Goal: Task Accomplishment & Management: Use online tool/utility

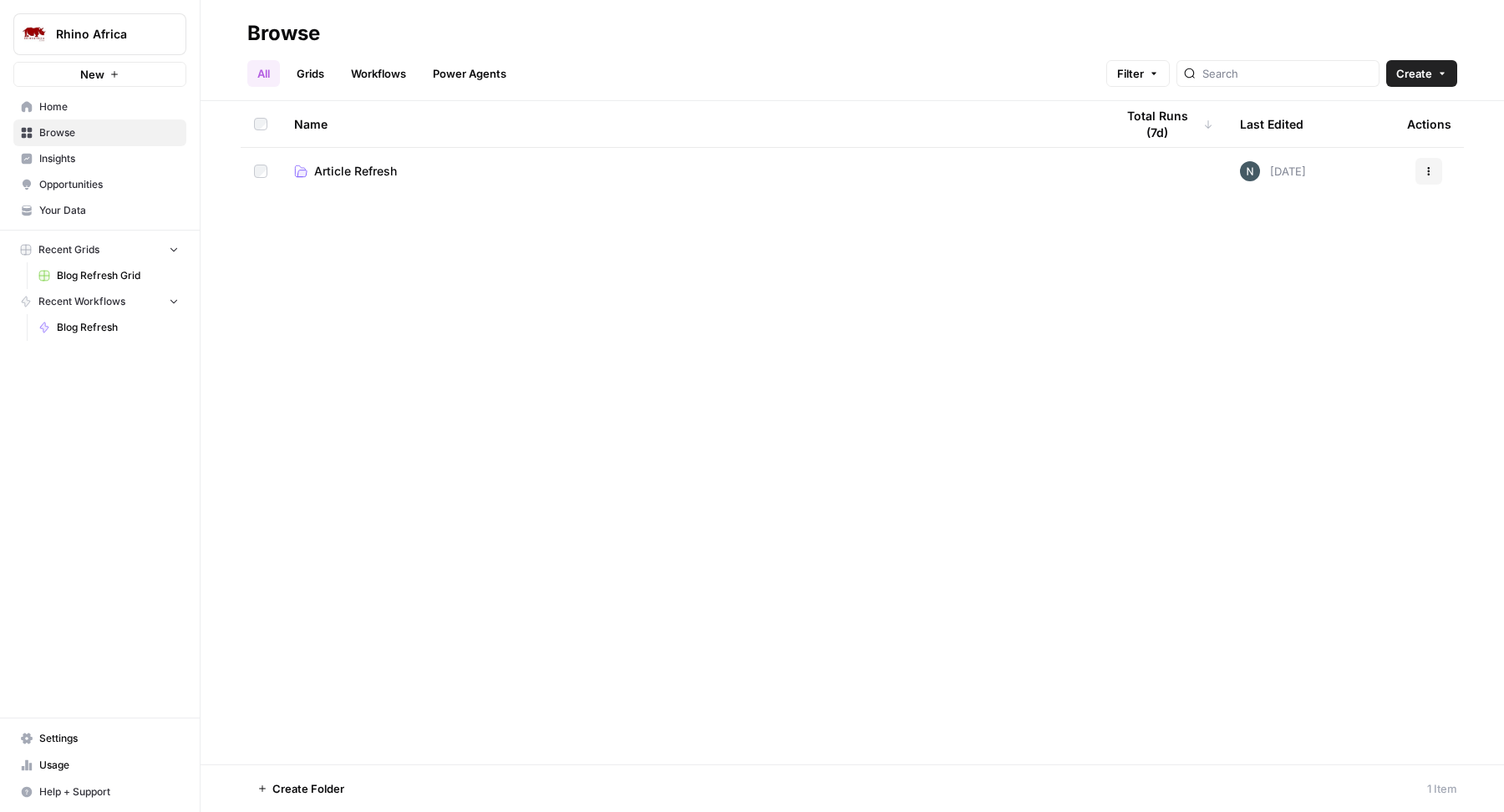
click at [374, 167] on span "Article Refresh" at bounding box center [356, 170] width 83 height 16
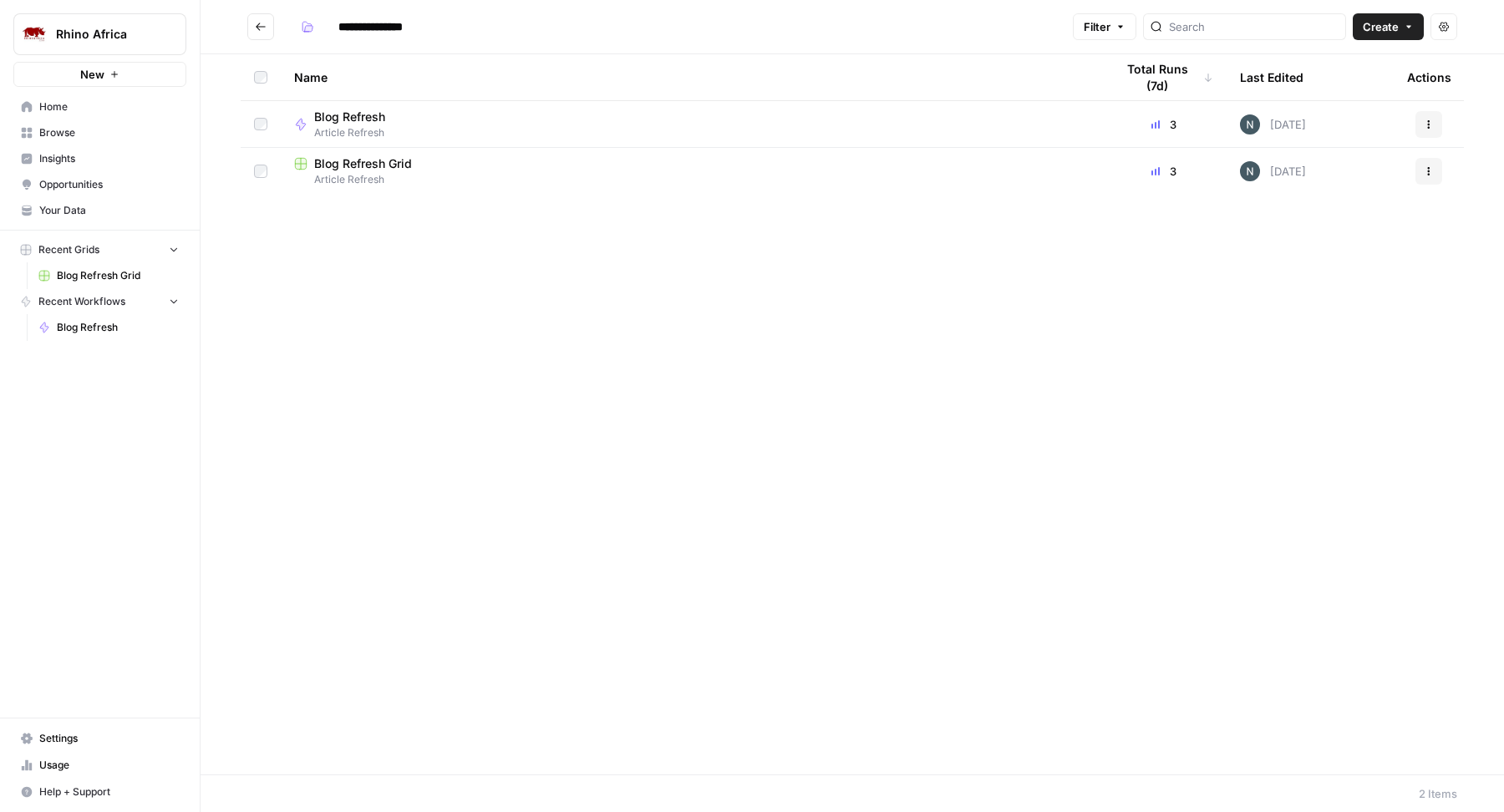
click at [370, 172] on span "Article Refresh" at bounding box center [691, 179] width 794 height 15
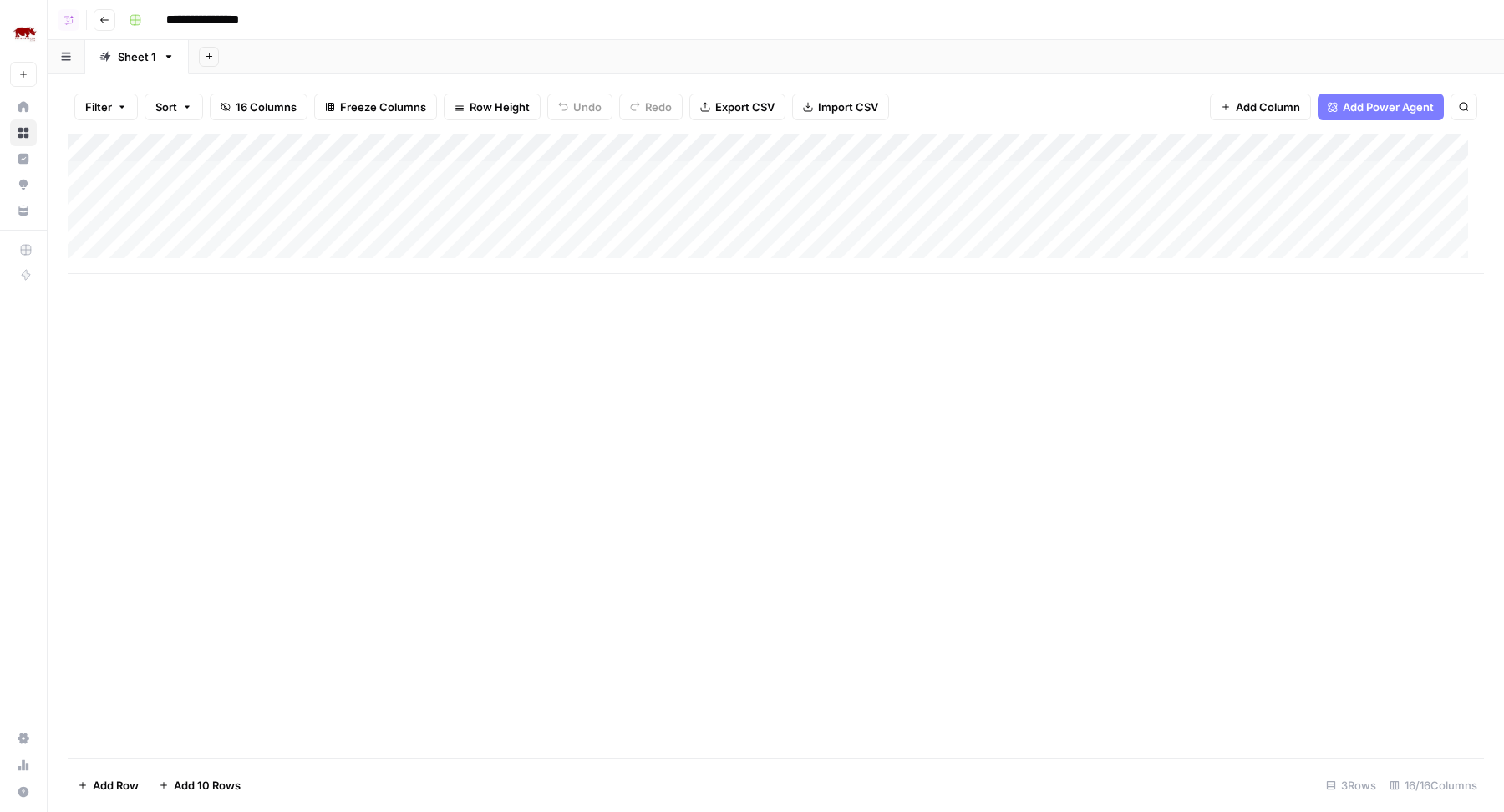
click at [165, 249] on div "Add Column" at bounding box center [776, 203] width 1416 height 140
click at [200, 284] on div "Add Column" at bounding box center [776, 218] width 1416 height 169
click at [202, 308] on div "Add Column" at bounding box center [776, 232] width 1416 height 197
click at [202, 340] on div "Add Column" at bounding box center [776, 246] width 1416 height 226
click at [186, 366] on div "Add Column" at bounding box center [776, 260] width 1416 height 254
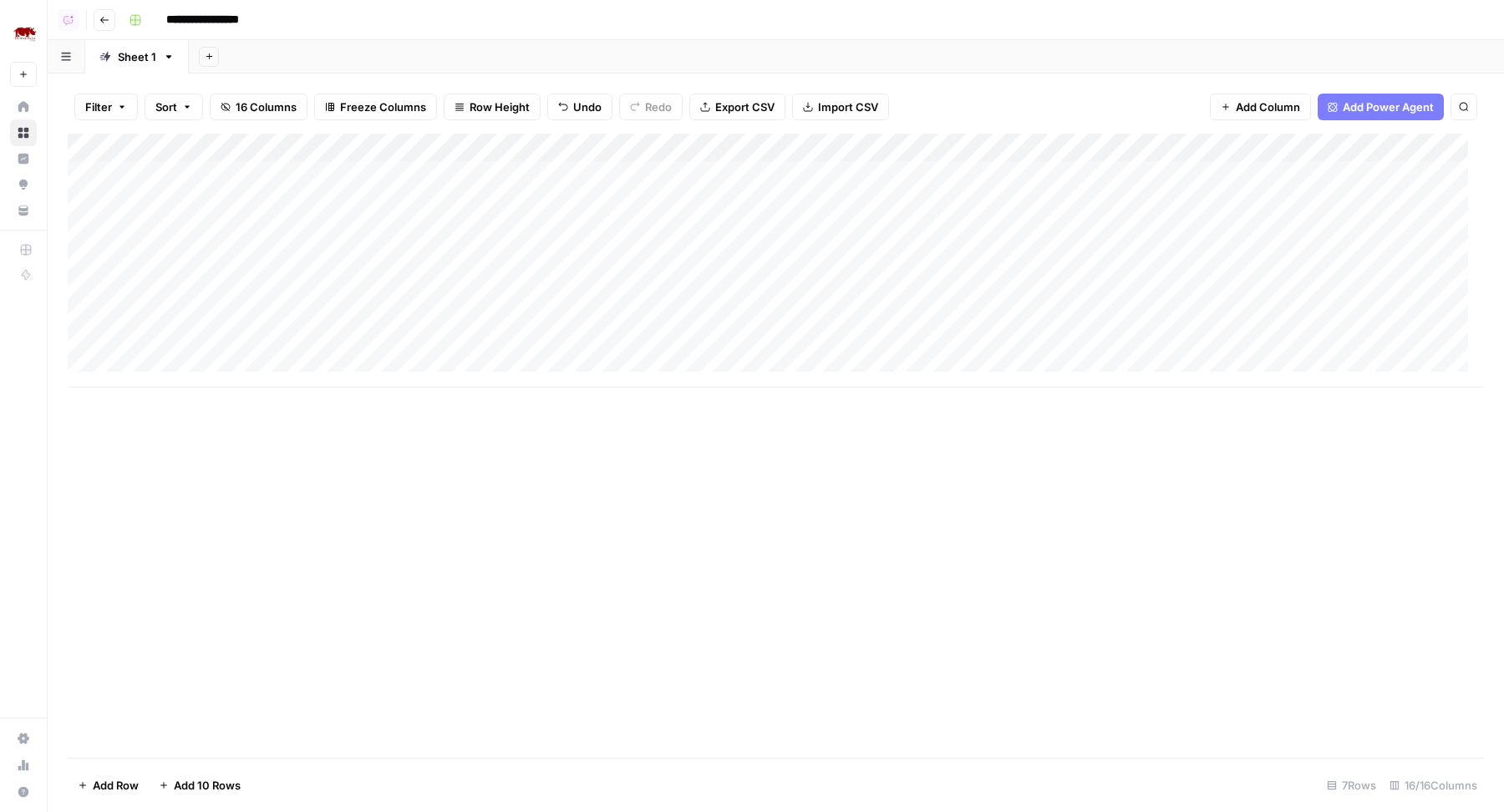
click at [240, 490] on div "Add Column" at bounding box center [776, 445] width 1416 height 624
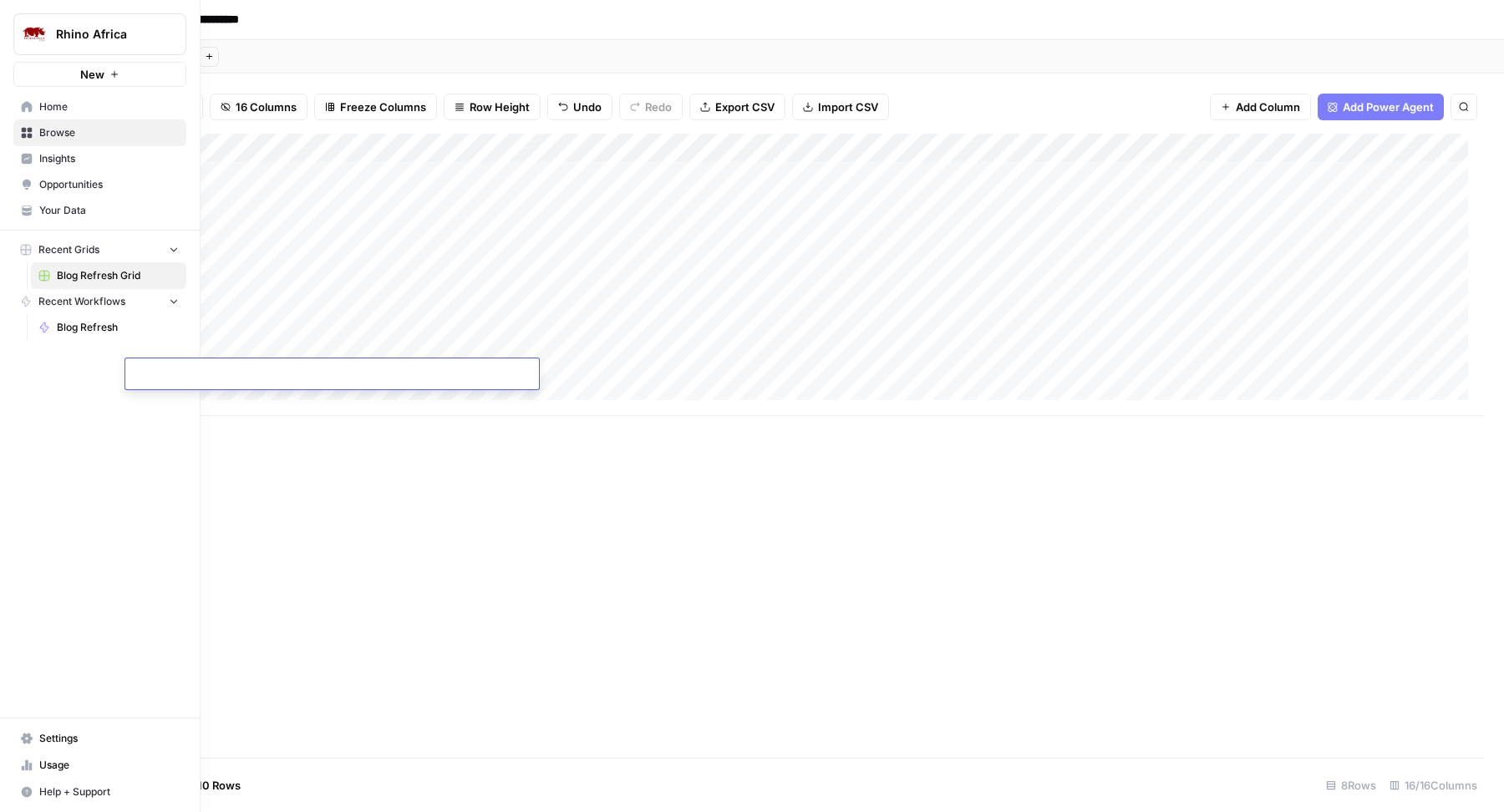
click at [103, 105] on span "Home" at bounding box center [109, 106] width 140 height 15
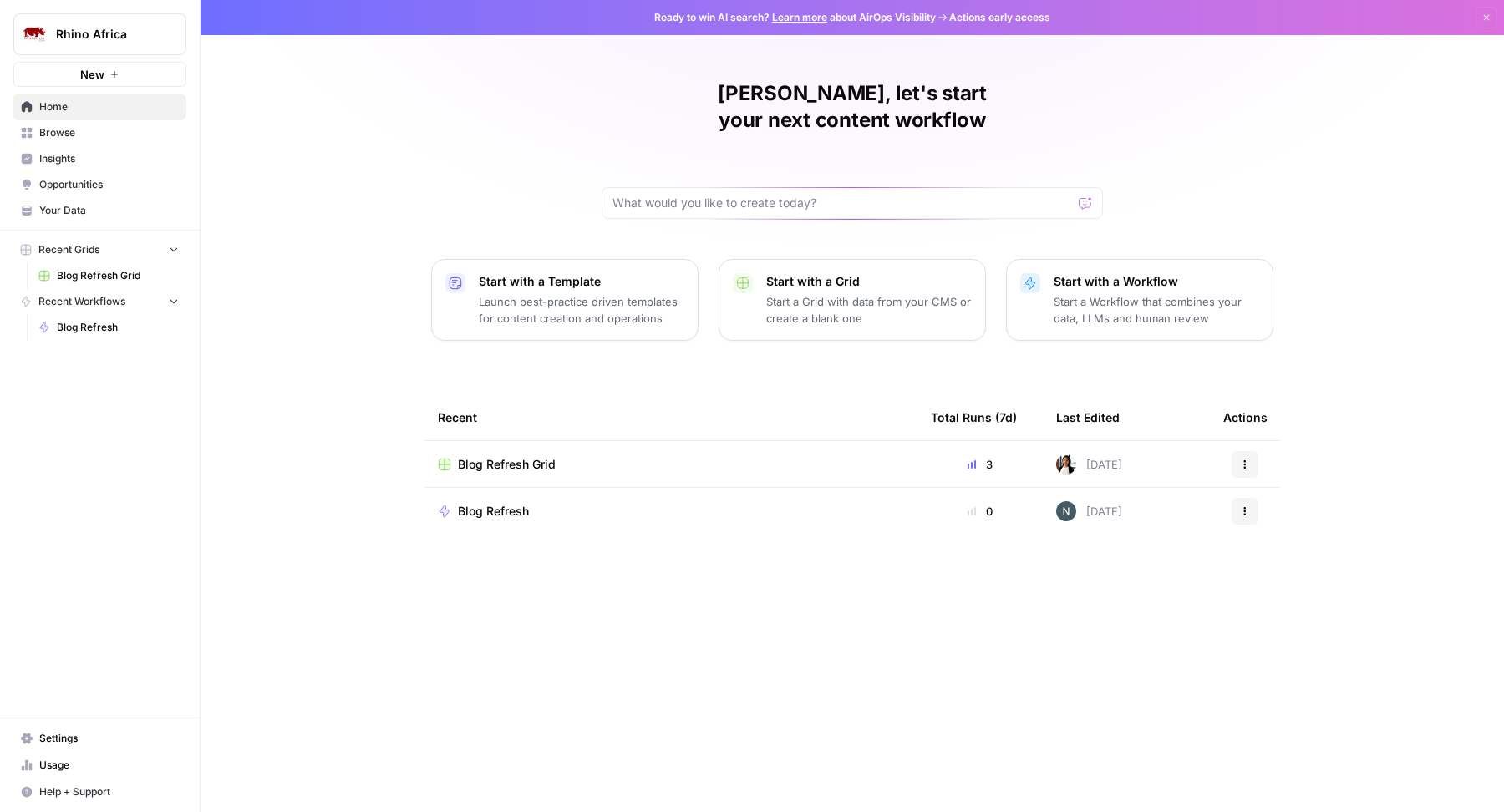
click at [96, 68] on span "New" at bounding box center [92, 74] width 24 height 16
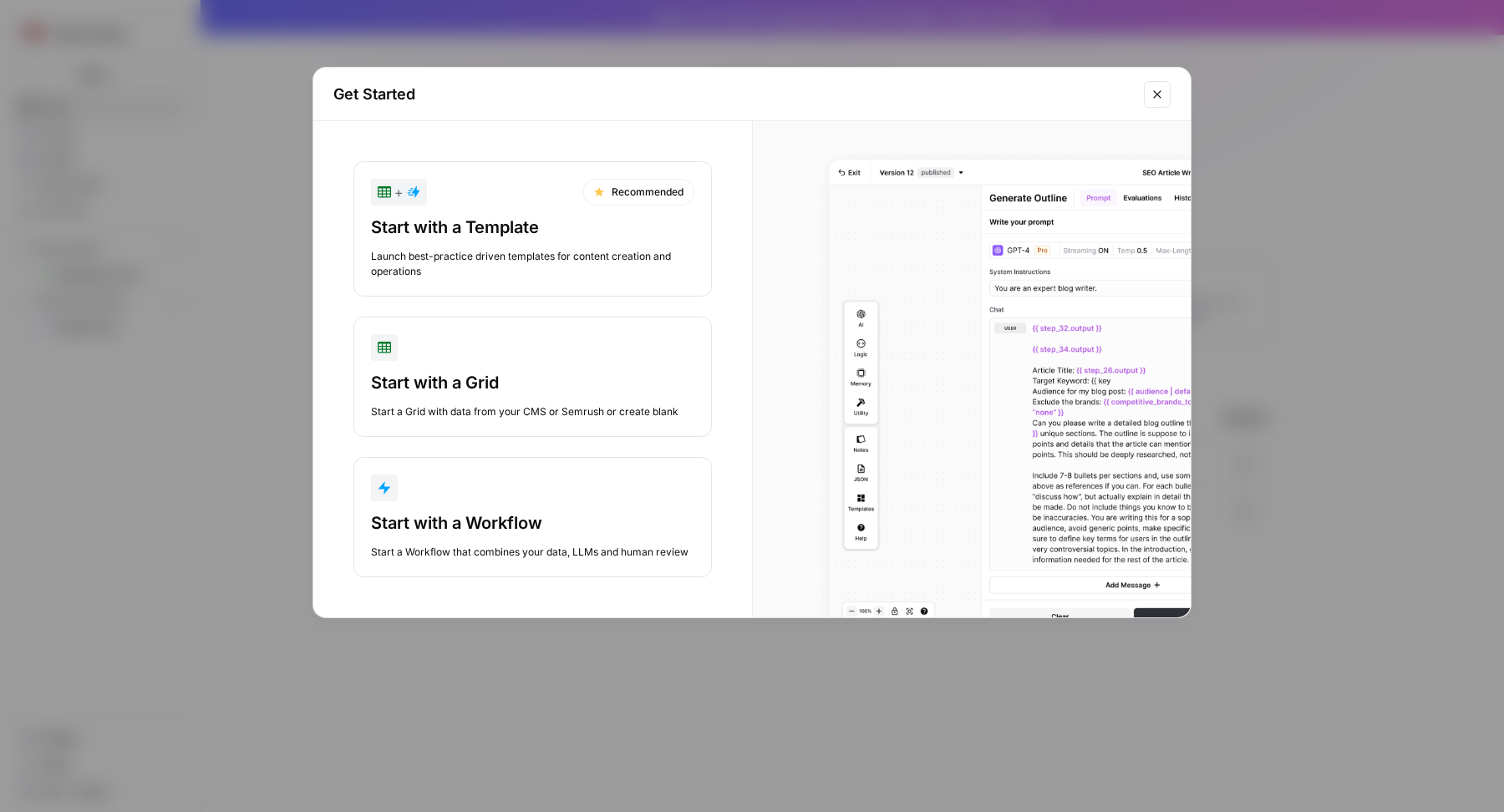
click at [507, 564] on button "Start with a Workflow Start a Workflow that combines your data, LLMs and human …" at bounding box center [532, 518] width 358 height 121
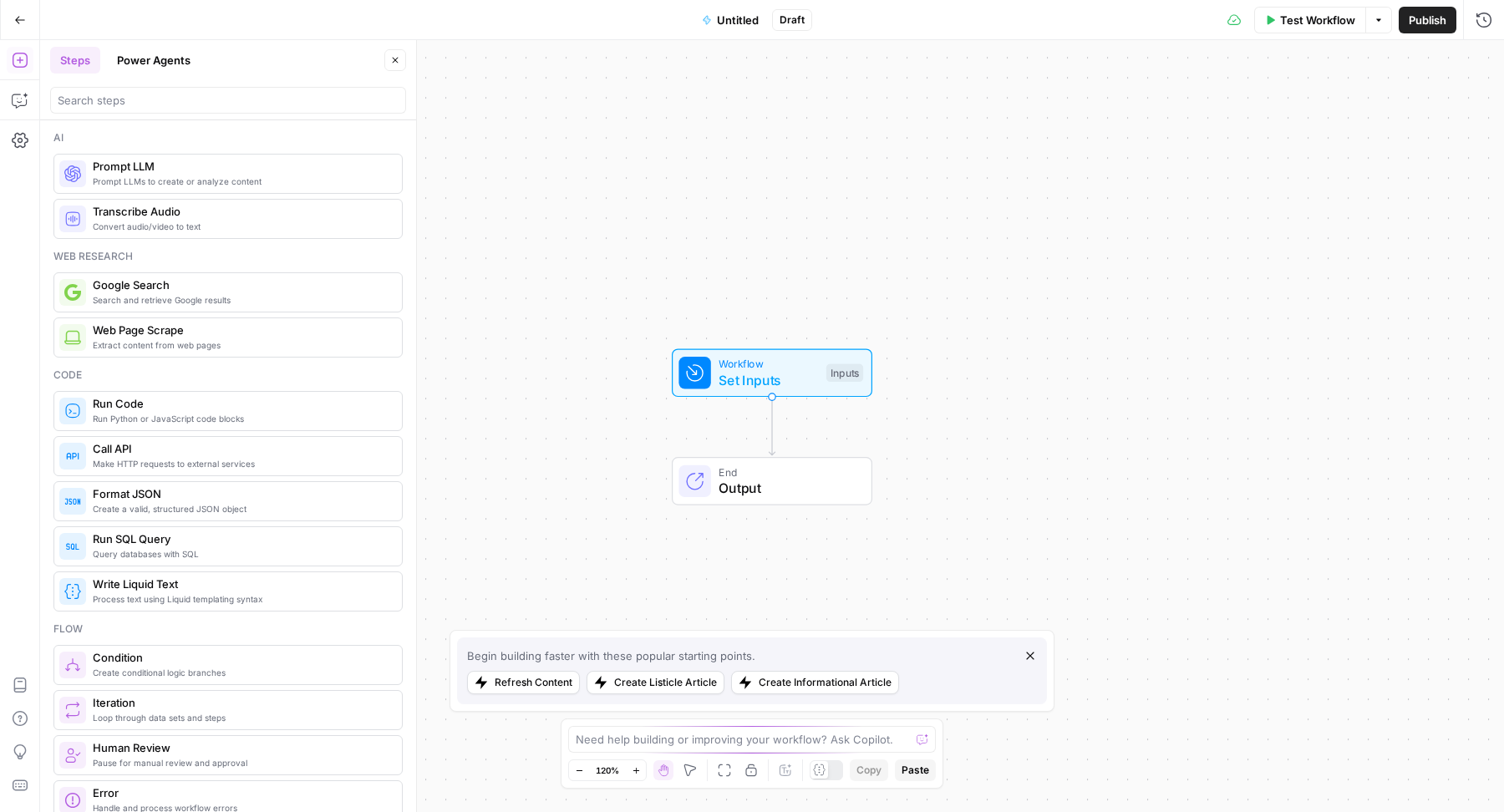
click at [724, 17] on span "Untitled" at bounding box center [737, 20] width 42 height 16
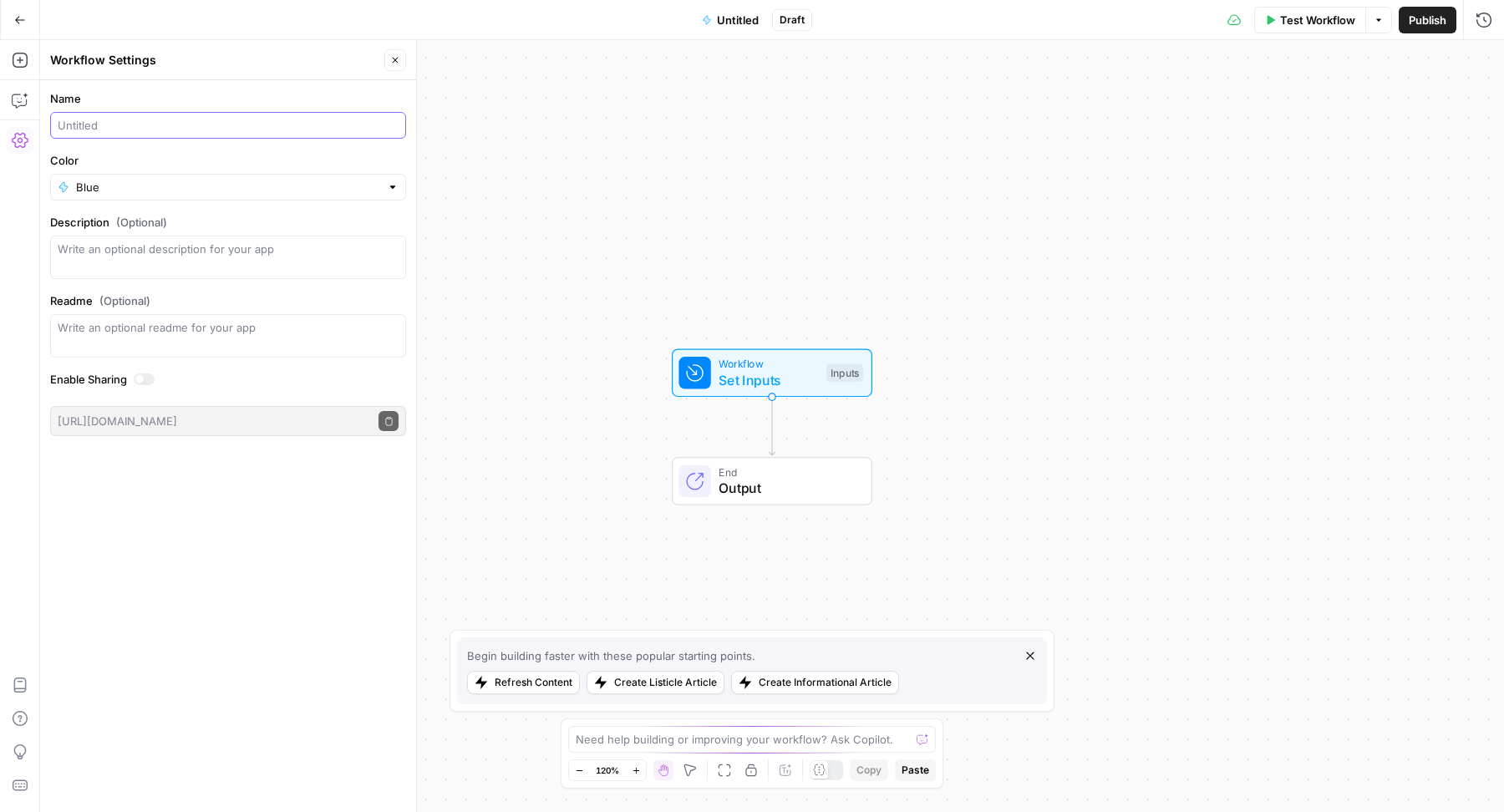
click at [103, 122] on input "Name" at bounding box center [228, 125] width 341 height 16
type input "Get Pages from Sitemap"
click at [511, 222] on div "Workflow Set Inputs Inputs End Output" at bounding box center [773, 426] width 1464 height 772
click at [778, 389] on span "Set Inputs" at bounding box center [768, 380] width 99 height 20
click at [392, 56] on icon "button" at bounding box center [395, 60] width 10 height 10
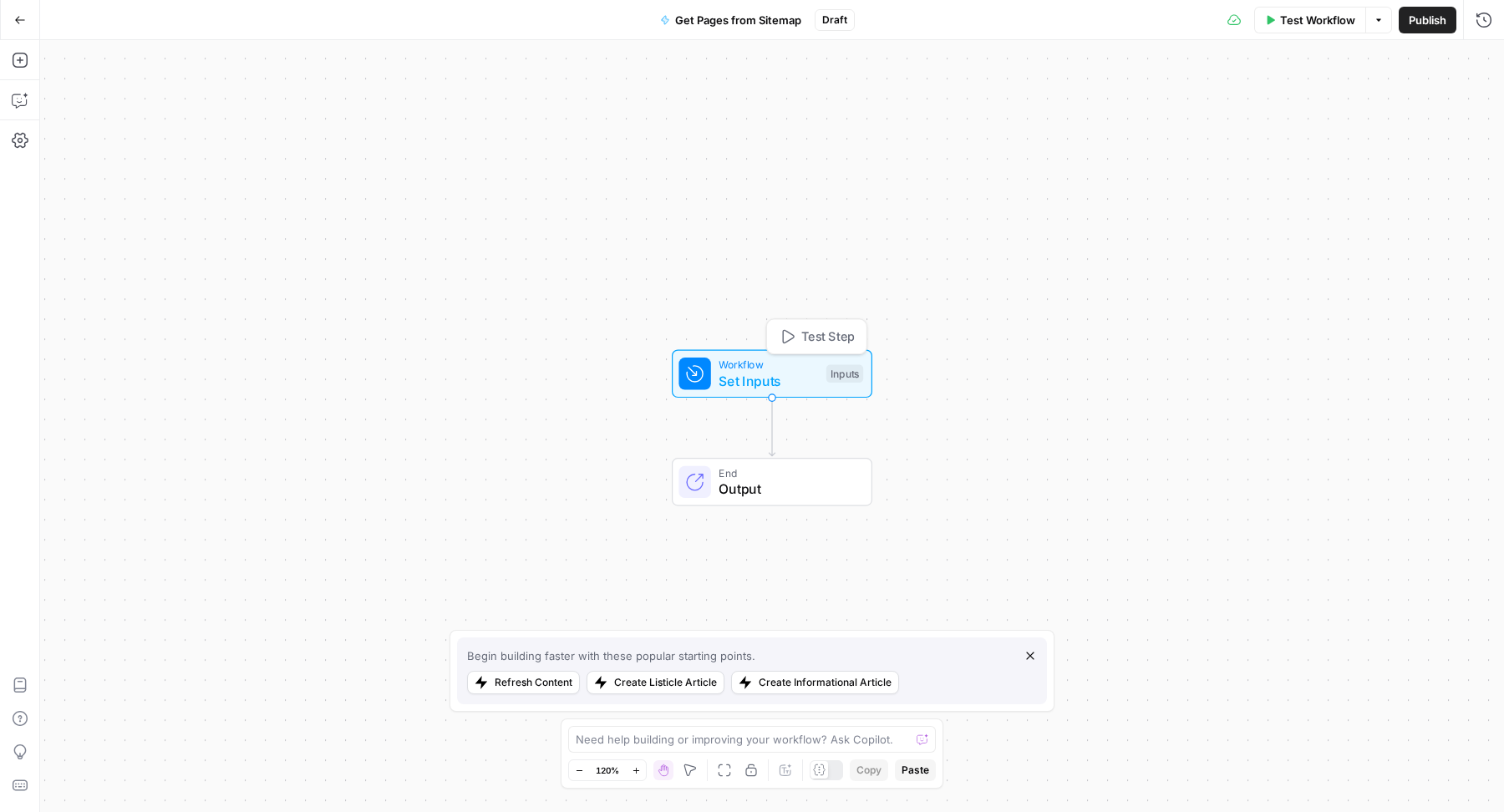
click at [733, 351] on div "Workflow Set Inputs Inputs Test Step" at bounding box center [772, 374] width 201 height 48
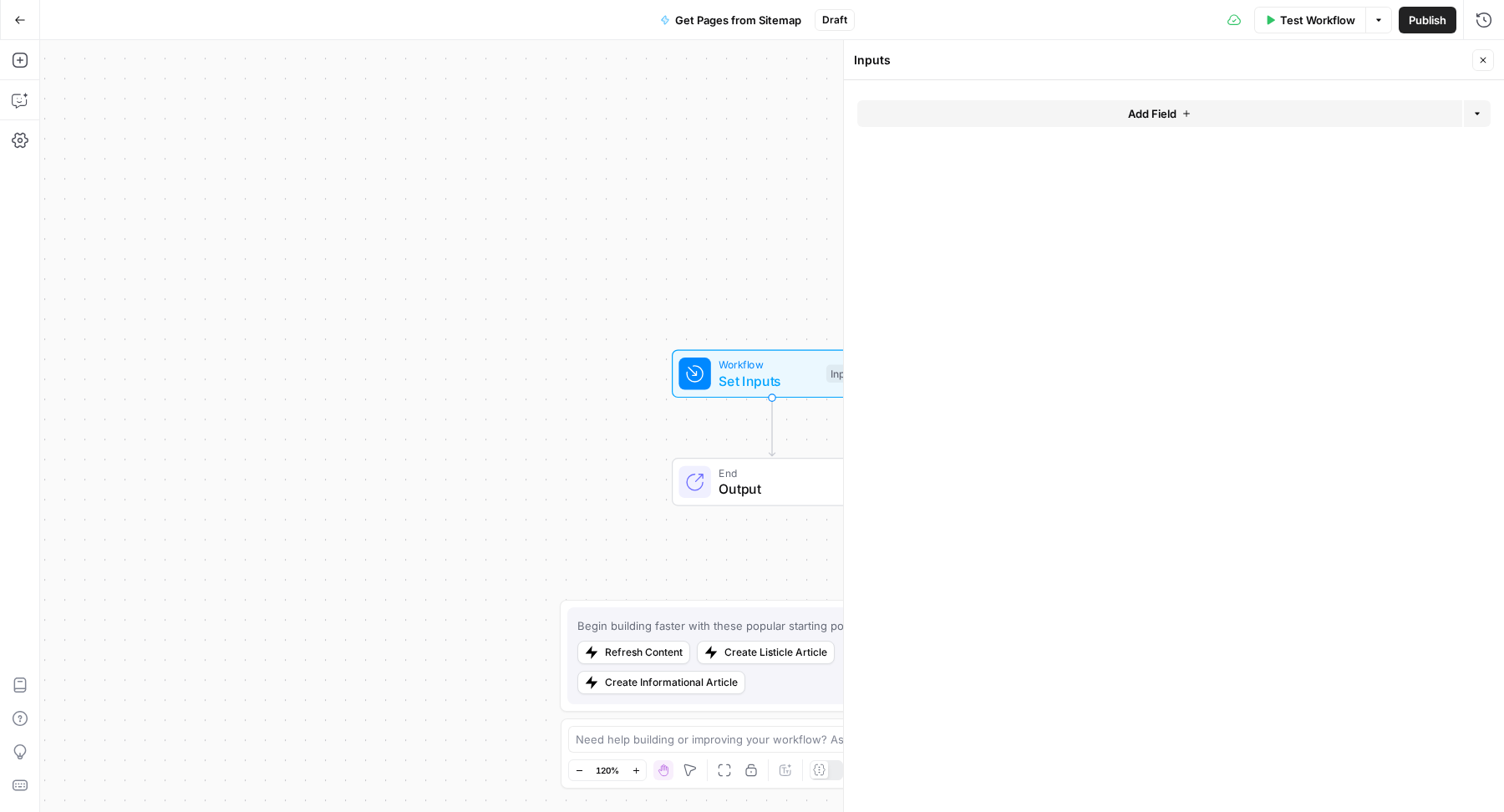
click at [1145, 107] on span "Add Field" at bounding box center [1153, 113] width 48 height 16
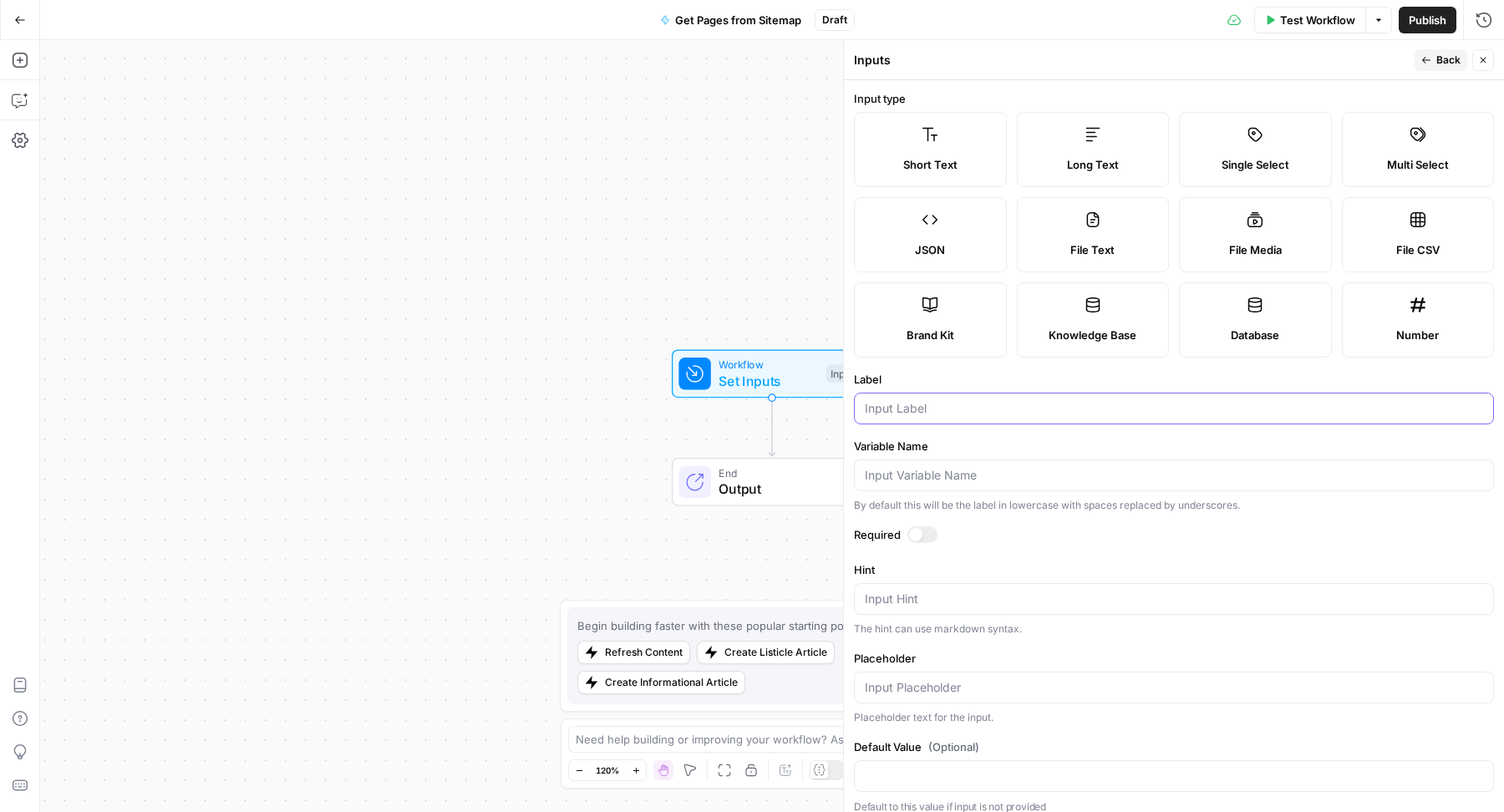
click at [1060, 407] on input "Label" at bounding box center [1174, 408] width 618 height 16
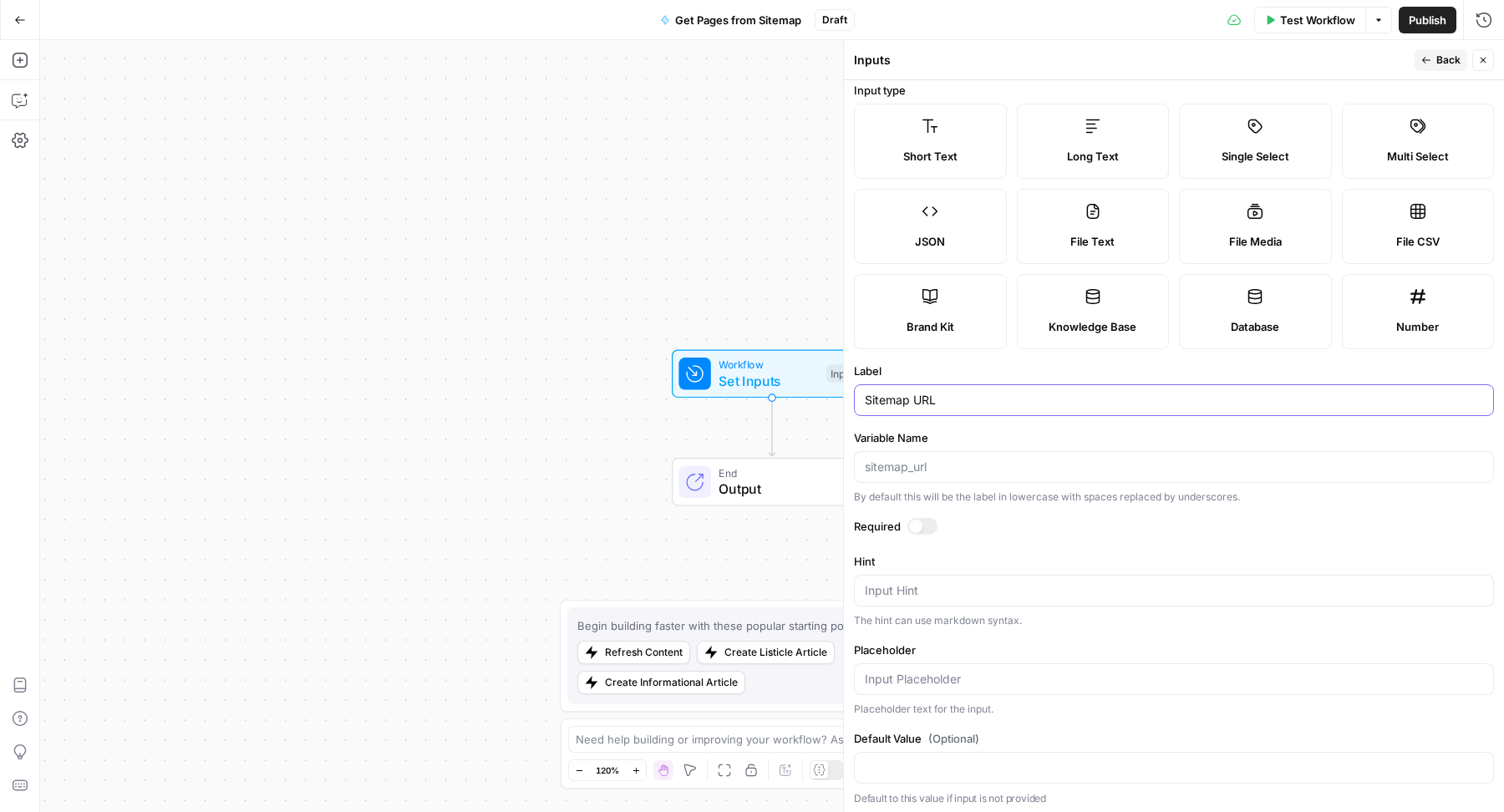
type input "Sitemap URL"
click at [1490, 53] on button "Close" at bounding box center [1482, 59] width 22 height 22
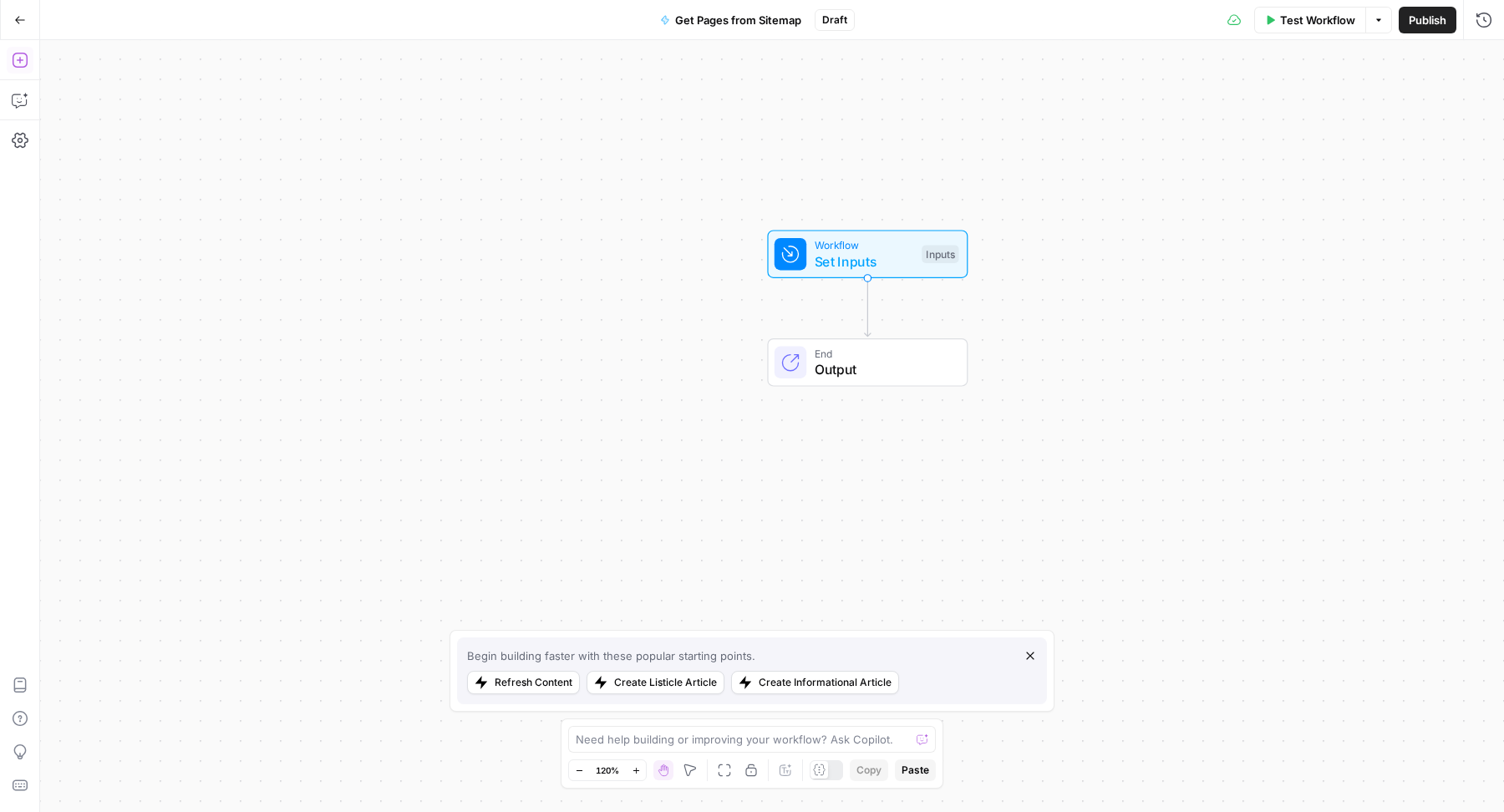
click at [19, 55] on icon "button" at bounding box center [20, 59] width 16 height 16
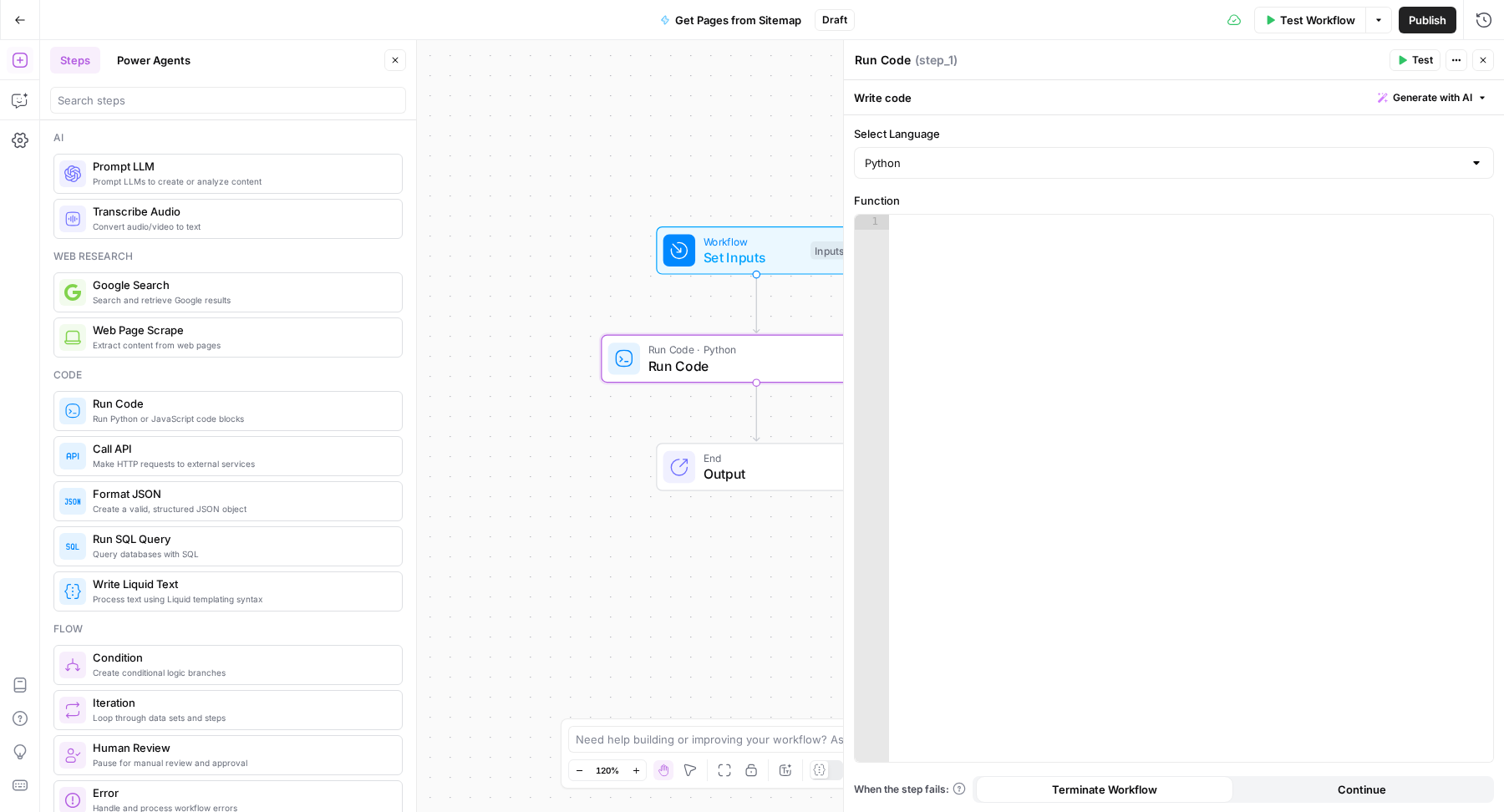
click at [1487, 56] on icon "button" at bounding box center [1483, 60] width 10 height 10
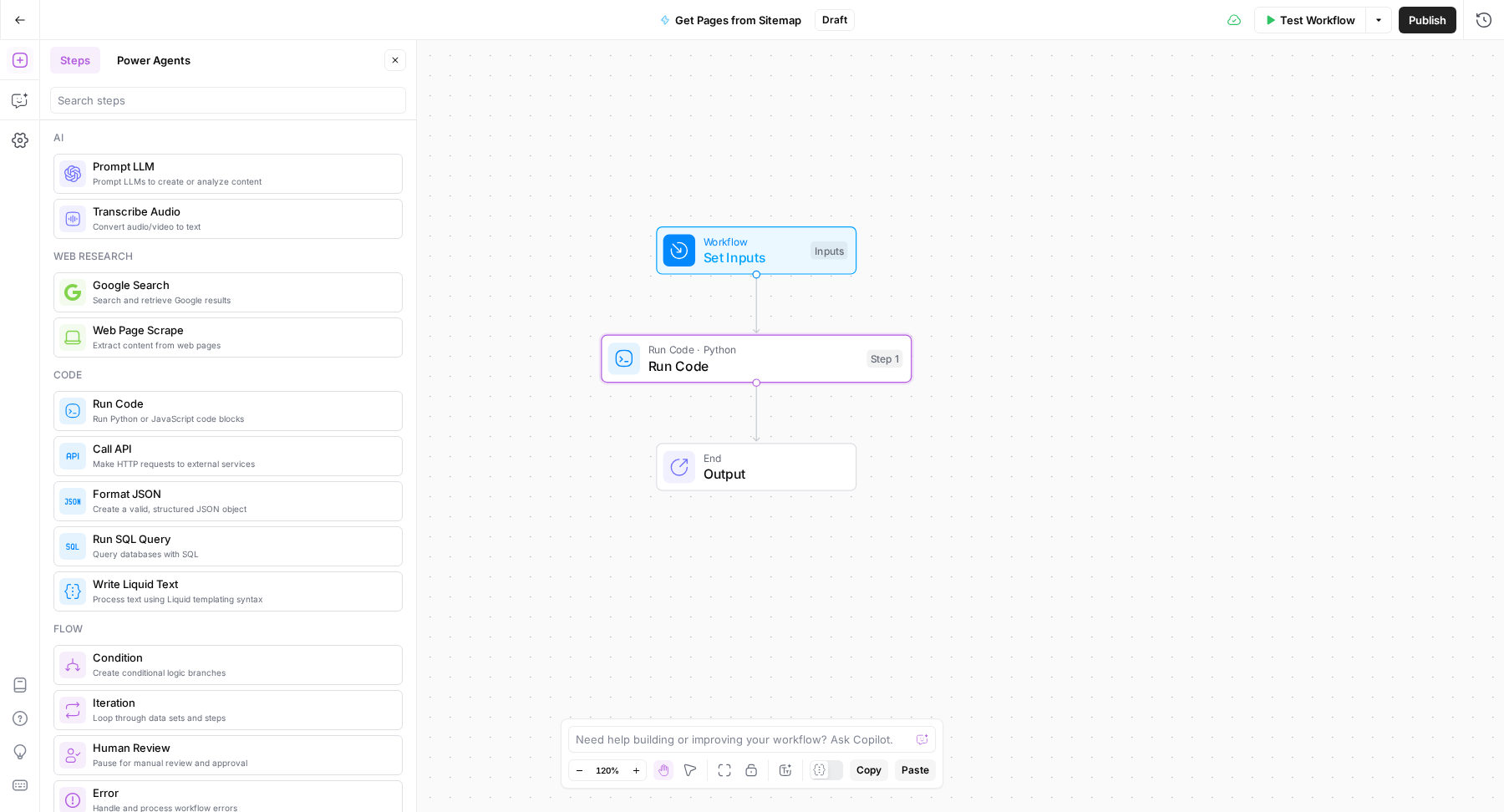
click at [1283, 21] on span "Test Workflow" at bounding box center [1317, 20] width 75 height 16
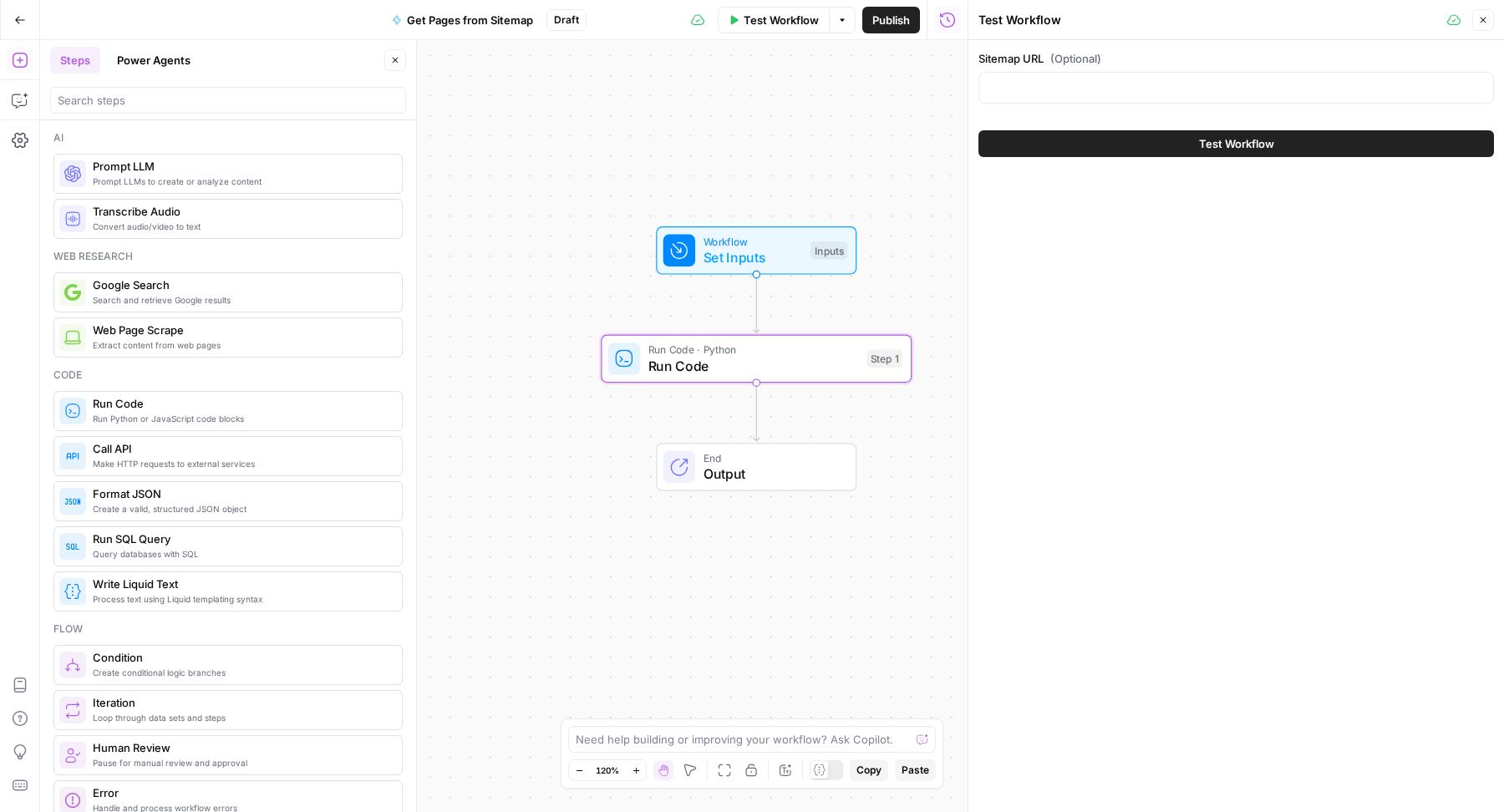
click at [1487, 16] on icon "button" at bounding box center [1483, 20] width 10 height 10
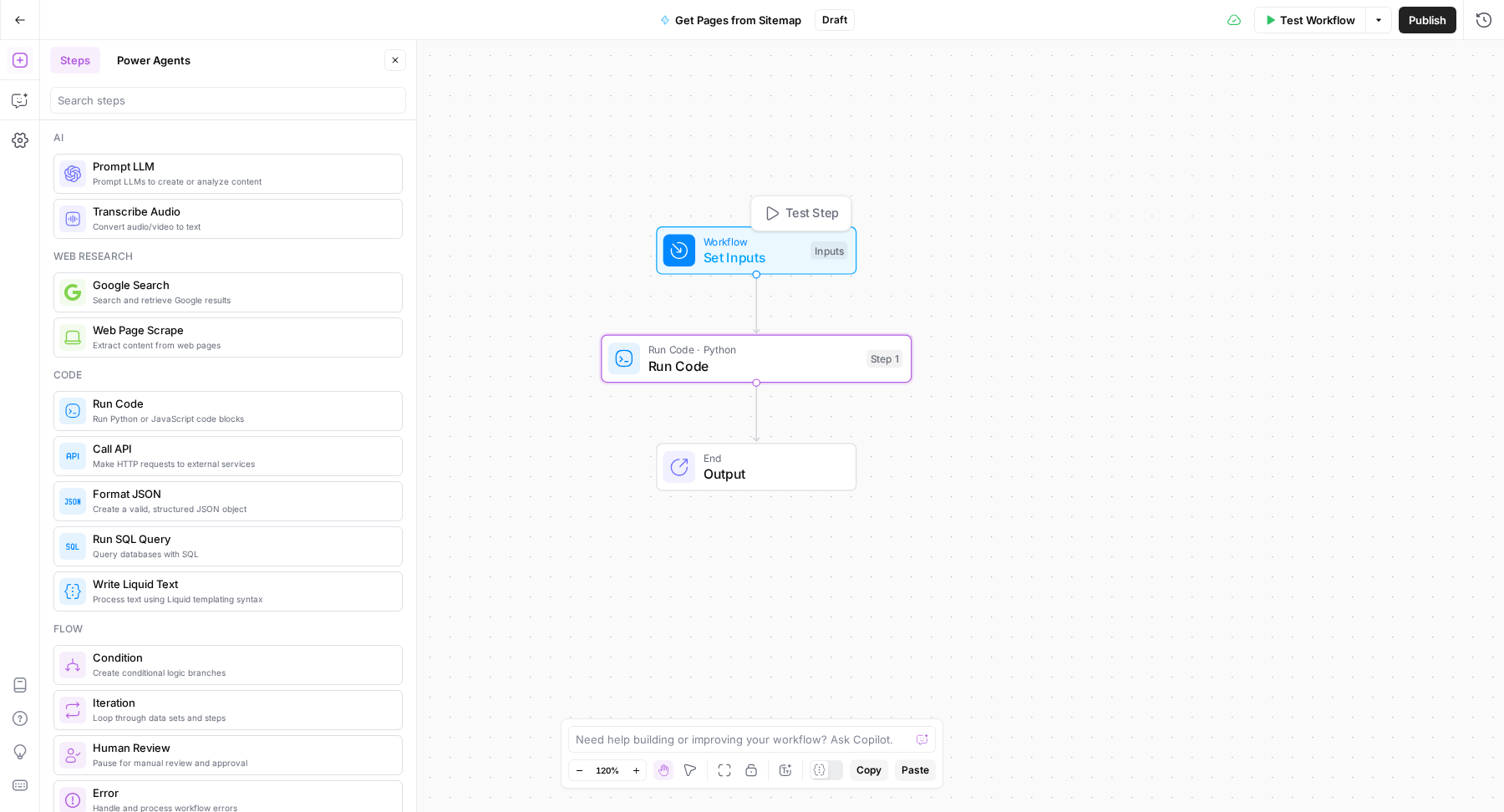
click at [825, 213] on span "Test Step" at bounding box center [812, 214] width 53 height 18
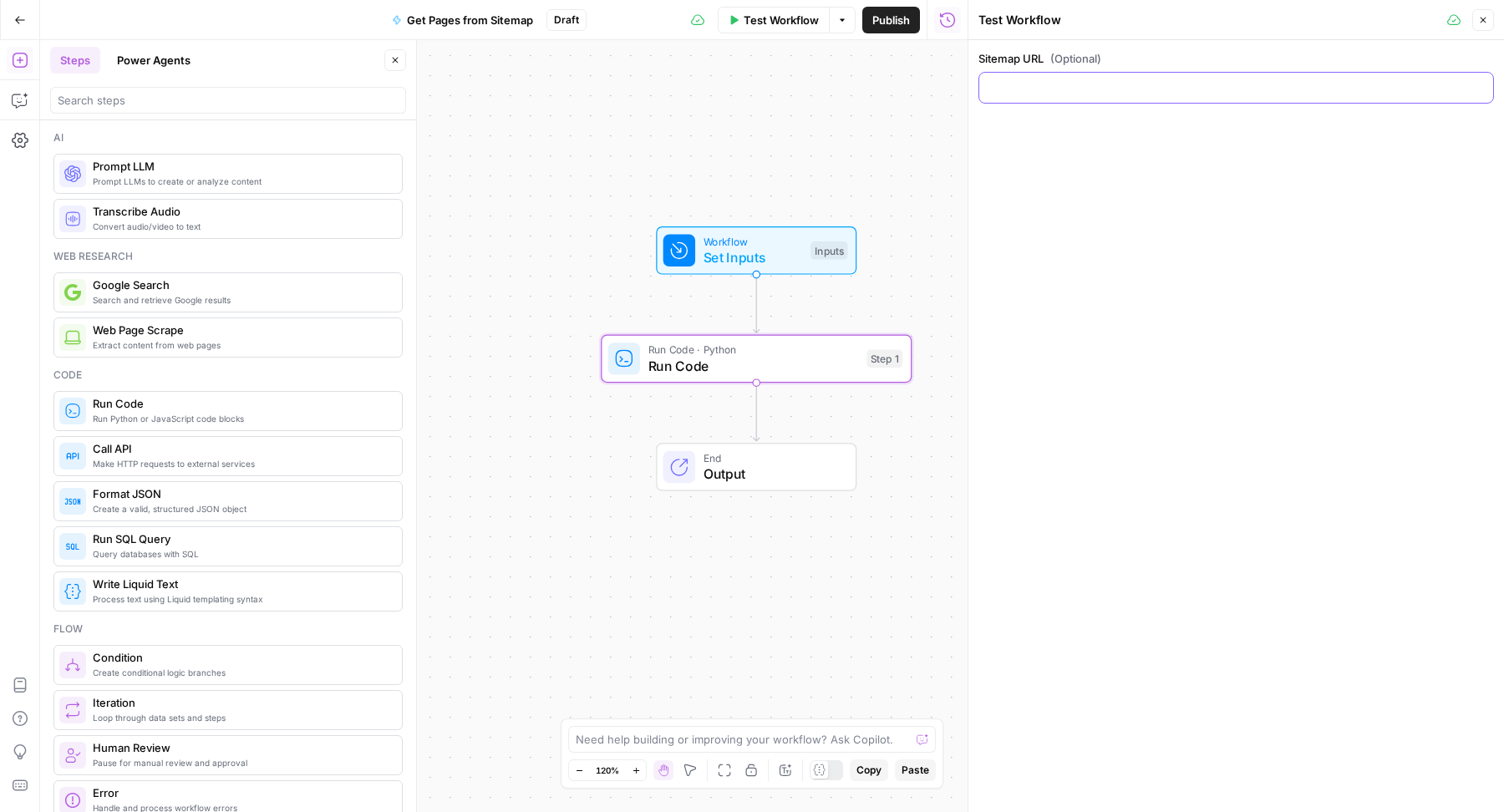
click at [1121, 86] on input "Sitemap URL (Optional)" at bounding box center [1236, 87] width 494 height 16
paste input "[URL][DOMAIN_NAME]"
type input "[URL][DOMAIN_NAME]"
click at [1481, 22] on icon "button" at bounding box center [1483, 20] width 6 height 6
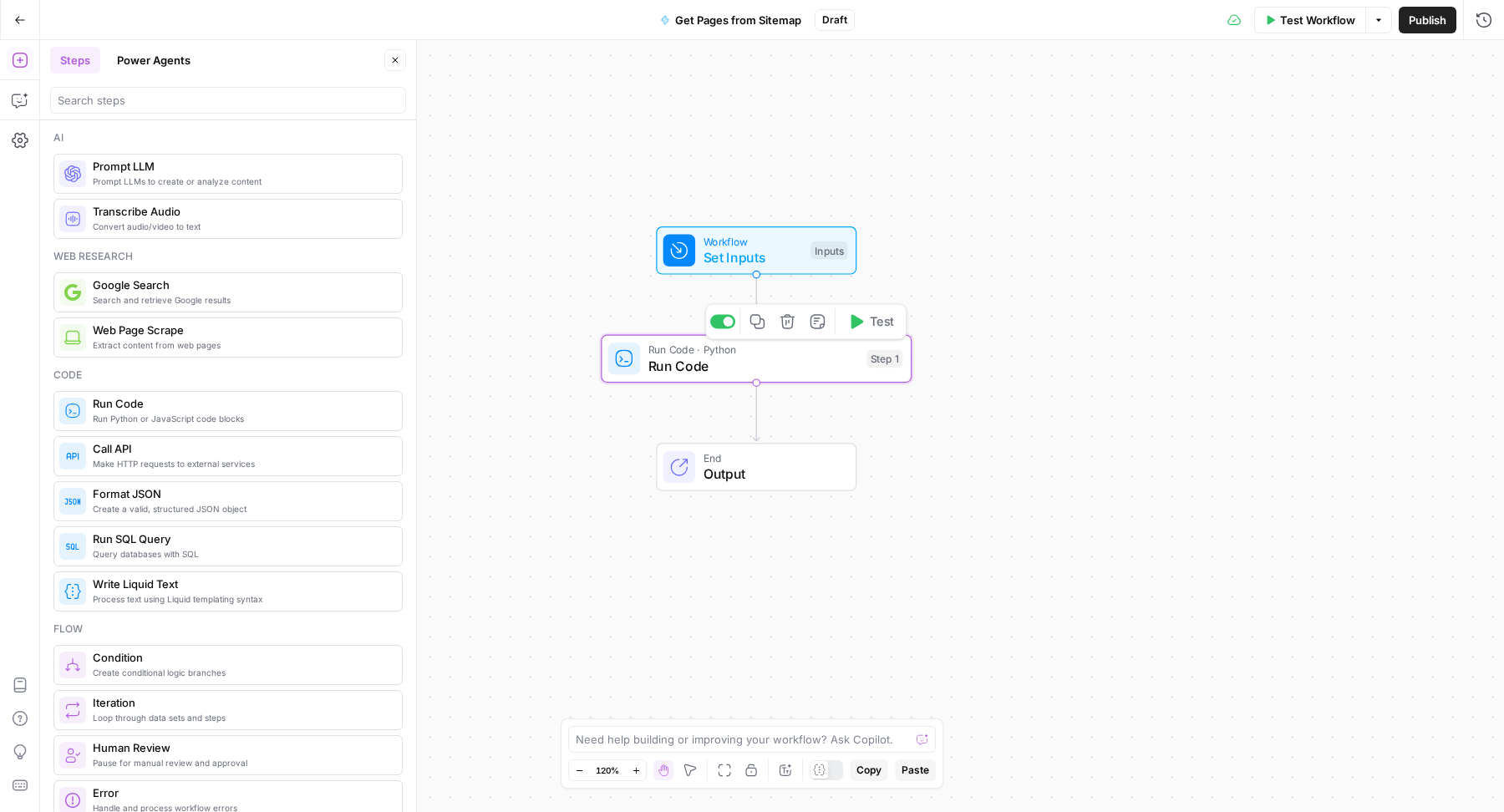
click at [887, 362] on div "Step 1" at bounding box center [885, 358] width 36 height 18
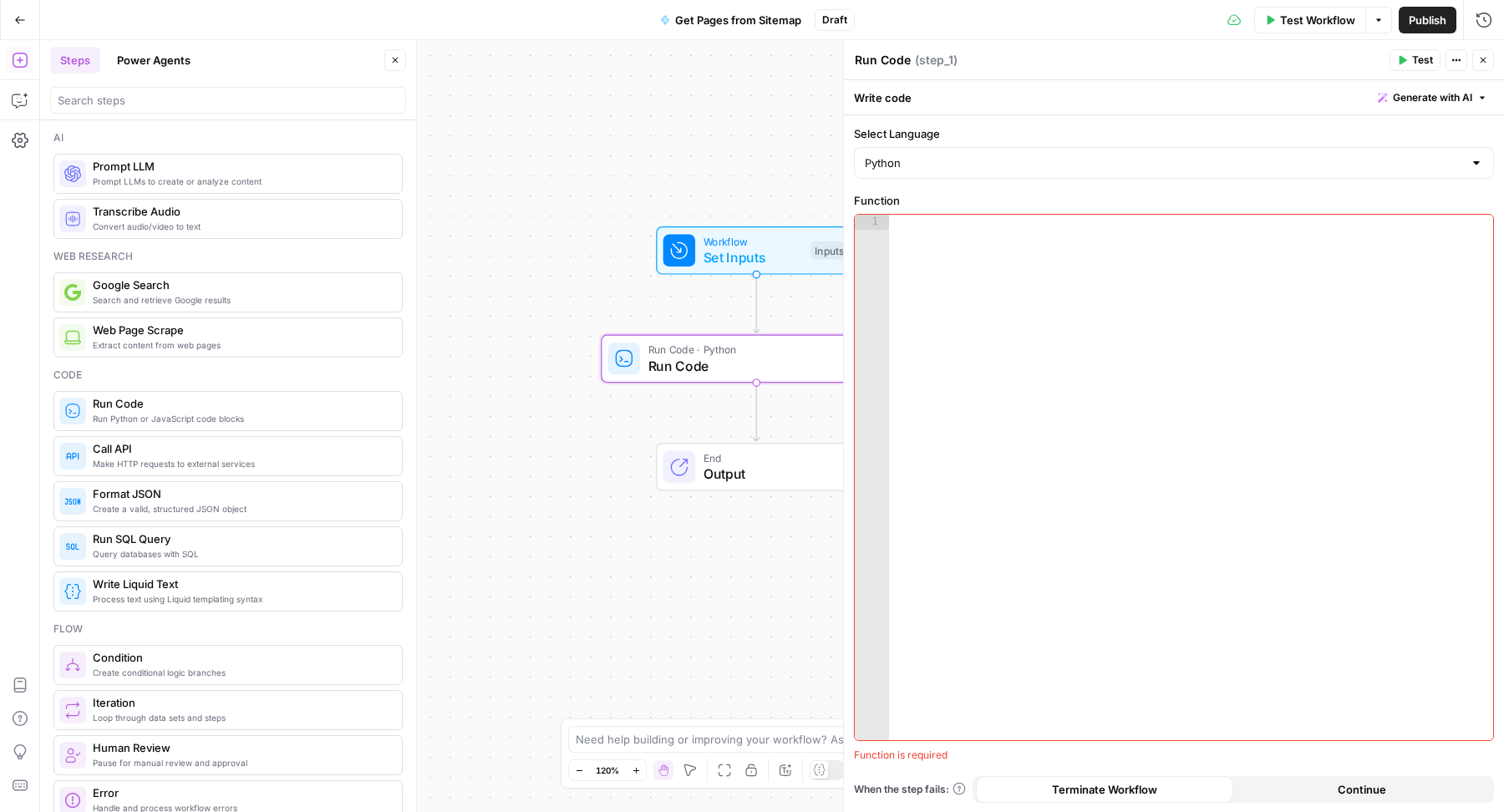
click at [1427, 96] on span "Generate with AI" at bounding box center [1433, 97] width 79 height 15
click at [1368, 181] on div at bounding box center [1327, 195] width 320 height 99
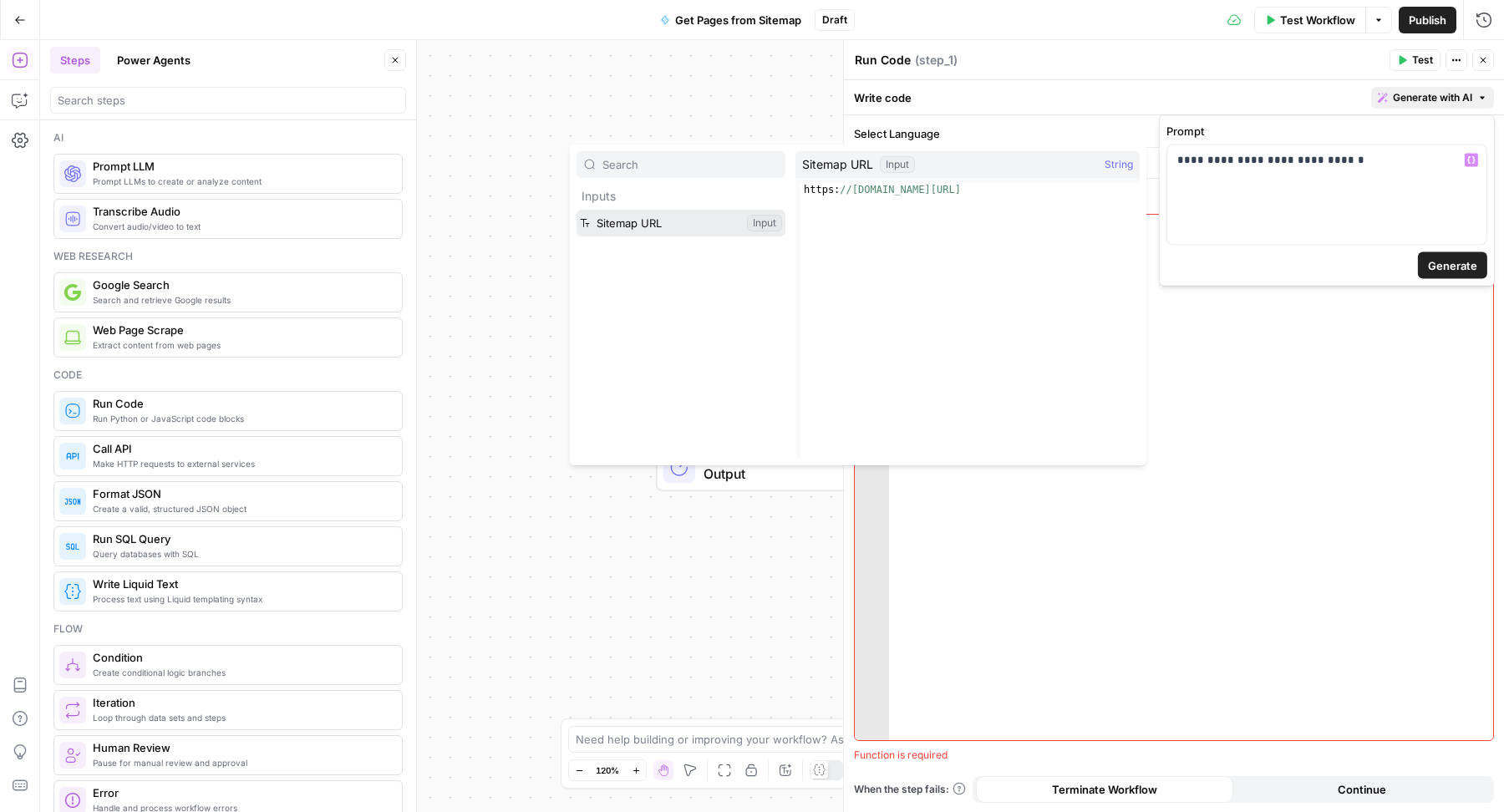
click at [621, 210] on button "Select variable Sitemap URL" at bounding box center [681, 223] width 209 height 27
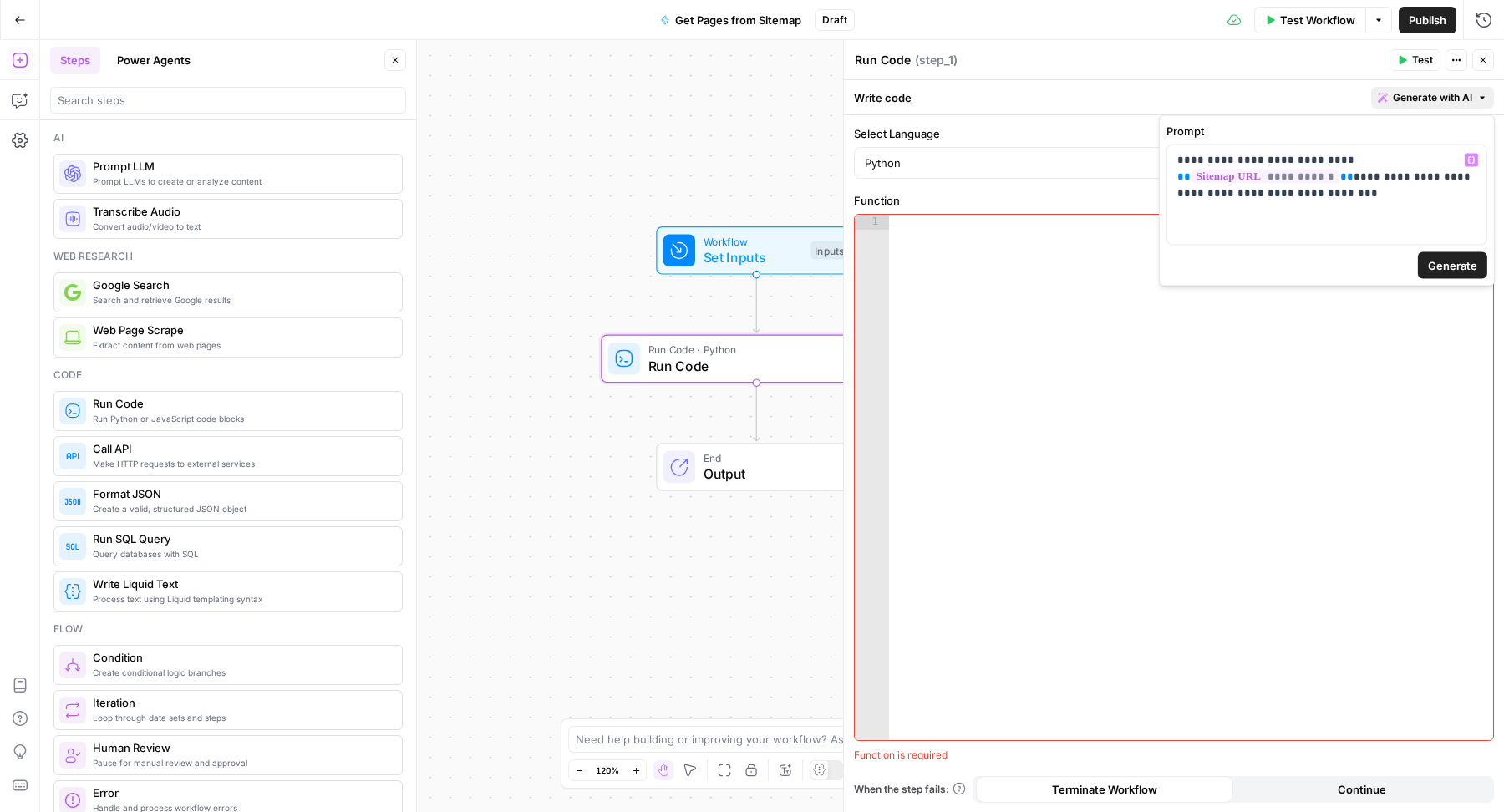
click at [1448, 270] on span "Generate" at bounding box center [1452, 265] width 49 height 16
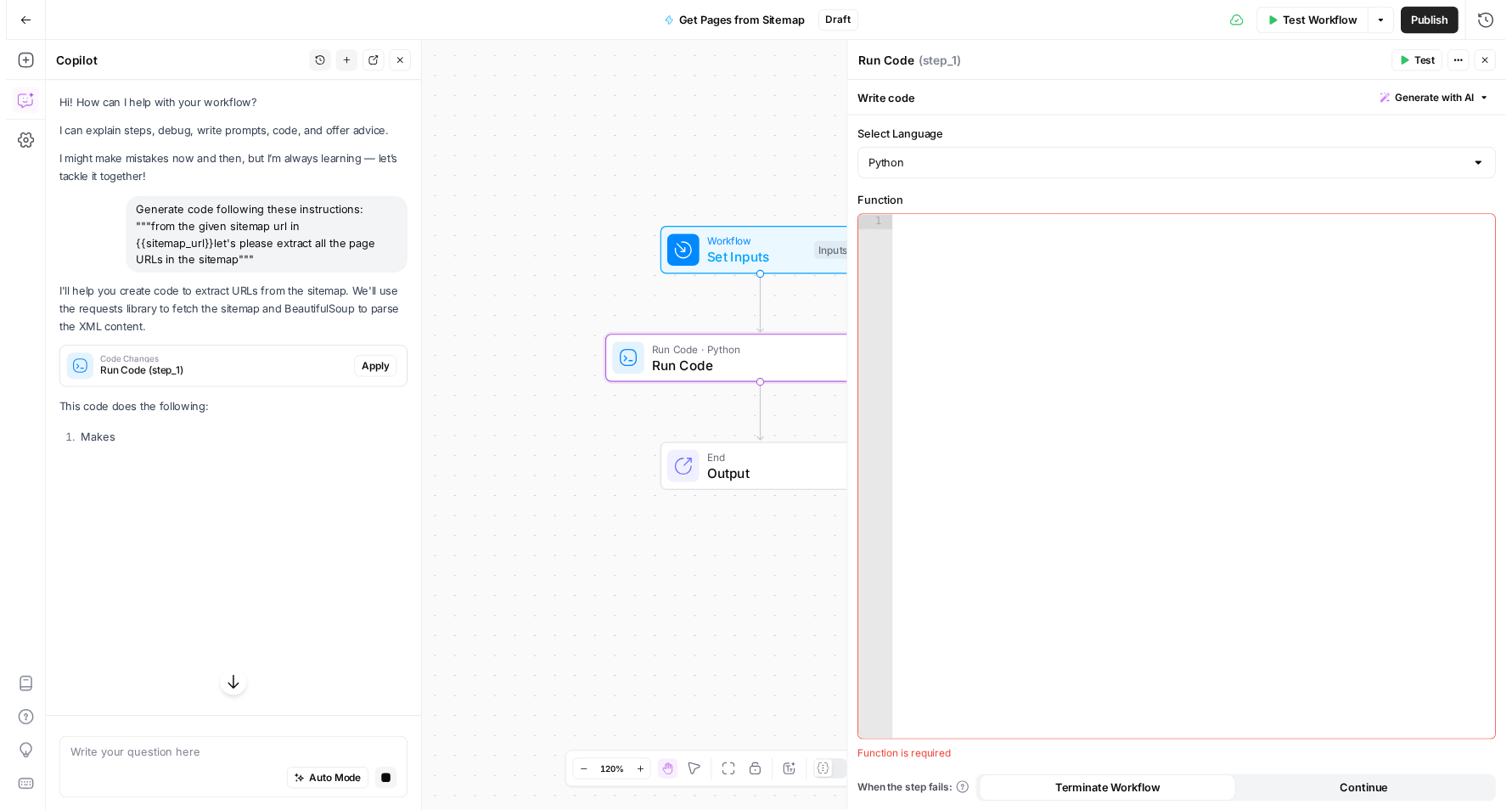
scroll to position [0, 0]
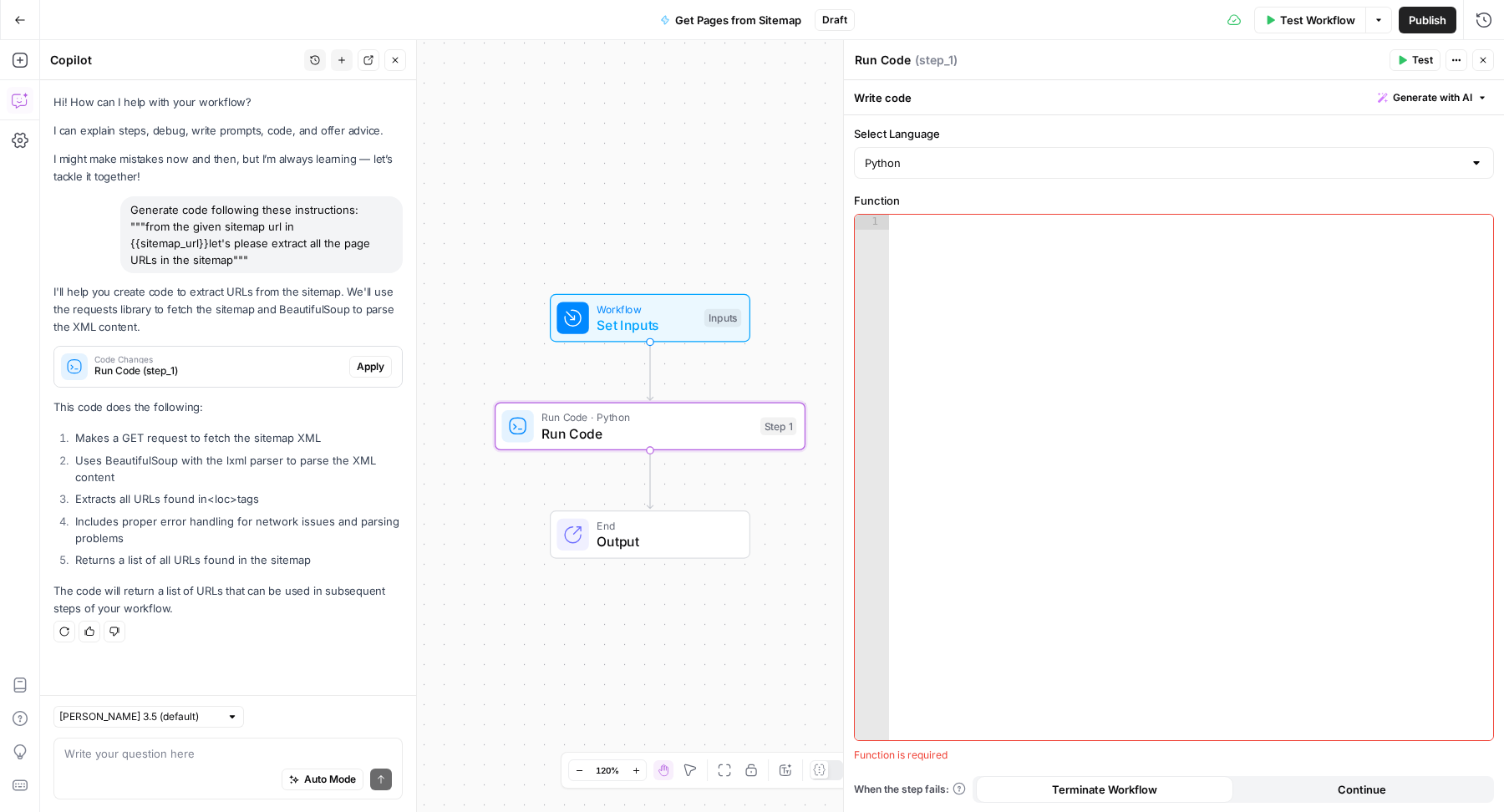
click at [368, 371] on span "Apply" at bounding box center [370, 366] width 28 height 15
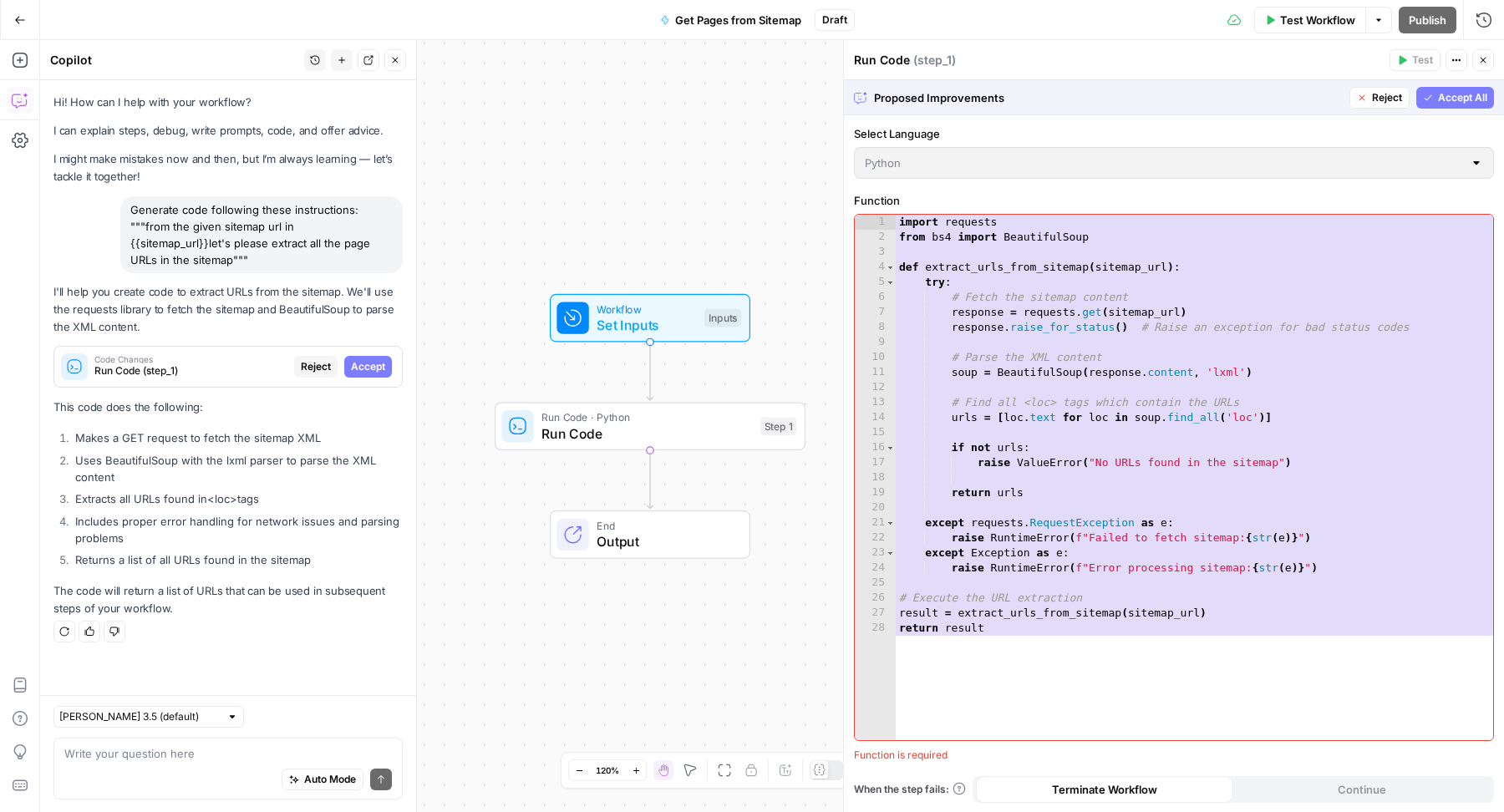
click at [1470, 97] on span "Accept All" at bounding box center [1463, 97] width 49 height 15
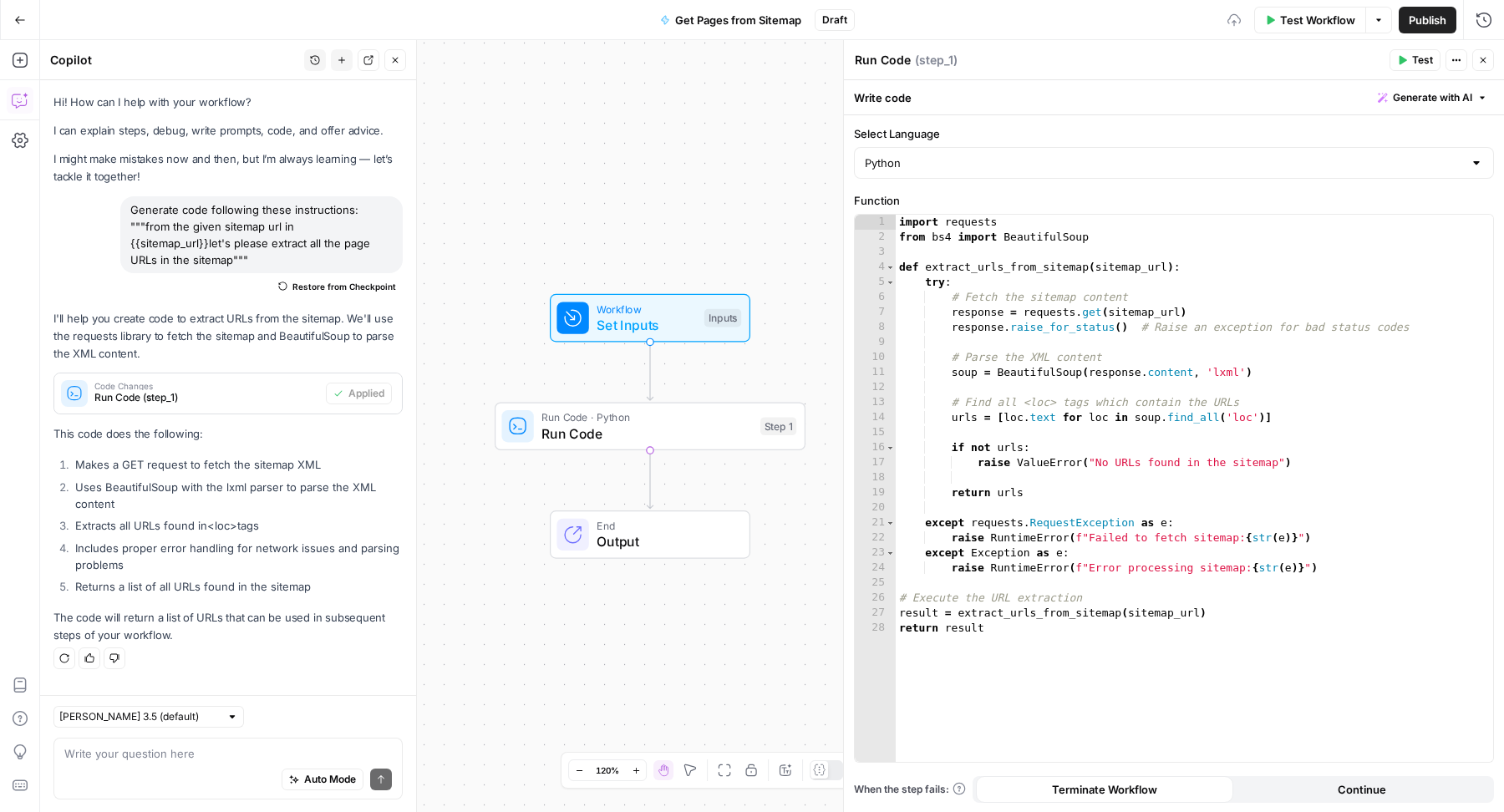
click at [1417, 53] on span "Test" at bounding box center [1423, 59] width 21 height 15
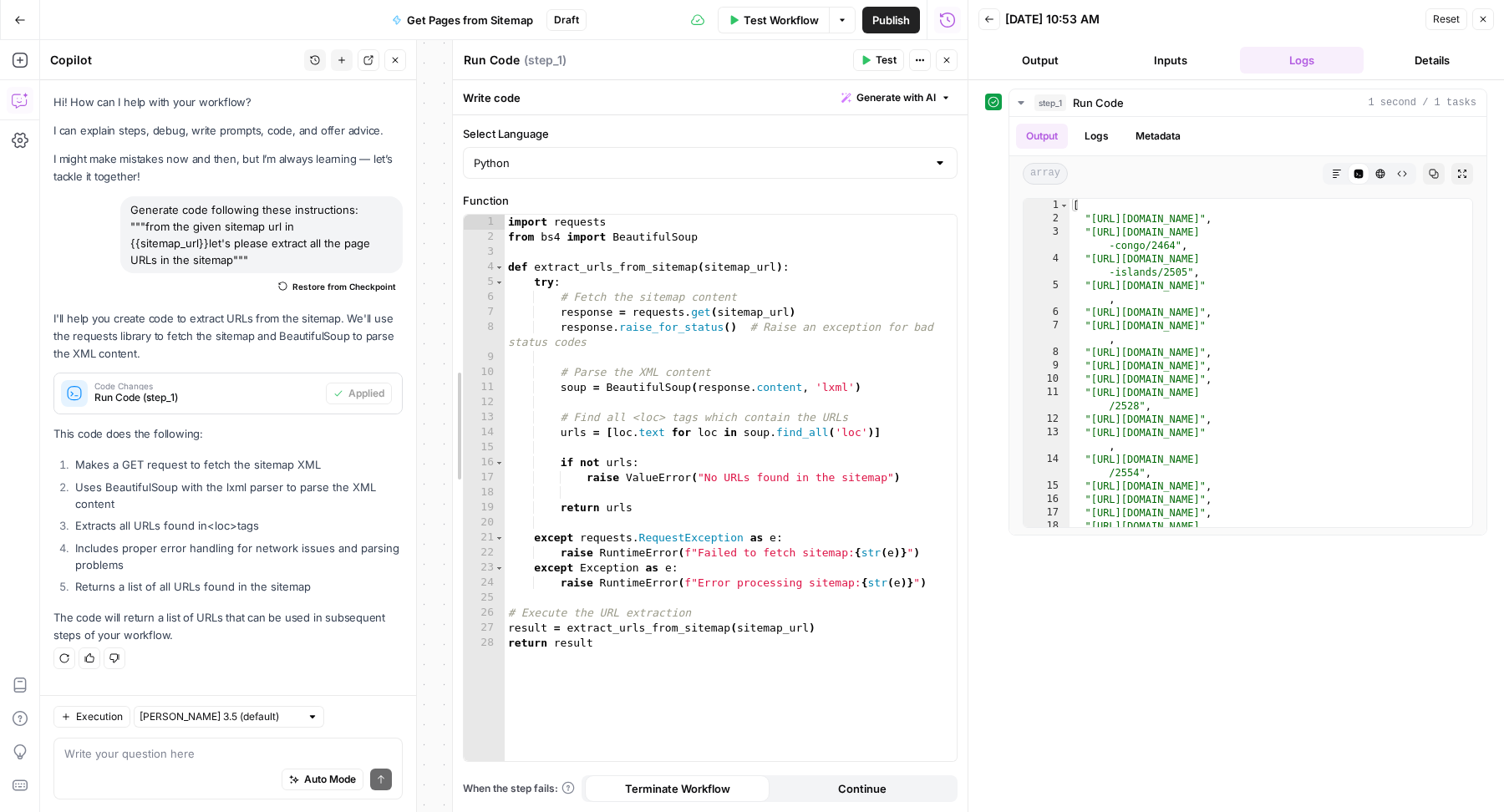
drag, startPoint x: 308, startPoint y: 164, endPoint x: 454, endPoint y: 164, distance: 146.0
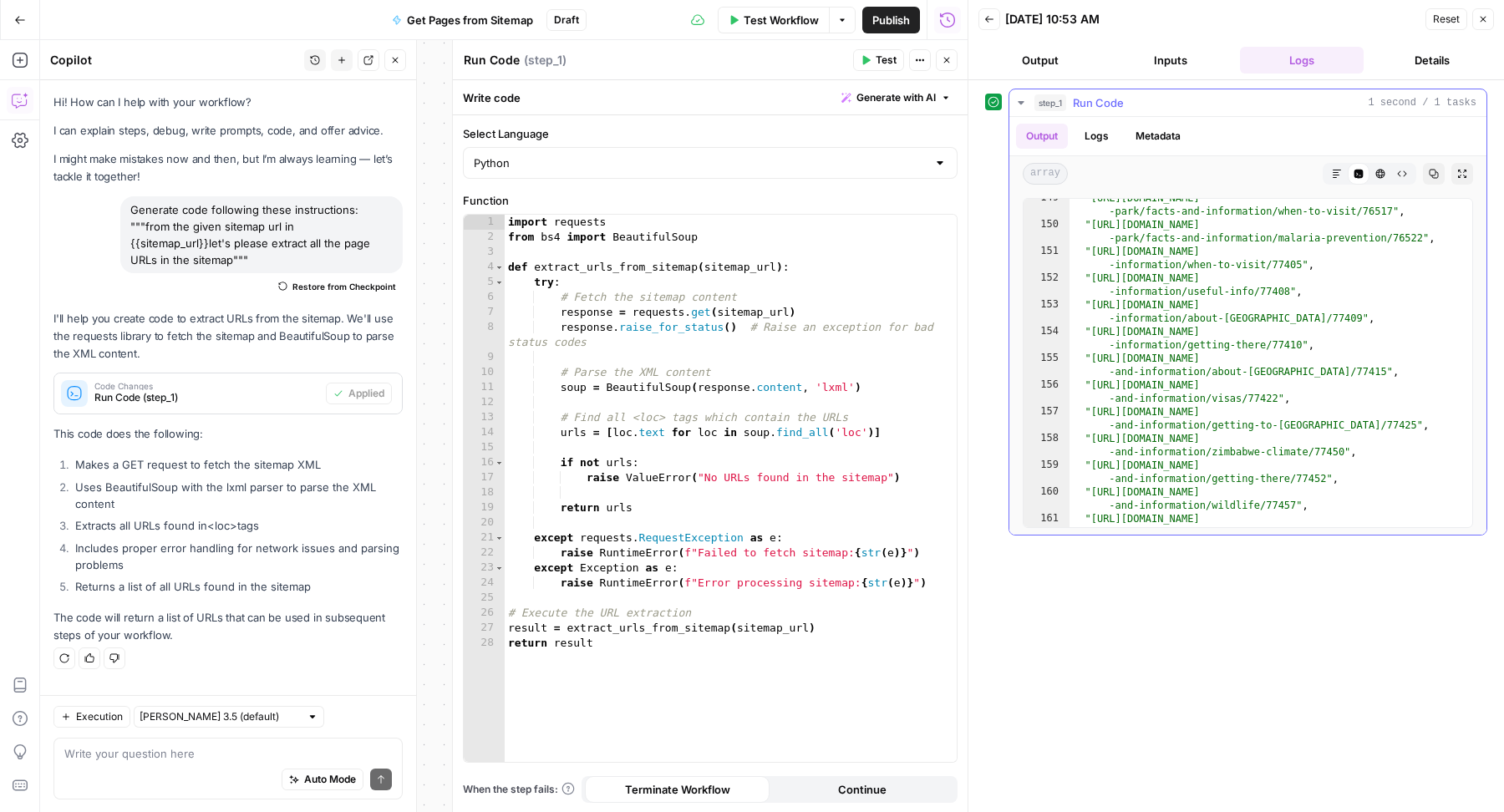
scroll to position [3693, 0]
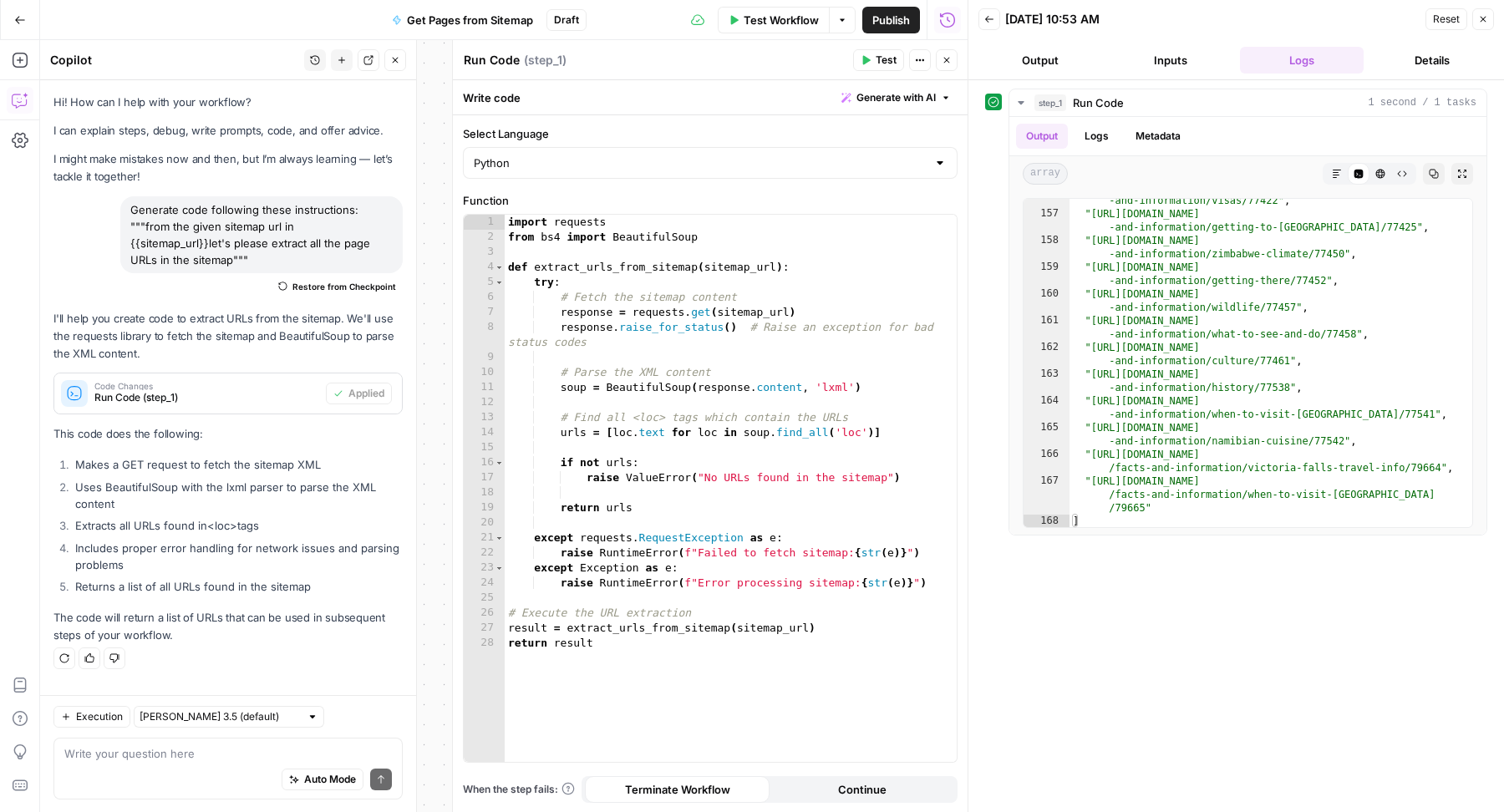
click at [402, 64] on button "Close" at bounding box center [395, 59] width 22 height 22
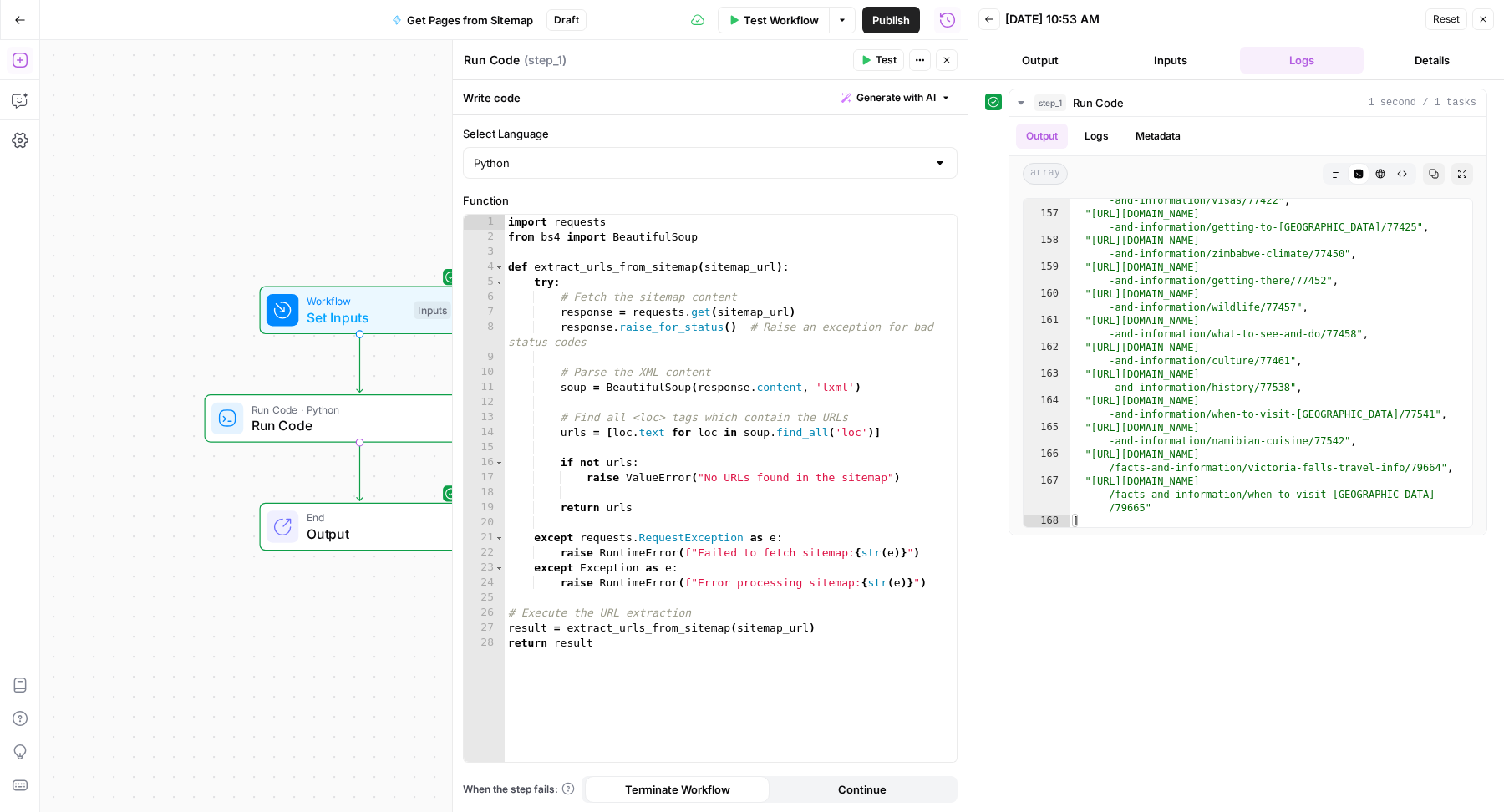
click at [20, 61] on icon "button" at bounding box center [20, 59] width 16 height 16
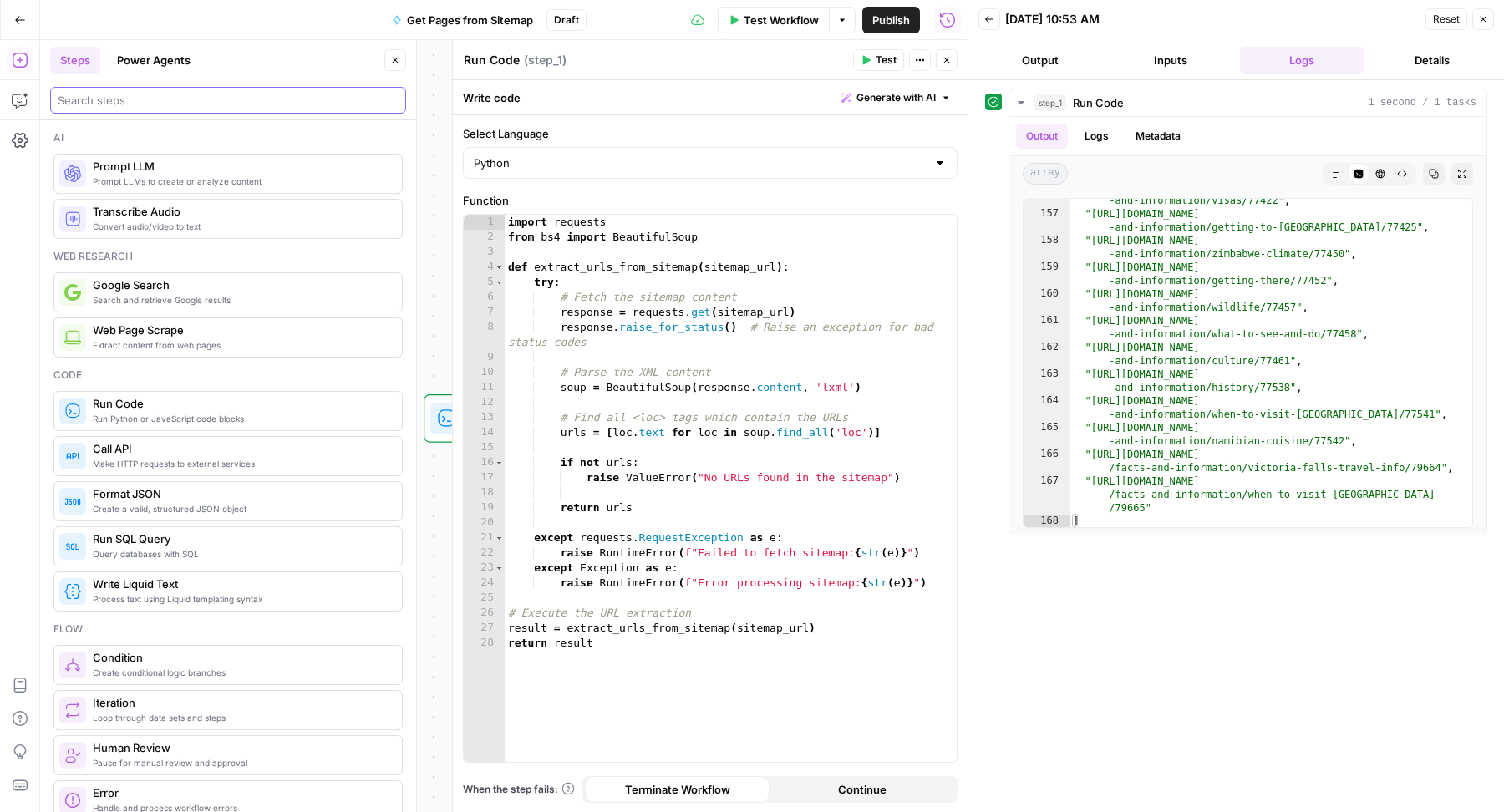
click at [164, 102] on input "search" at bounding box center [228, 100] width 341 height 16
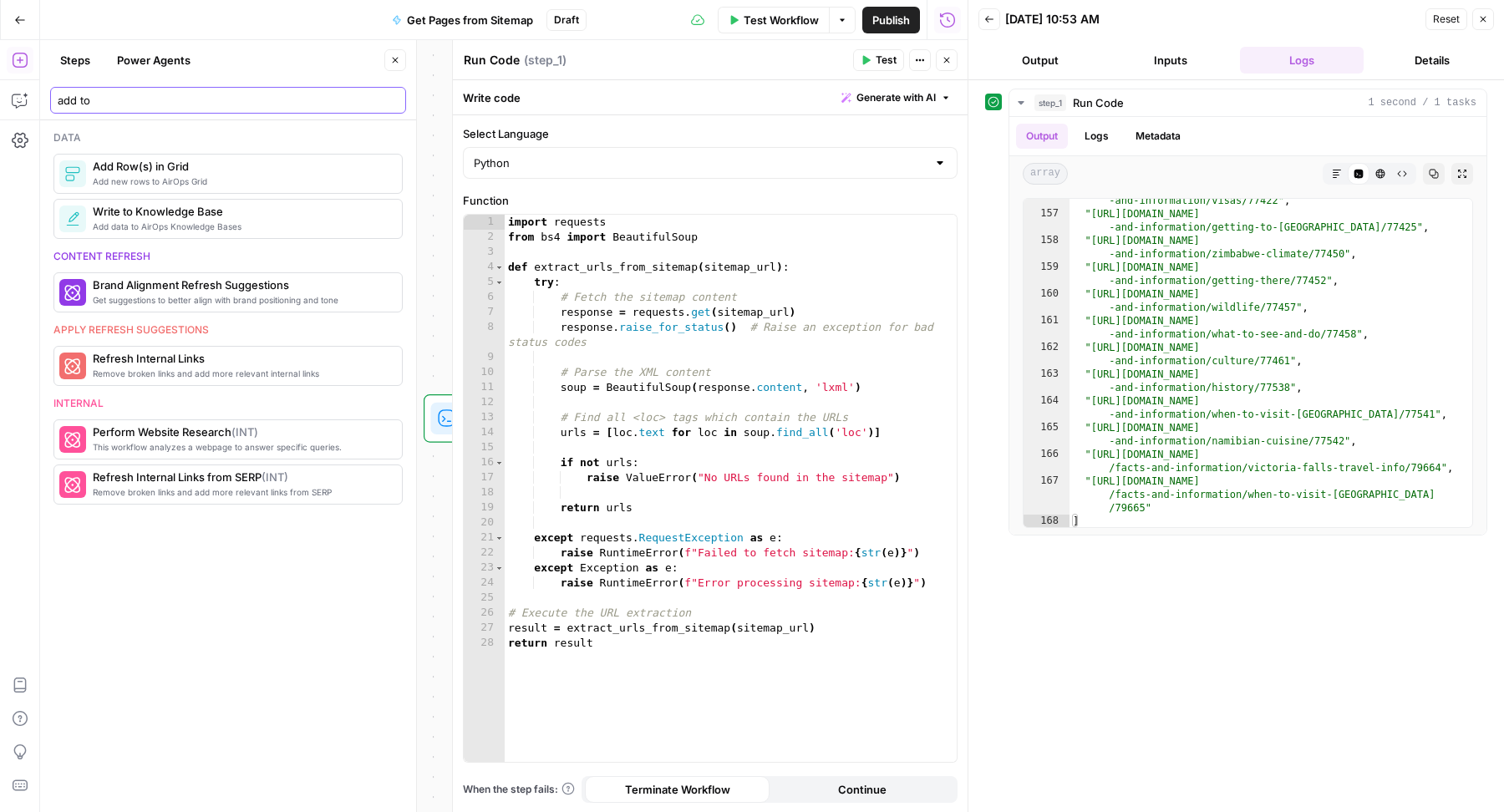
type input "add to"
click at [954, 60] on button "Close" at bounding box center [947, 59] width 22 height 22
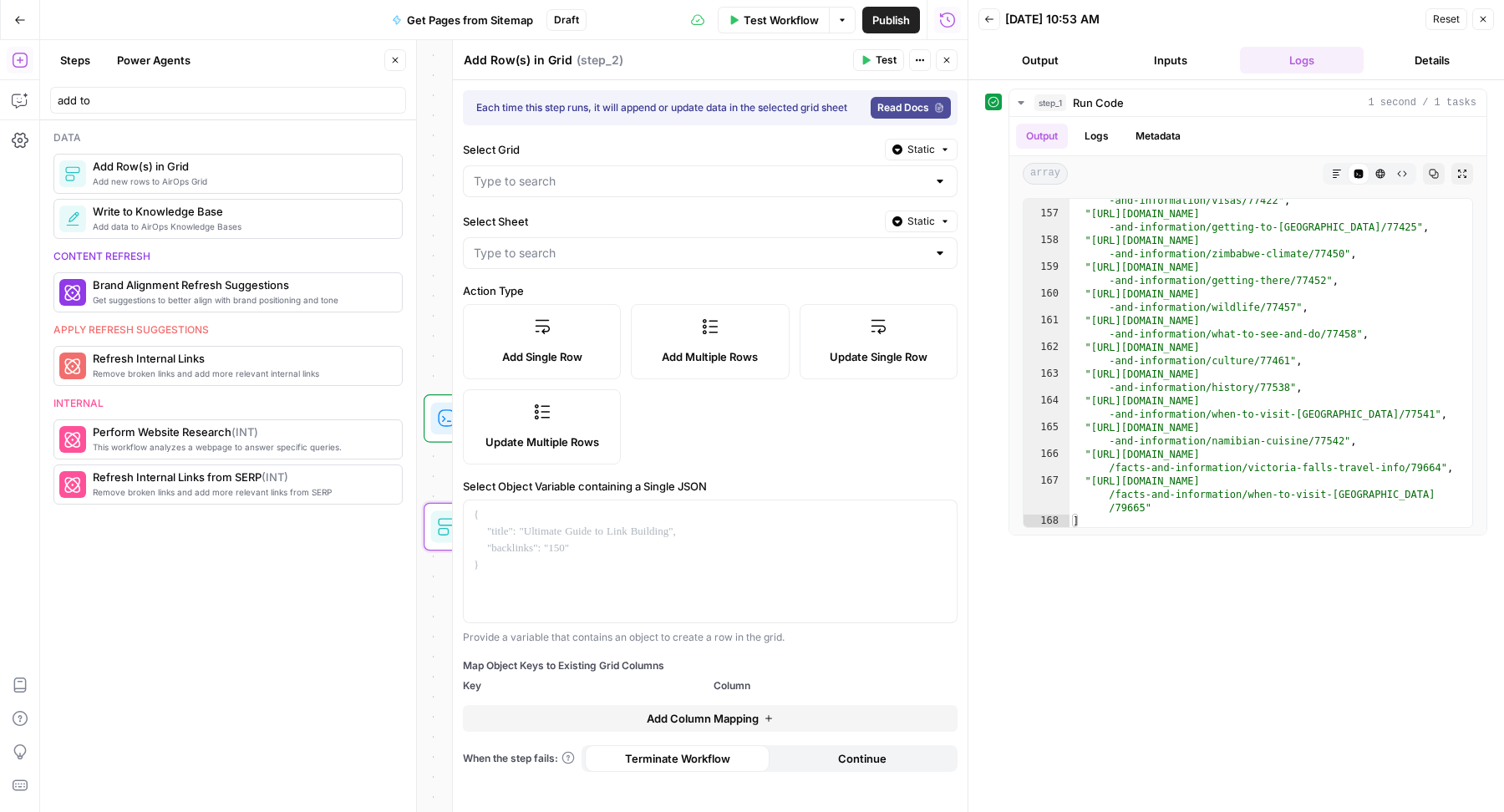
click at [724, 342] on label "Add Multiple Rows" at bounding box center [709, 341] width 158 height 75
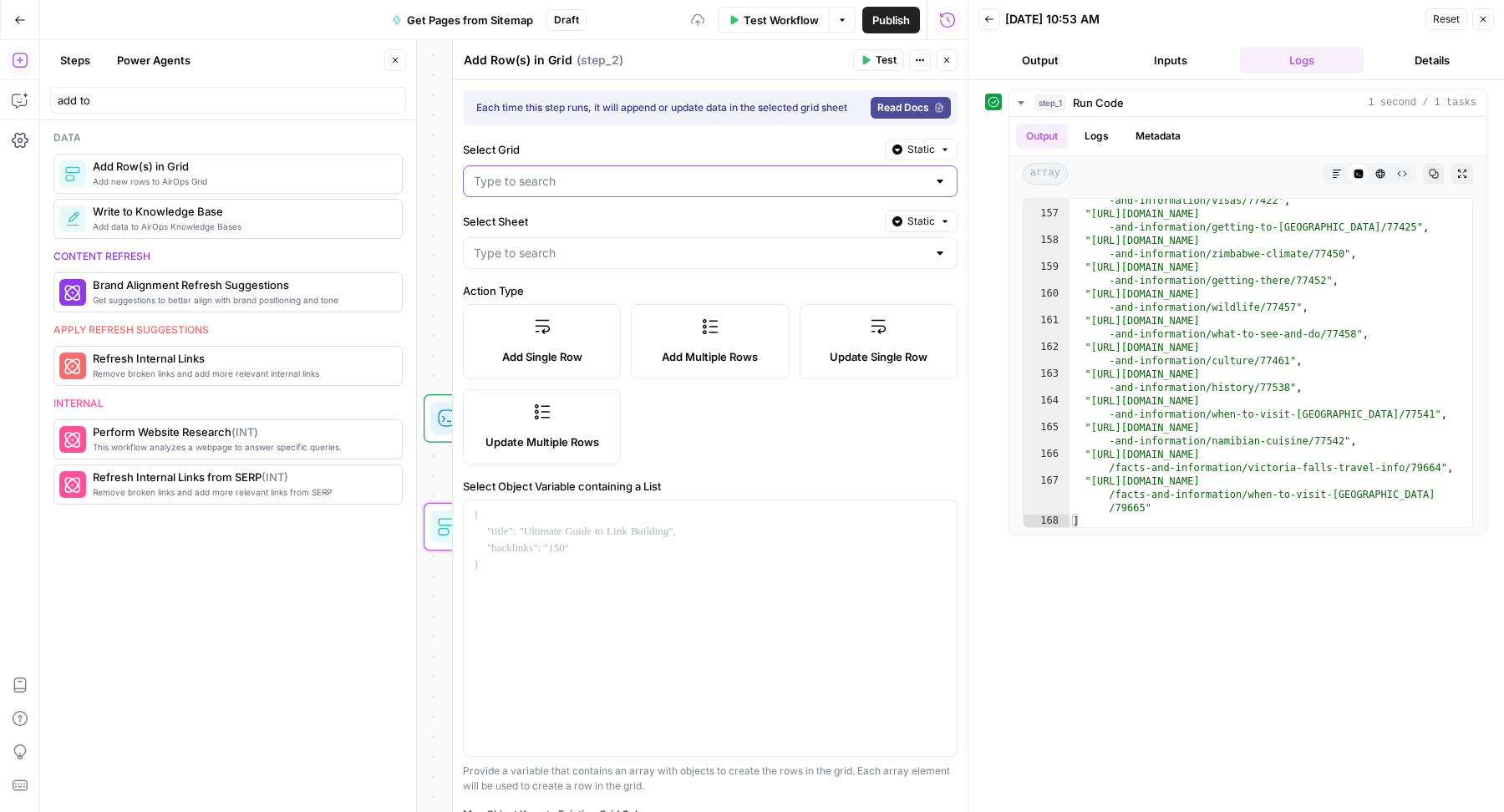
click at [609, 186] on input "Select Grid" at bounding box center [700, 181] width 453 height 16
click at [589, 222] on span "Blog Refresh Grid" at bounding box center [699, 230] width 444 height 16
type input "Blog Refresh Grid"
click at [570, 247] on div at bounding box center [710, 253] width 494 height 32
click at [645, 306] on span "Sheet 1" at bounding box center [699, 301] width 444 height 16
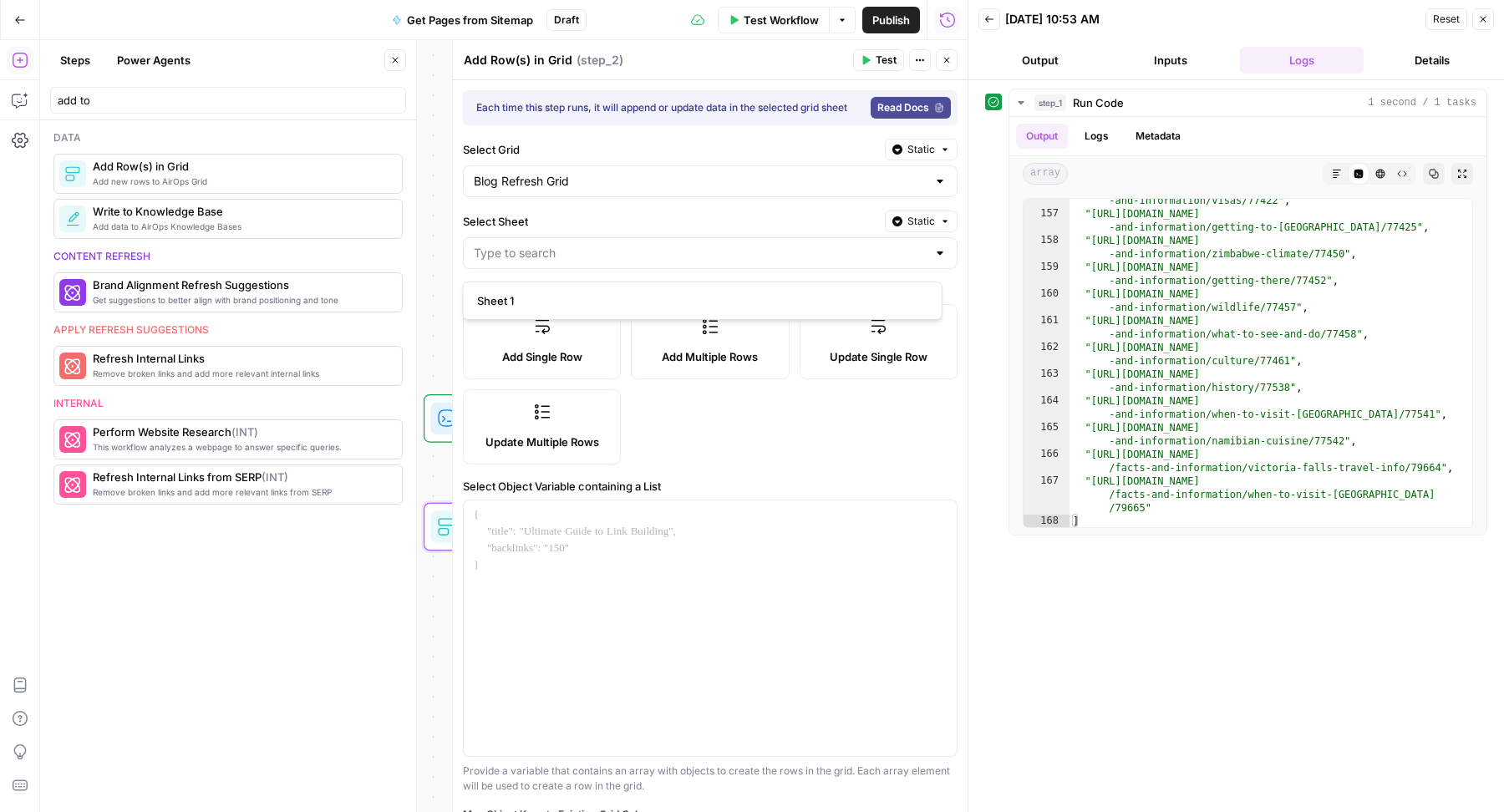
type input "Sheet 1"
click at [659, 545] on div at bounding box center [710, 628] width 493 height 256
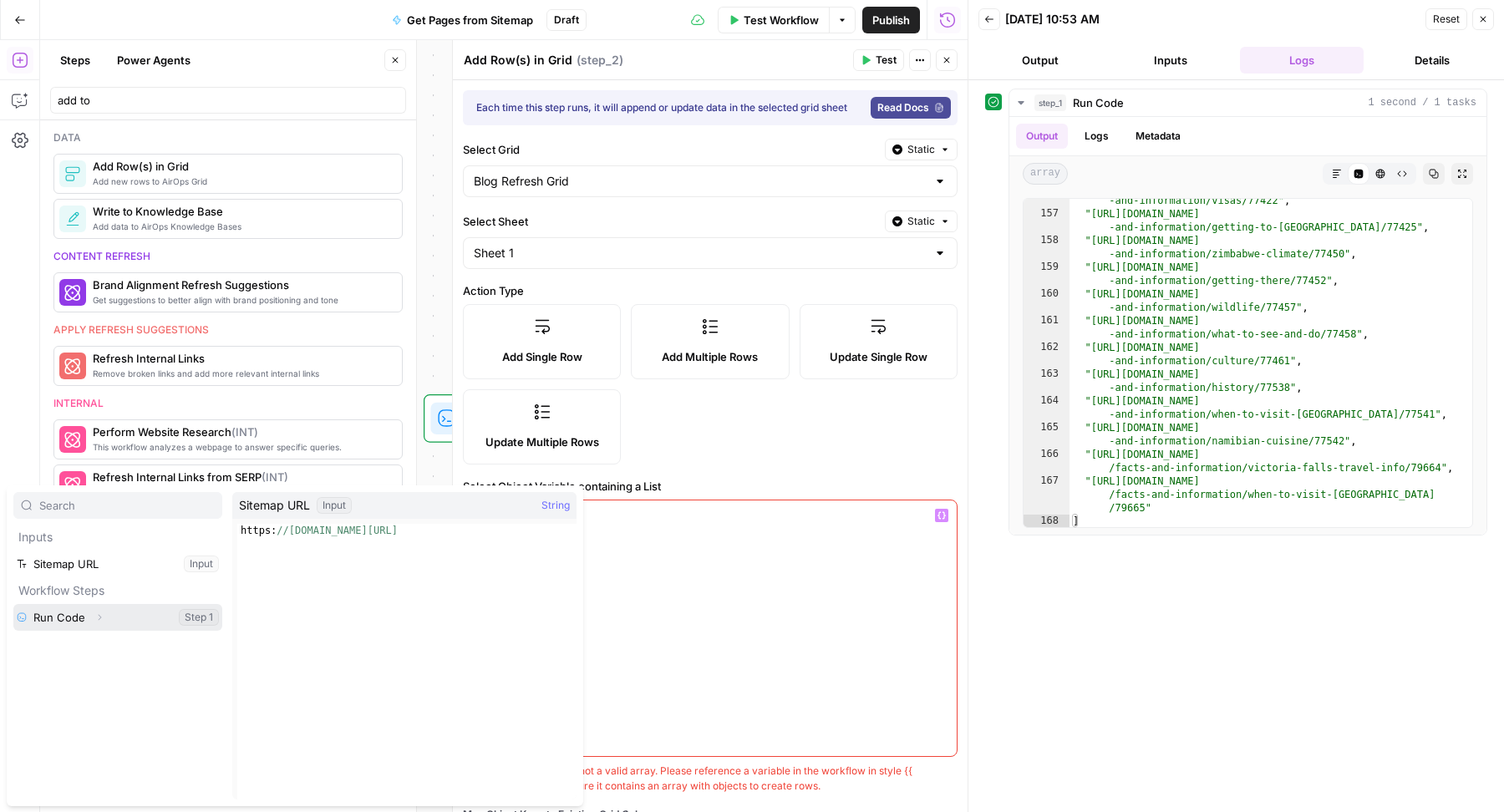
click at [98, 613] on icon "button" at bounding box center [100, 617] width 10 height 10
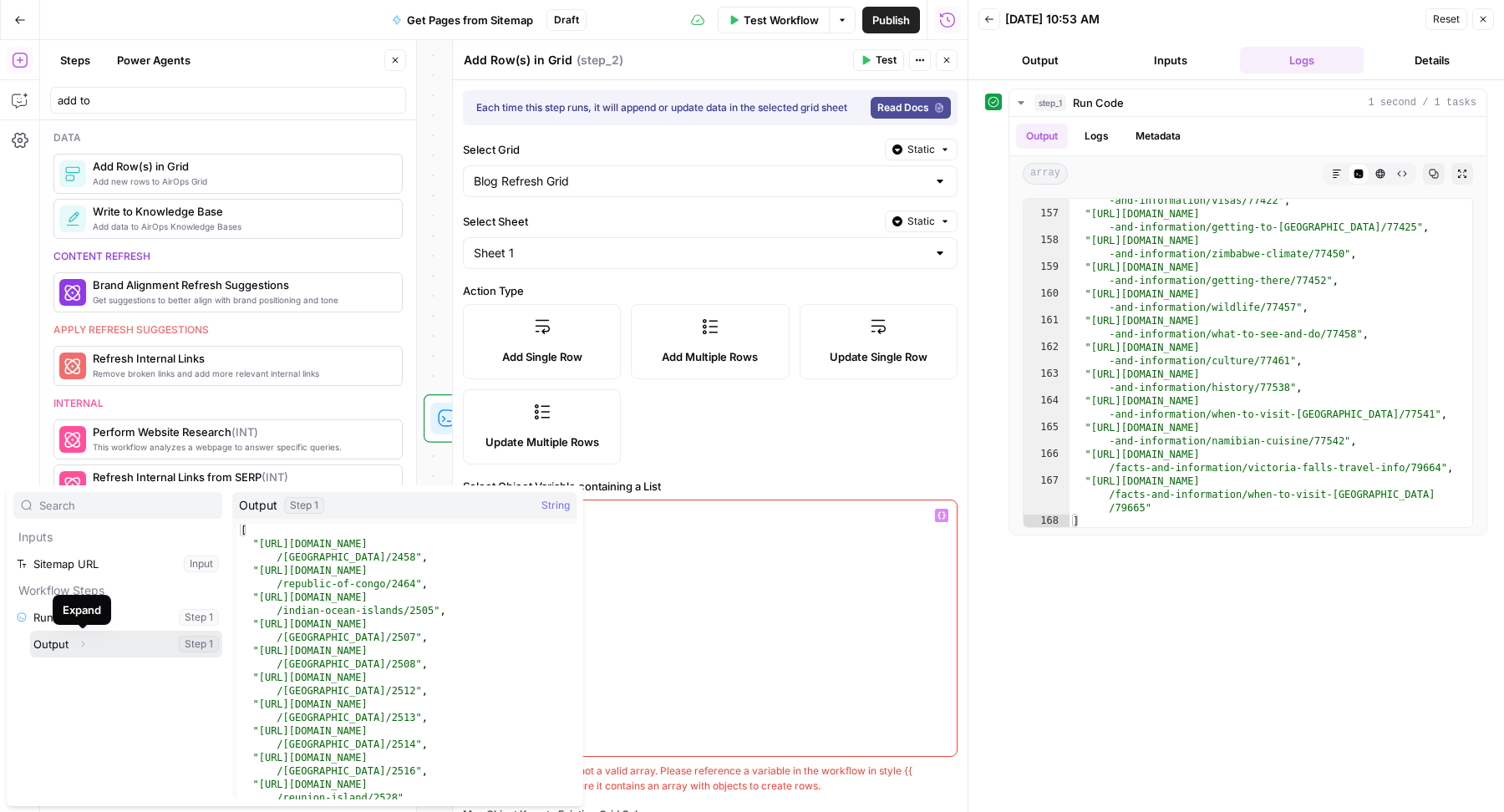
click at [115, 644] on button "Select variable Output" at bounding box center [126, 643] width 192 height 27
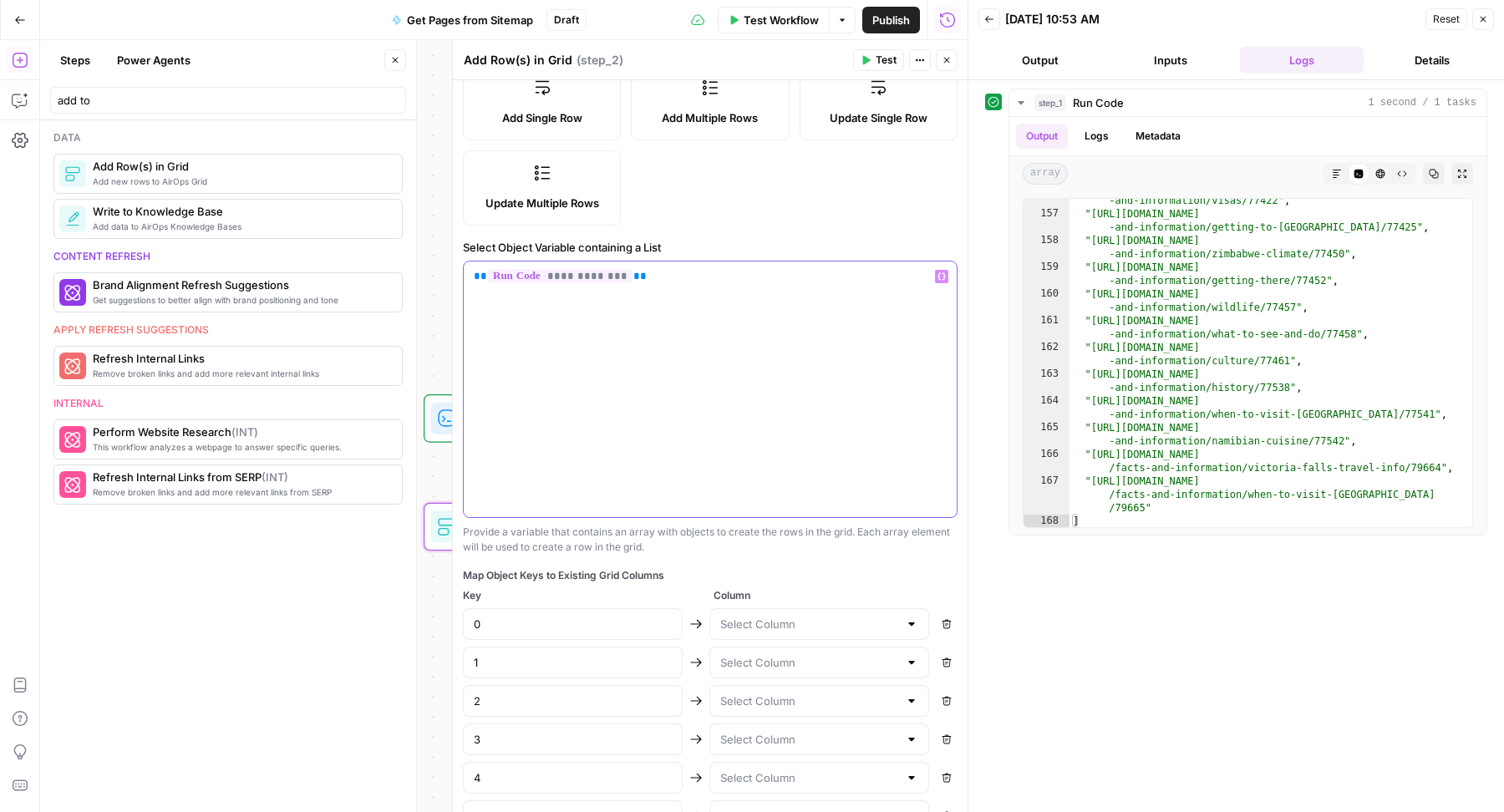
scroll to position [237, 0]
click at [942, 626] on icon "button" at bounding box center [947, 627] width 10 height 10
type input "1"
type input "2"
type input "3"
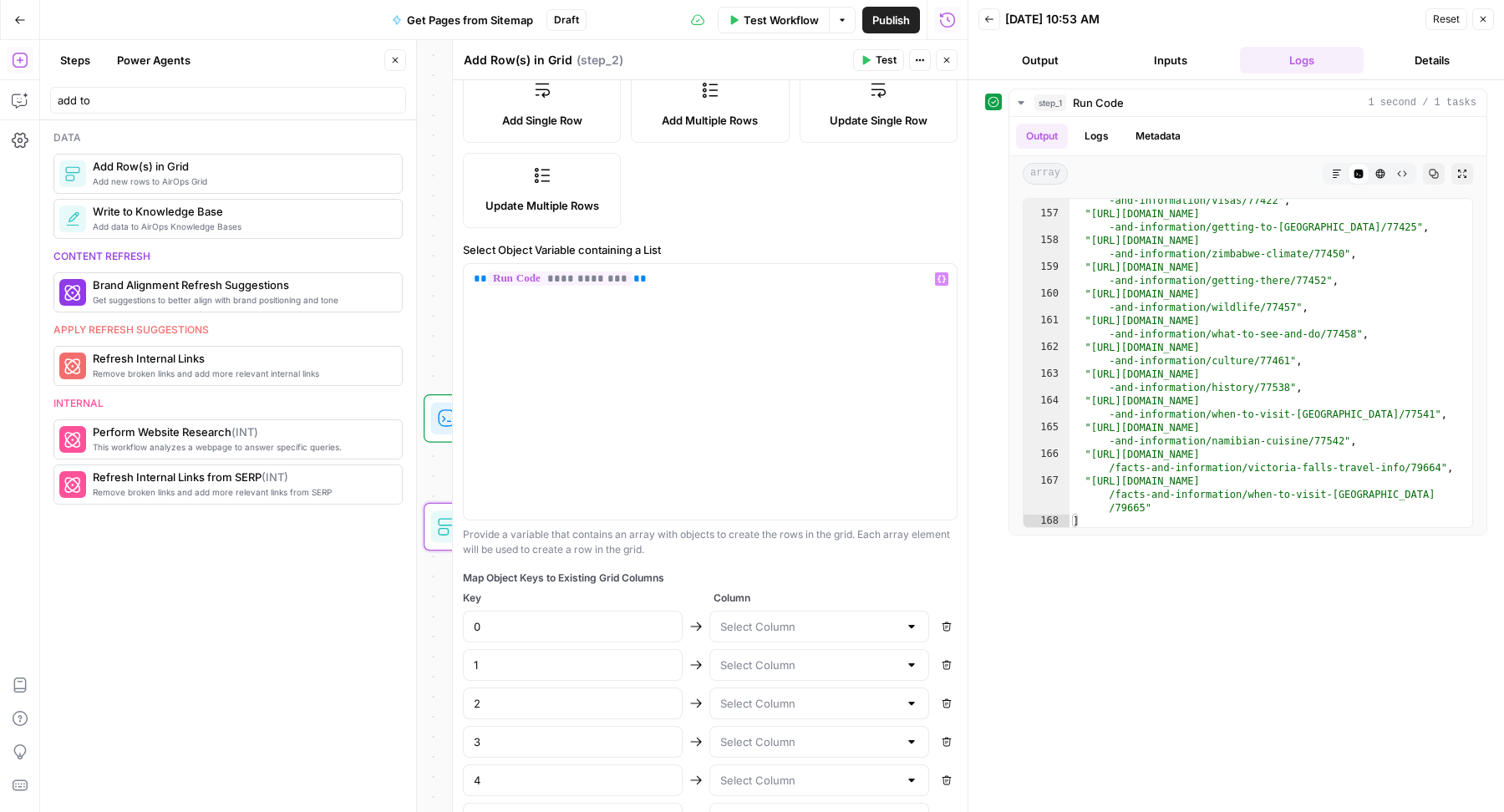
type input "4"
type input "5"
type input "6"
type input "7"
type input "8"
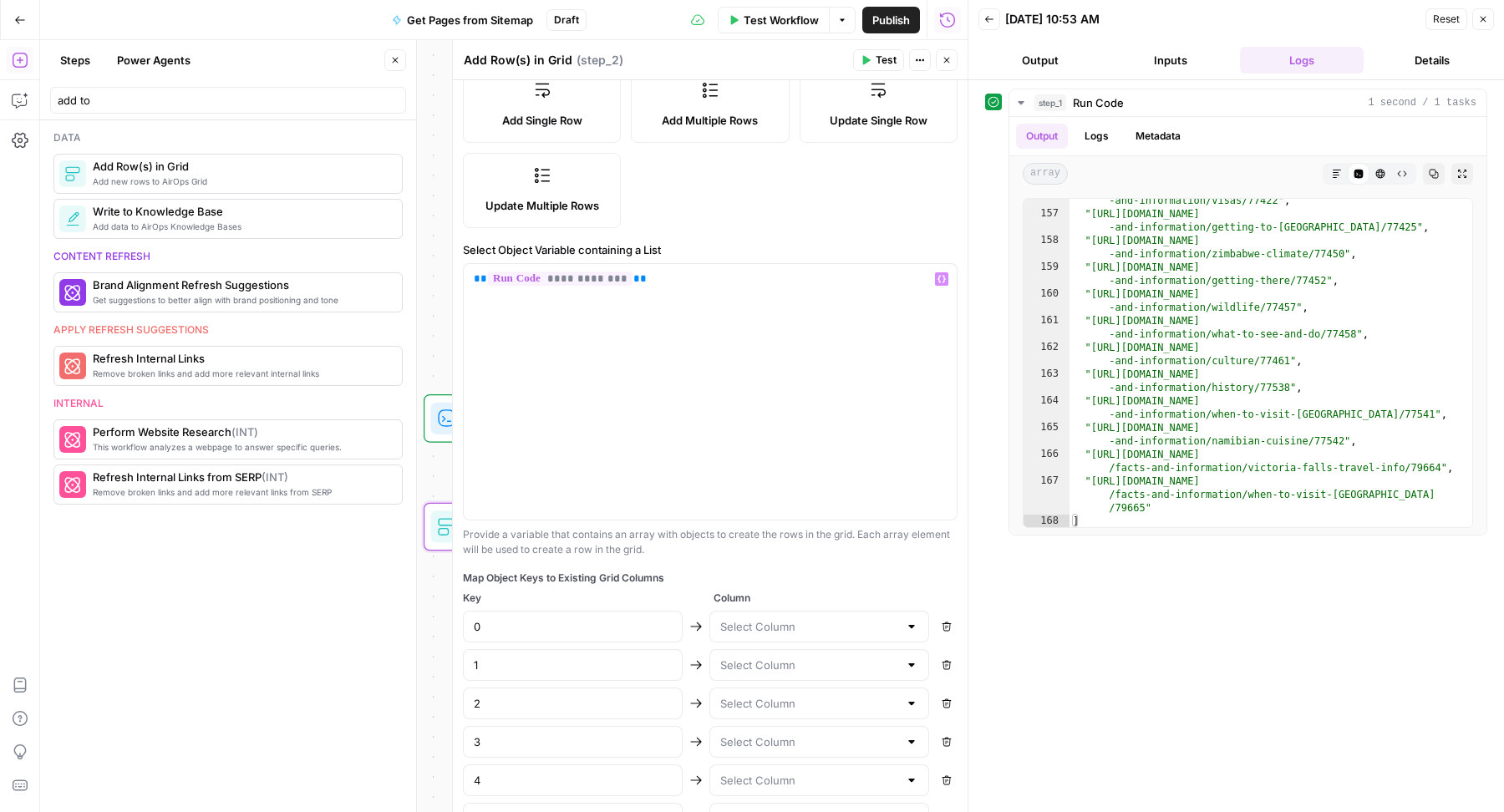
type input "9"
type input "10"
type input "11"
type input "12"
type input "13"
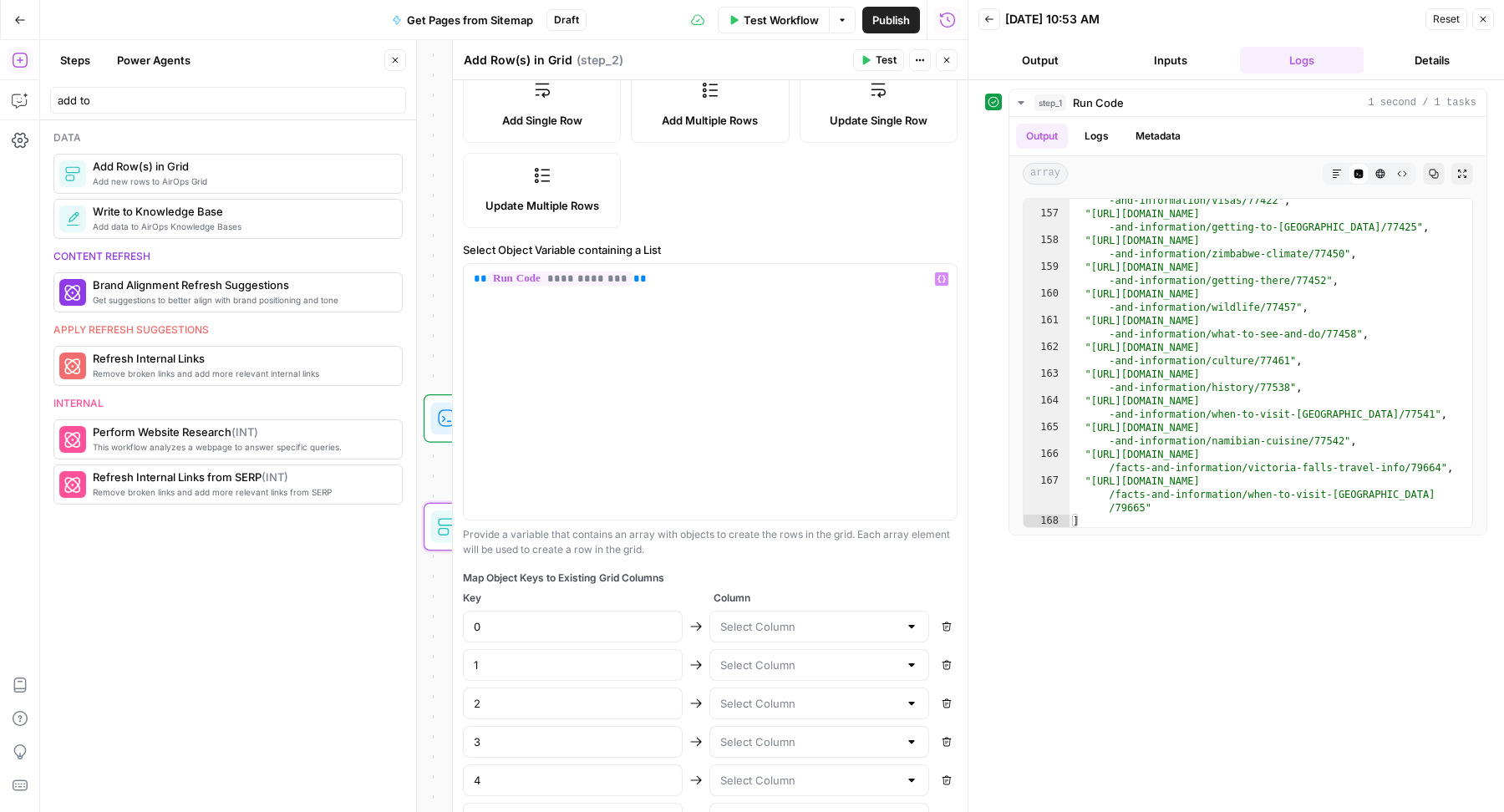
type input "14"
type input "15"
type input "16"
type input "17"
type input "18"
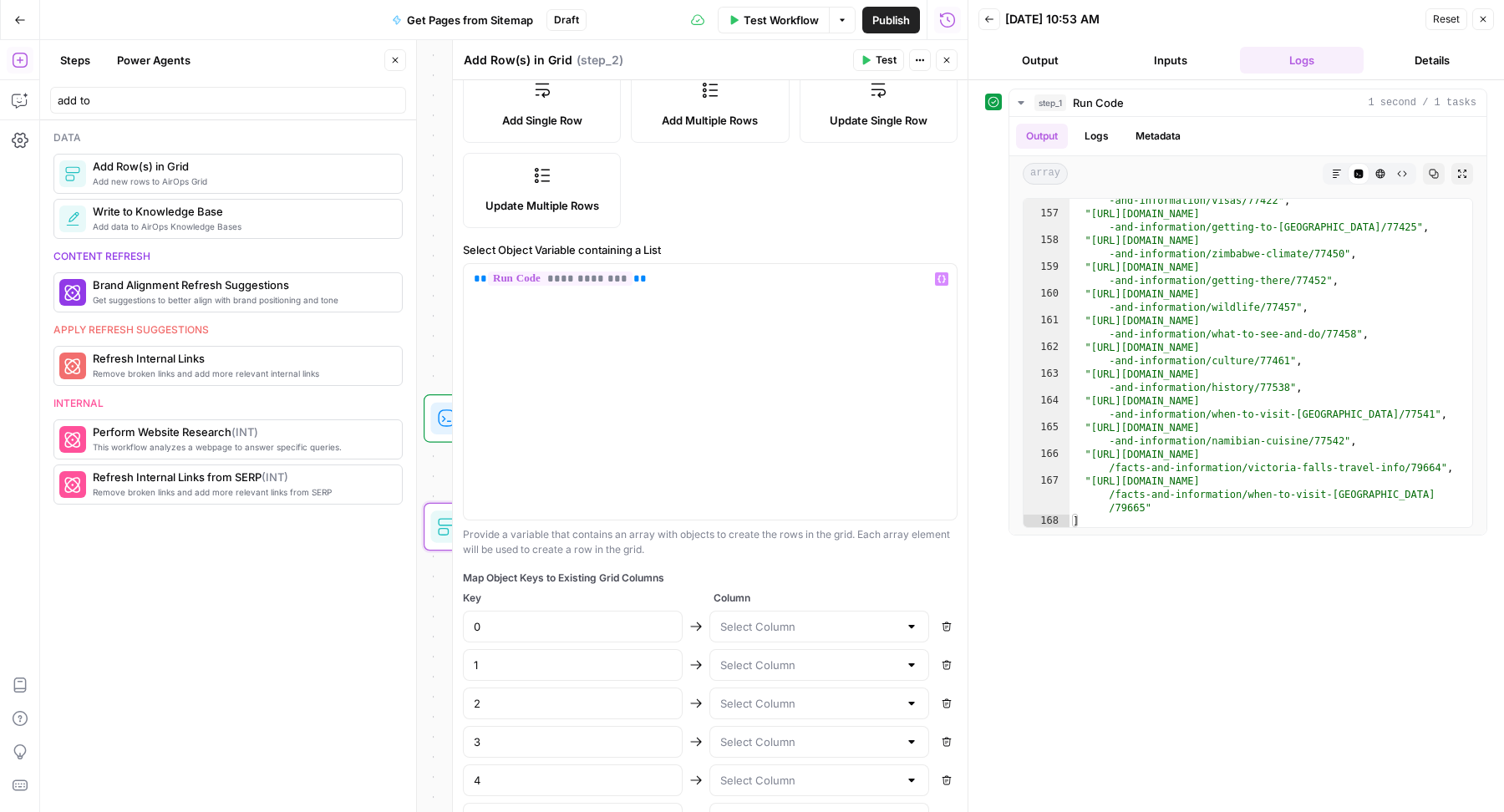
type input "19"
type input "20"
type input "21"
type input "22"
type input "23"
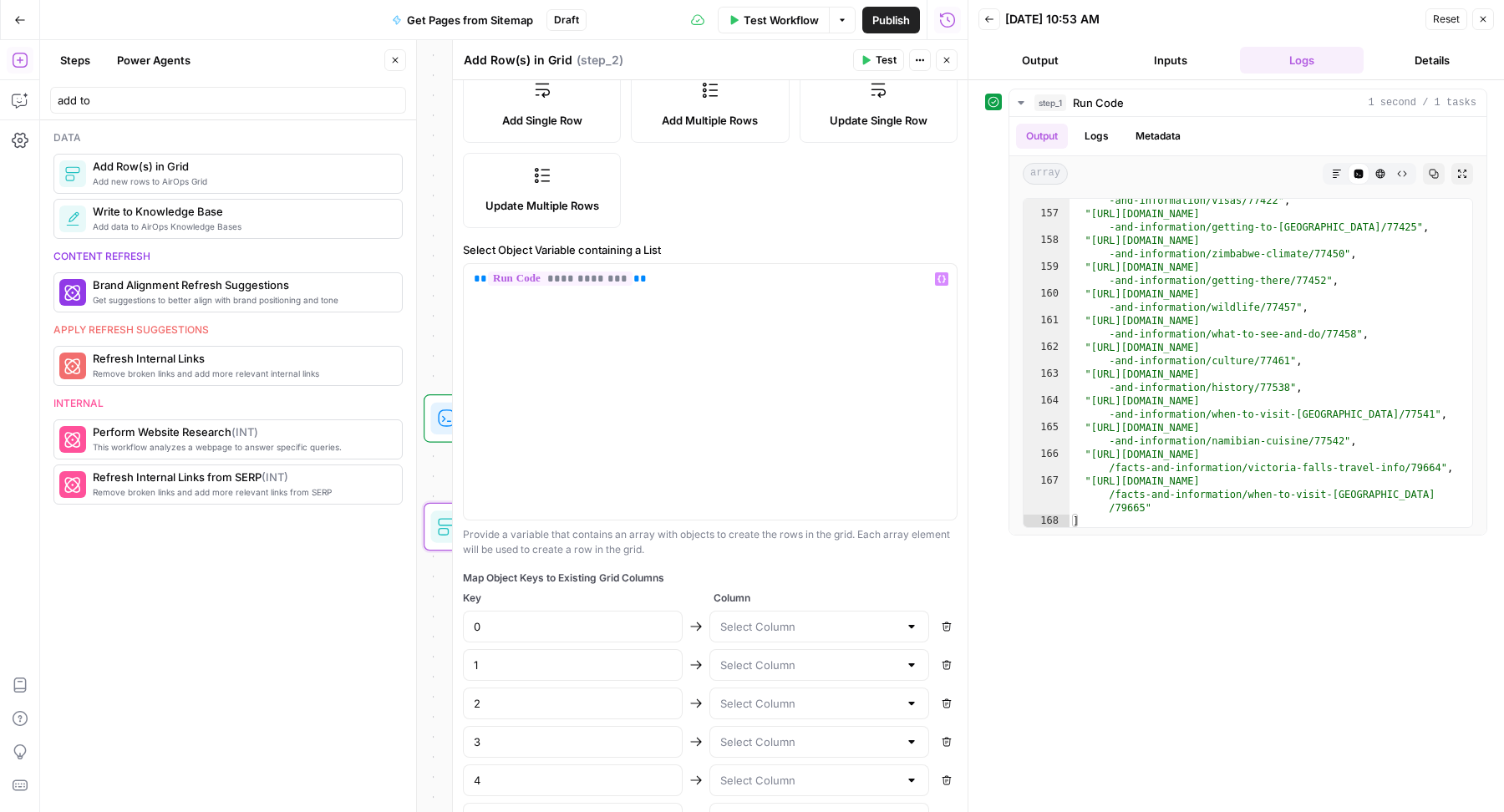
type input "24"
type input "25"
type input "26"
type input "27"
type input "28"
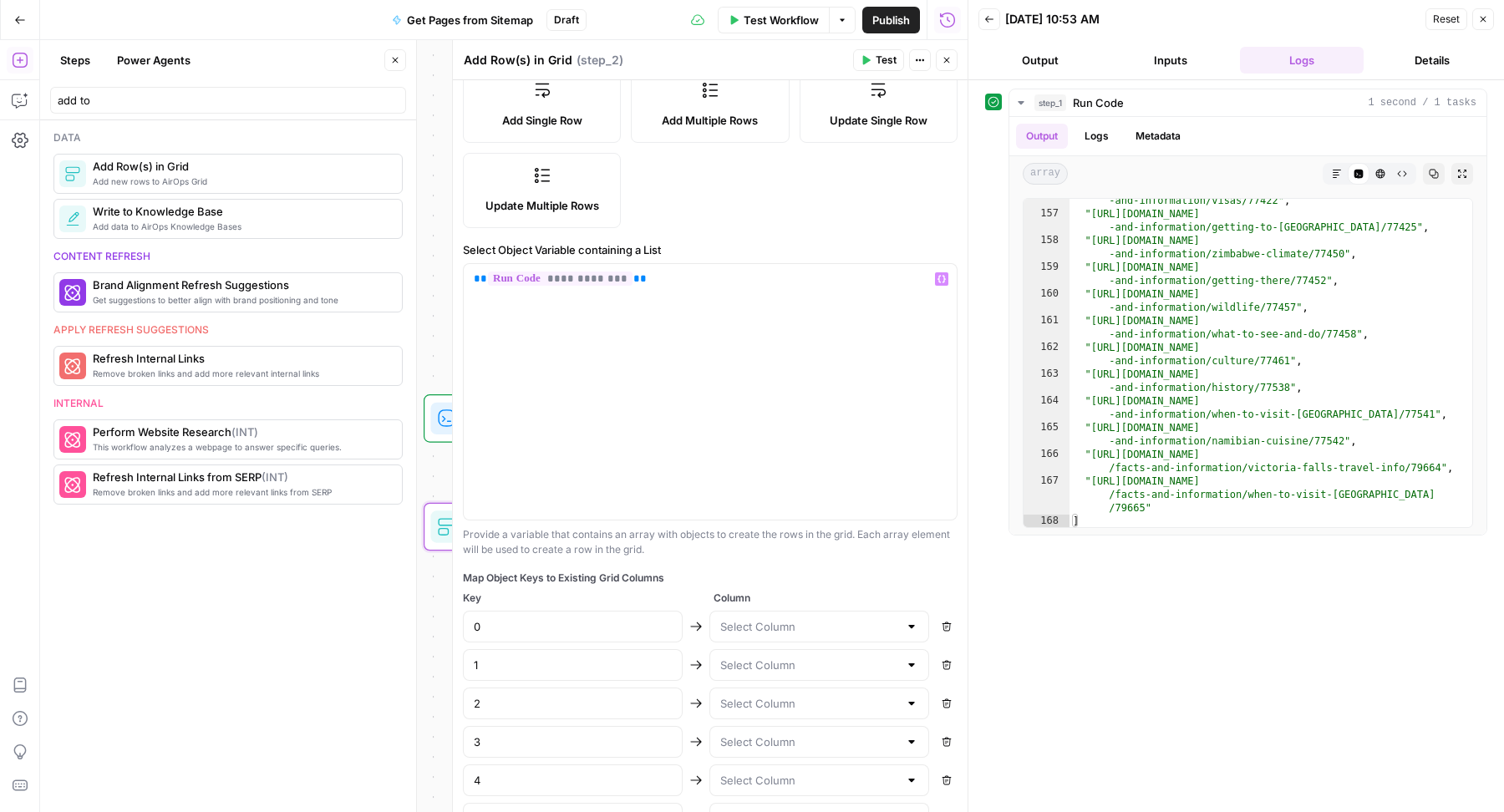
type input "29"
type input "30"
type input "31"
type input "32"
type input "33"
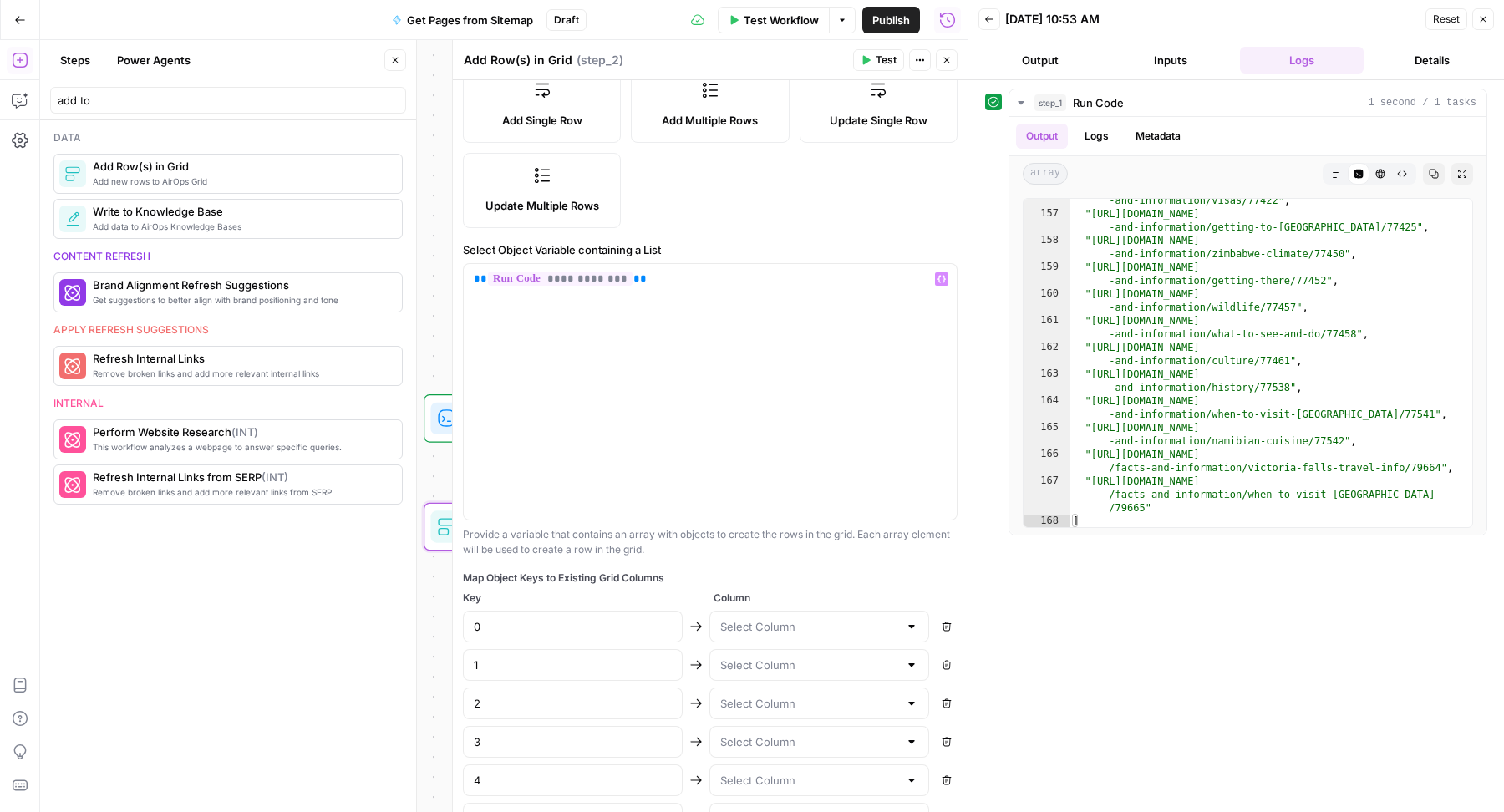
type input "34"
type input "35"
type input "36"
type input "37"
type input "38"
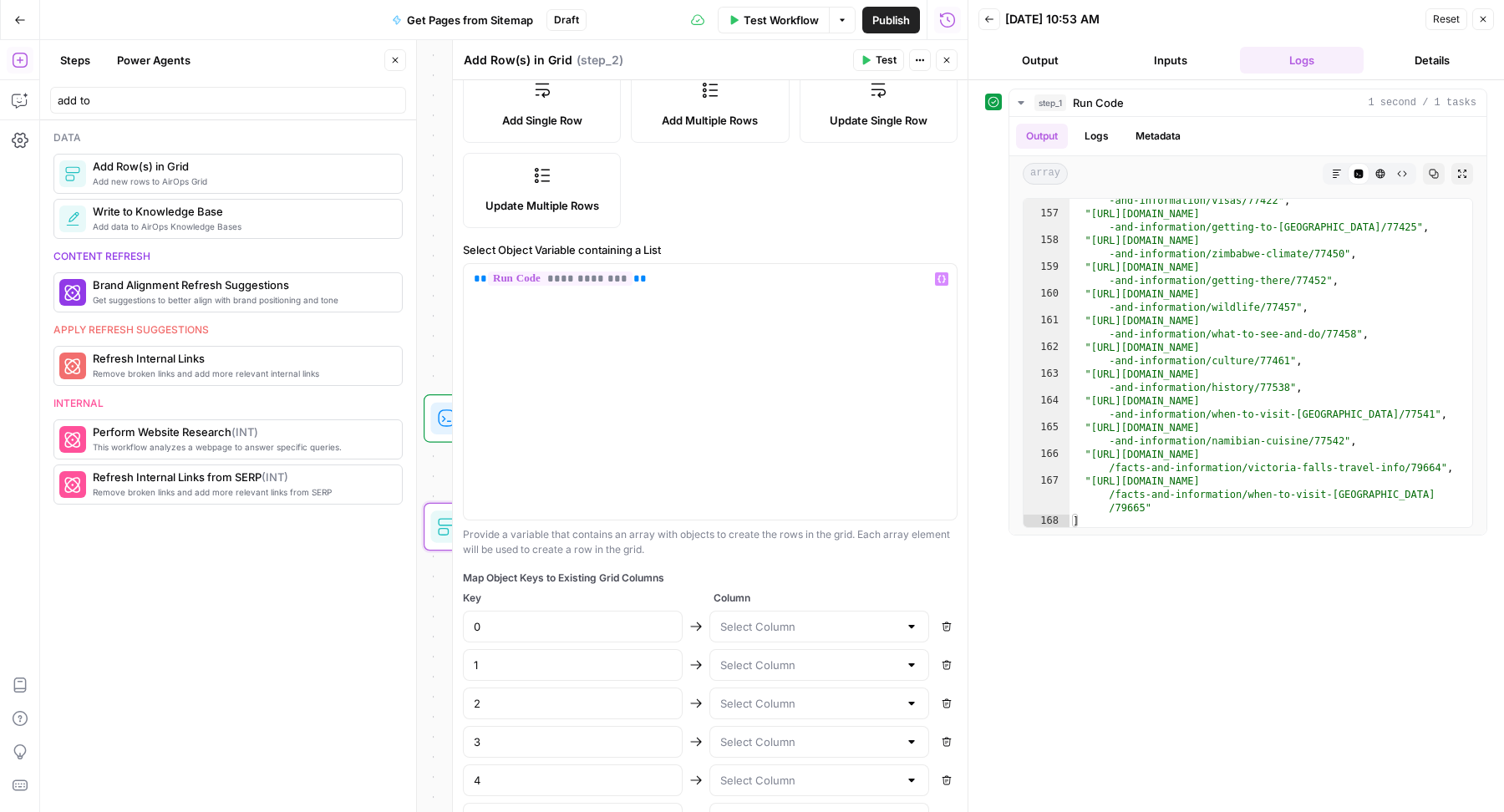
type input "39"
type input "40"
type input "41"
type input "42"
type input "43"
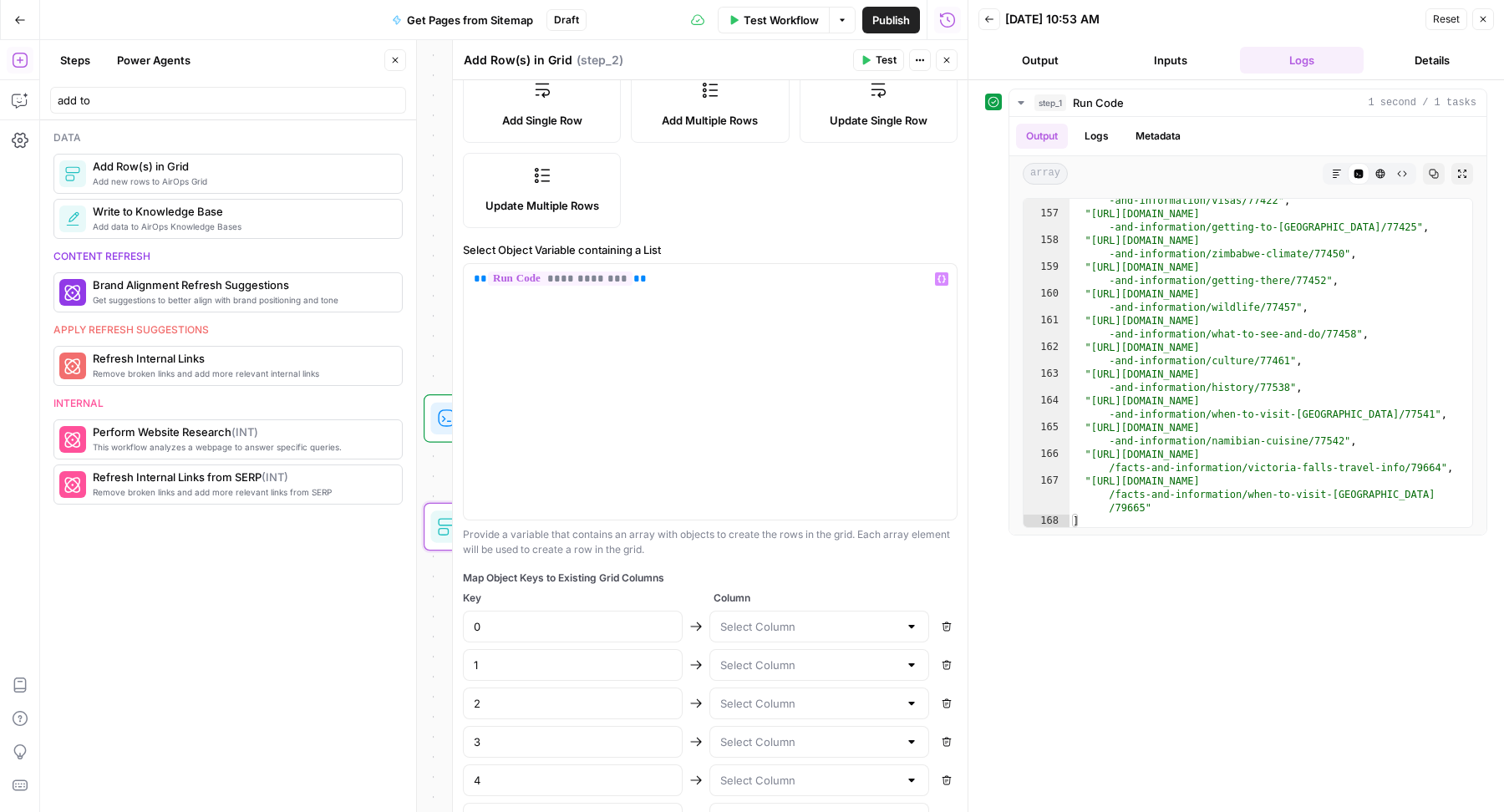
type input "44"
type input "45"
type input "46"
type input "47"
type input "48"
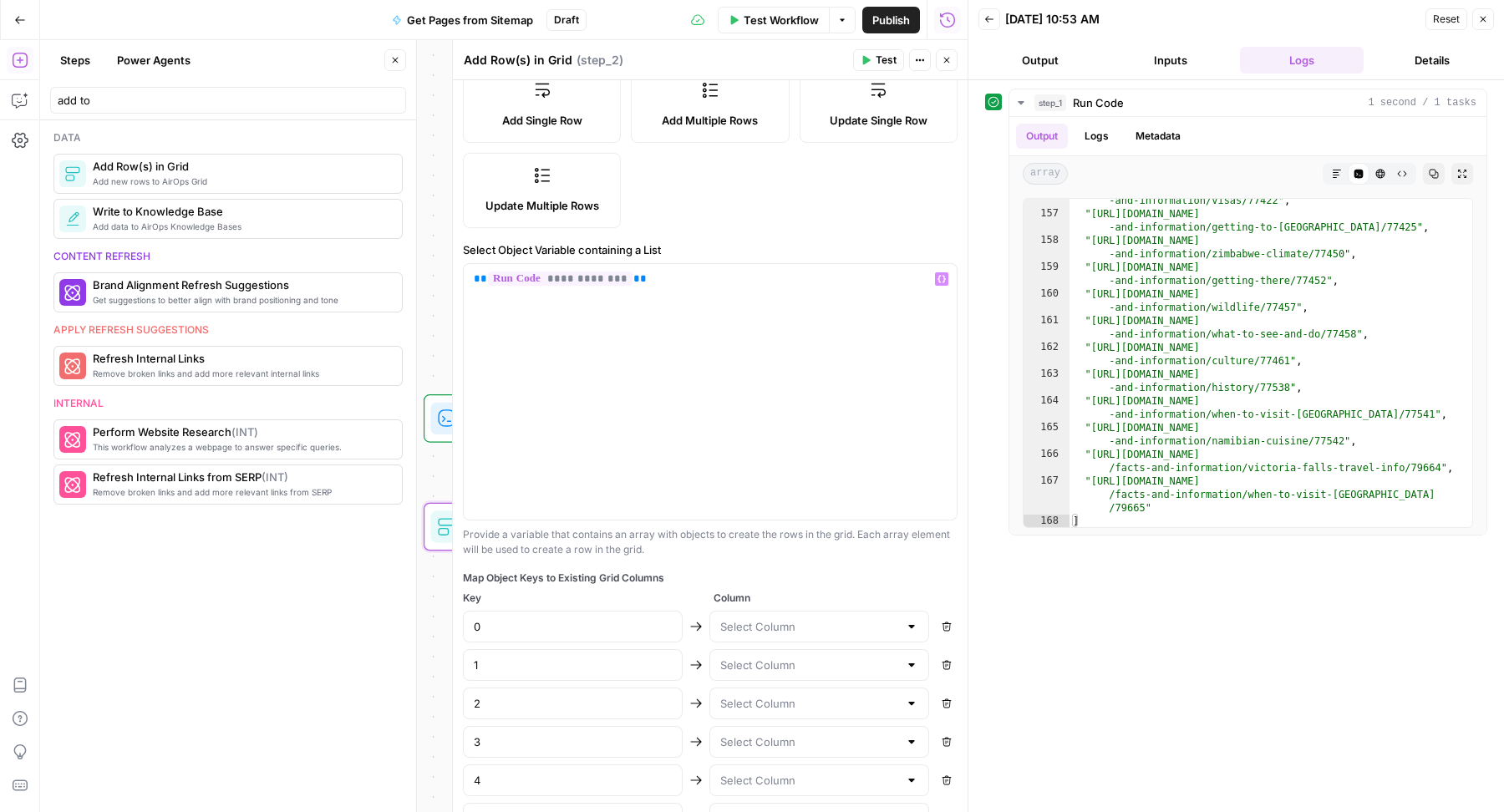
type input "49"
type input "50"
type input "51"
type input "52"
type input "53"
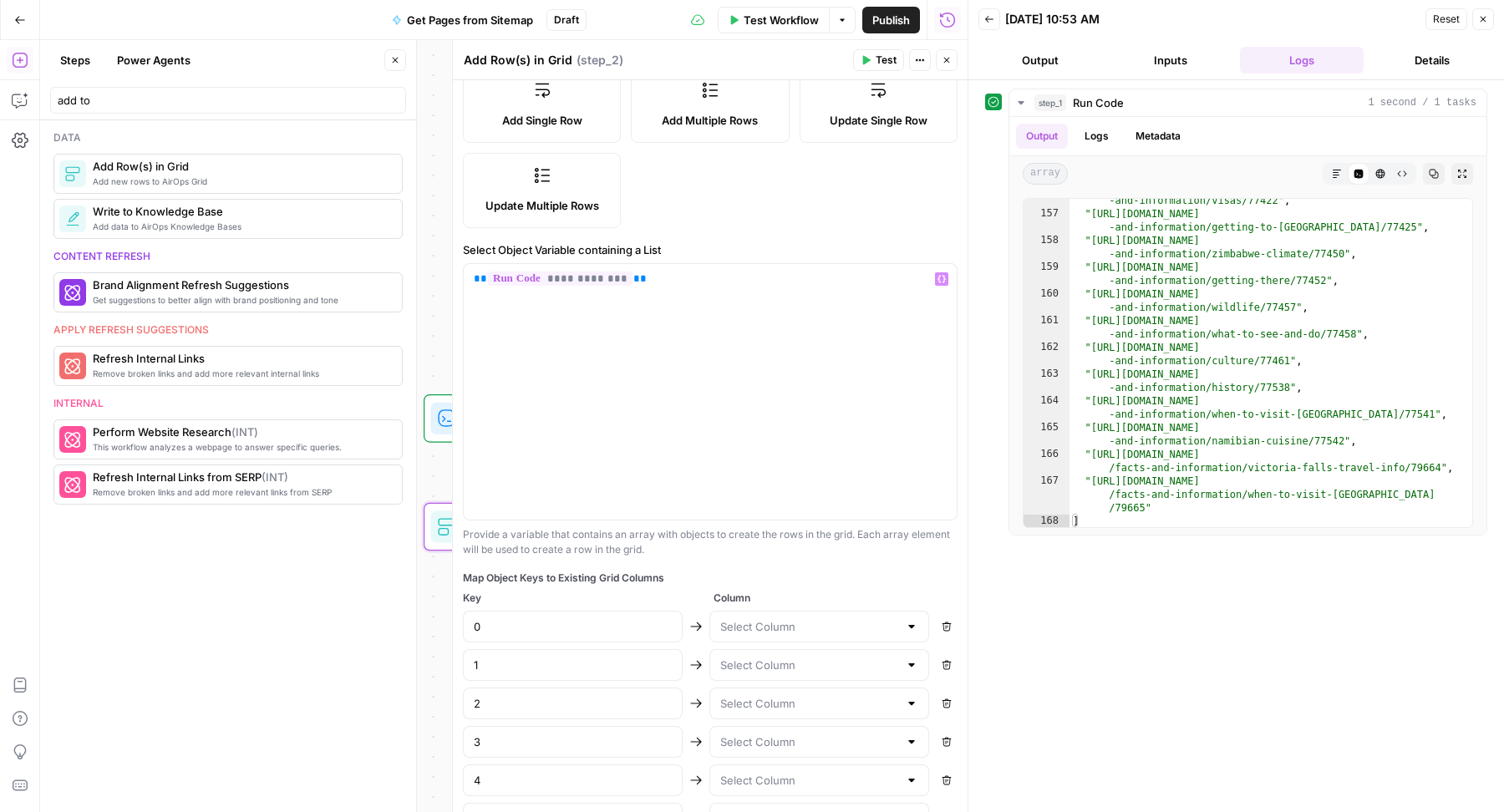
type input "54"
type input "55"
type input "56"
click at [942, 626] on icon "button" at bounding box center [947, 627] width 10 height 10
type input "2"
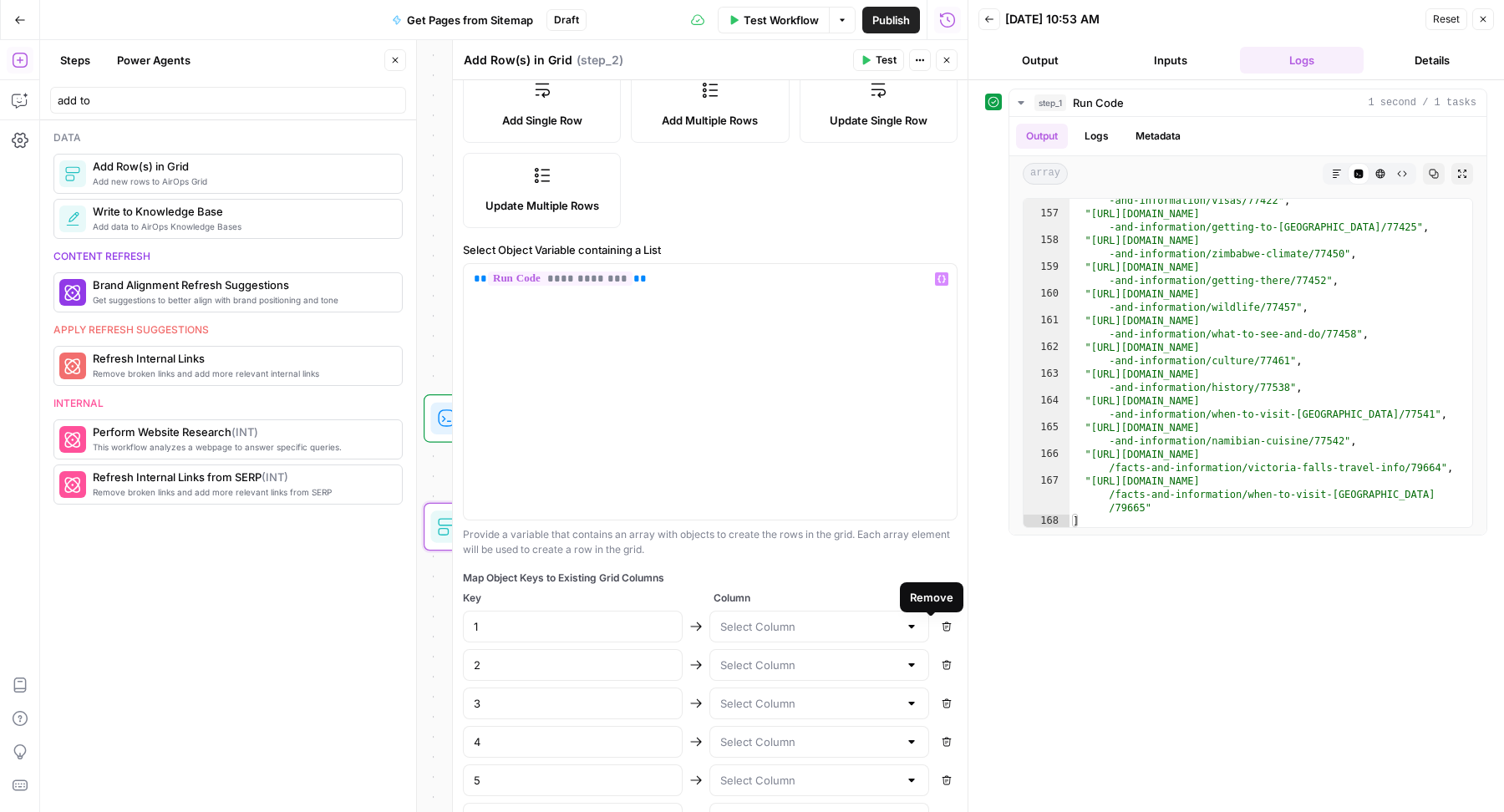
type input "3"
type input "4"
type input "5"
type input "6"
type input "7"
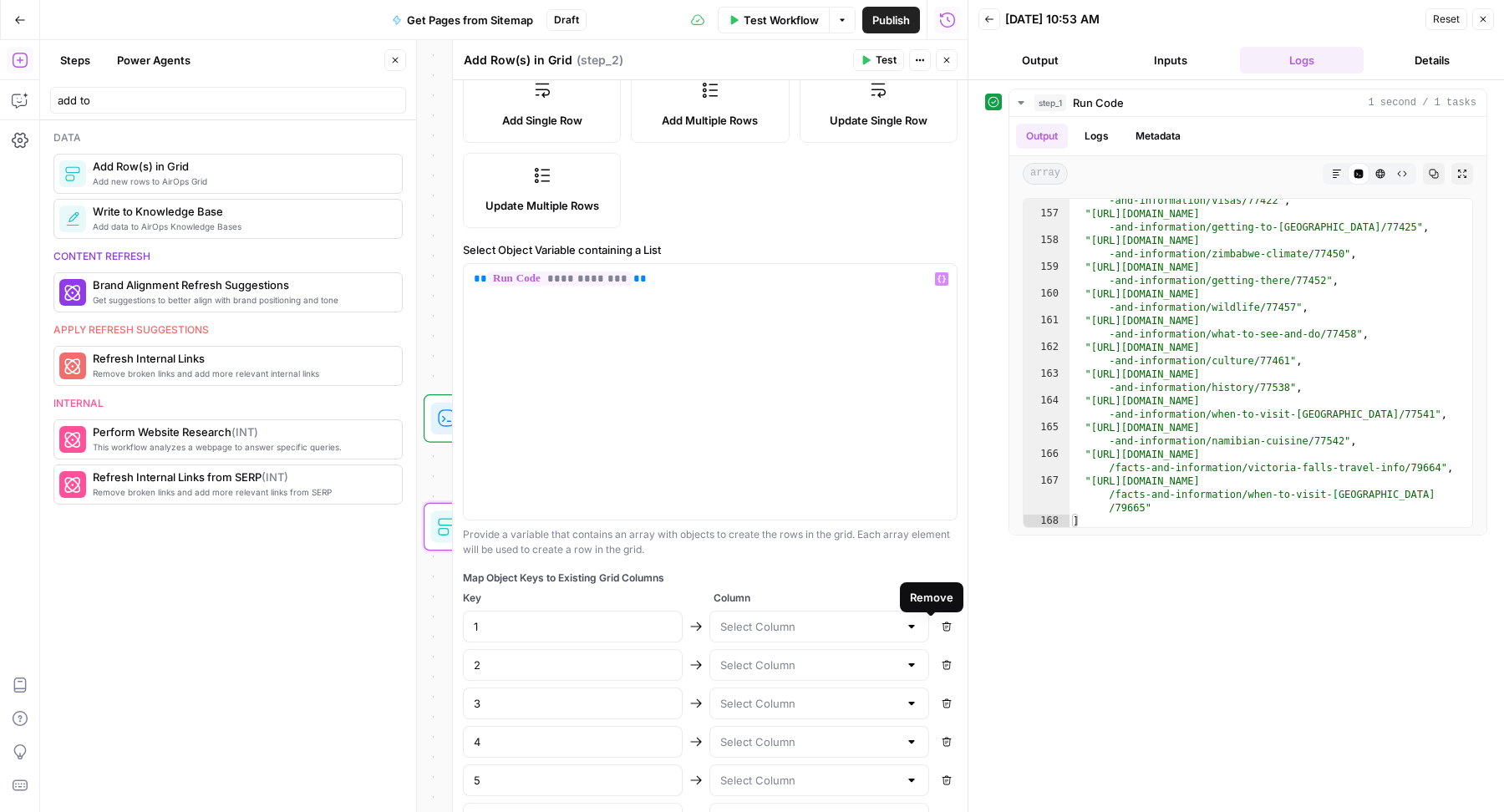
type input "8"
type input "9"
type input "10"
type input "11"
type input "12"
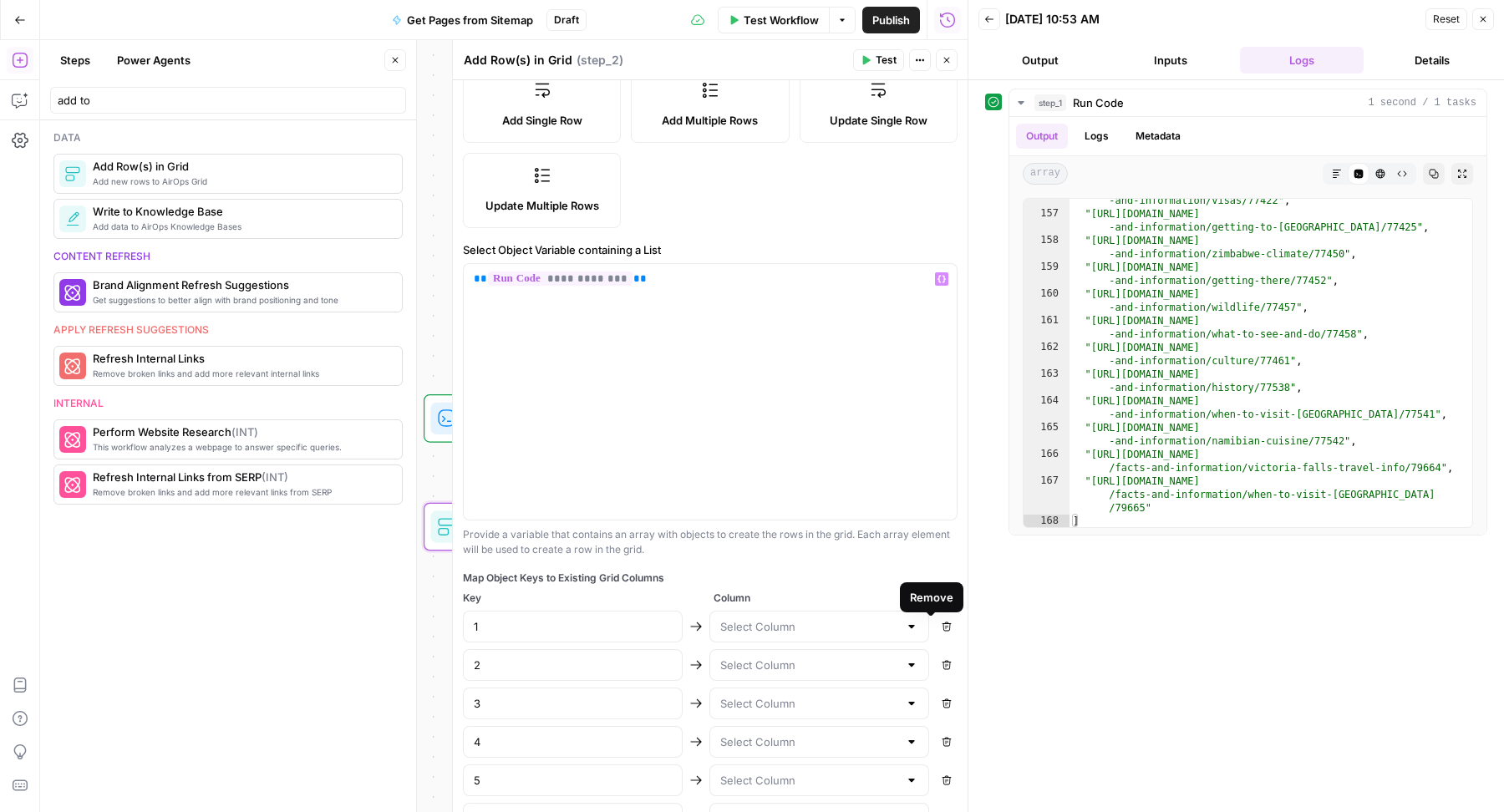
type input "13"
type input "14"
type input "15"
type input "16"
type input "17"
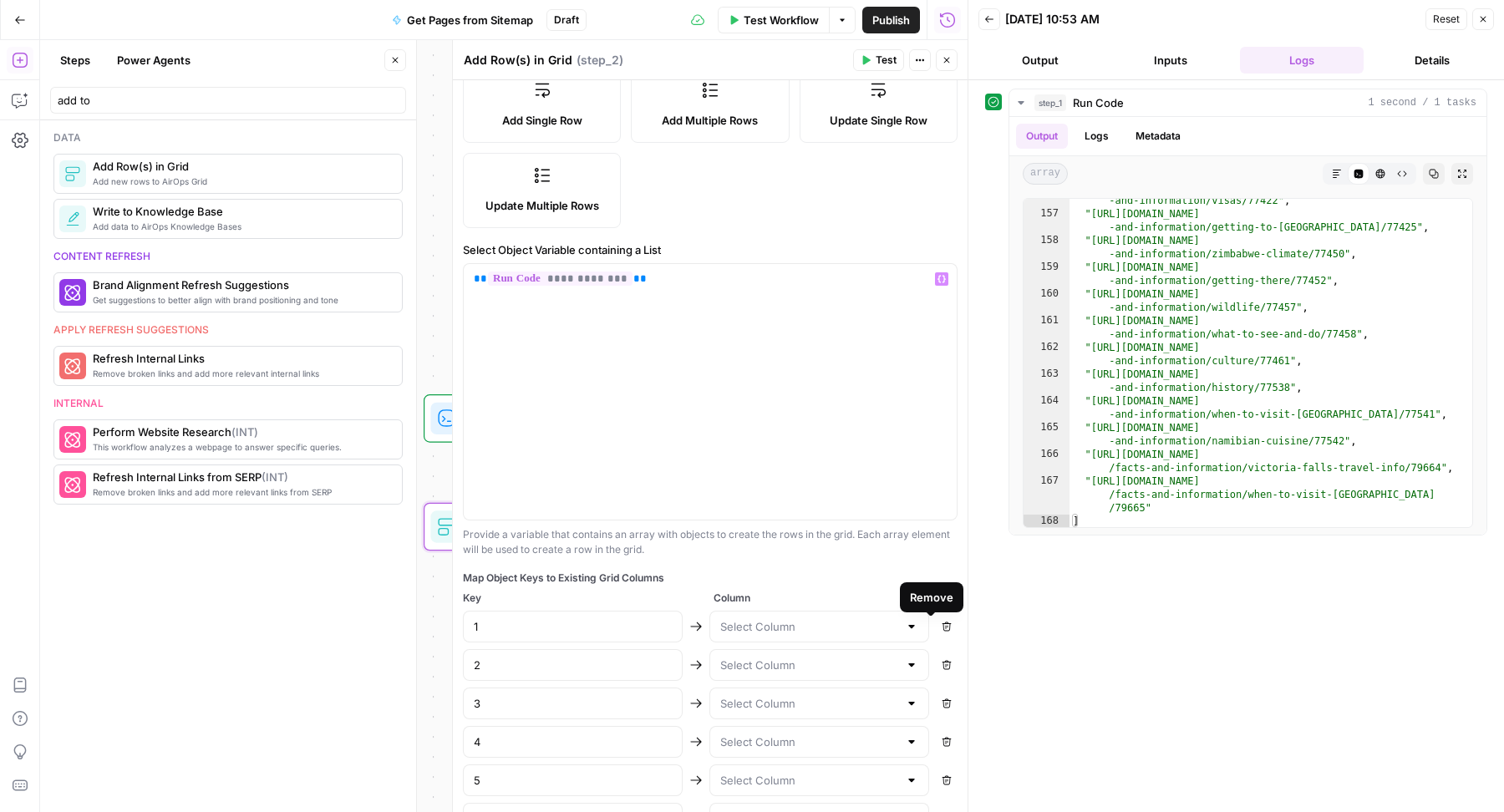
type input "18"
type input "19"
type input "20"
type input "21"
type input "22"
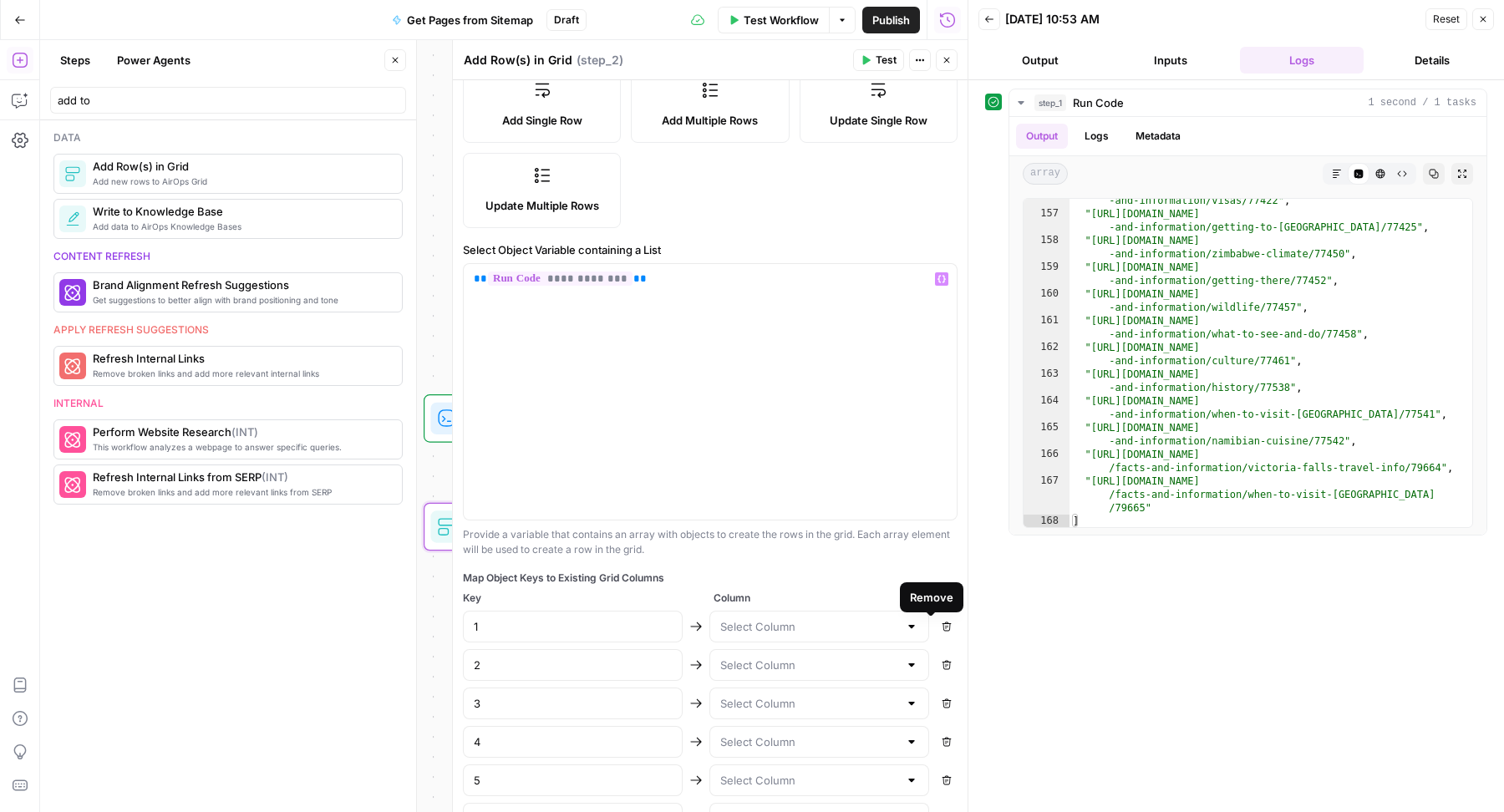
type input "23"
type input "24"
type input "25"
type input "26"
type input "27"
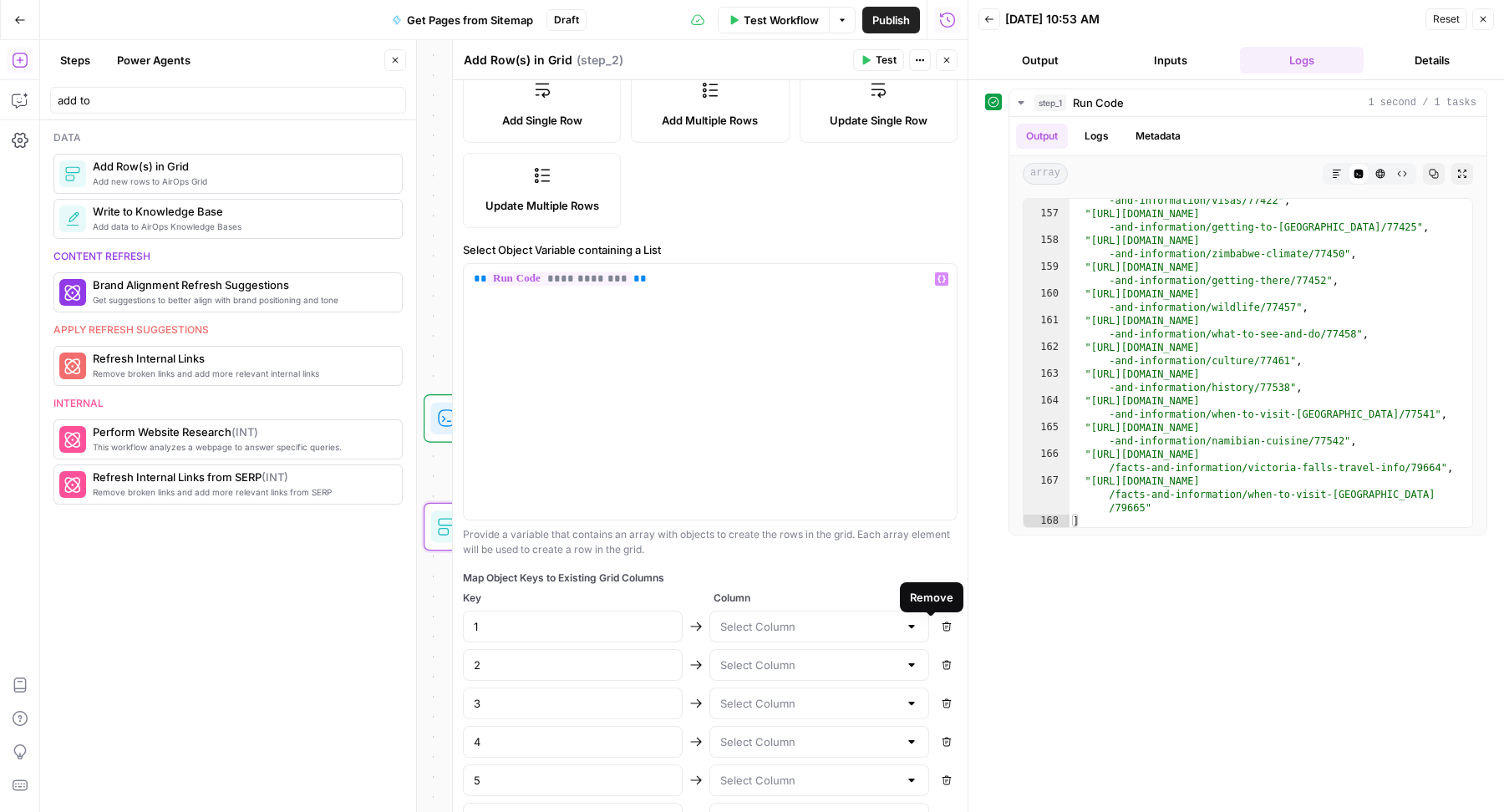
type input "28"
type input "29"
type input "30"
type input "31"
type input "32"
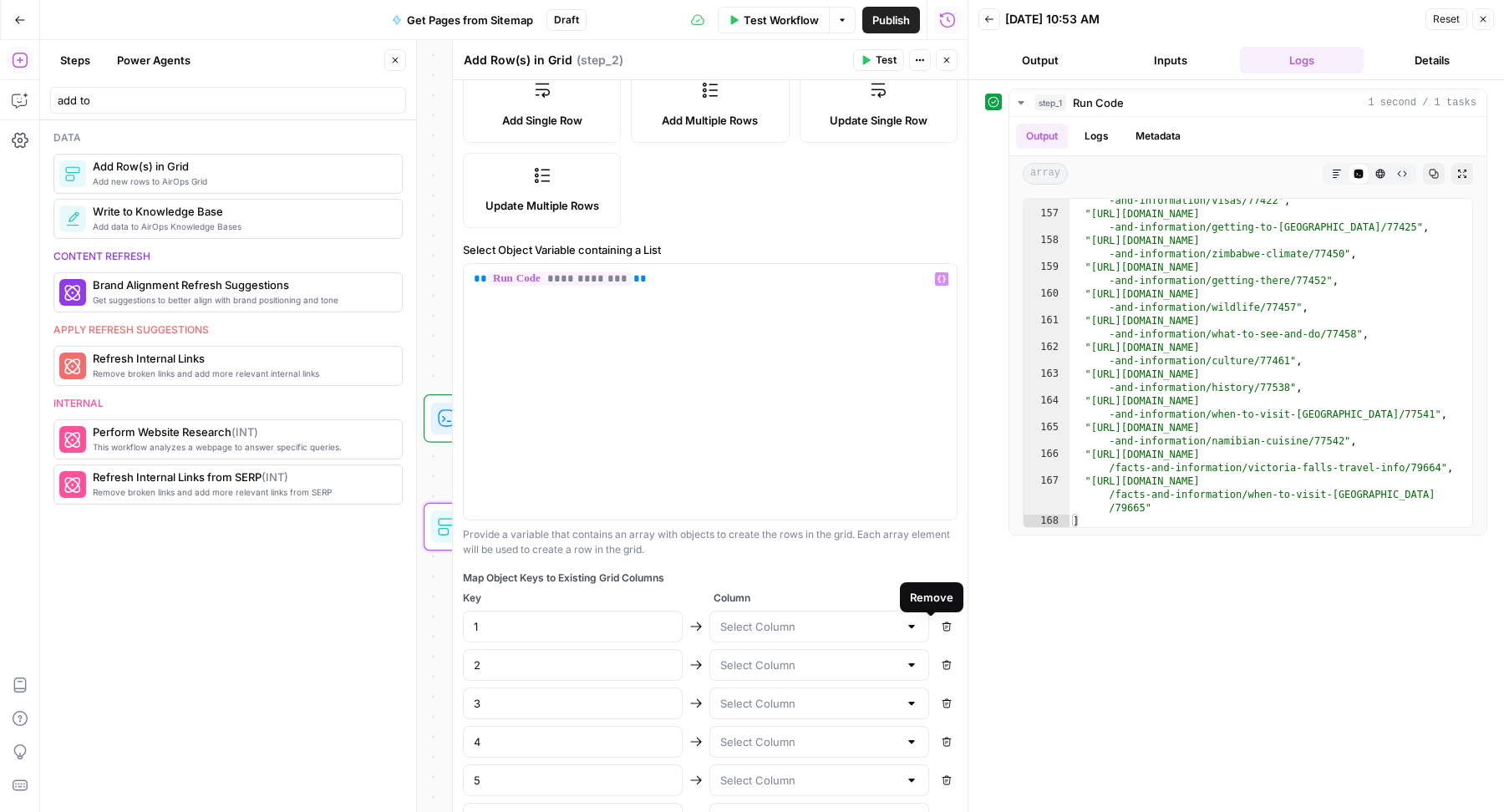
type input "33"
type input "34"
type input "35"
type input "36"
type input "37"
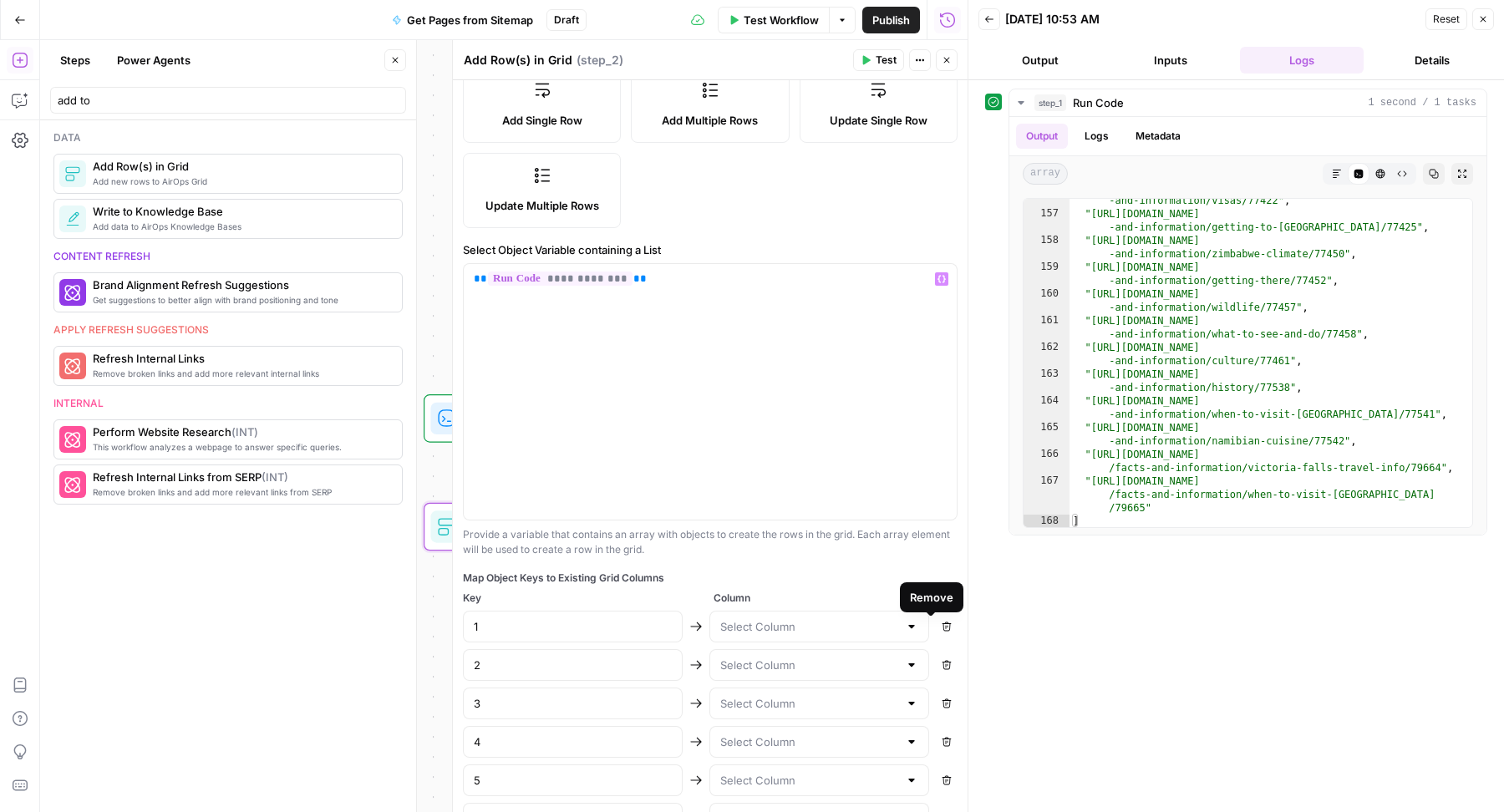
type input "38"
type input "39"
type input "40"
type input "41"
type input "42"
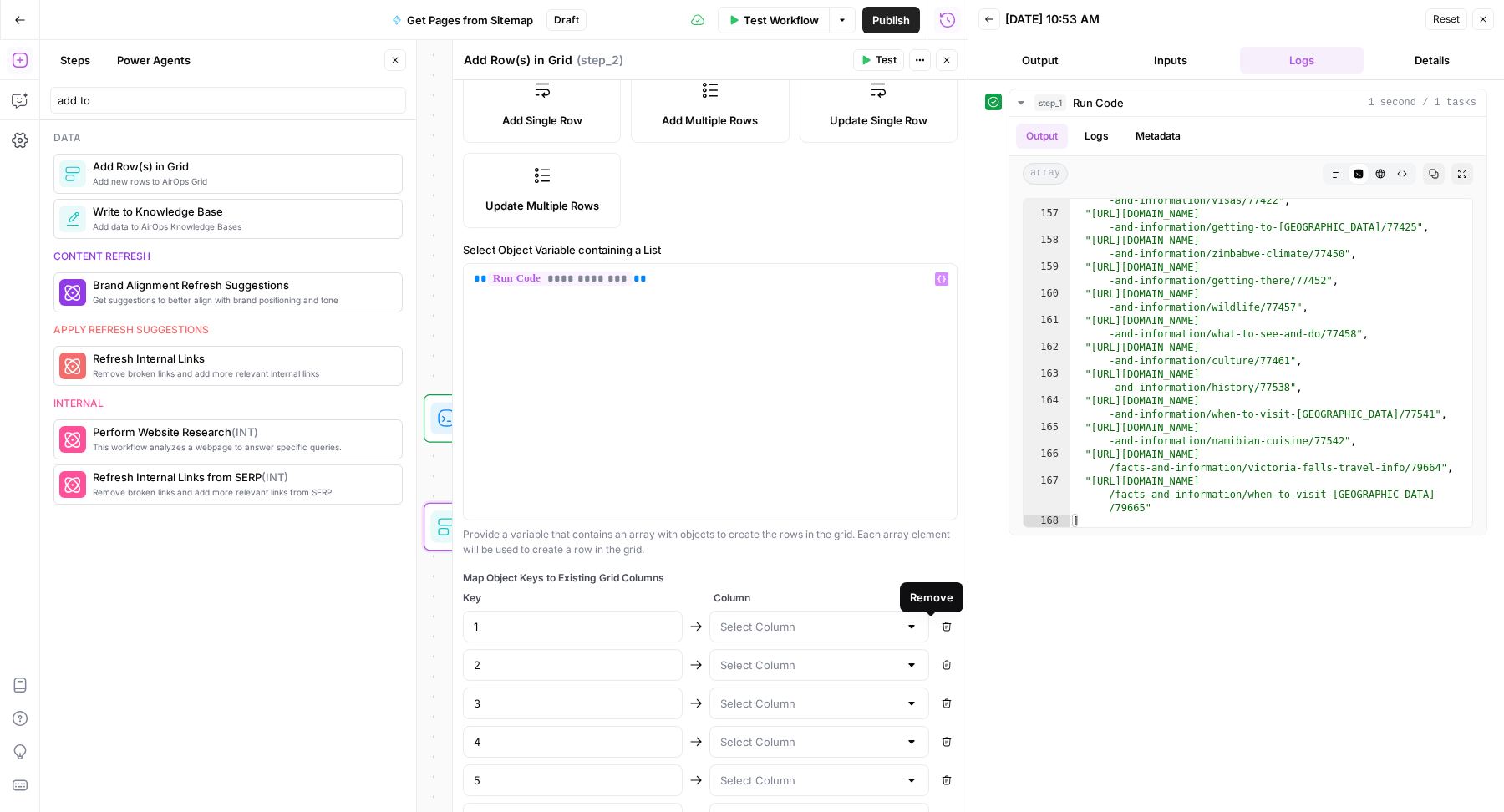
type input "43"
type input "44"
type input "45"
type input "46"
type input "47"
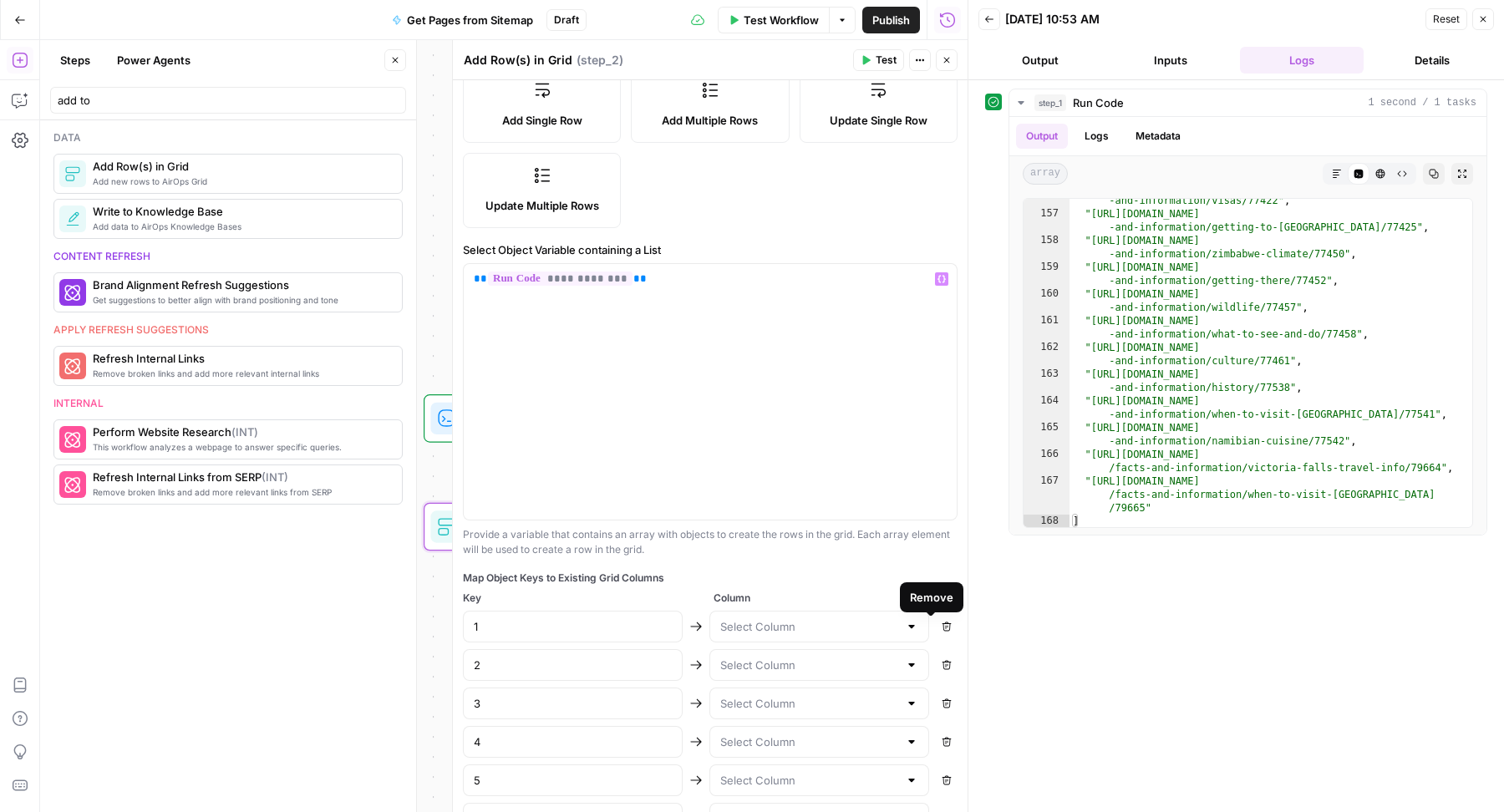
type input "48"
type input "49"
type input "50"
type input "51"
type input "52"
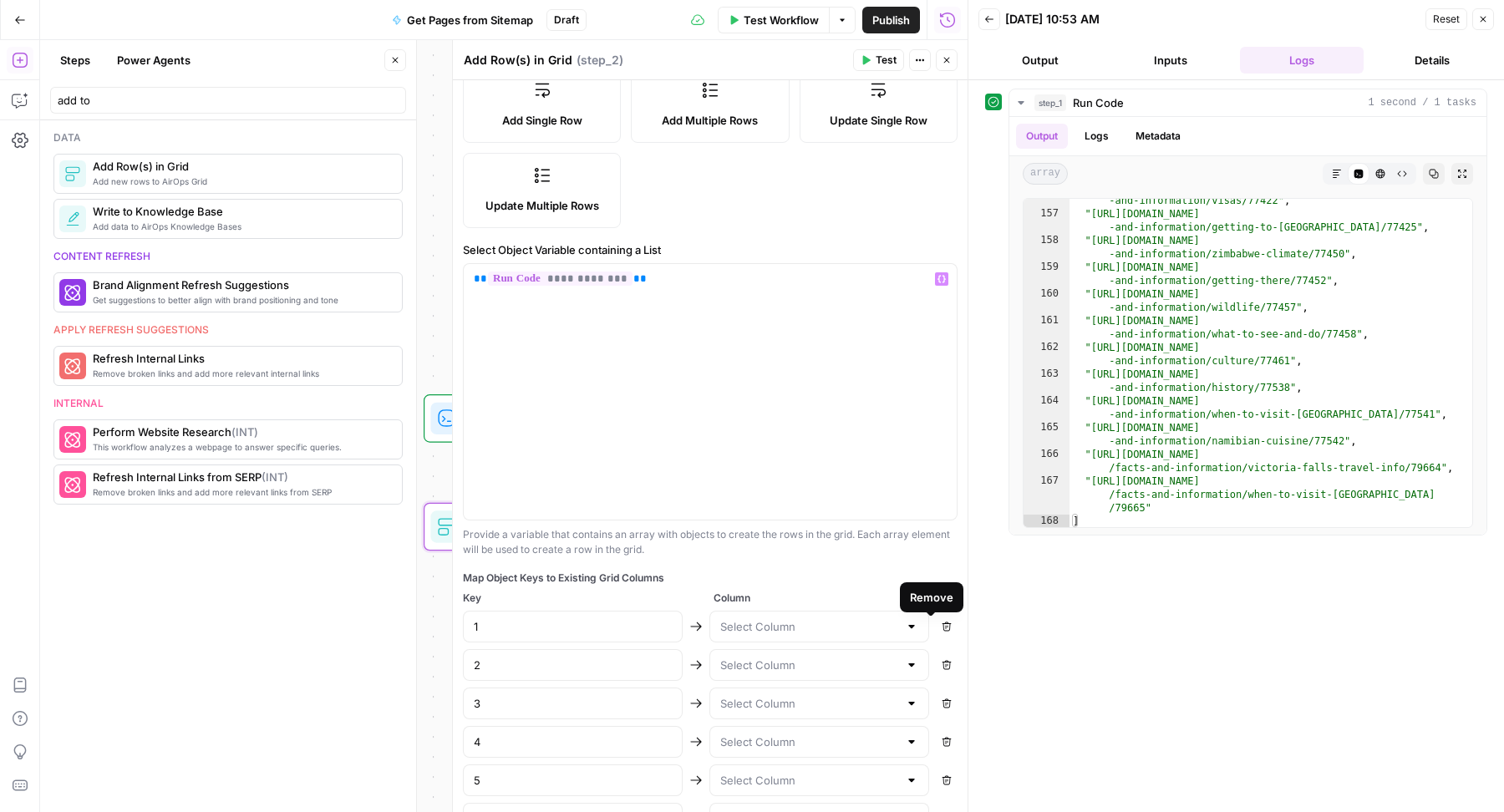
type input "53"
type input "54"
type input "55"
type input "56"
click at [942, 626] on icon "button" at bounding box center [947, 627] width 10 height 10
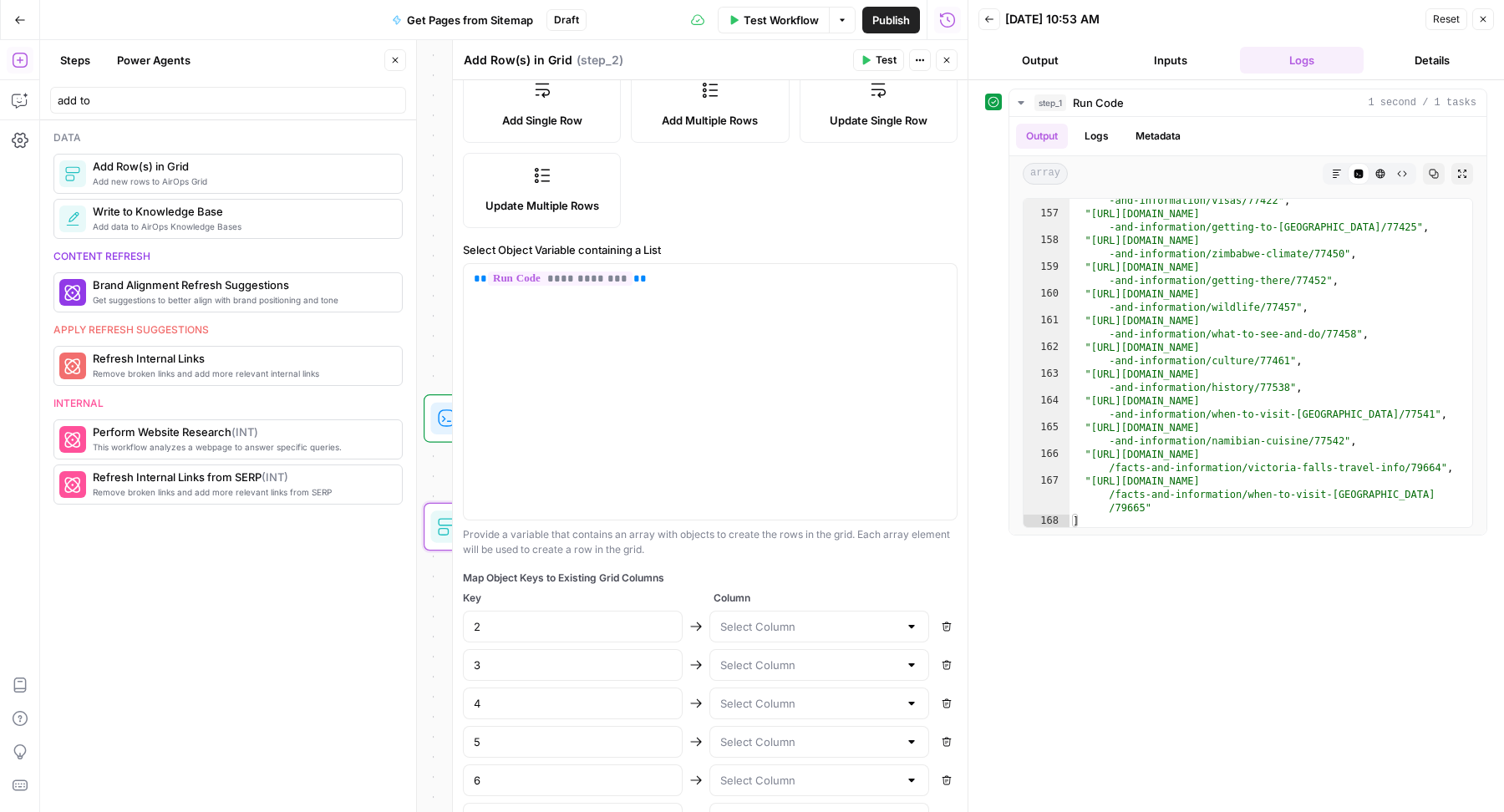
click at [942, 626] on icon "button" at bounding box center [947, 627] width 10 height 10
type input "4"
type input "5"
type input "6"
type input "7"
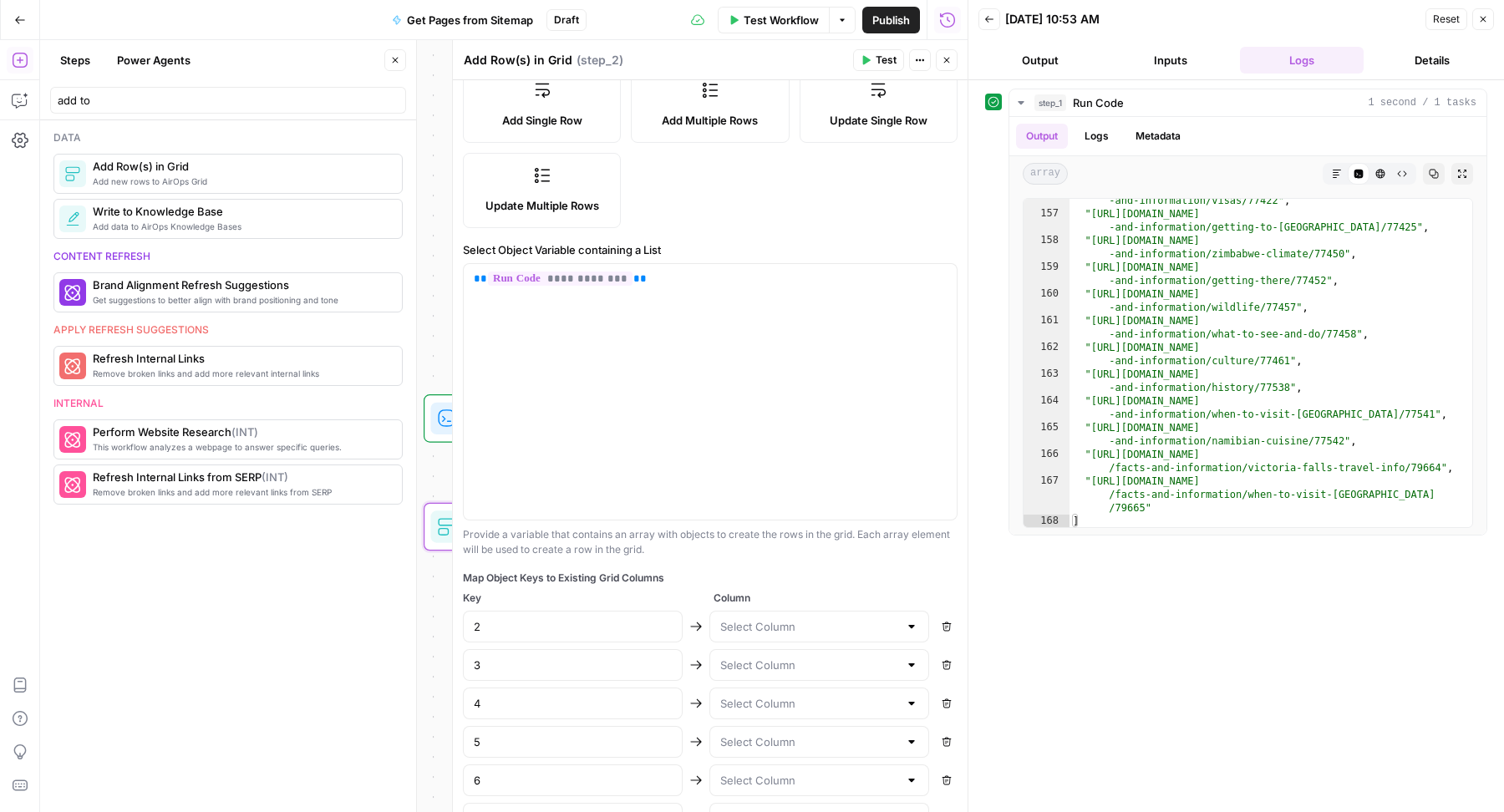
type input "8"
type input "9"
type input "10"
type input "11"
type input "12"
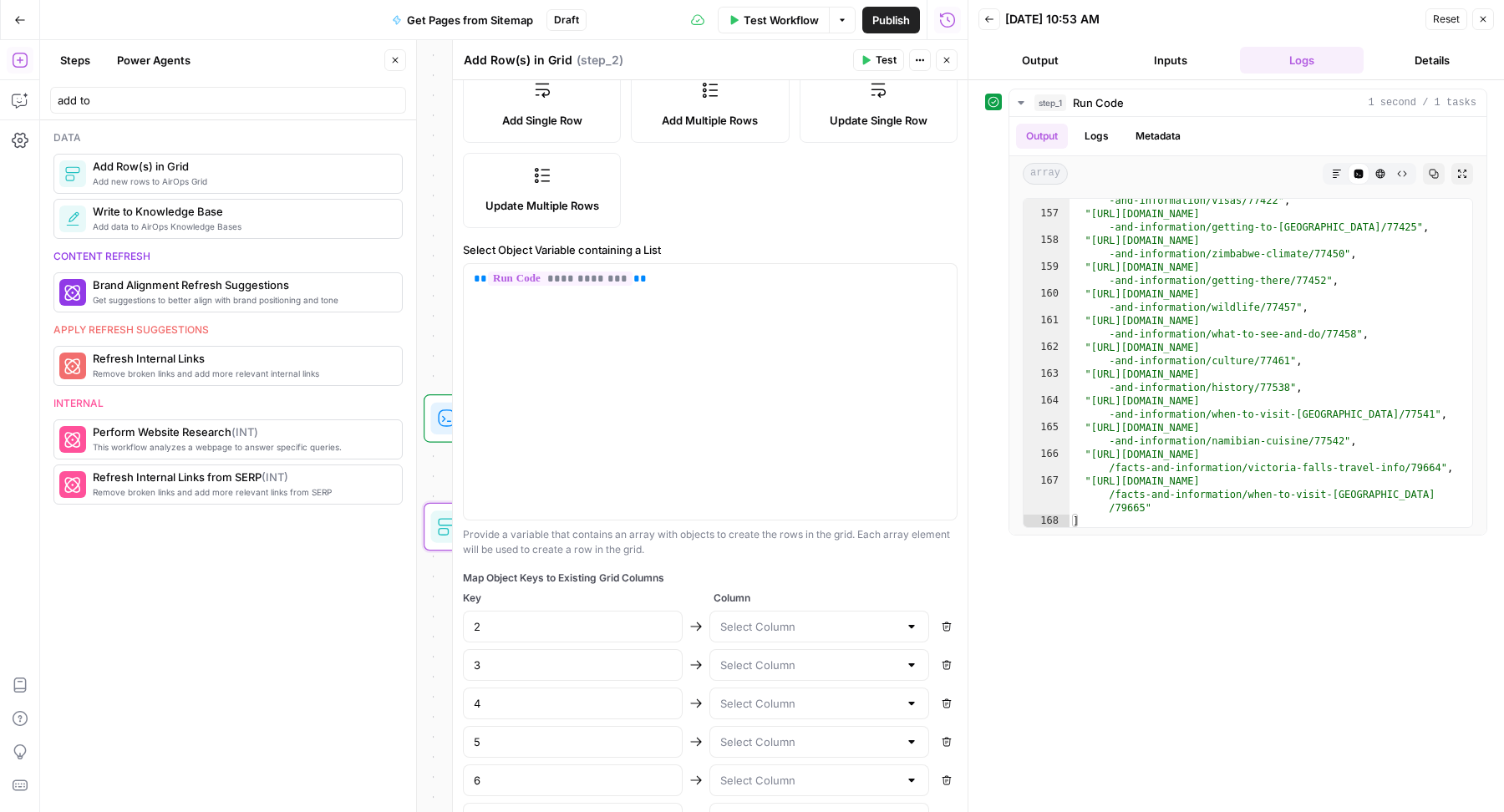
type input "13"
type input "14"
type input "15"
type input "16"
type input "17"
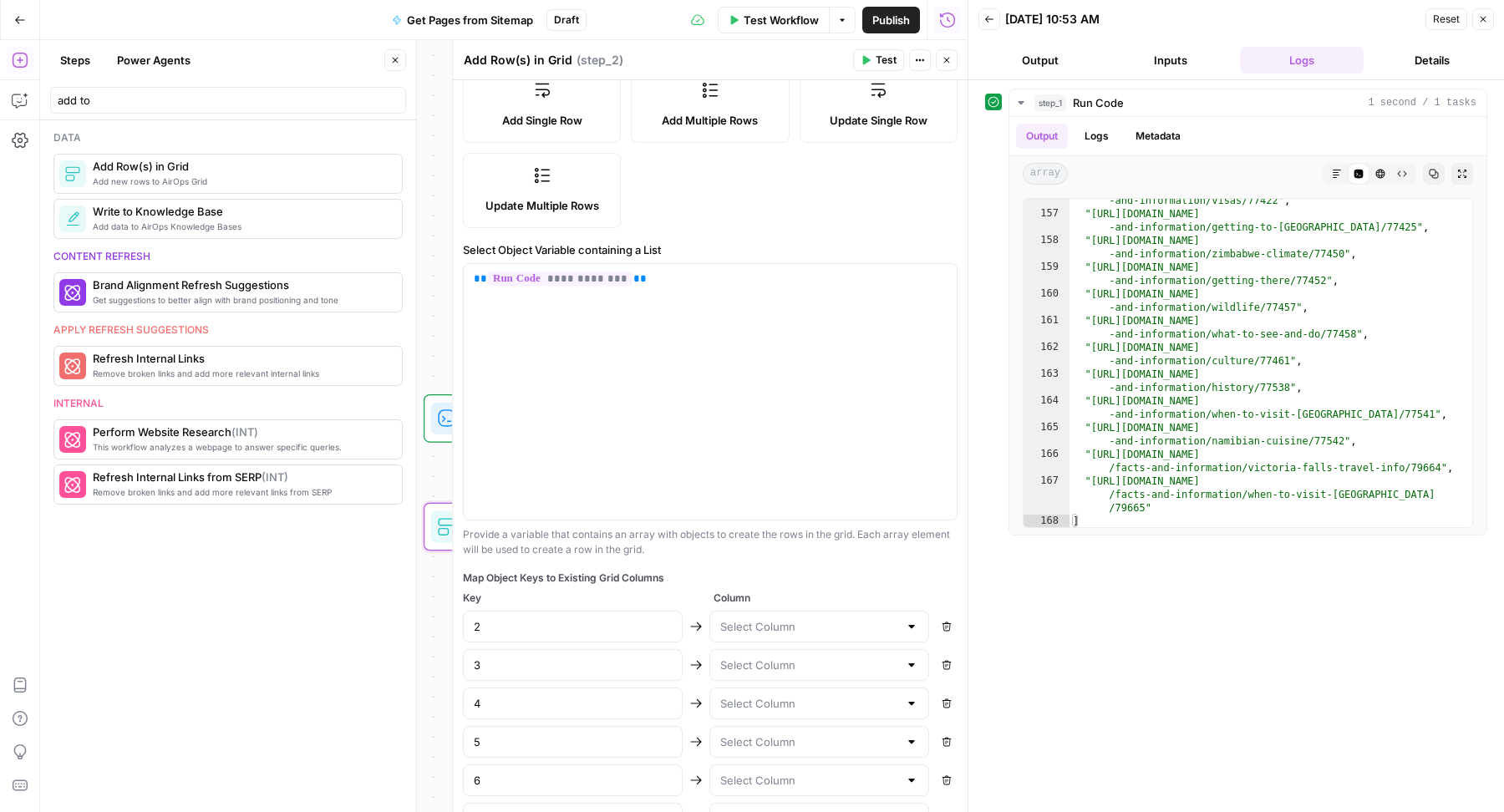
type input "18"
type input "19"
type input "20"
type input "21"
type input "22"
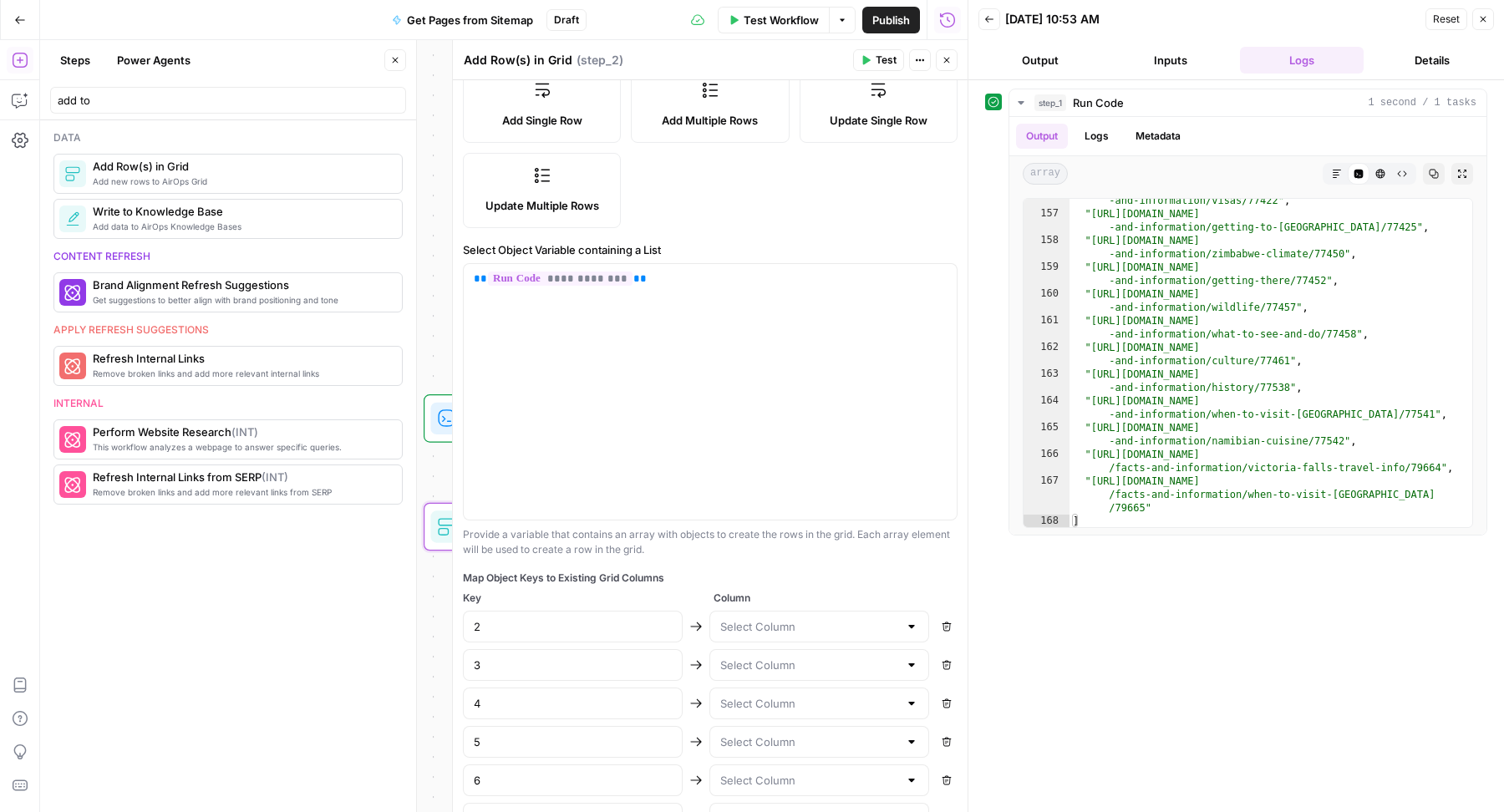
type input "23"
type input "24"
type input "25"
type input "26"
type input "27"
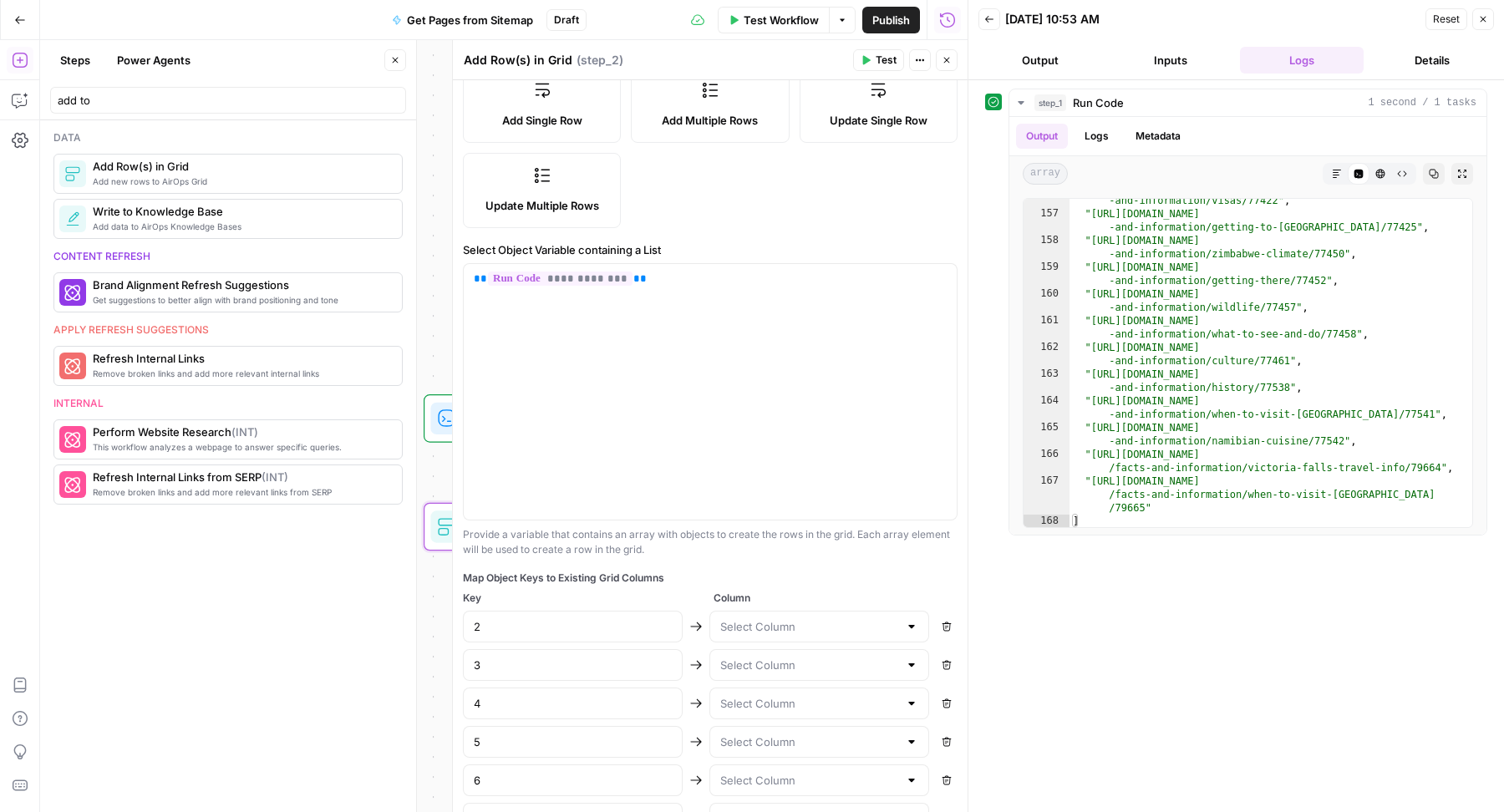
type input "28"
type input "29"
type input "30"
type input "31"
type input "32"
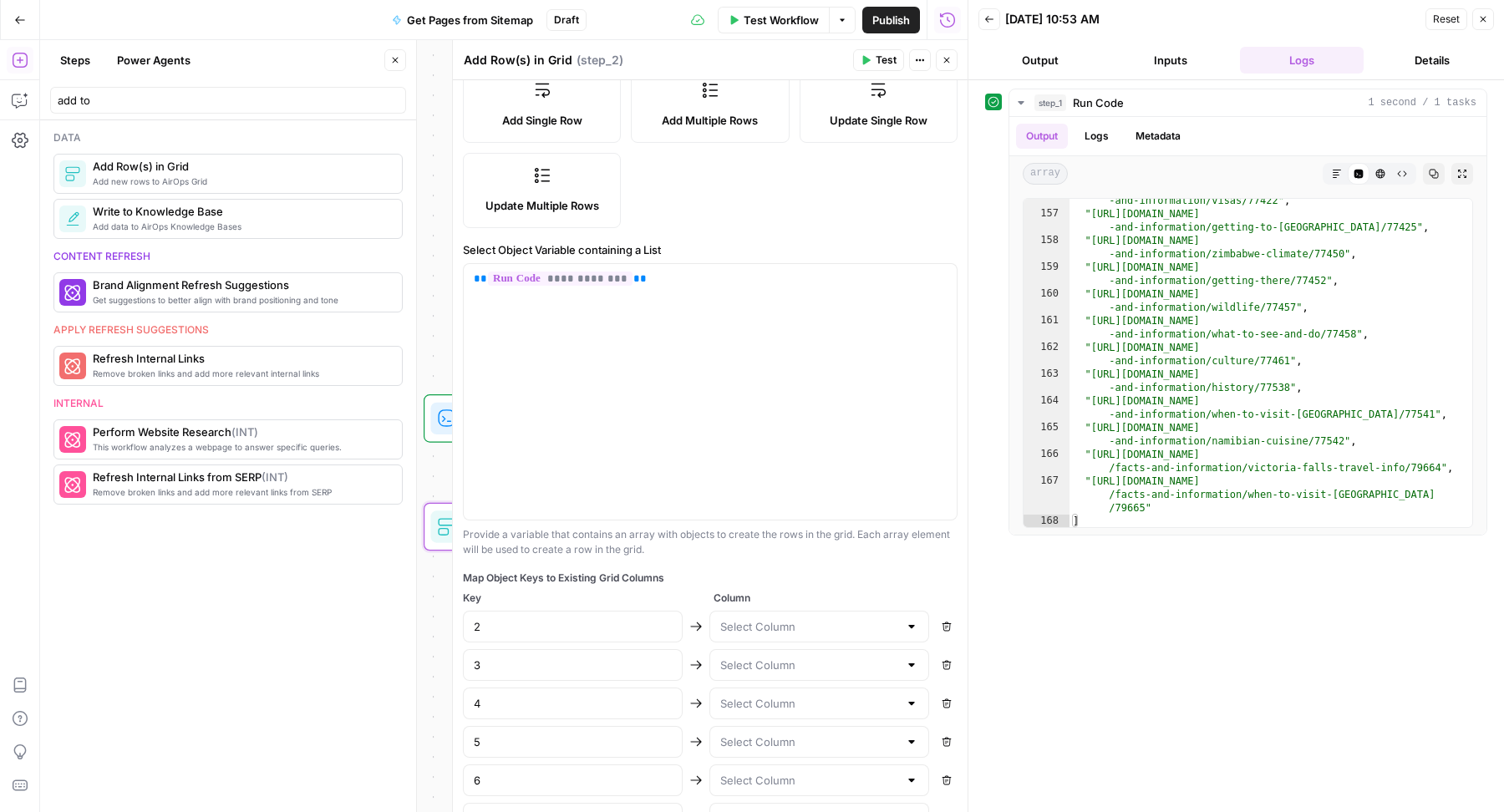
type input "33"
type input "34"
type input "35"
type input "36"
type input "37"
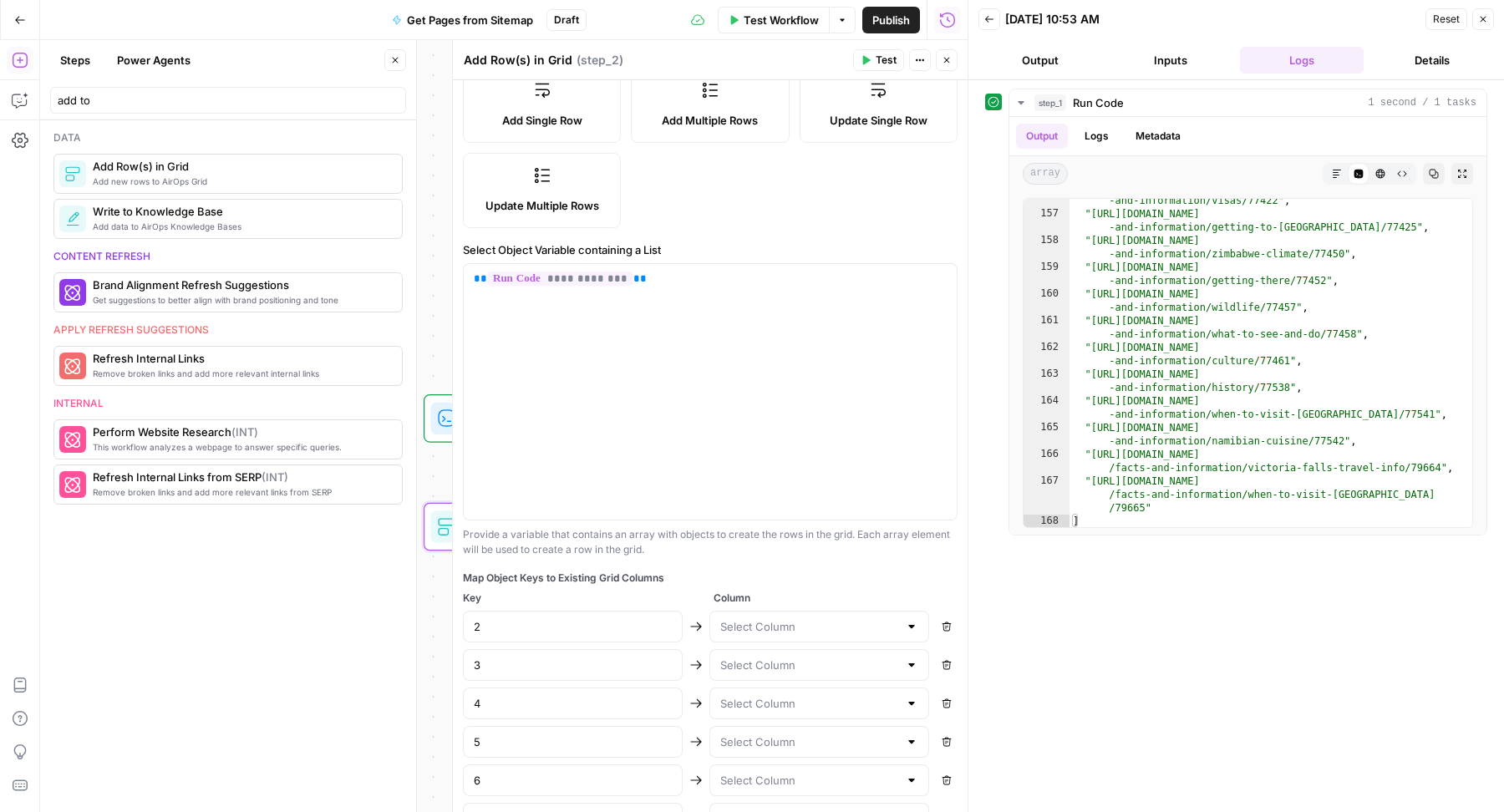
type input "38"
type input "39"
type input "40"
type input "41"
type input "42"
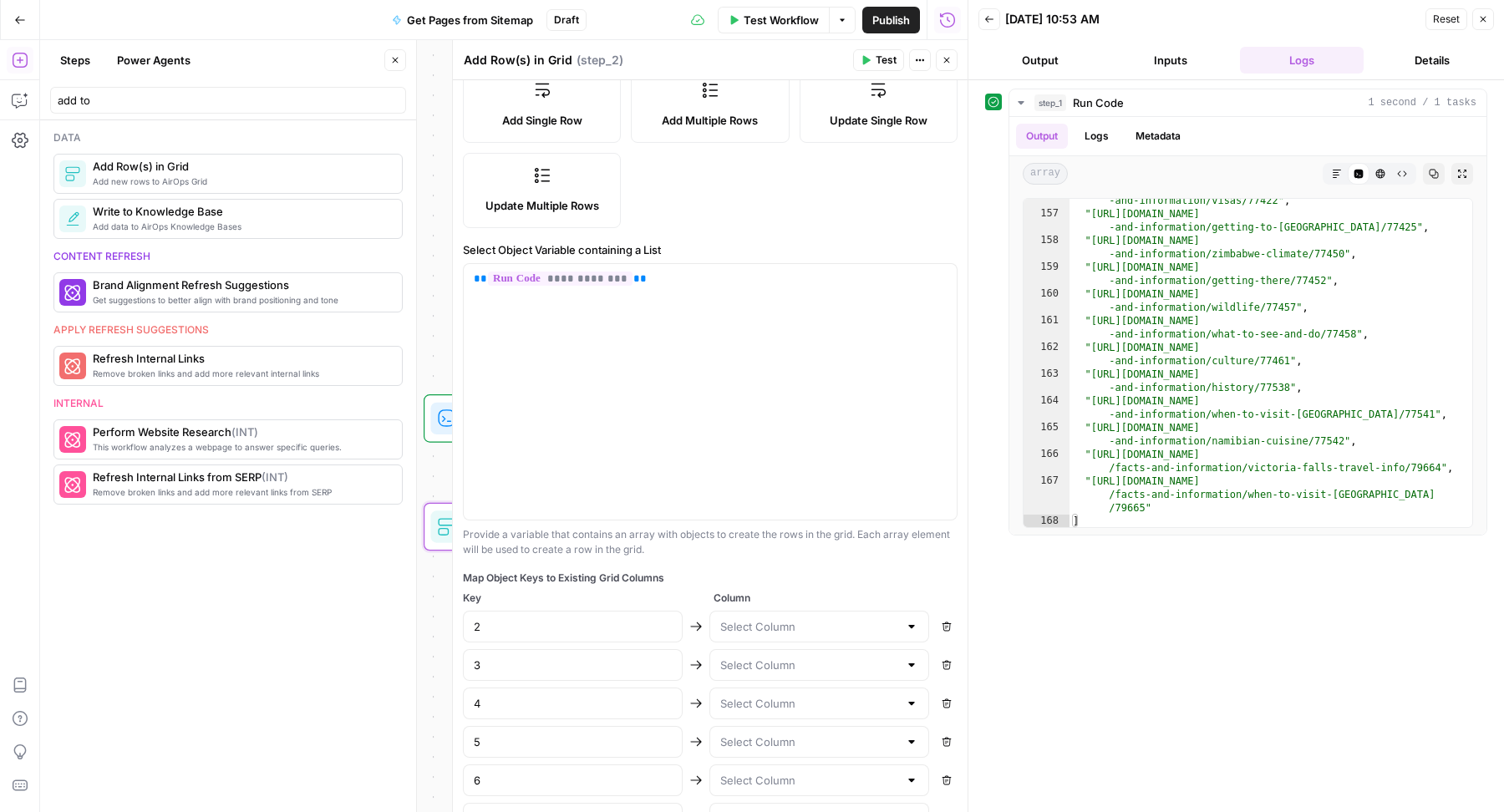
type input "43"
type input "44"
type input "45"
type input "46"
type input "47"
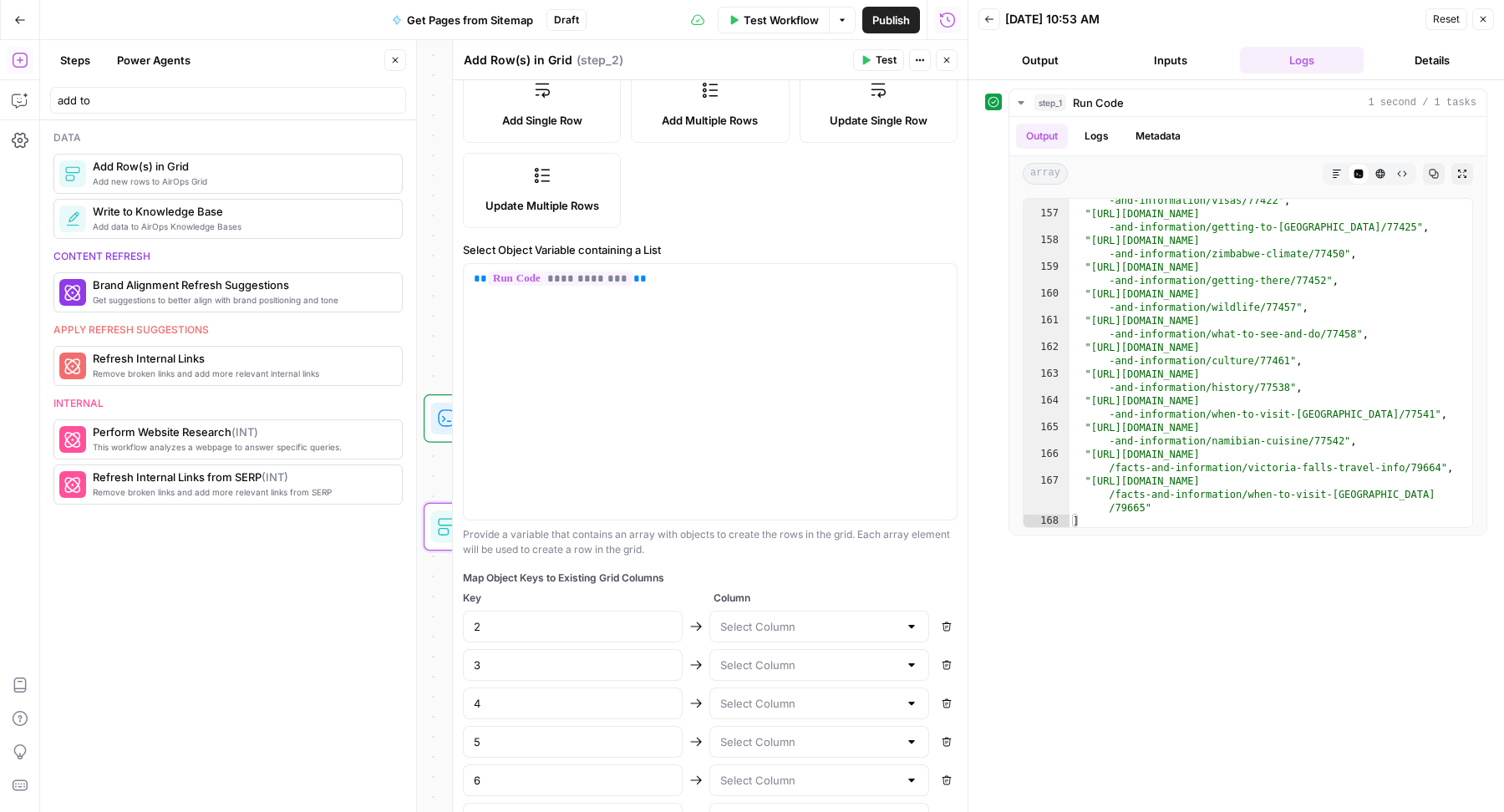
type input "48"
type input "49"
type input "50"
type input "51"
type input "52"
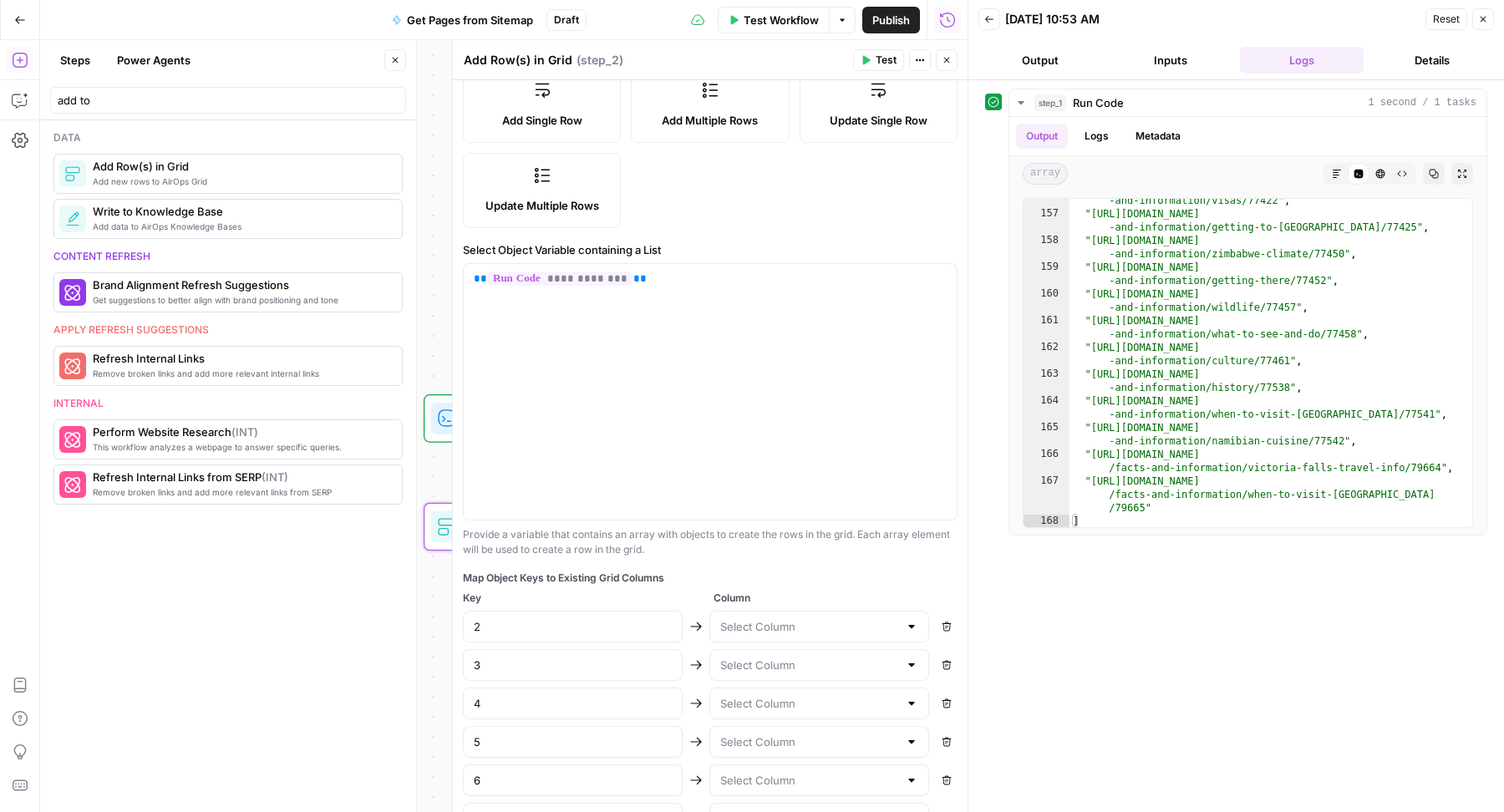
type input "53"
type input "54"
type input "55"
type input "56"
click at [942, 626] on icon "button" at bounding box center [947, 627] width 10 height 10
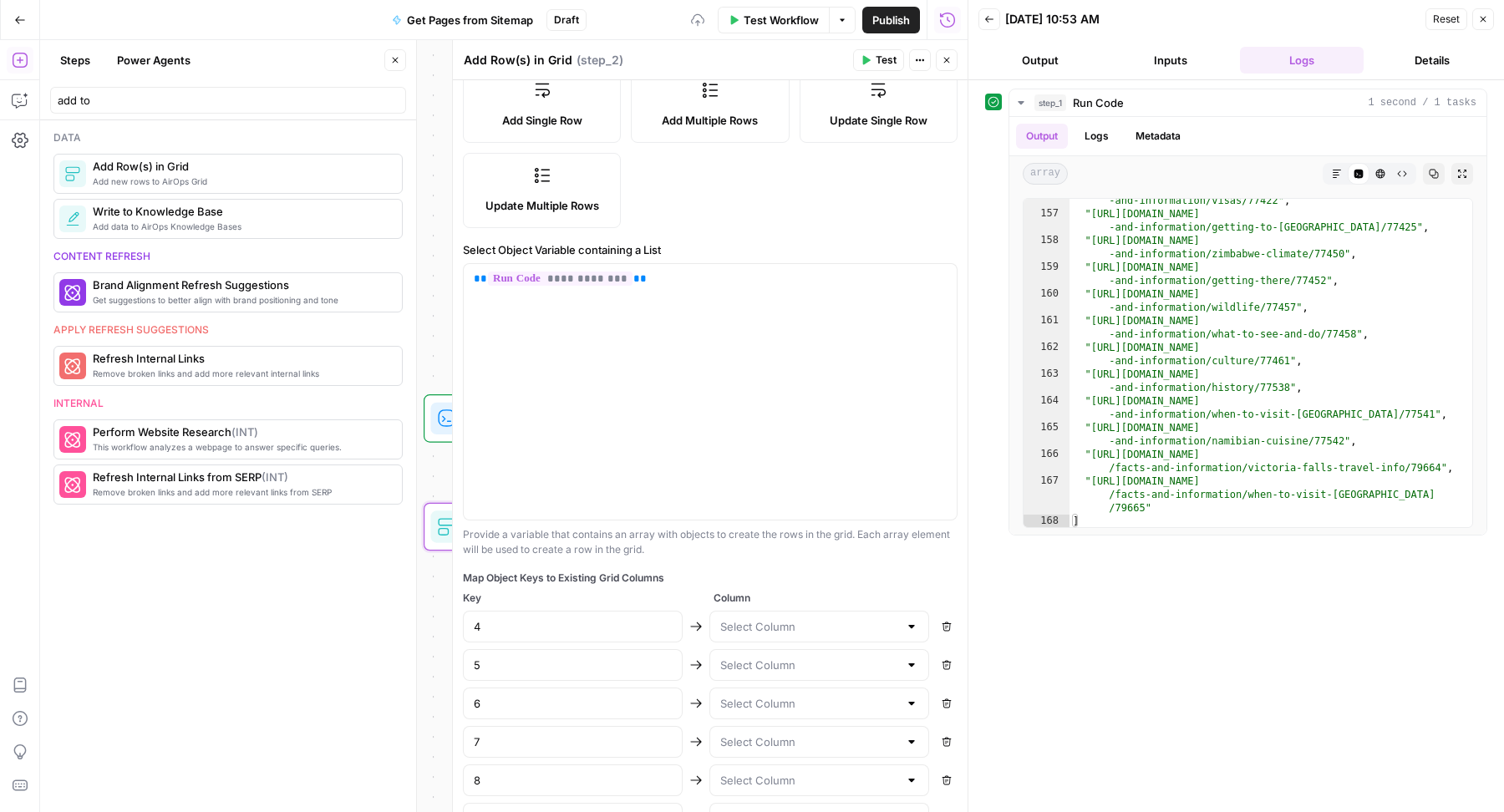
click at [942, 626] on icon "button" at bounding box center [947, 627] width 10 height 10
type input "6"
type input "7"
type input "8"
type input "9"
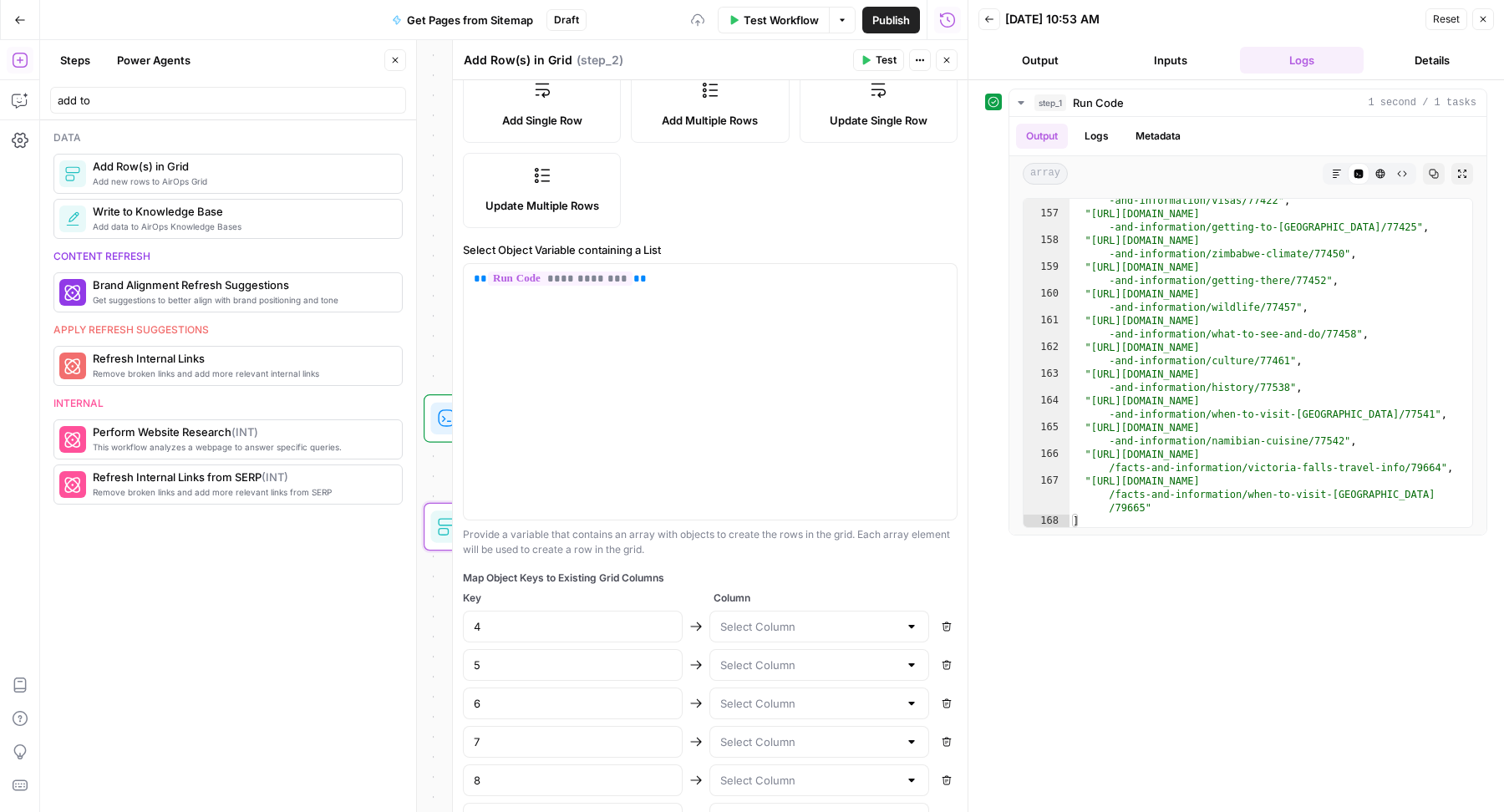
type input "10"
type input "11"
type input "12"
type input "13"
type input "14"
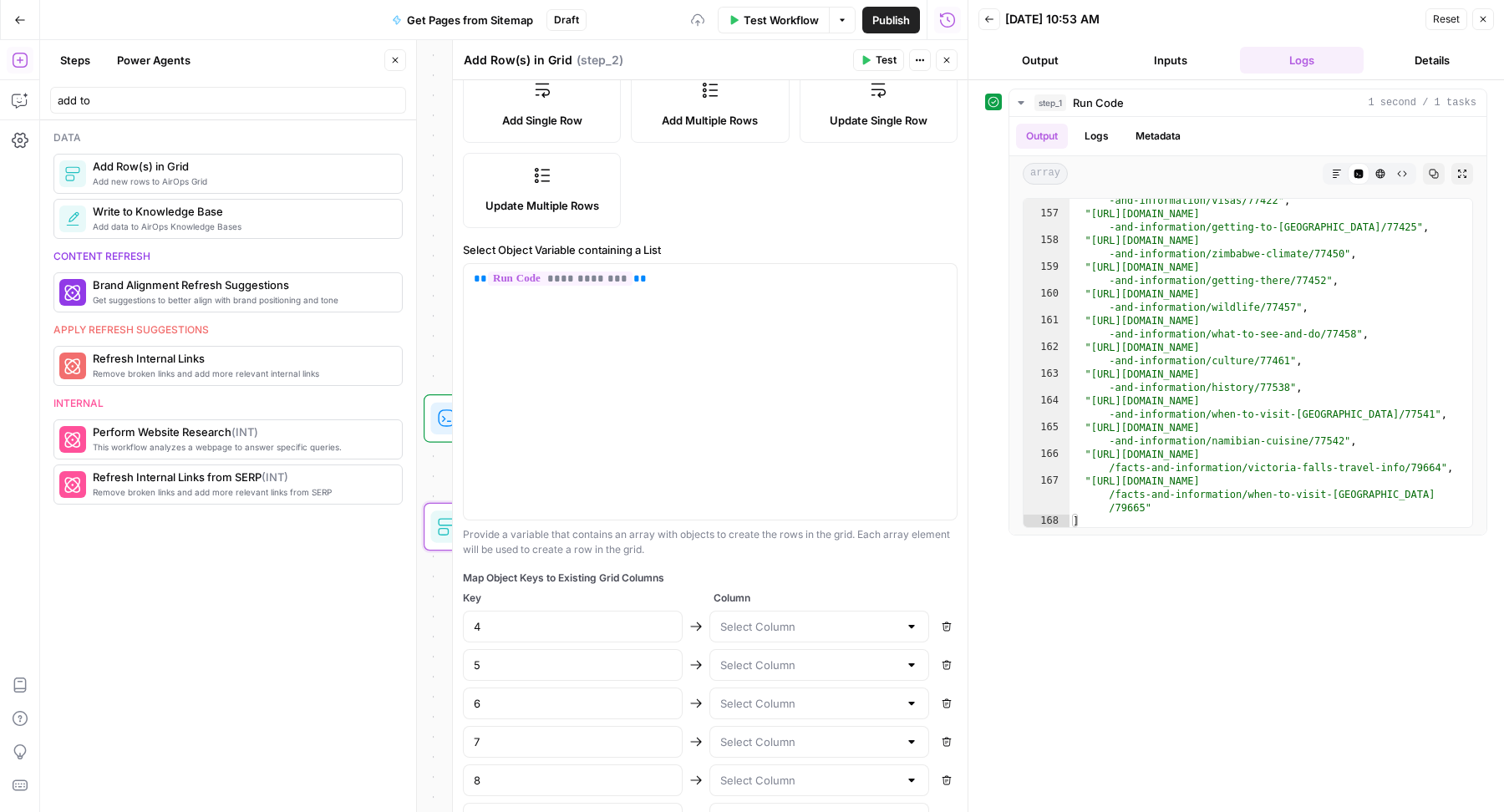
type input "15"
type input "16"
type input "17"
type input "18"
type input "19"
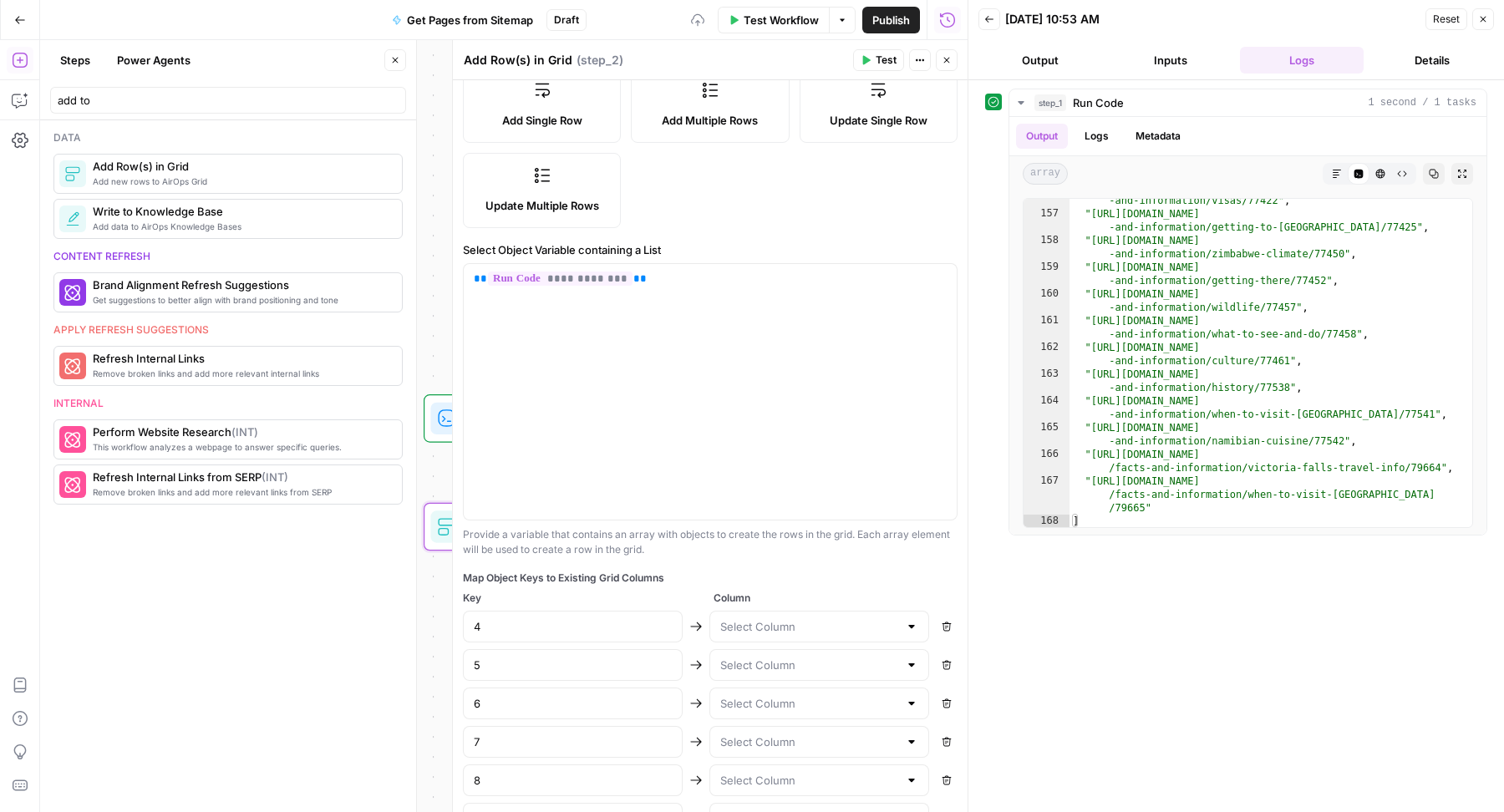
type input "20"
type input "21"
type input "22"
type input "23"
type input "24"
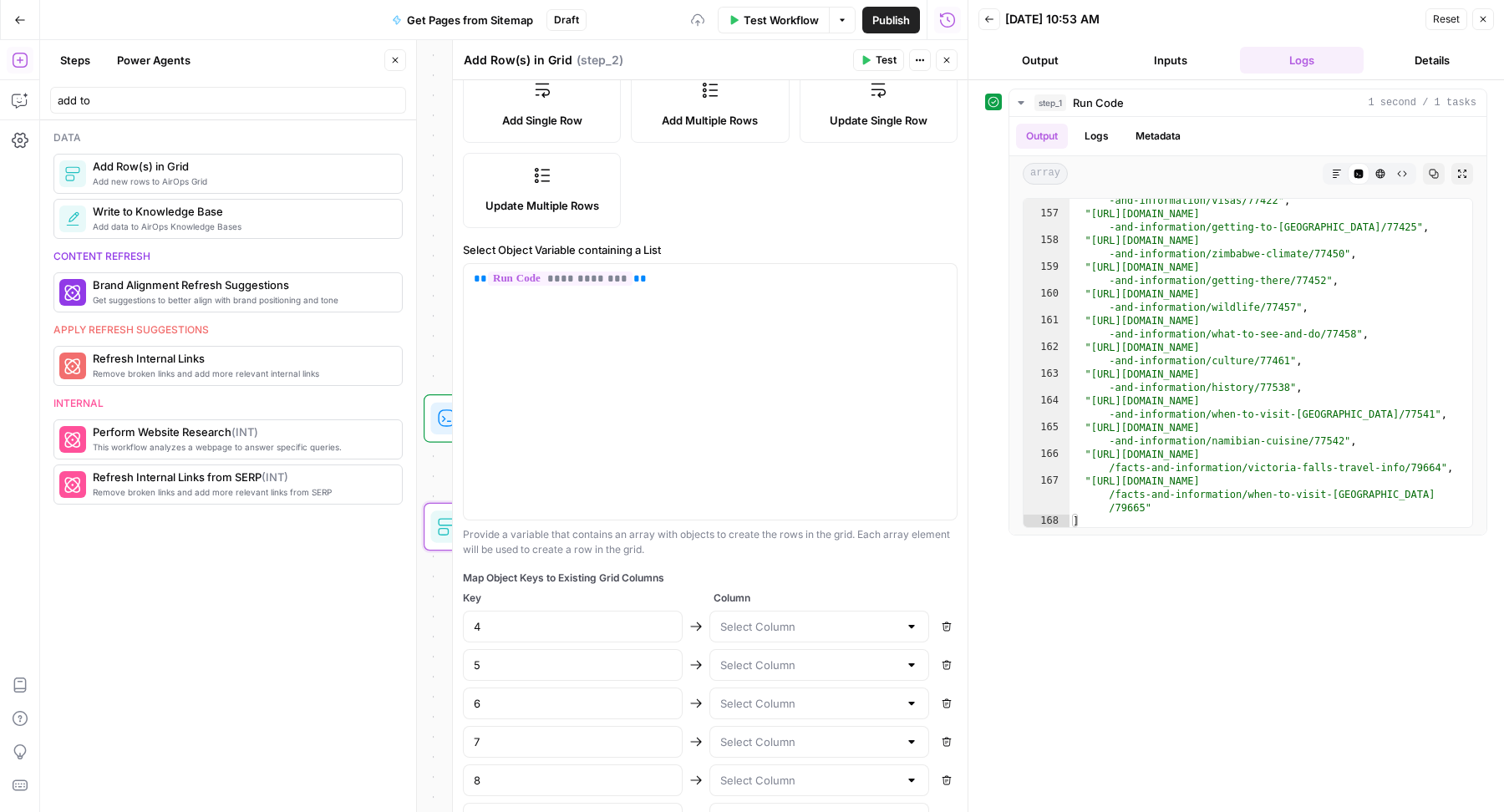
type input "25"
type input "26"
type input "27"
type input "28"
type input "29"
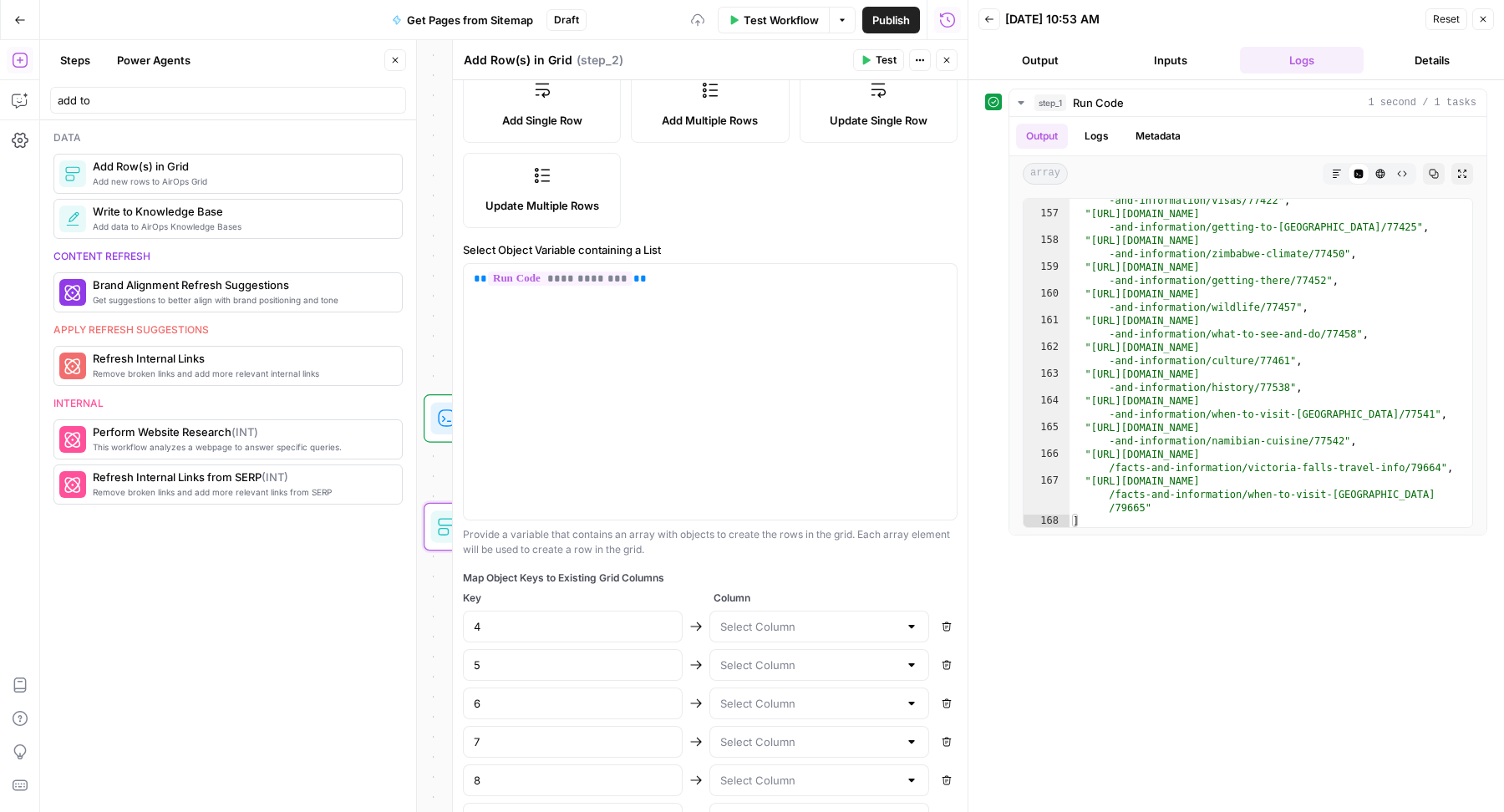
type input "30"
type input "31"
type input "32"
type input "33"
type input "34"
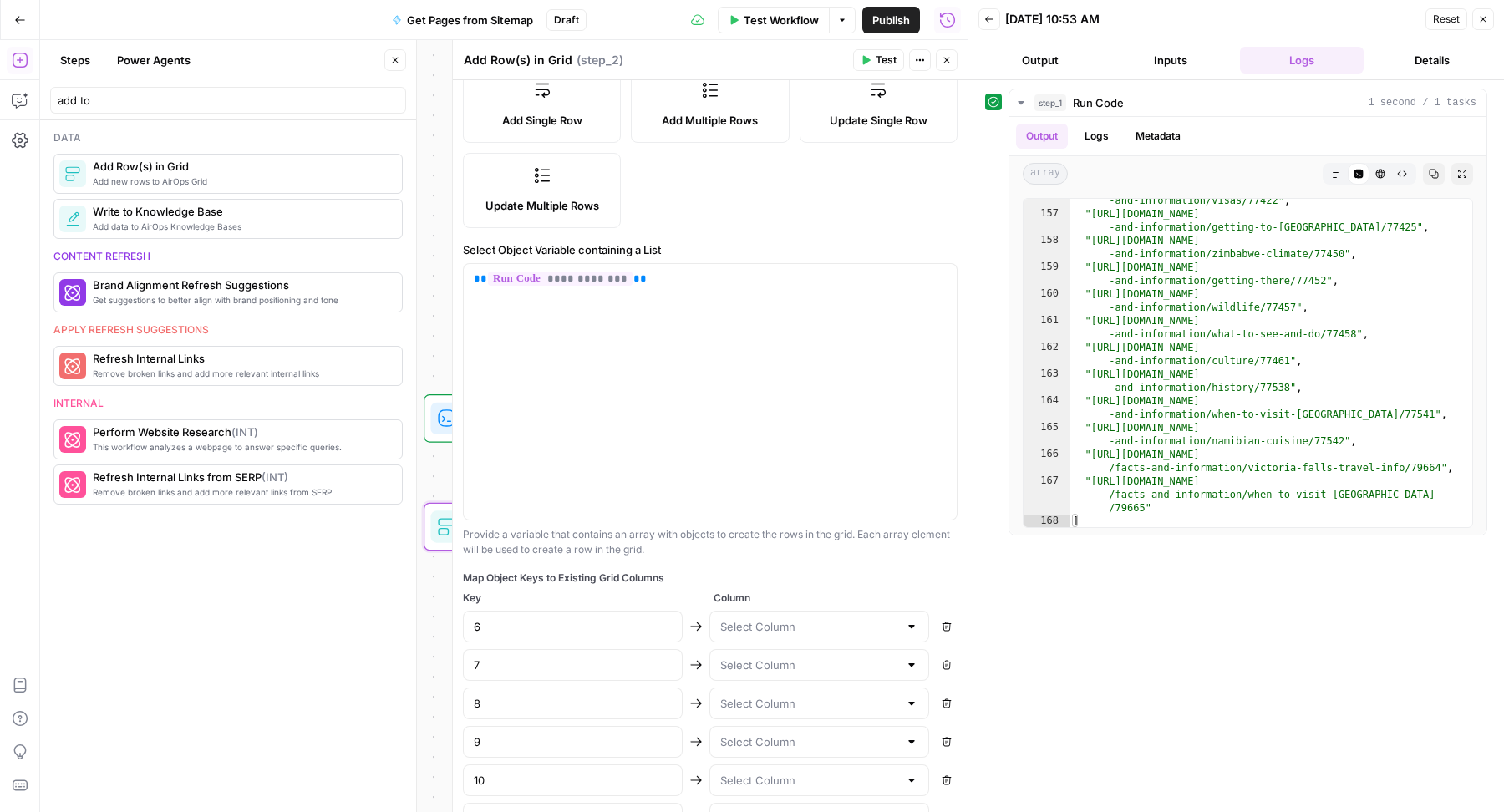
click at [942, 626] on icon "button" at bounding box center [947, 627] width 10 height 10
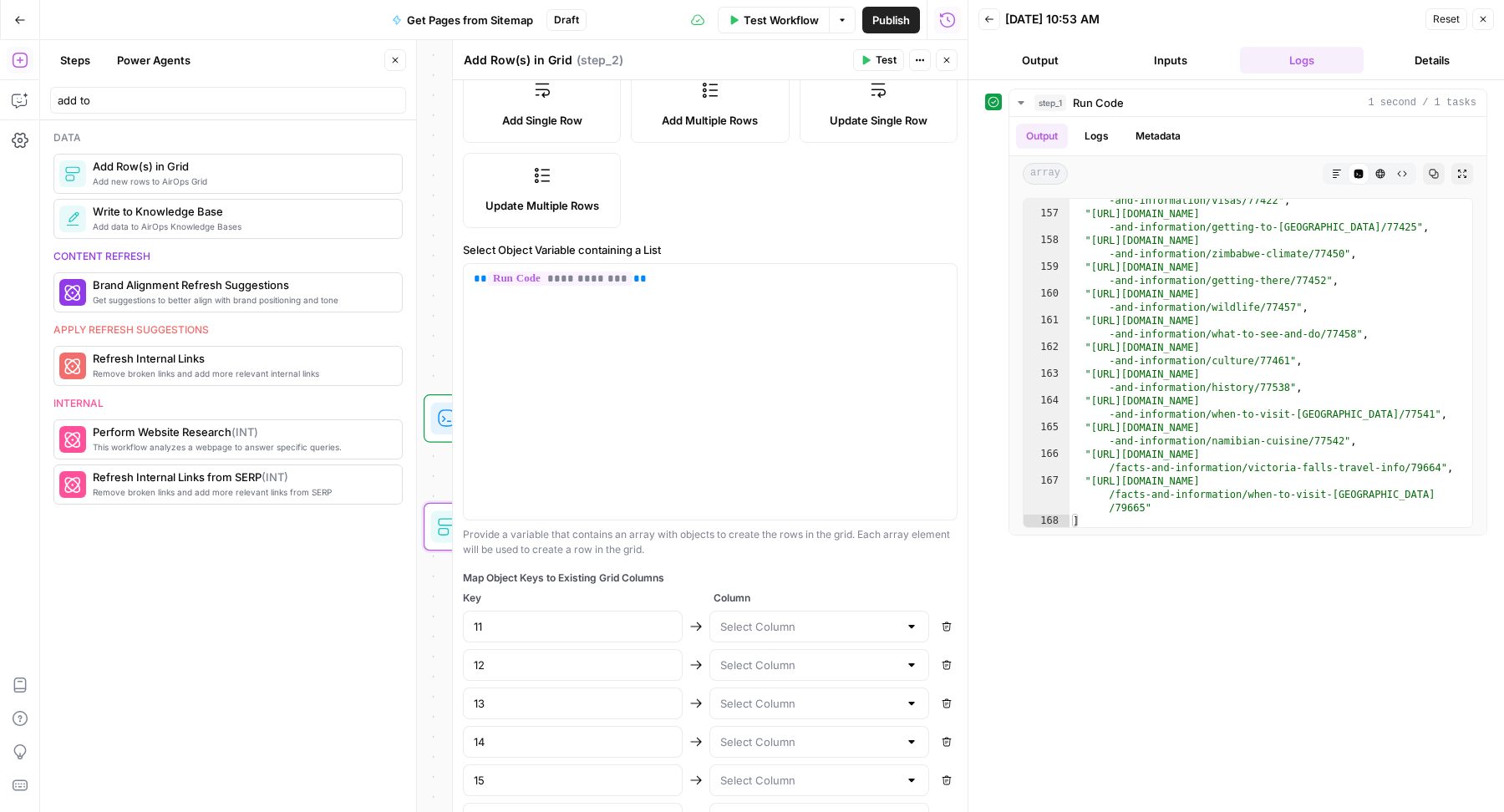
click at [942, 626] on icon "button" at bounding box center [947, 627] width 10 height 10
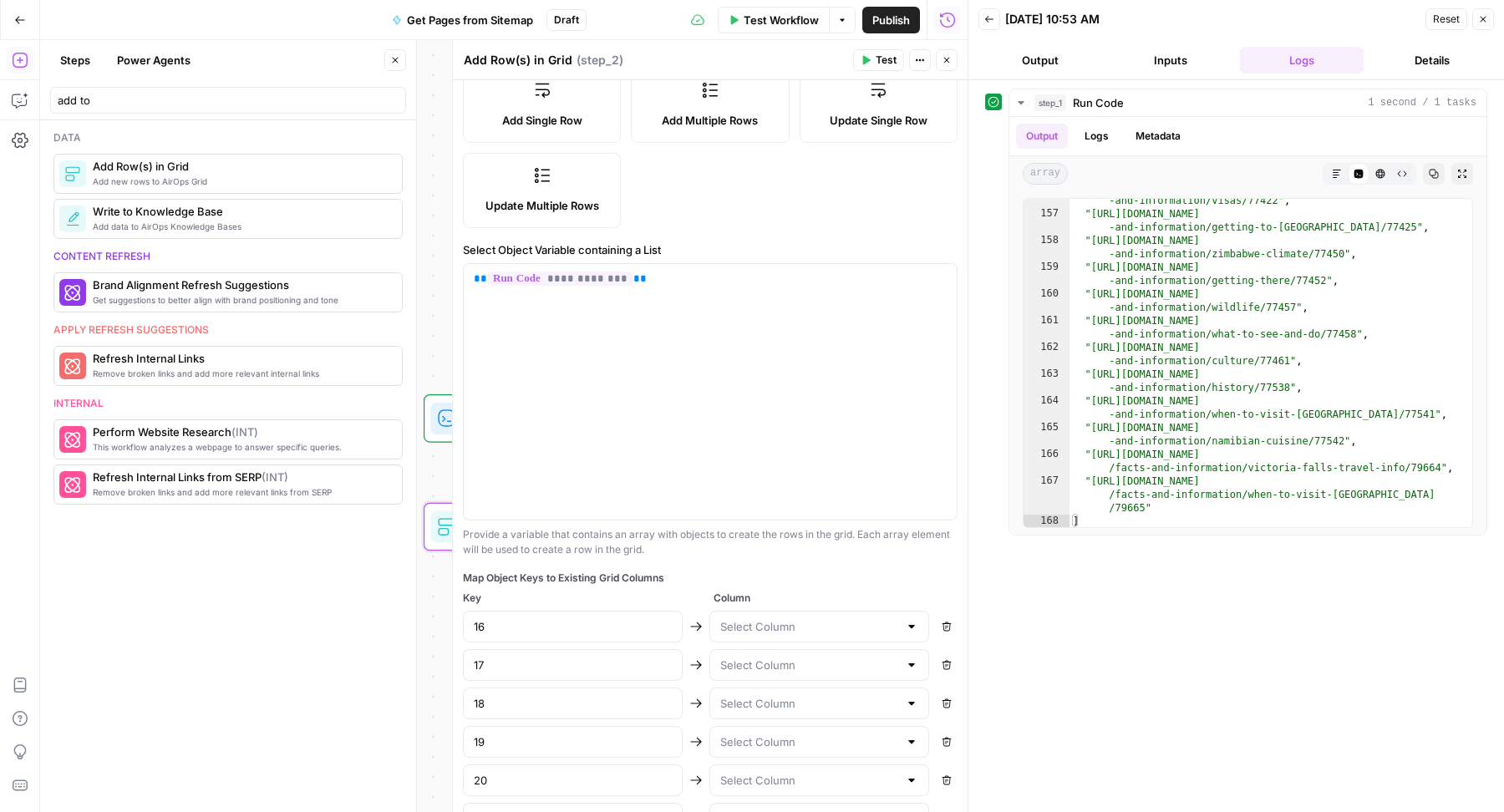
click at [942, 626] on icon "button" at bounding box center [947, 627] width 10 height 10
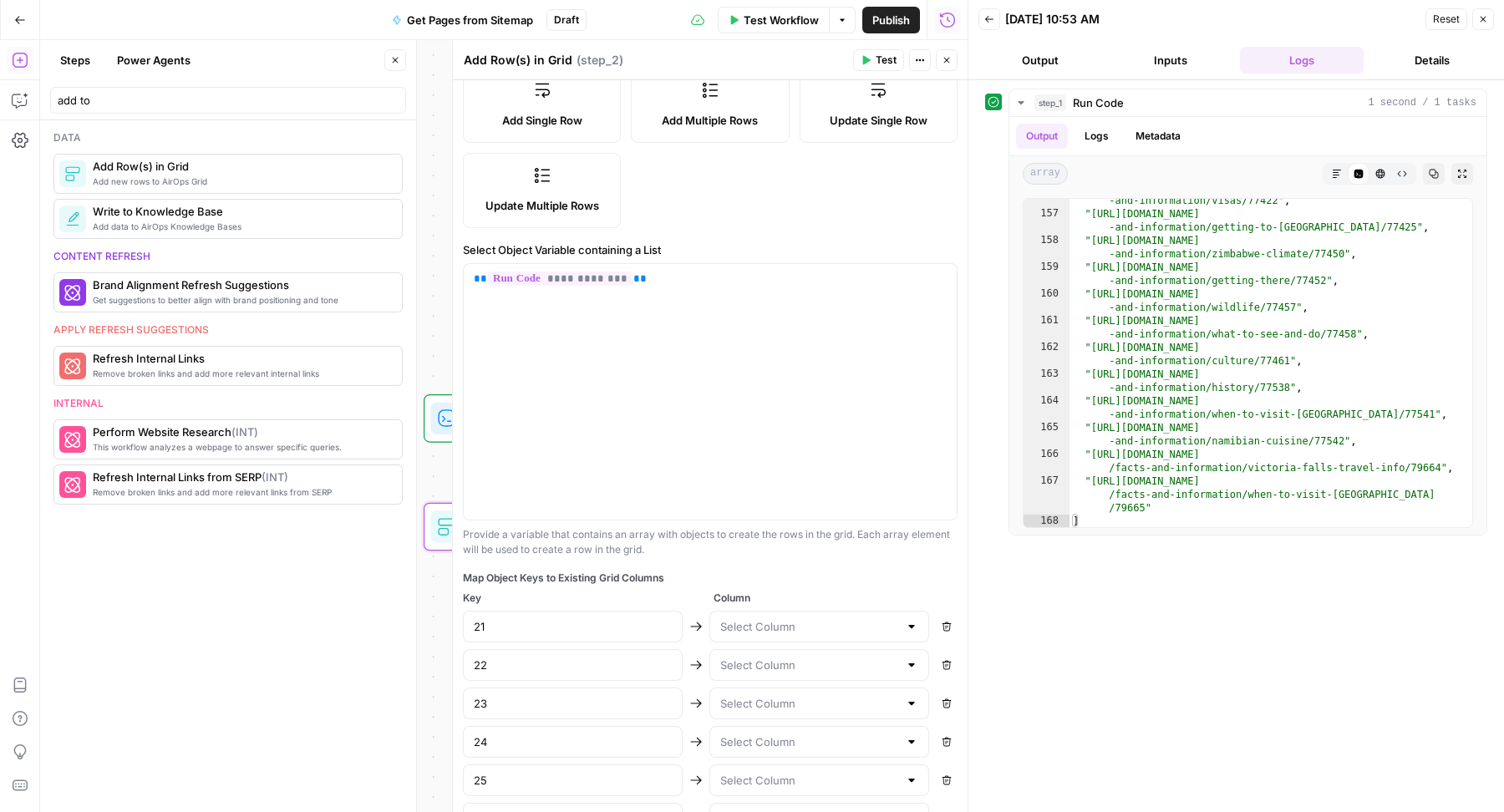
click at [942, 626] on icon "button" at bounding box center [947, 627] width 10 height 10
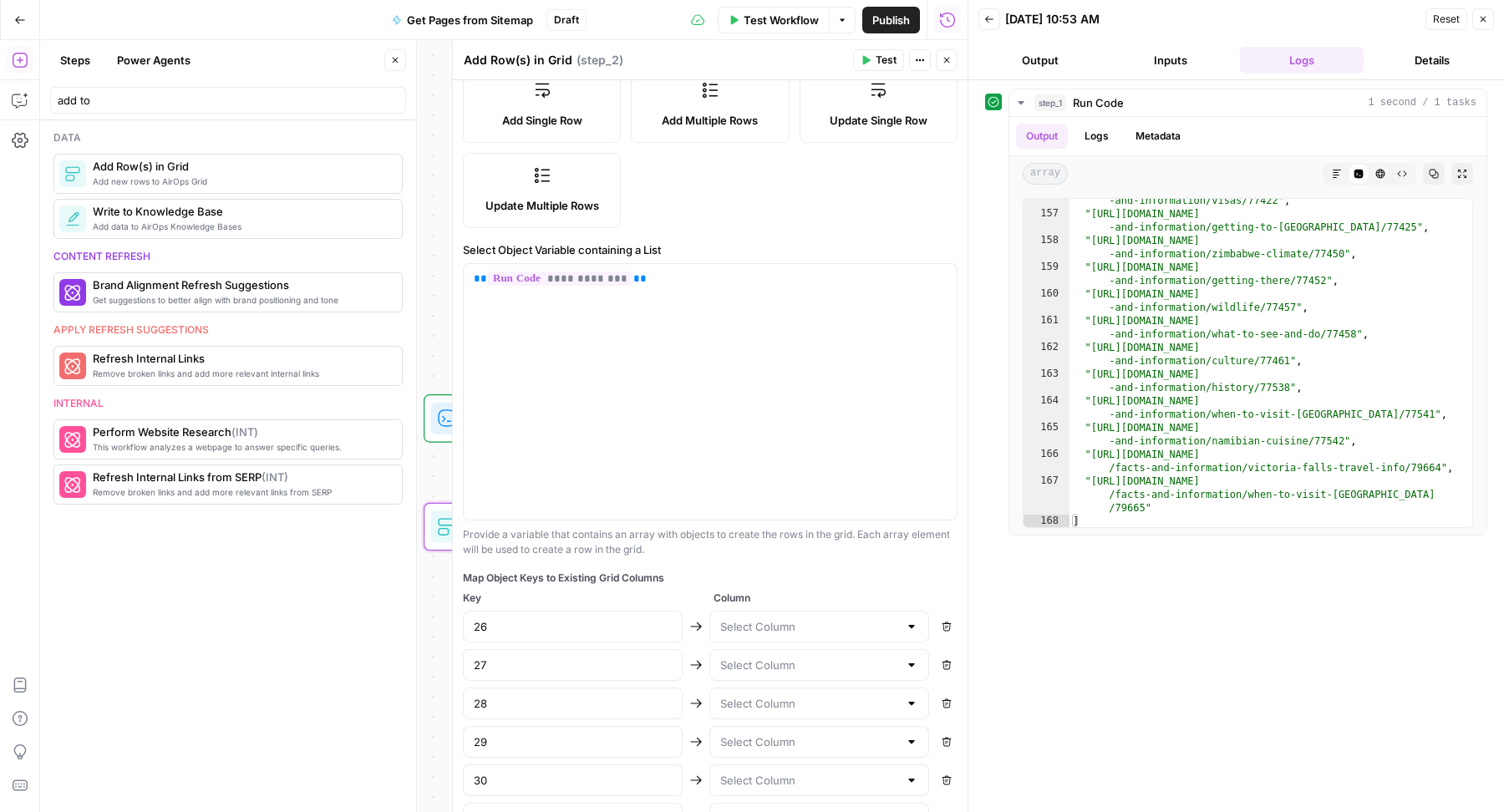
click at [942, 626] on icon "button" at bounding box center [947, 627] width 10 height 10
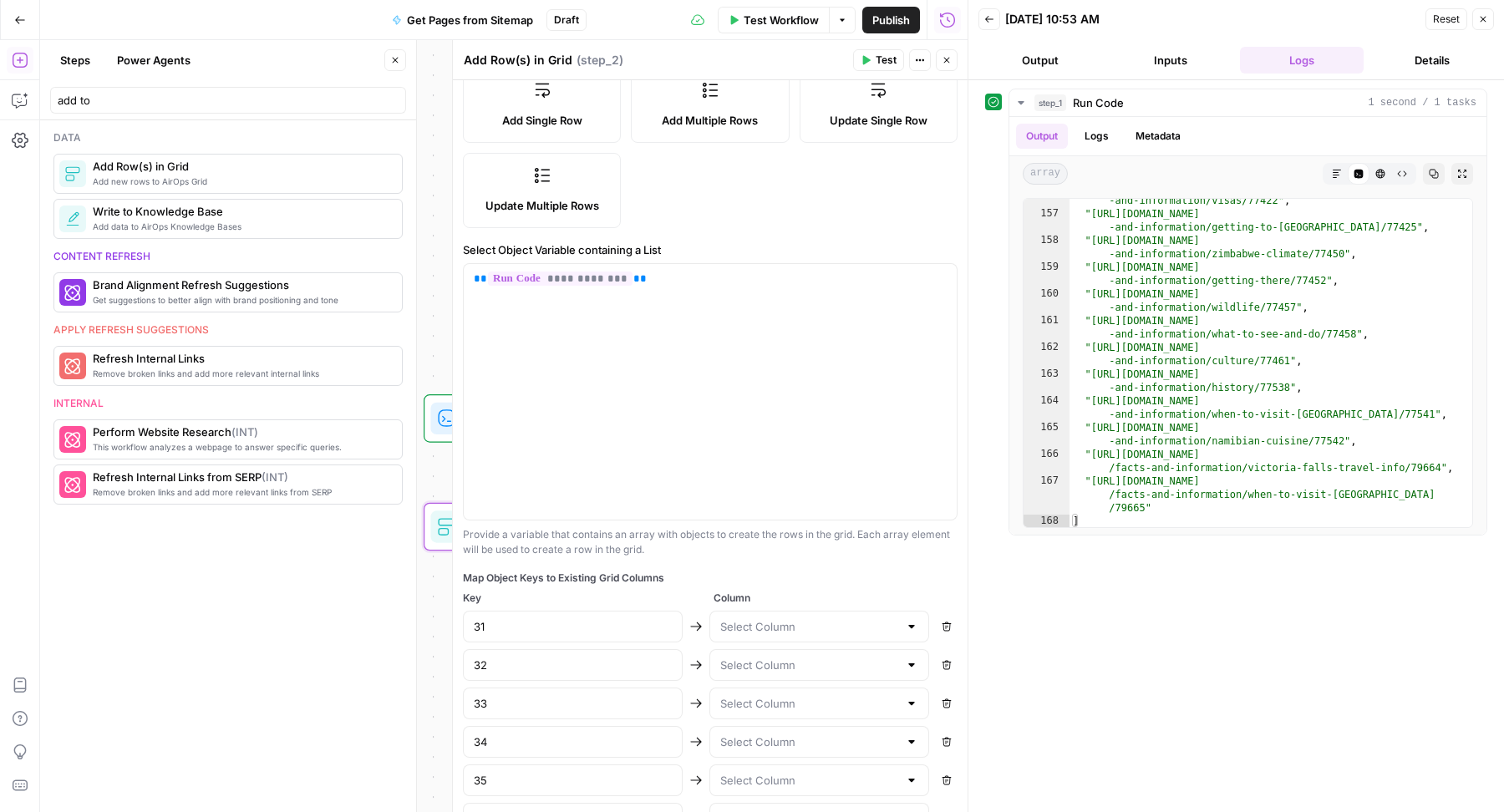
click at [942, 626] on icon "button" at bounding box center [947, 627] width 10 height 10
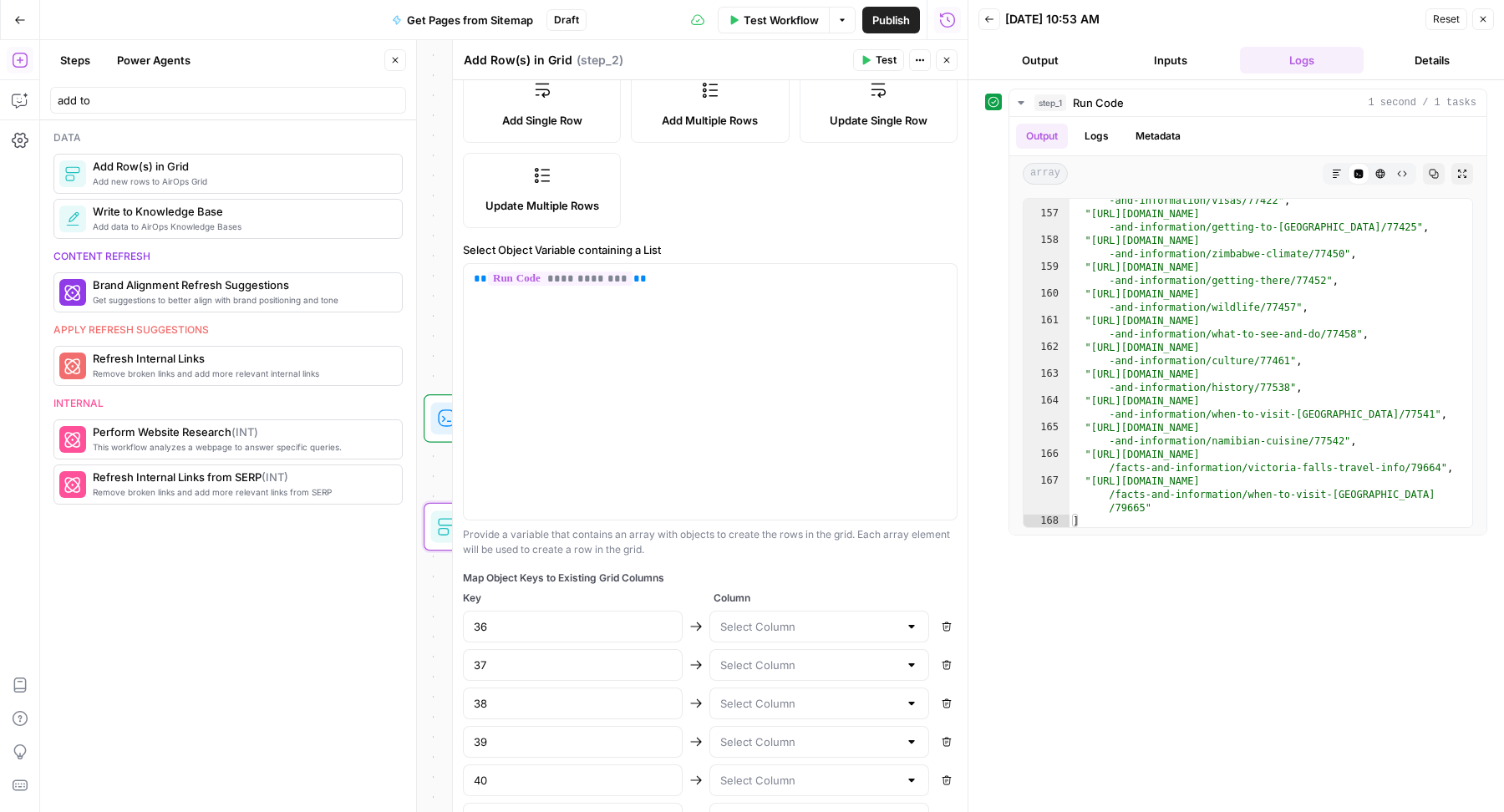
click at [942, 626] on icon "button" at bounding box center [947, 627] width 10 height 10
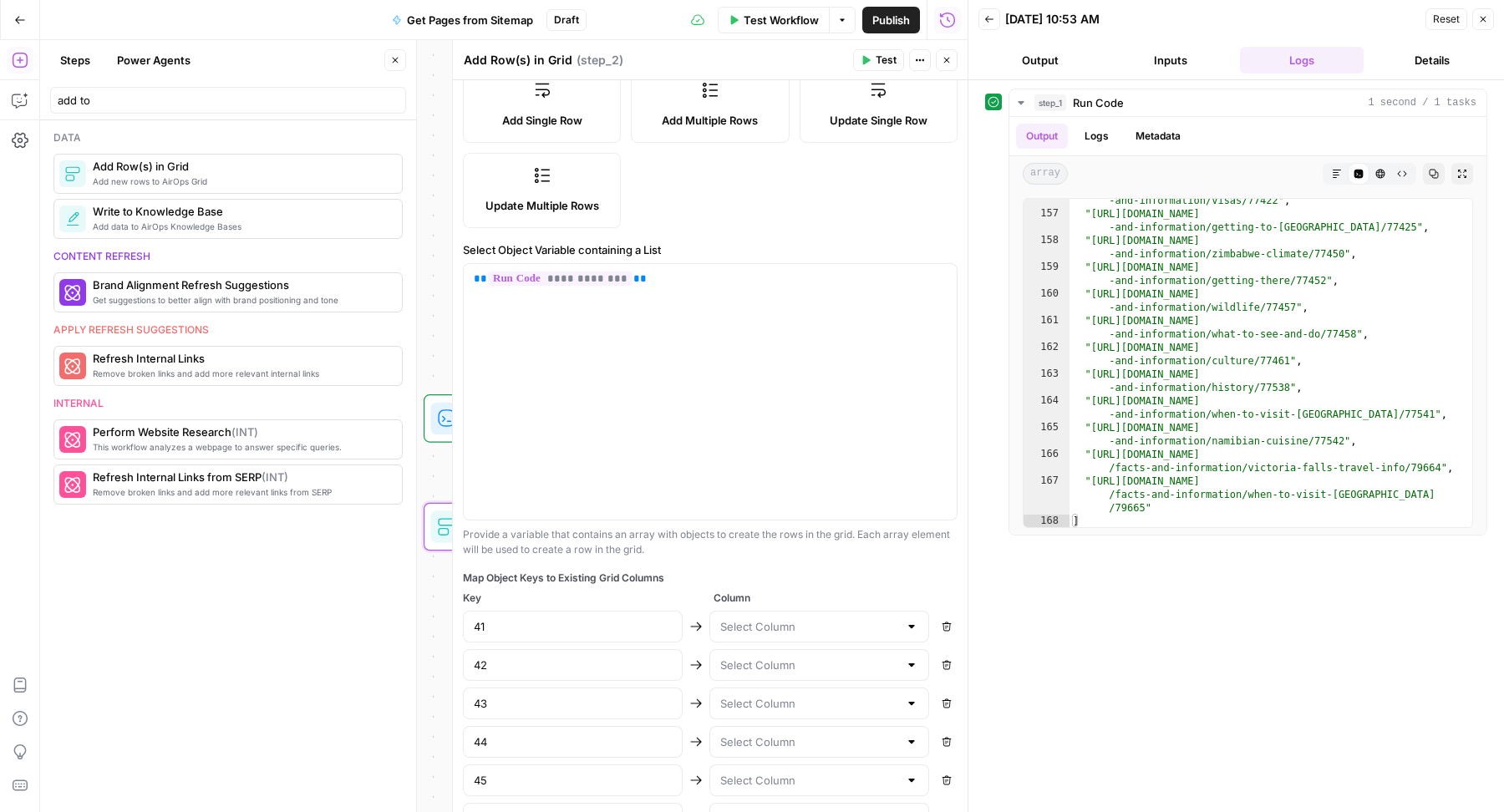
click at [942, 626] on icon "button" at bounding box center [947, 627] width 10 height 10
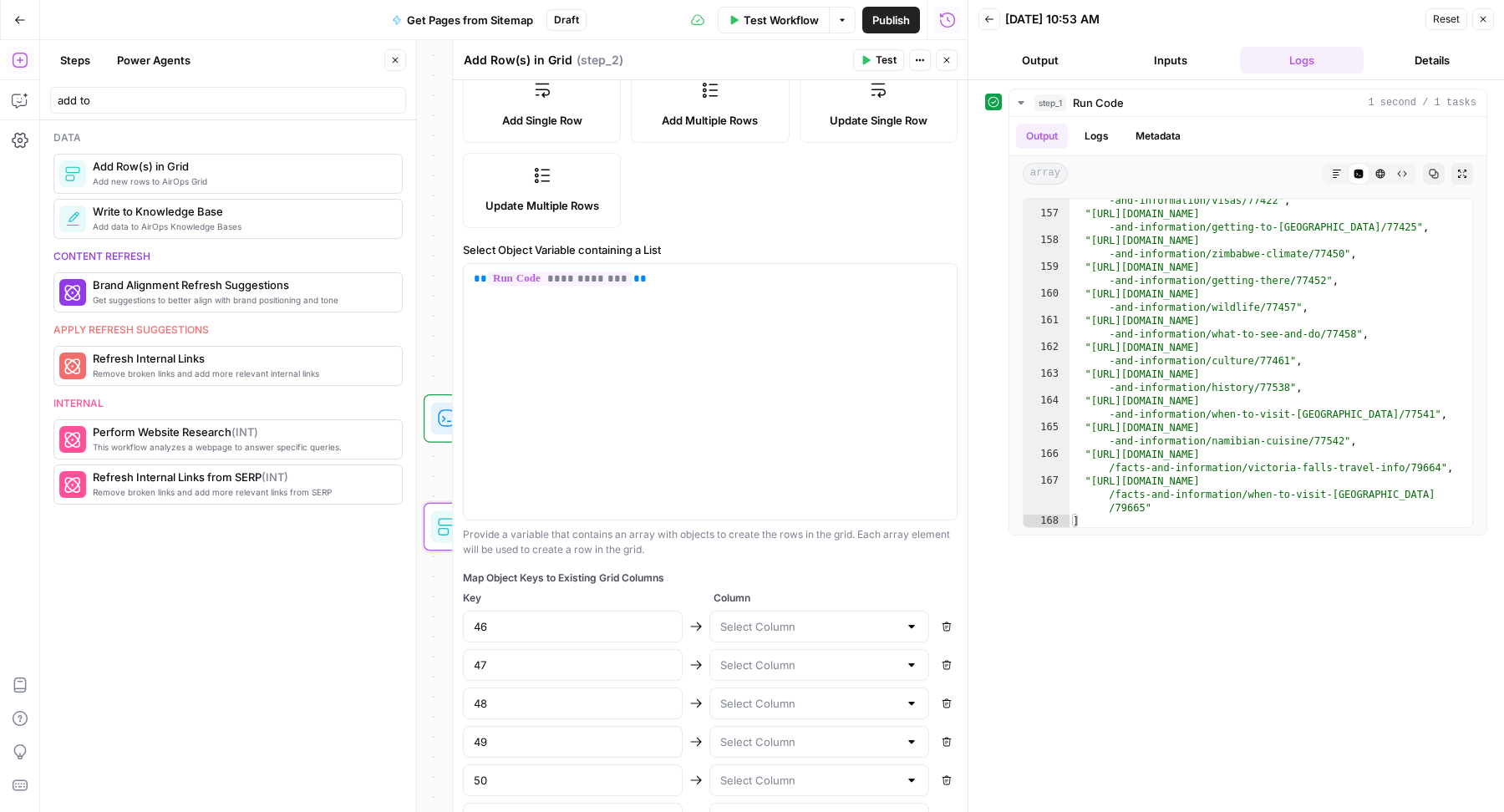
click at [942, 626] on icon "button" at bounding box center [947, 627] width 10 height 10
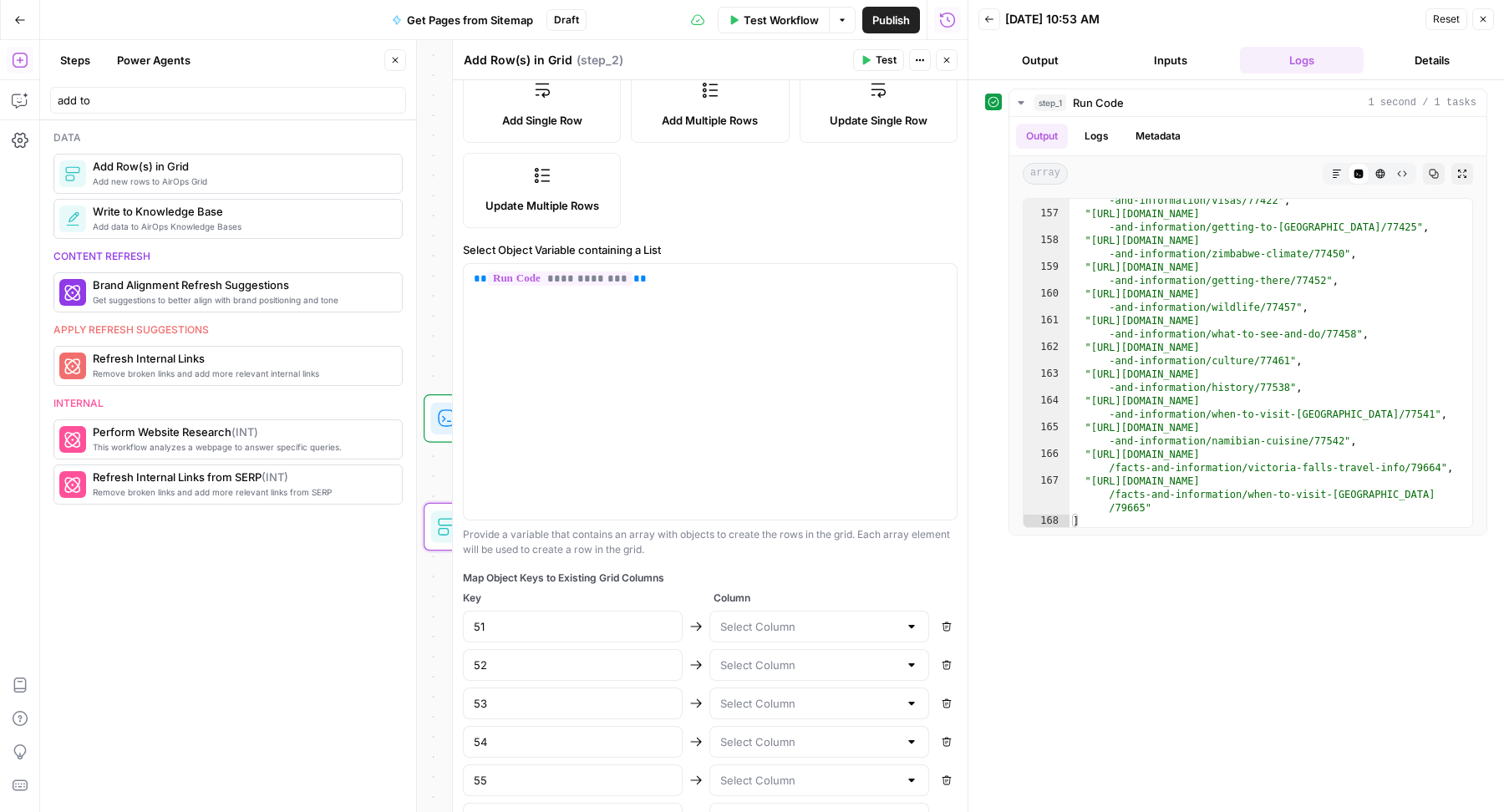
click at [942, 626] on icon "button" at bounding box center [947, 627] width 10 height 10
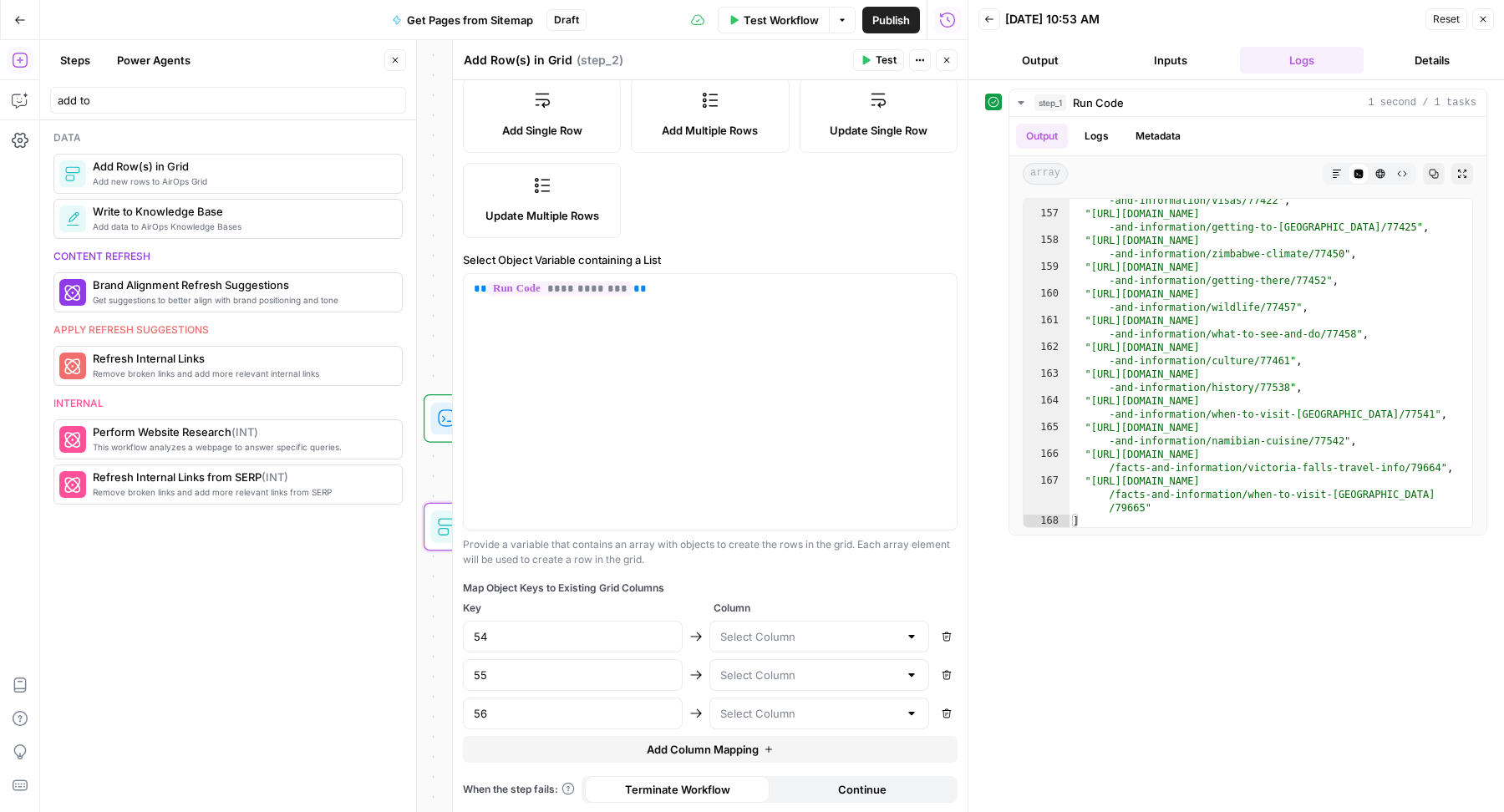
scroll to position [230, 0]
click at [928, 626] on div "54 Remove" at bounding box center [710, 636] width 494 height 32
click at [942, 635] on icon "button" at bounding box center [947, 636] width 10 height 10
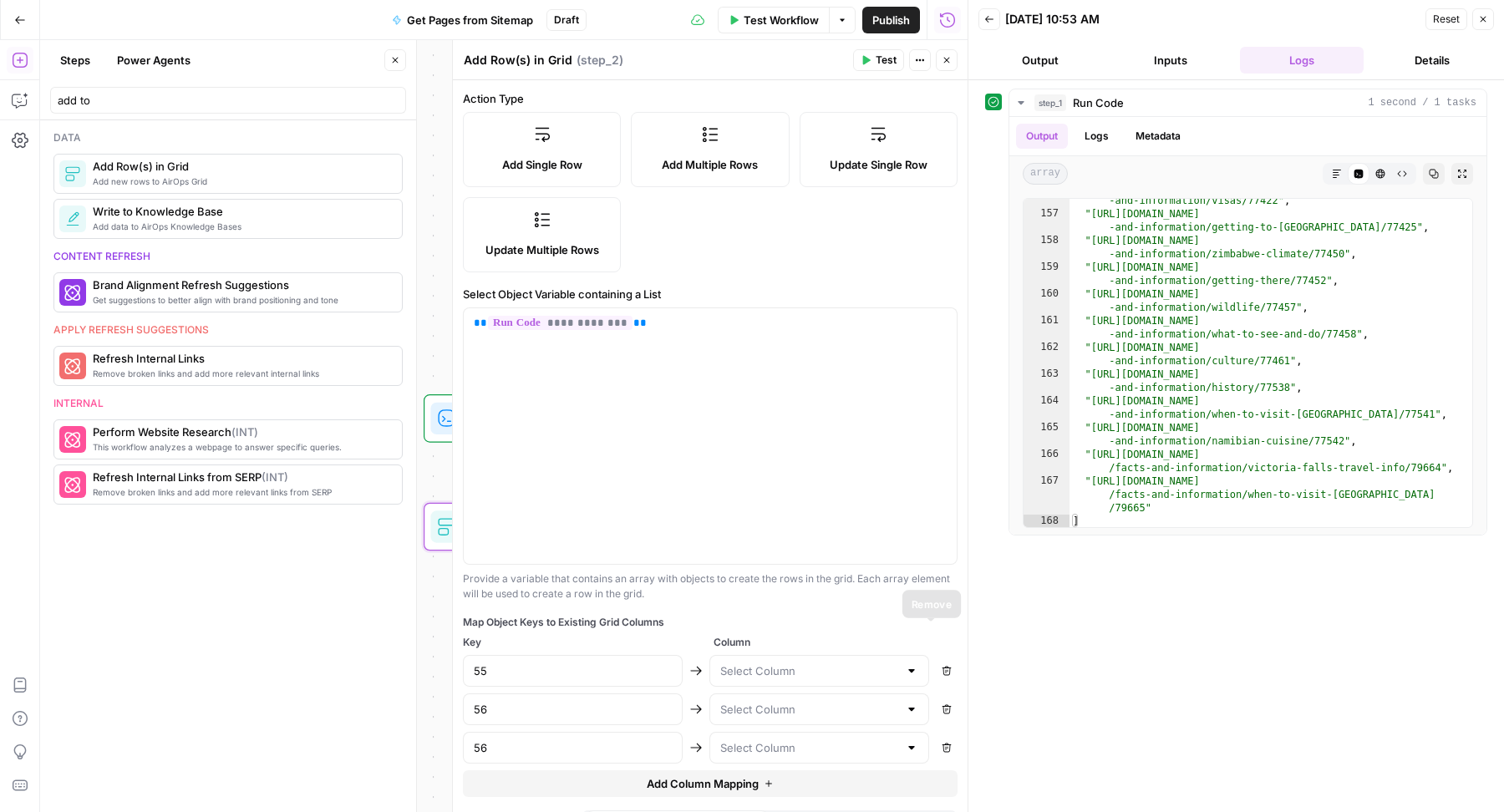
click at [929, 635] on div "Map Object Keys to Existing Grid Columns Key Column 55 Remove 56 Remove 56 Remo…" at bounding box center [710, 705] width 494 height 182
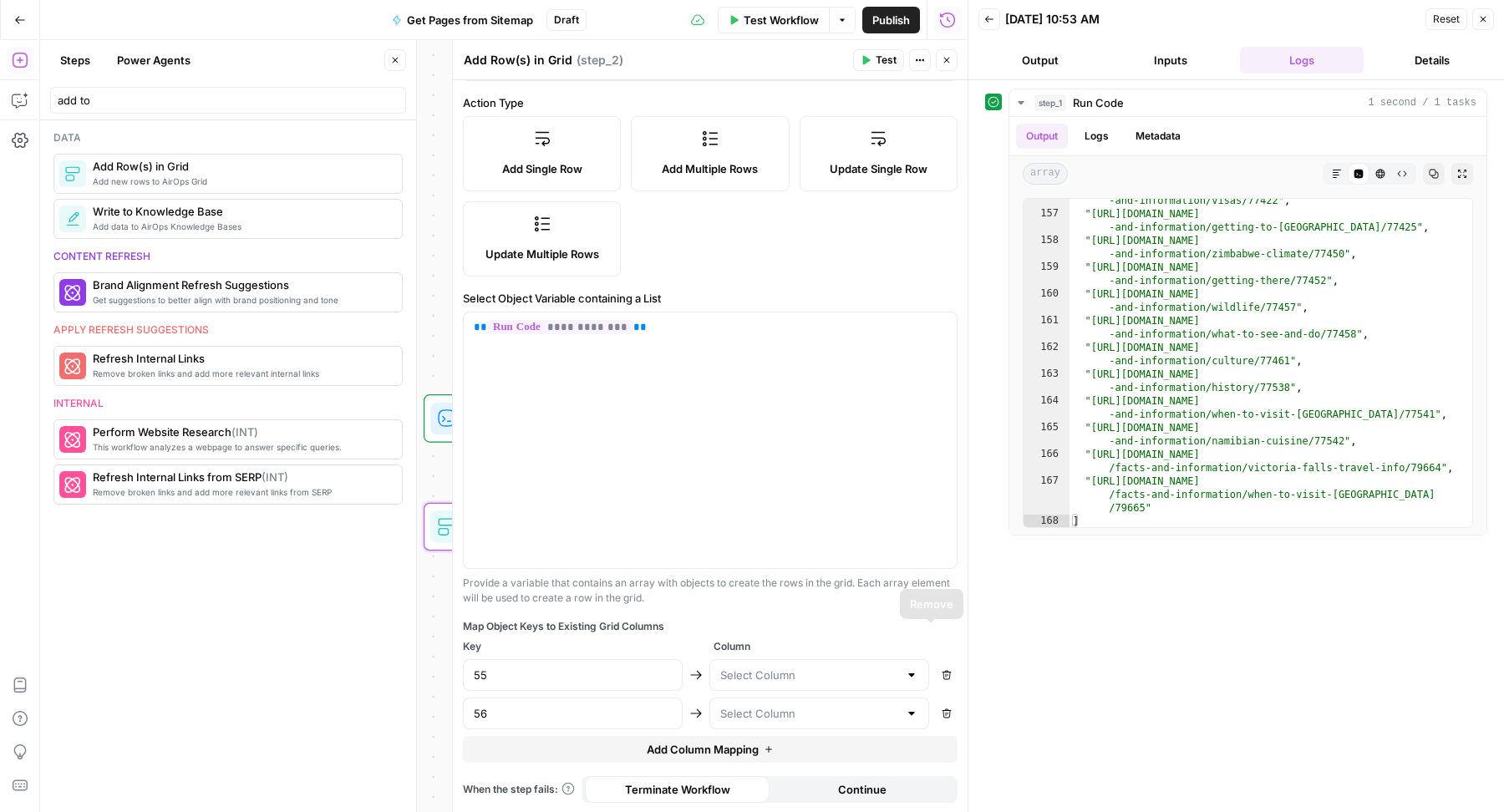
click at [929, 635] on div "Map Object Keys to Existing Grid Columns Key Column 55 Remove 56 Remove Add Col…" at bounding box center [710, 691] width 494 height 144
click at [827, 470] on div "**********" at bounding box center [710, 440] width 493 height 256
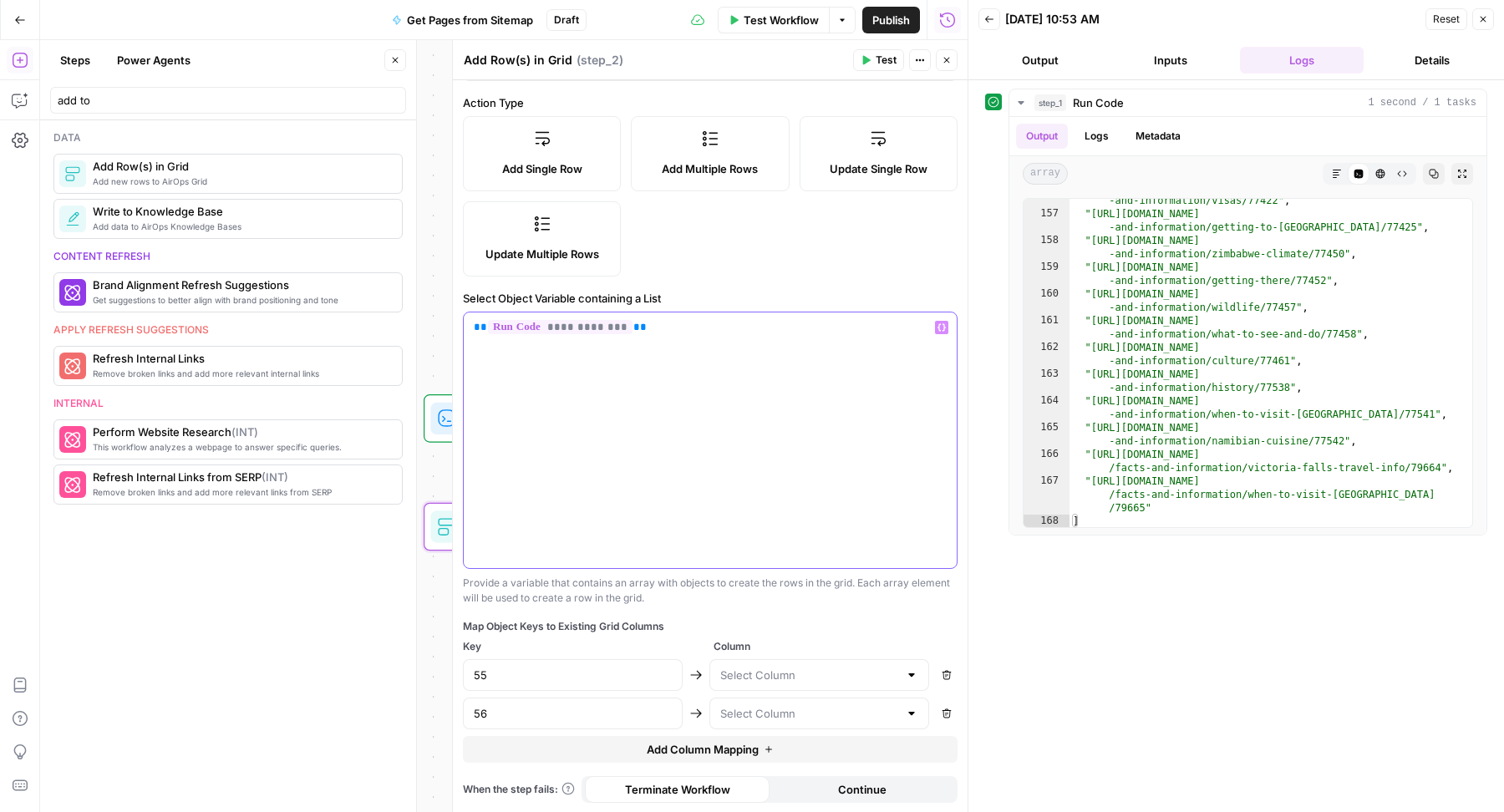
copy p "**********"
click at [942, 673] on icon "button" at bounding box center [947, 675] width 10 height 10
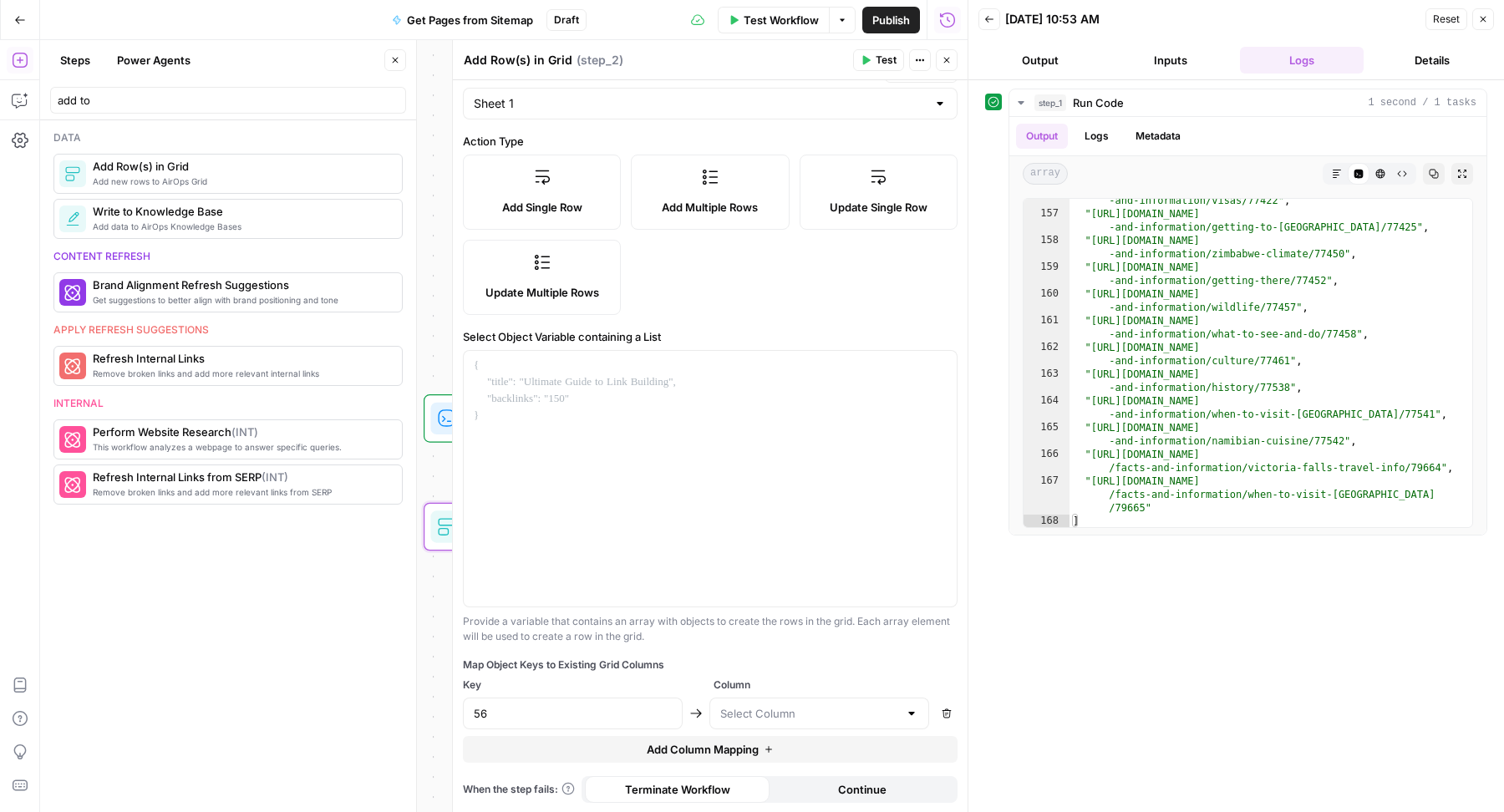
click at [942, 713] on icon "button" at bounding box center [947, 714] width 9 height 9
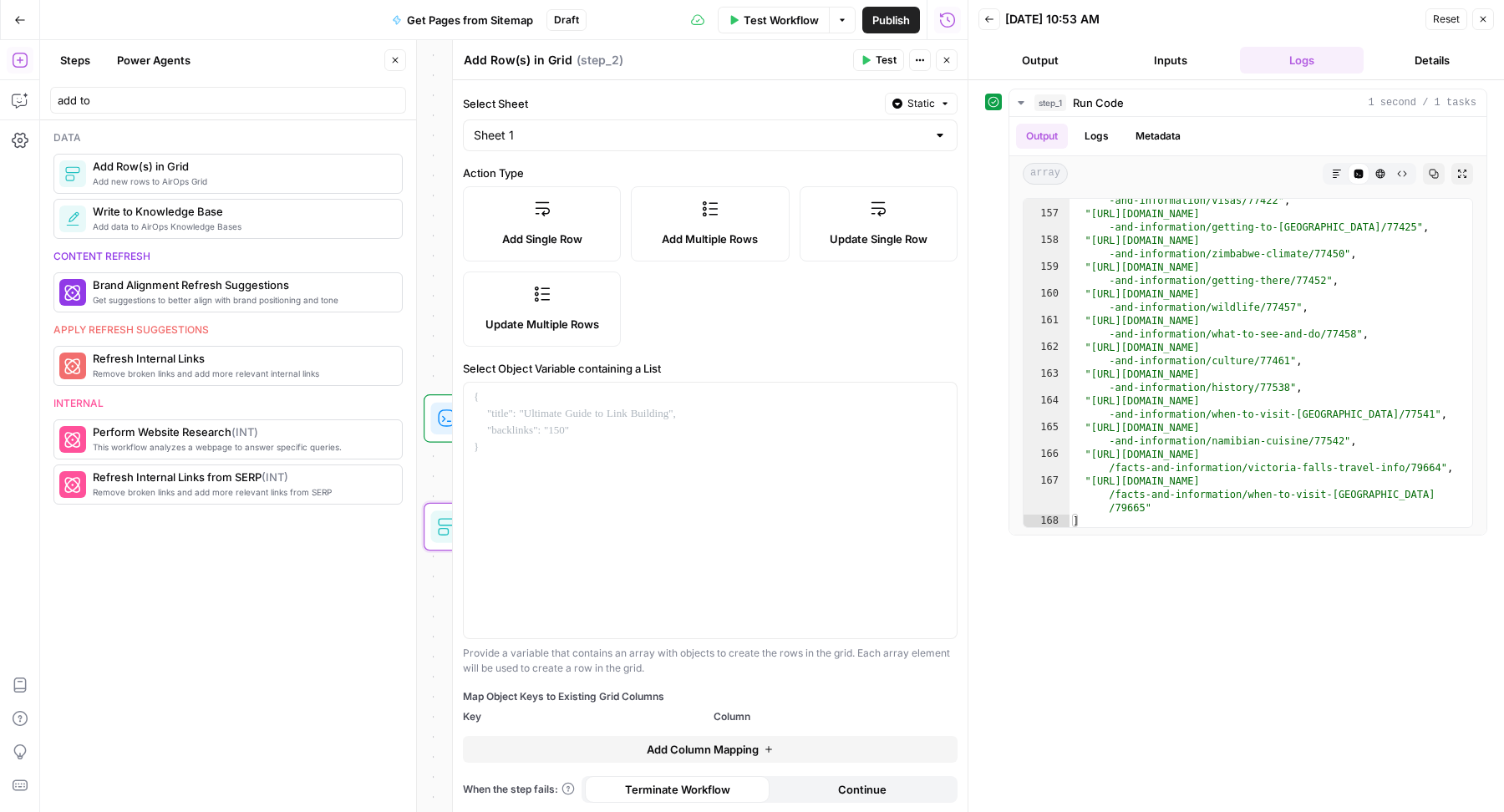
click at [944, 64] on icon "button" at bounding box center [947, 60] width 10 height 10
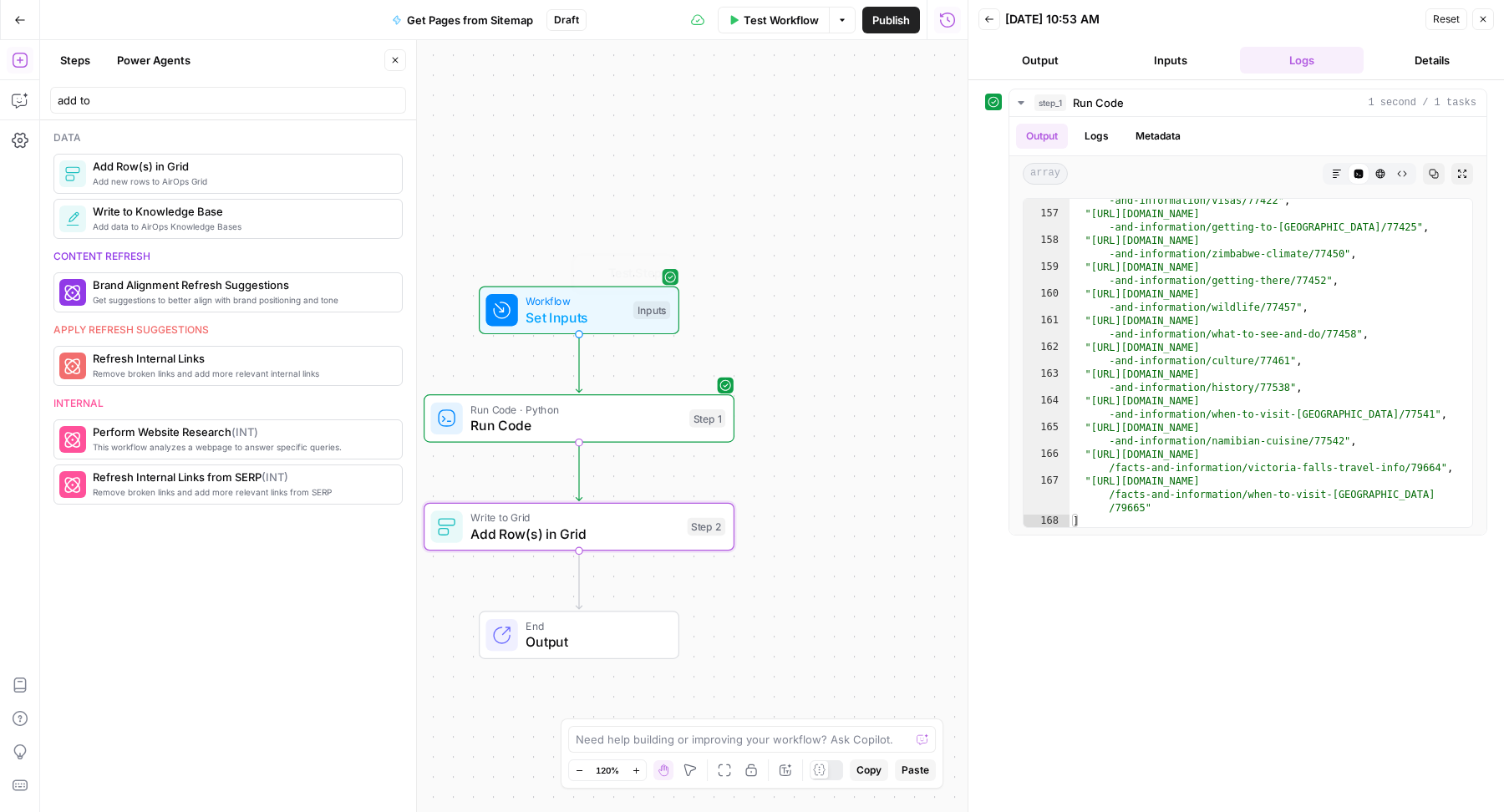
click at [606, 412] on span "Run Code · Python" at bounding box center [575, 409] width 210 height 15
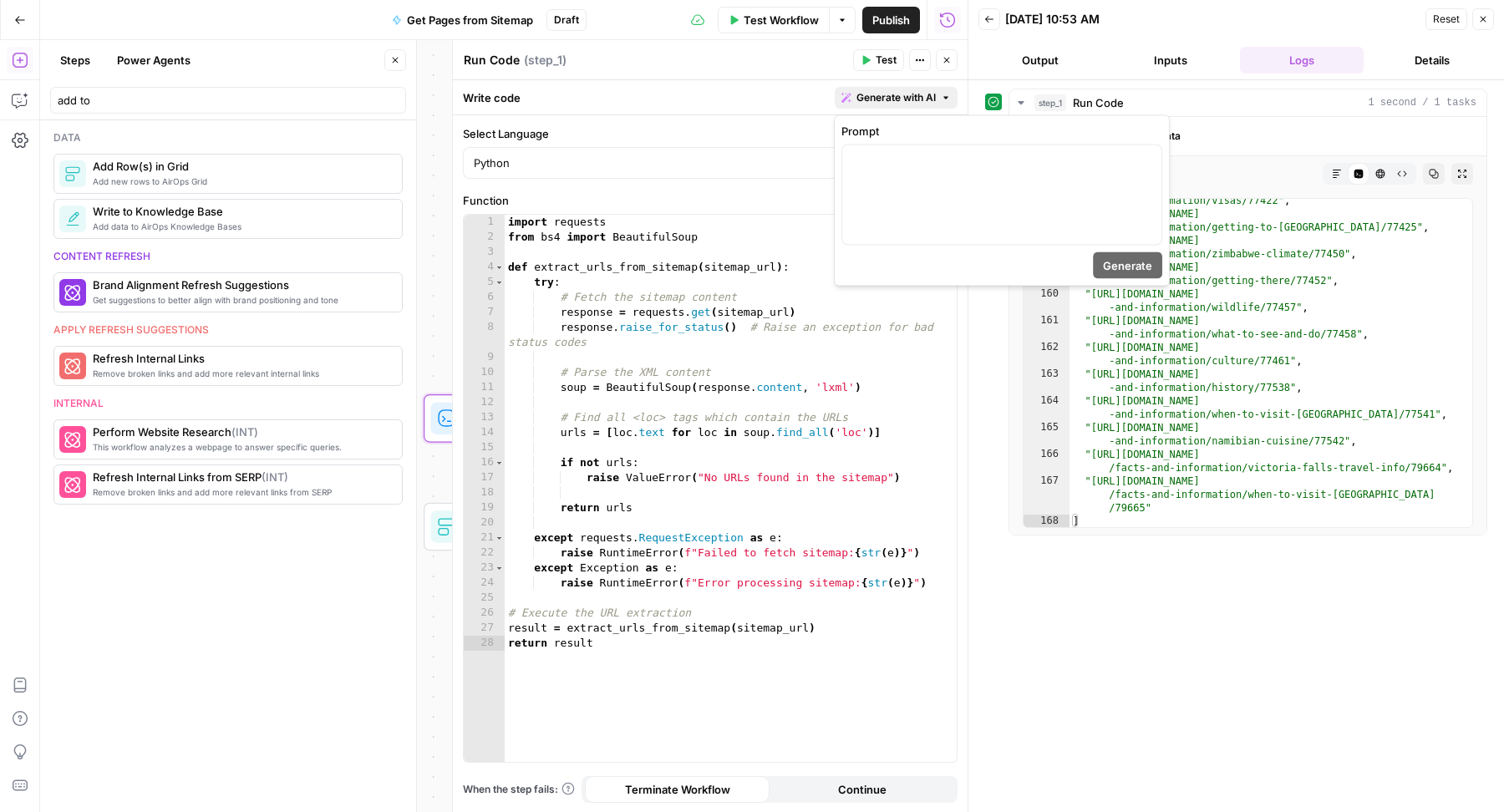
click at [873, 91] on span "Generate with AI" at bounding box center [896, 97] width 79 height 15
click at [645, 146] on div "Select Language Python" at bounding box center [710, 152] width 494 height 53
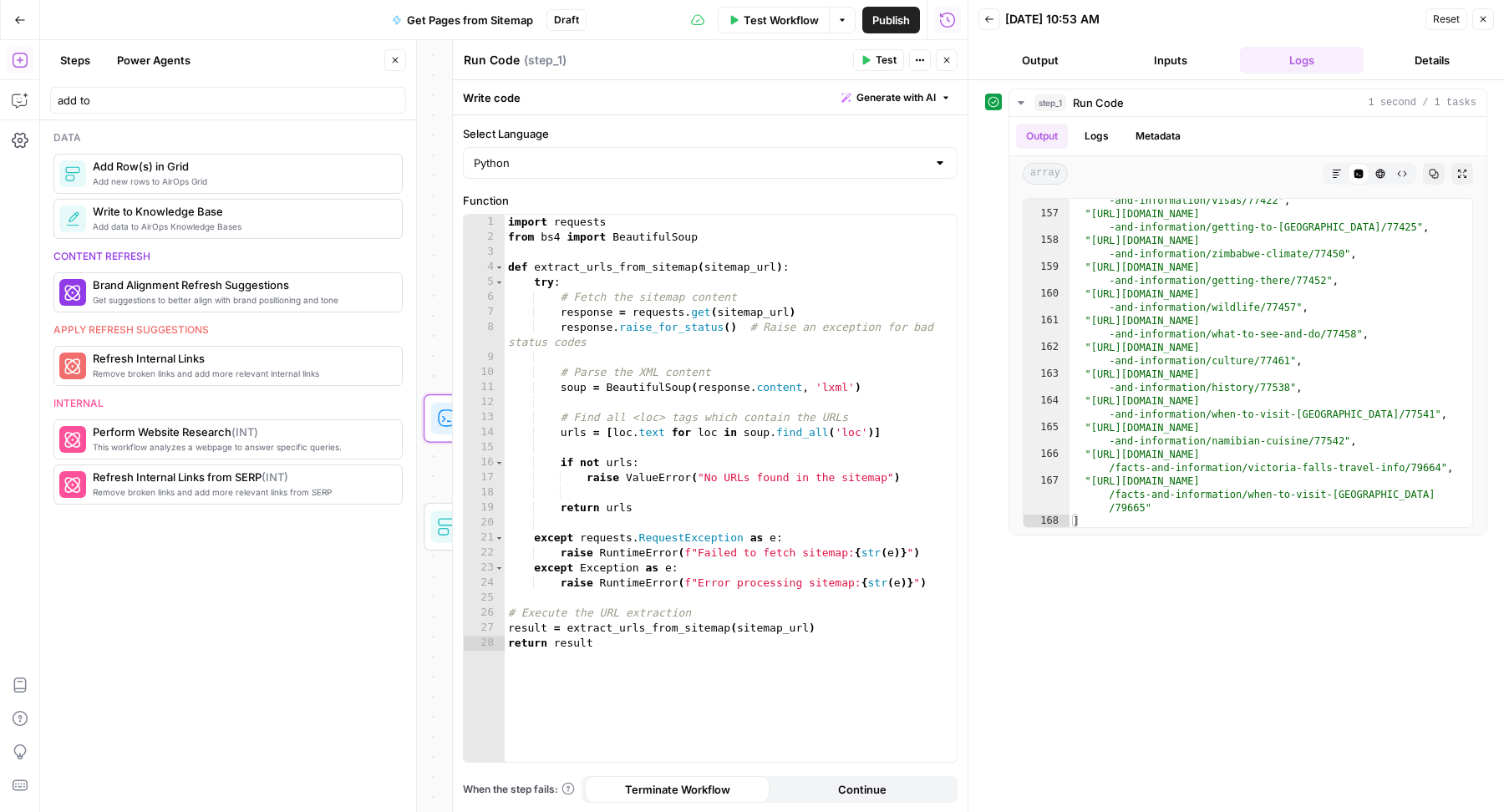
click at [7, 99] on button "Copilot" at bounding box center [20, 100] width 27 height 27
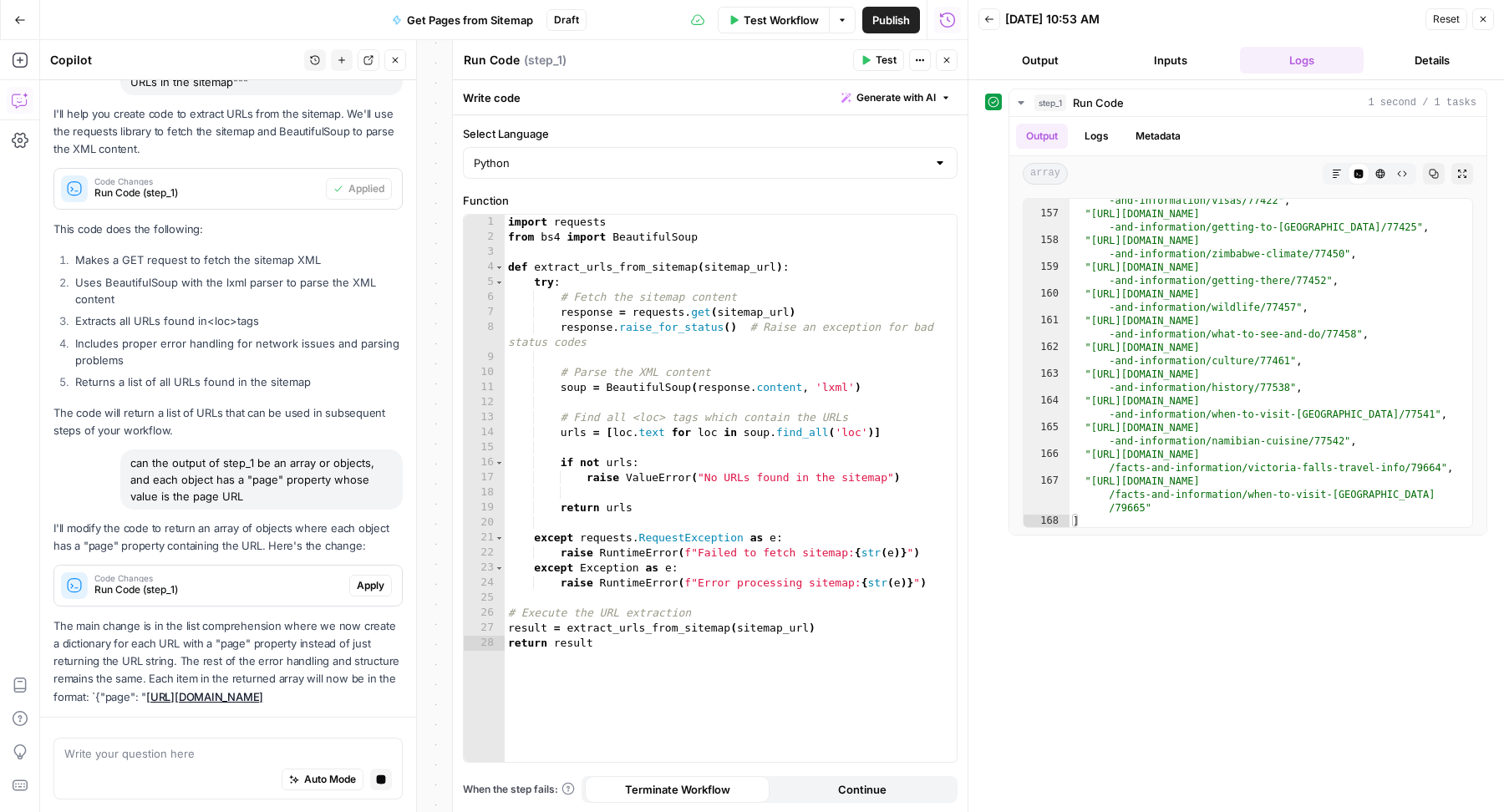
scroll to position [195, 0]
click at [357, 575] on span "Apply" at bounding box center [370, 582] width 28 height 15
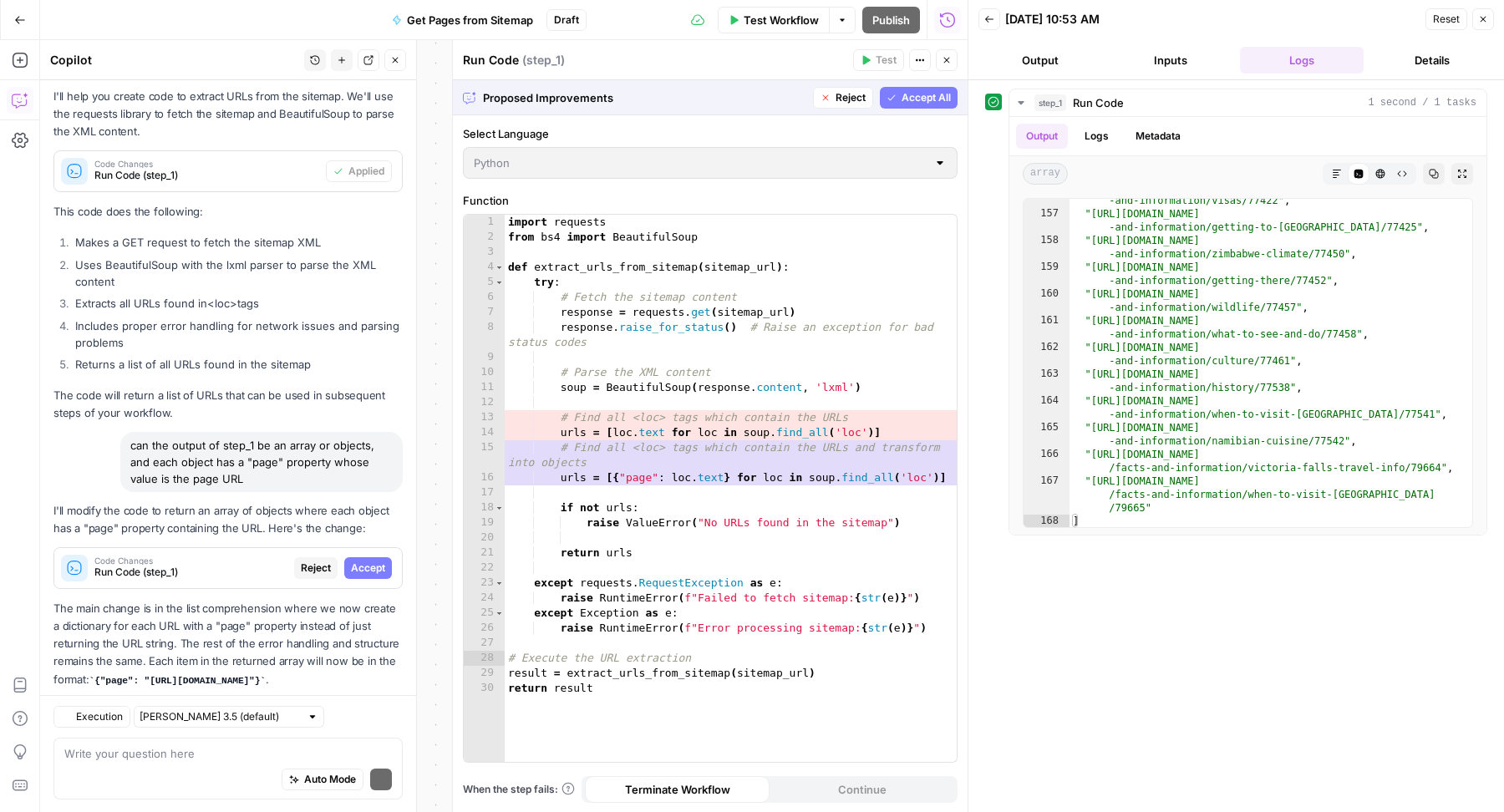
scroll to position [243, 0]
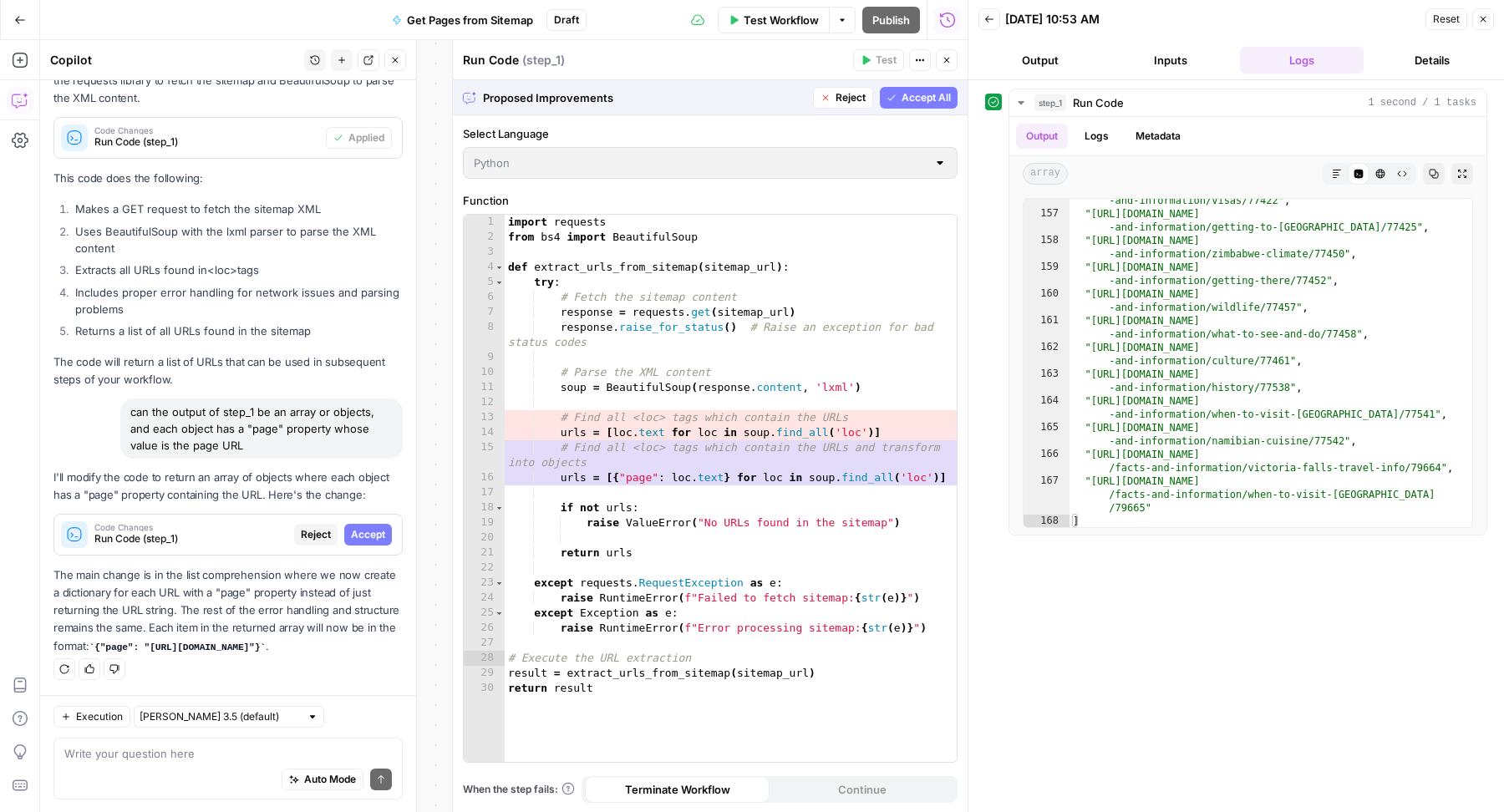
click at [932, 96] on span "Accept All" at bounding box center [926, 97] width 49 height 15
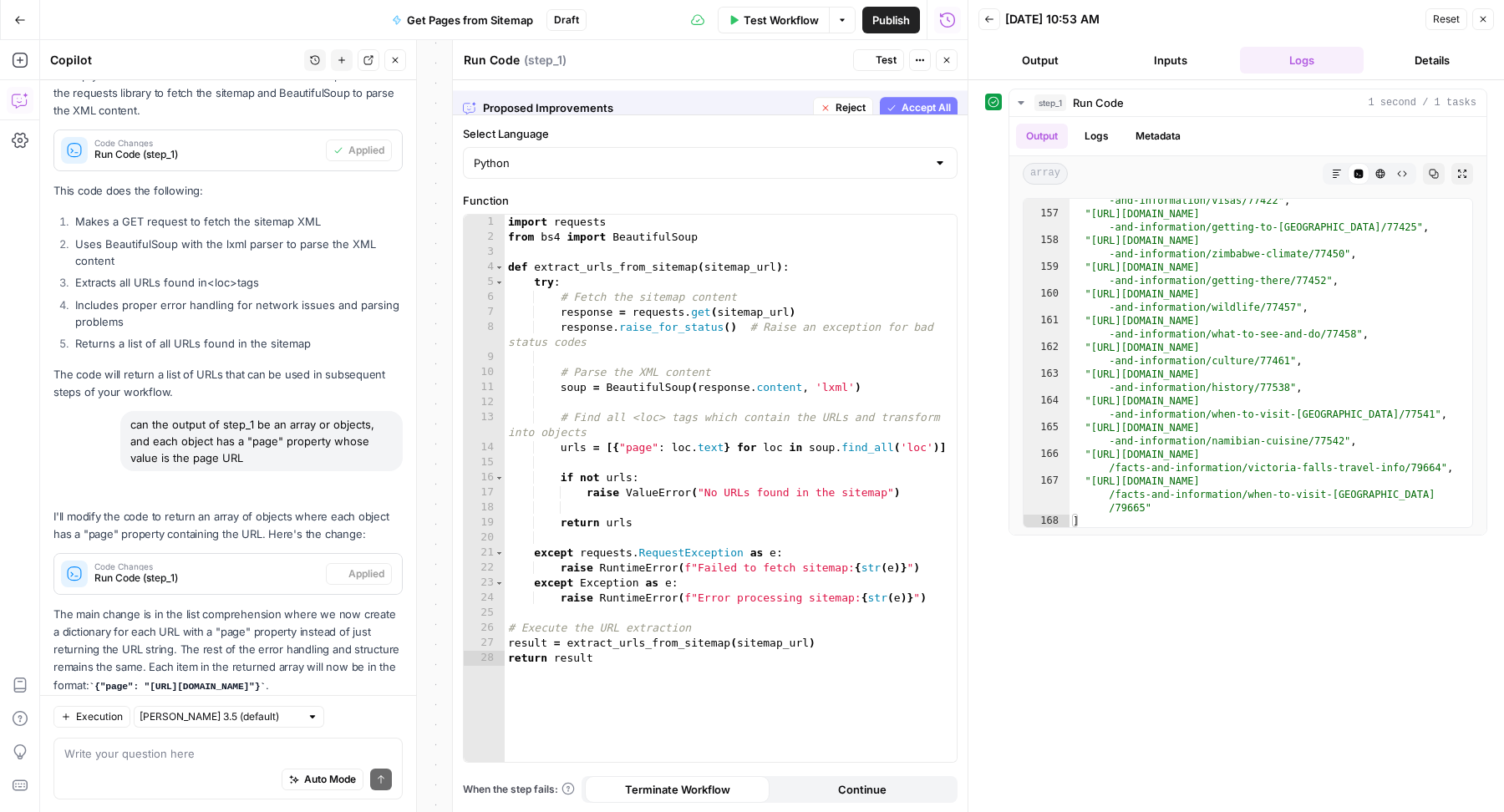
scroll to position [296, 0]
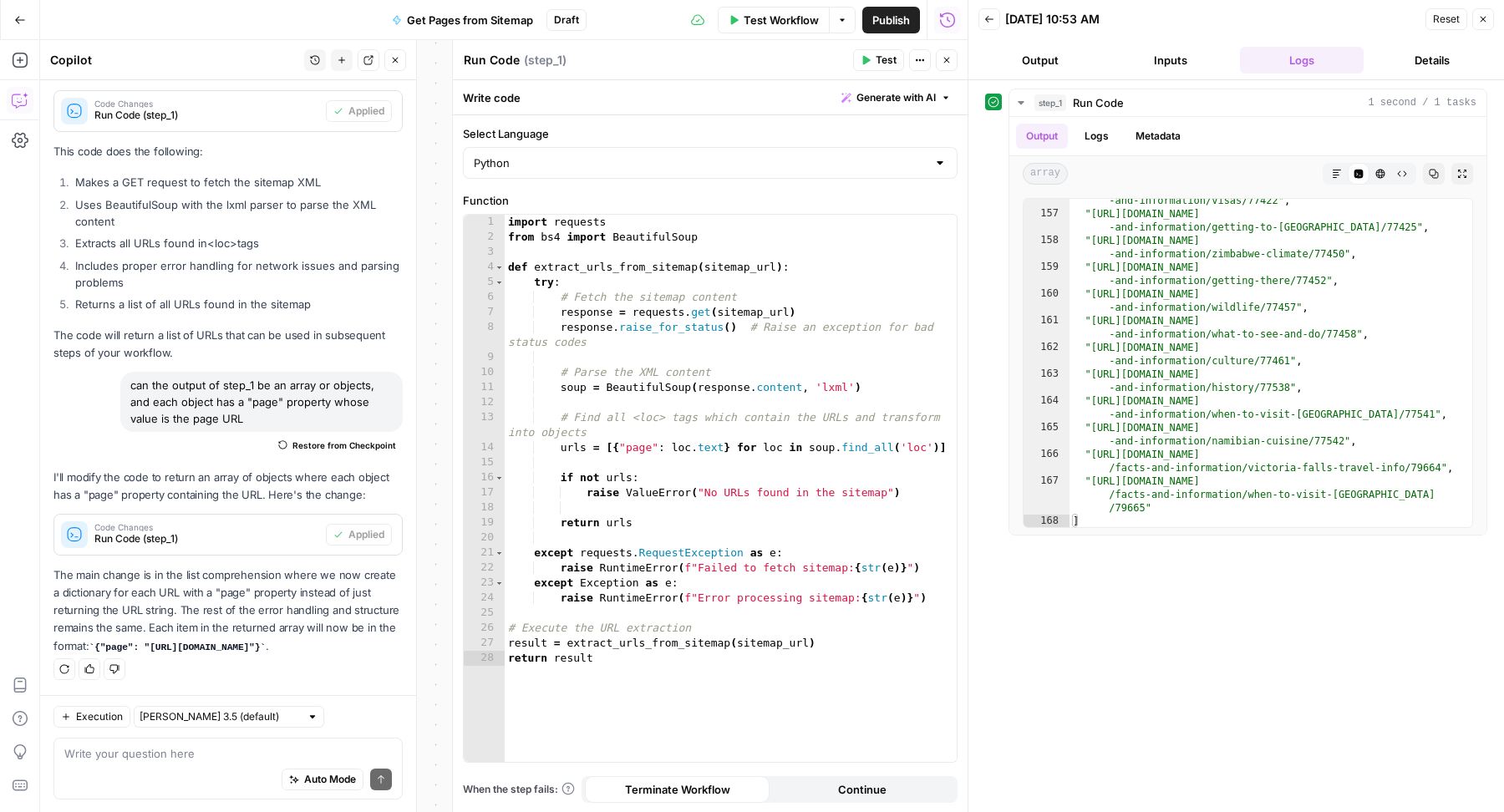
click at [887, 64] on span "Test" at bounding box center [886, 59] width 21 height 15
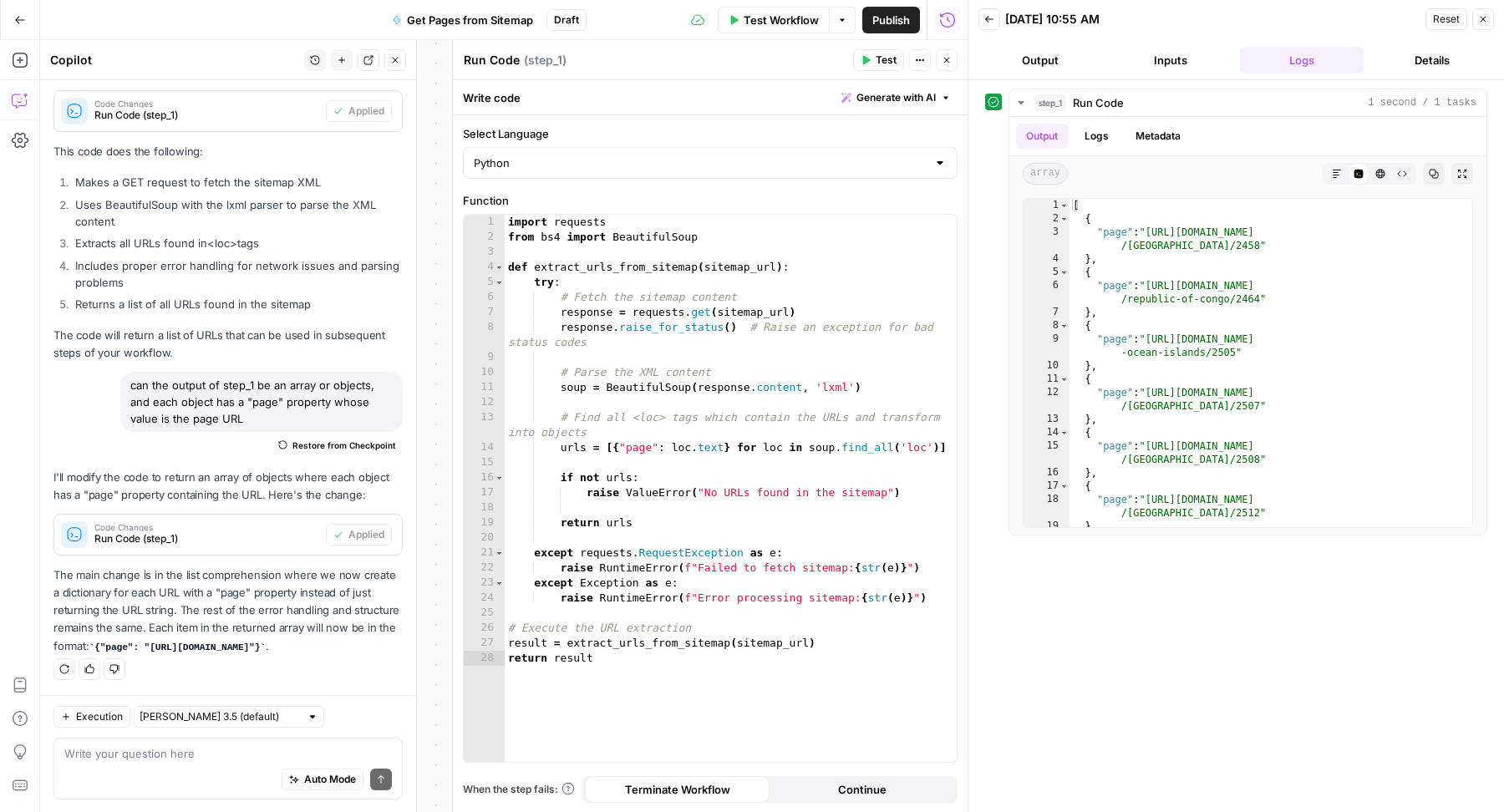
click at [945, 69] on button "Close" at bounding box center [947, 59] width 22 height 22
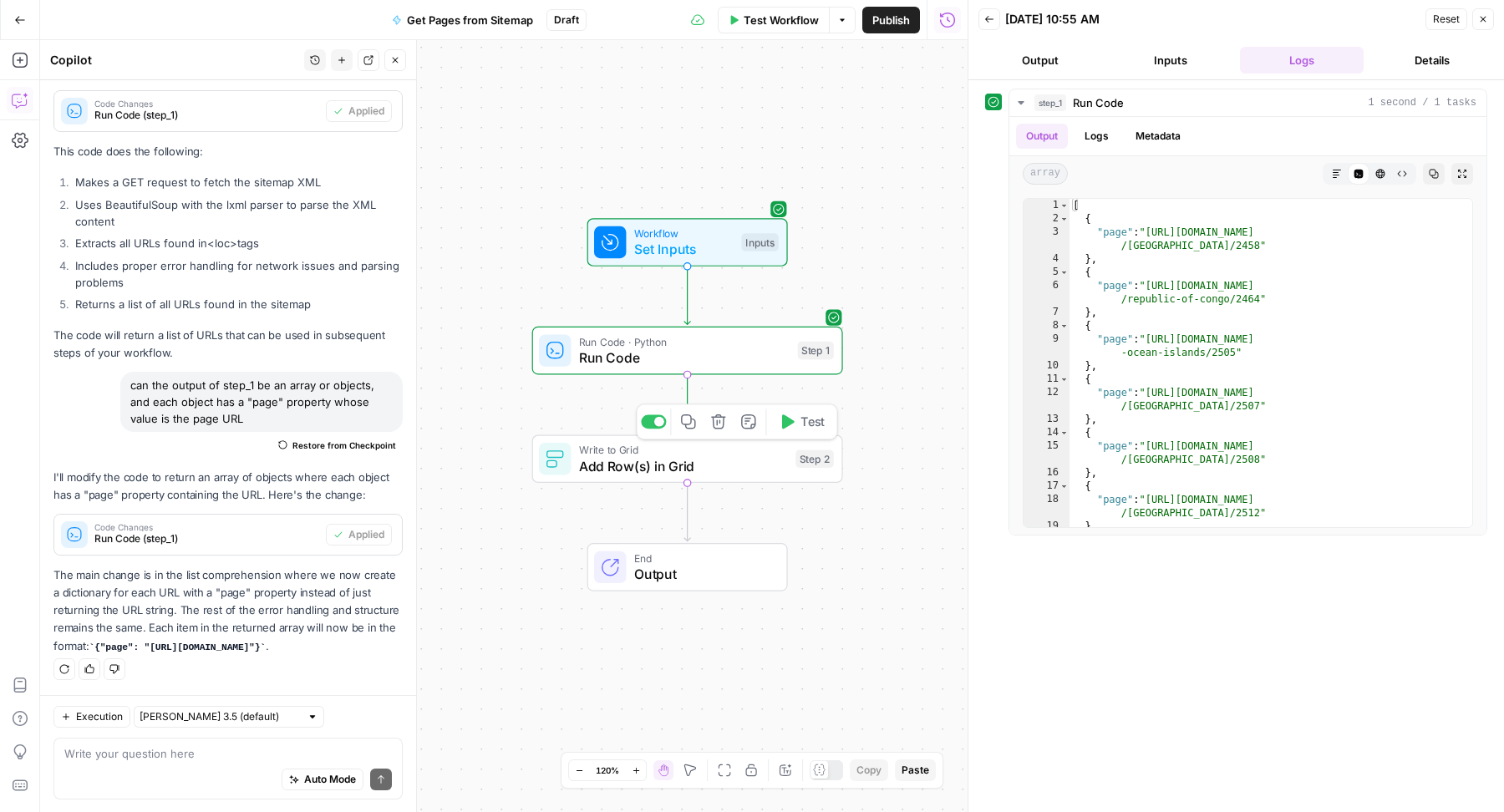
click at [618, 468] on span "Add Row(s) in Grid" at bounding box center [683, 466] width 209 height 20
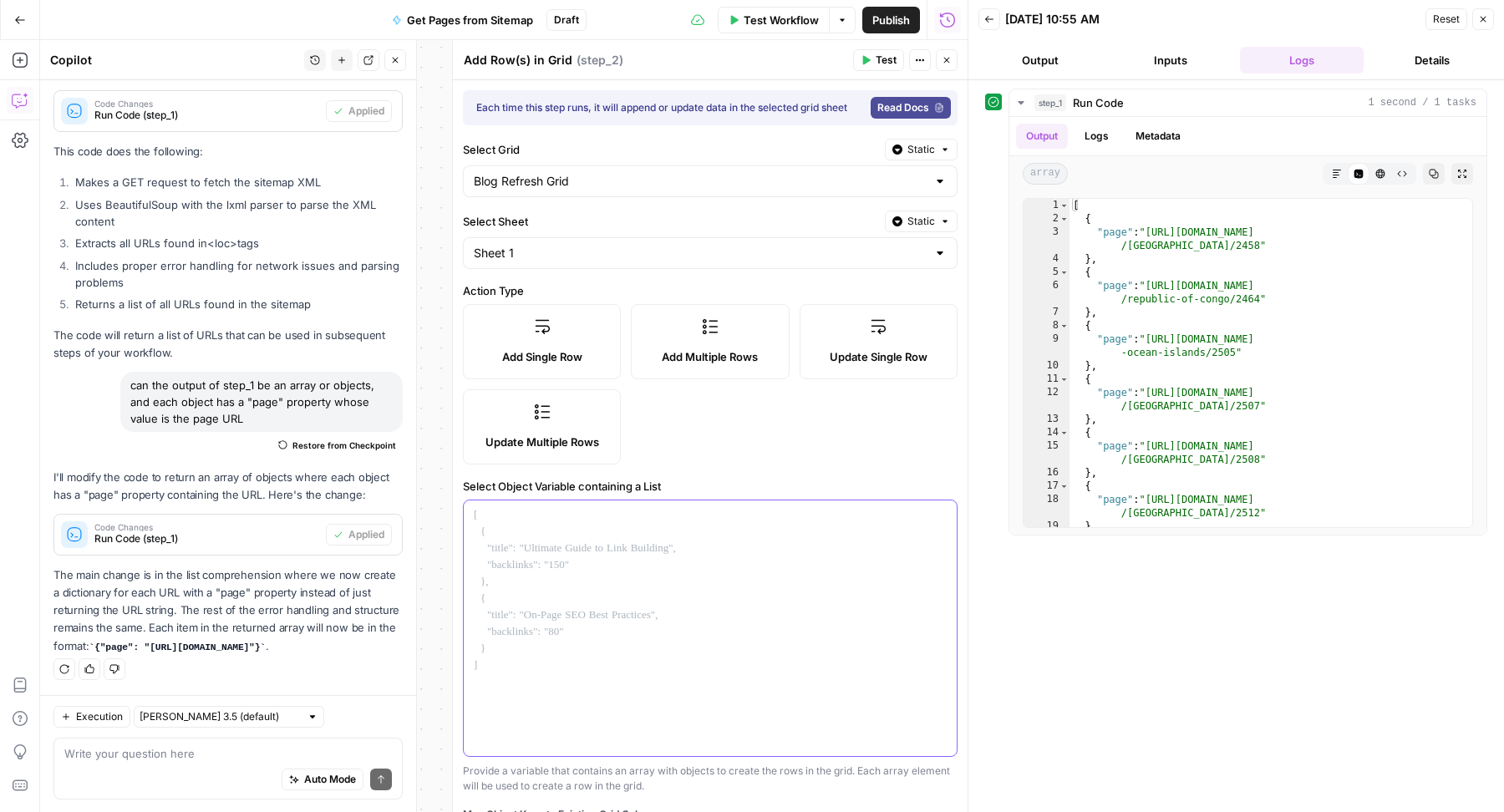
click at [610, 562] on div at bounding box center [710, 628] width 493 height 256
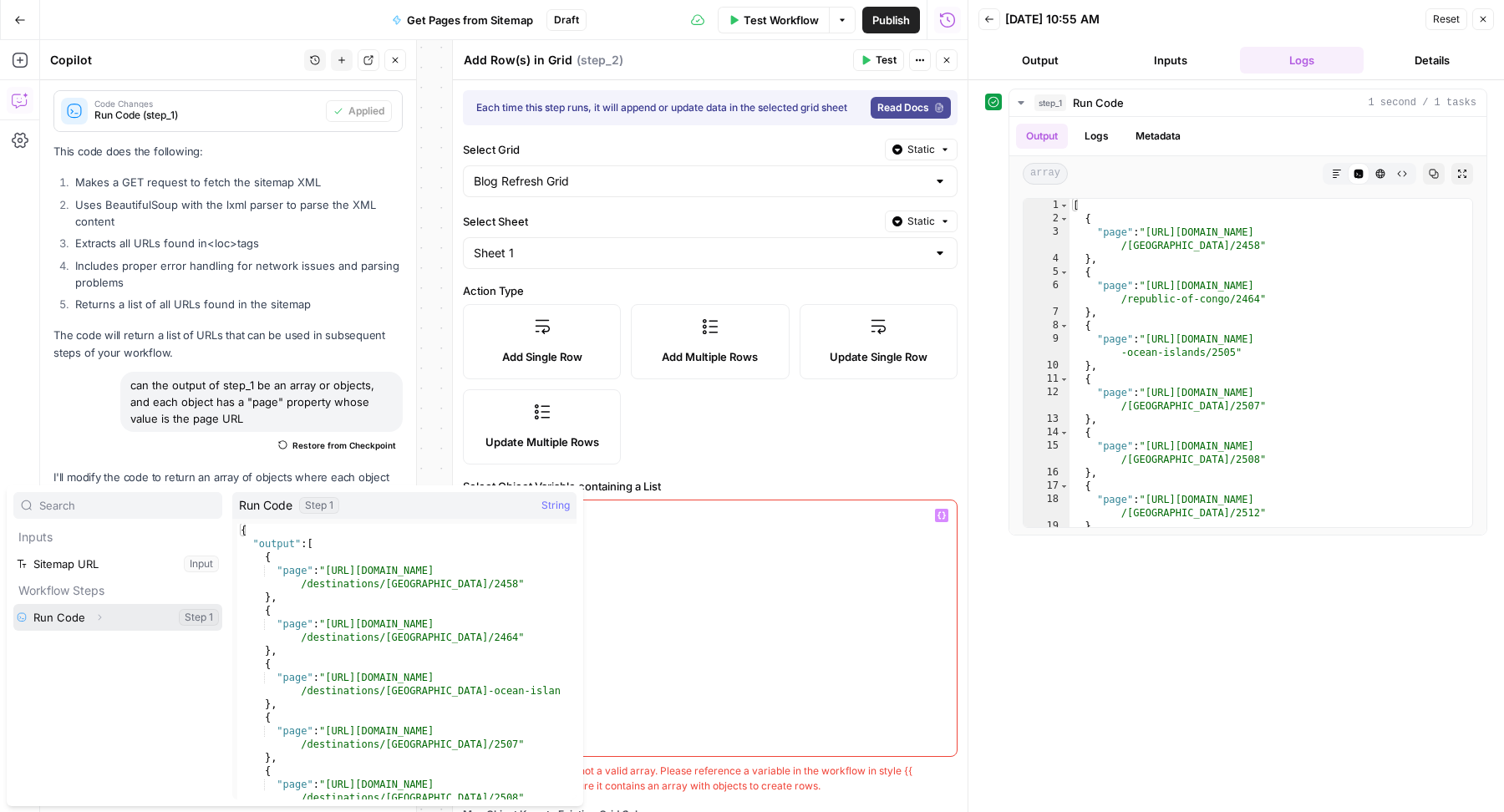
click at [100, 617] on icon "button" at bounding box center [100, 617] width 10 height 10
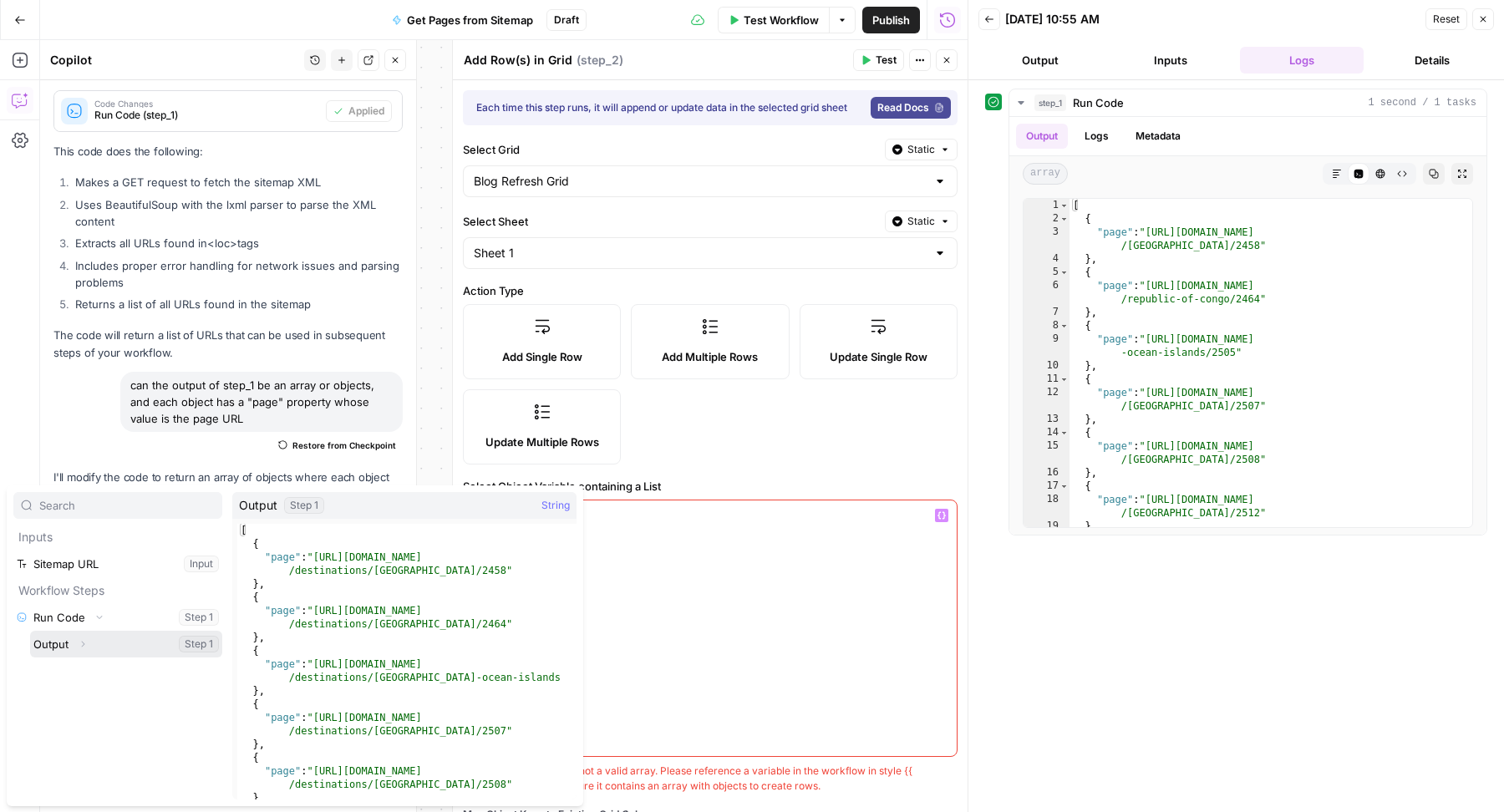
click at [63, 642] on button "Select variable Output" at bounding box center [126, 643] width 192 height 27
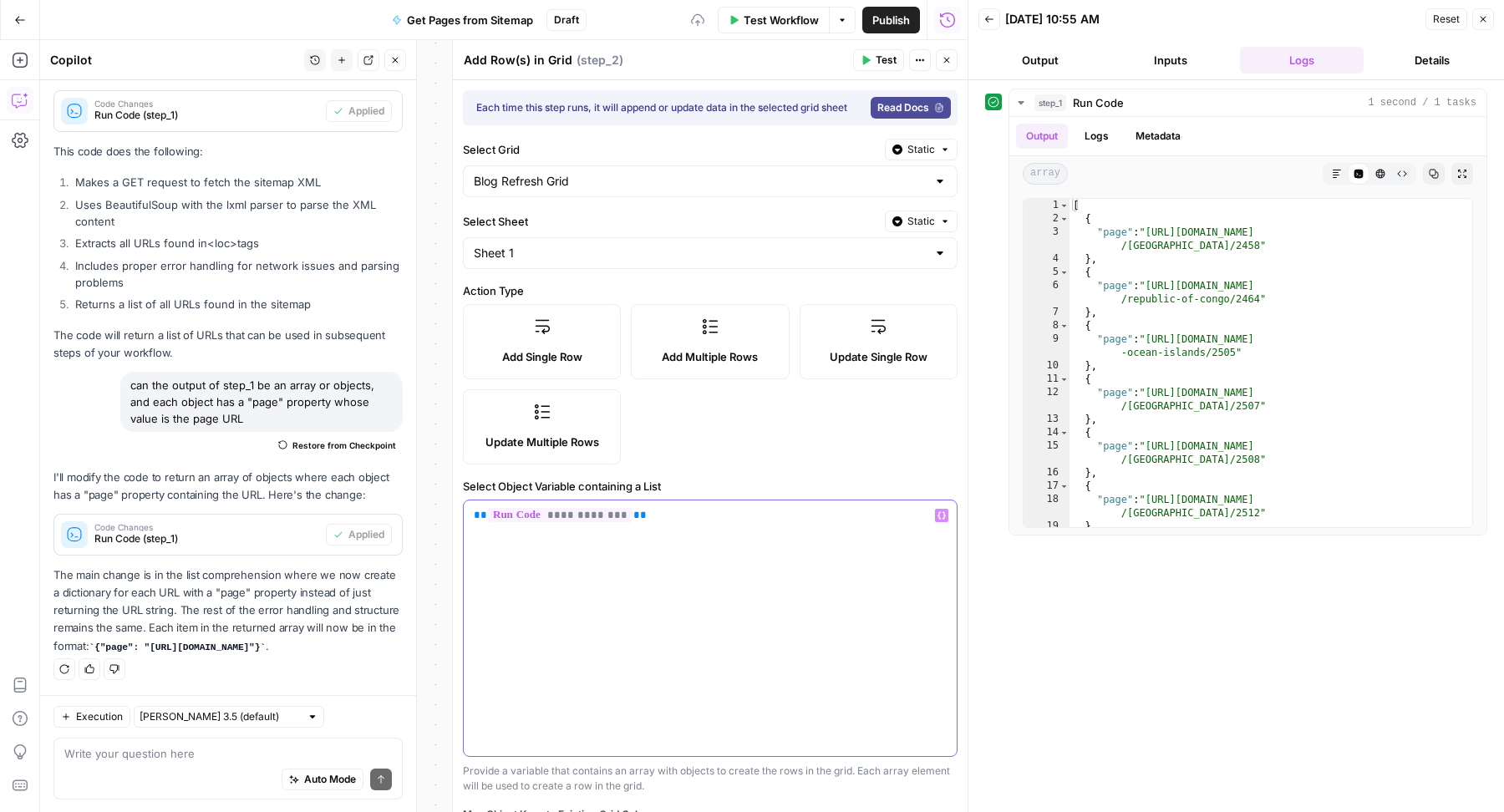
scroll to position [154, 0]
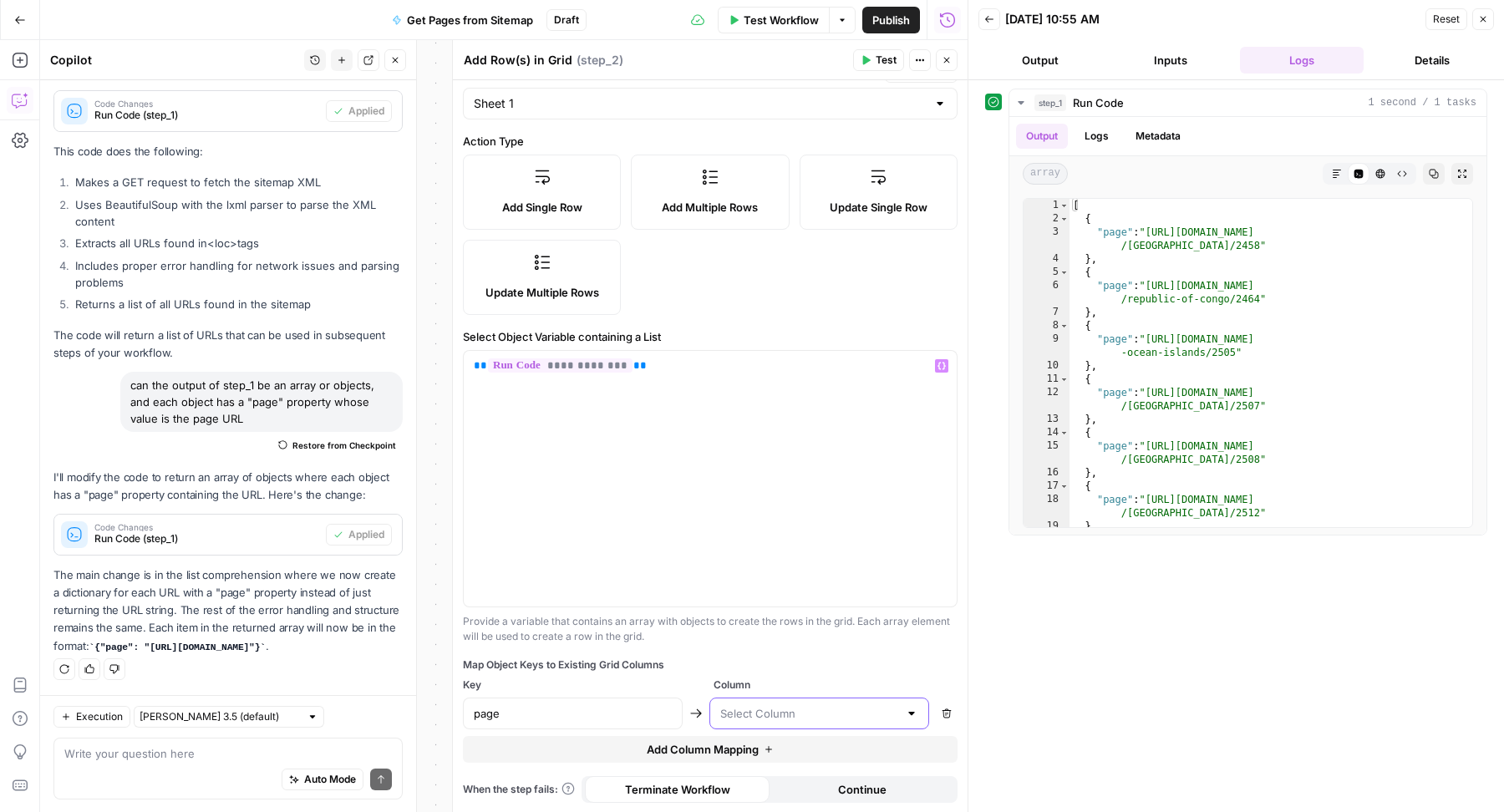
click at [830, 721] on input "text" at bounding box center [809, 713] width 178 height 16
click at [754, 761] on span "URL" at bounding box center [804, 754] width 177 height 16
click at [879, 57] on span "Test" at bounding box center [886, 59] width 21 height 15
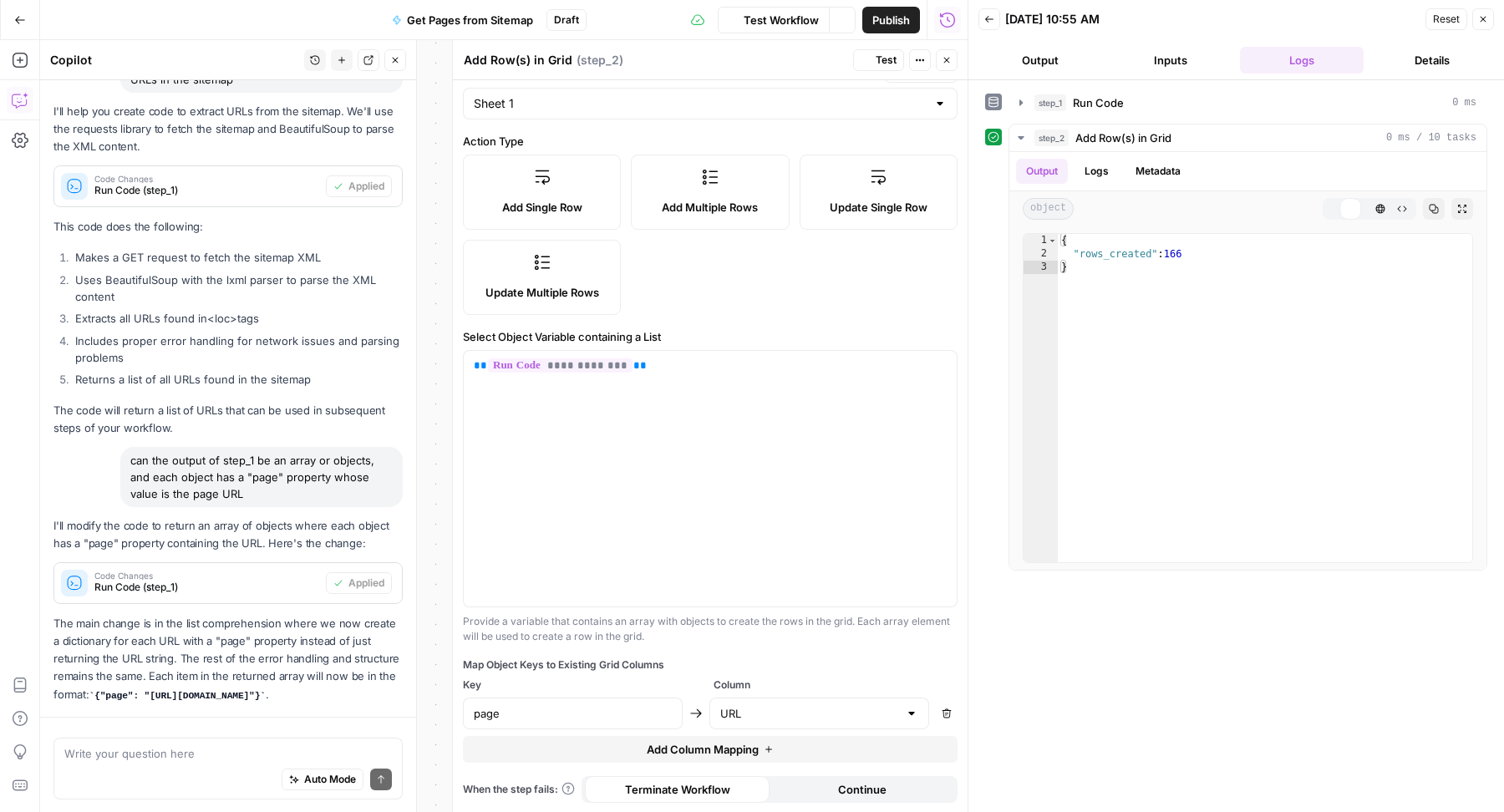
scroll to position [296, 0]
click at [391, 68] on button "Close" at bounding box center [395, 59] width 22 height 22
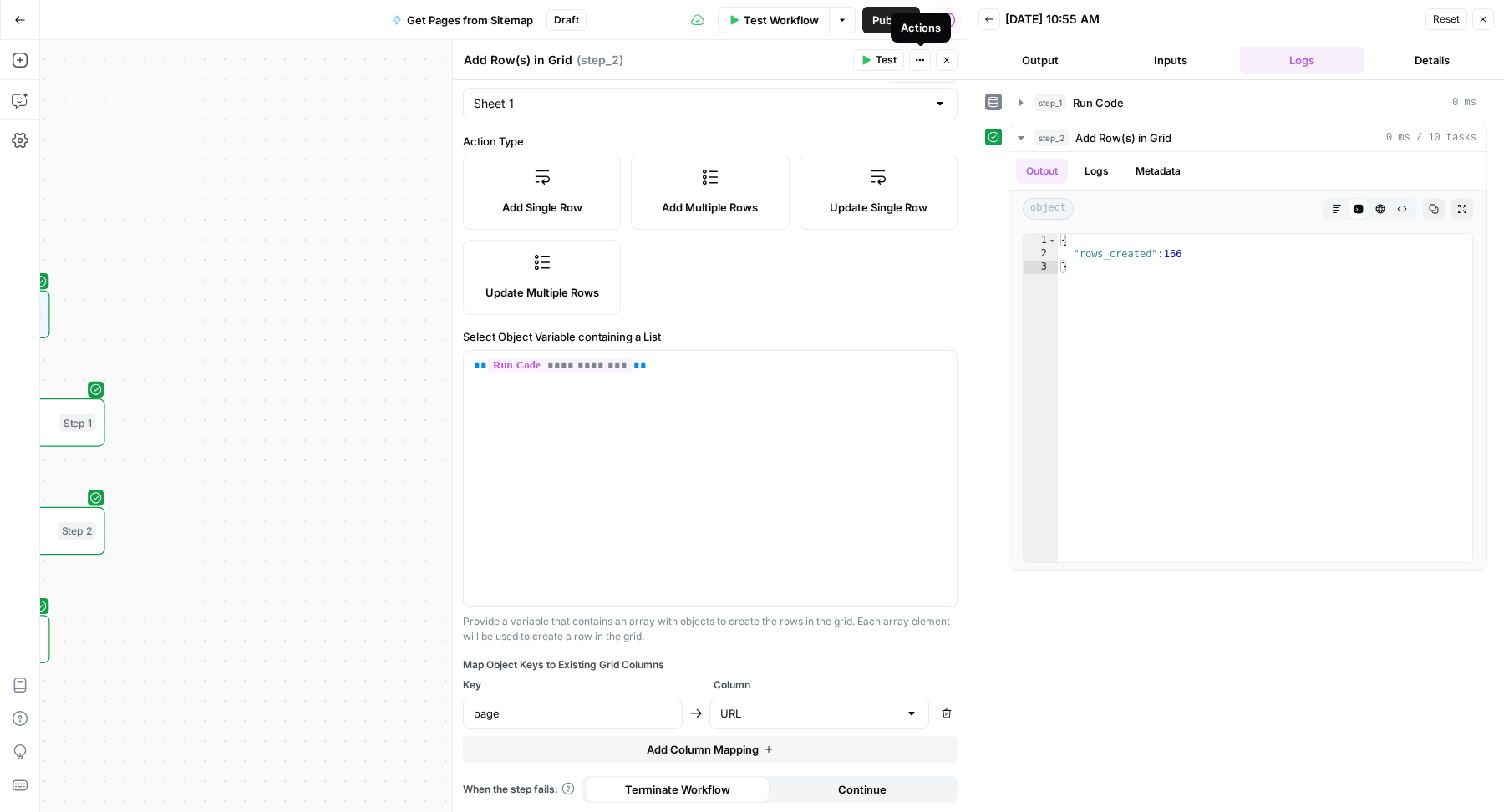
click at [898, 19] on div "Actions" at bounding box center [921, 28] width 60 height 30
click at [892, 22] on span "Publish" at bounding box center [892, 20] width 38 height 16
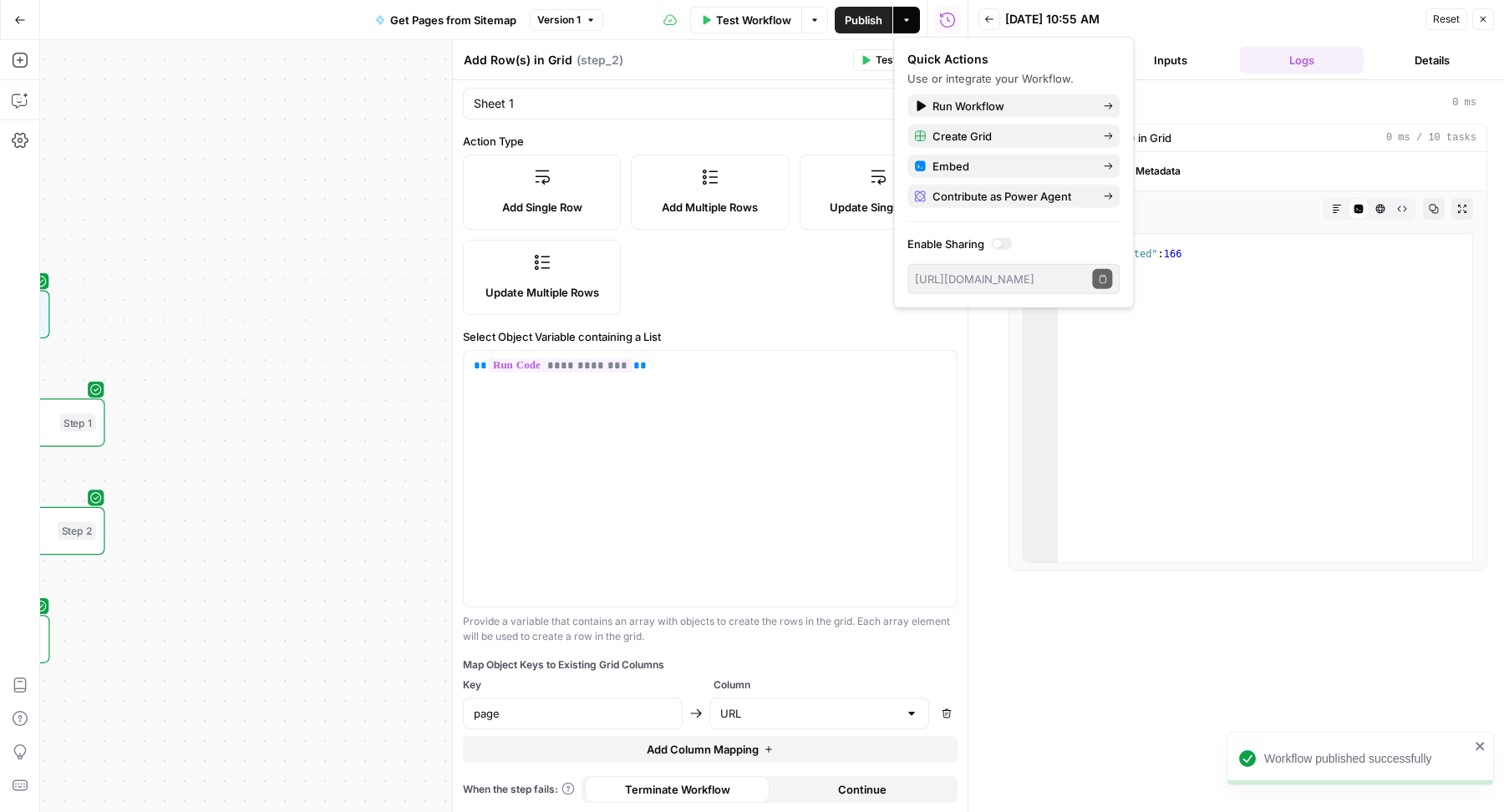
click at [21, 22] on icon "button" at bounding box center [20, 20] width 12 height 12
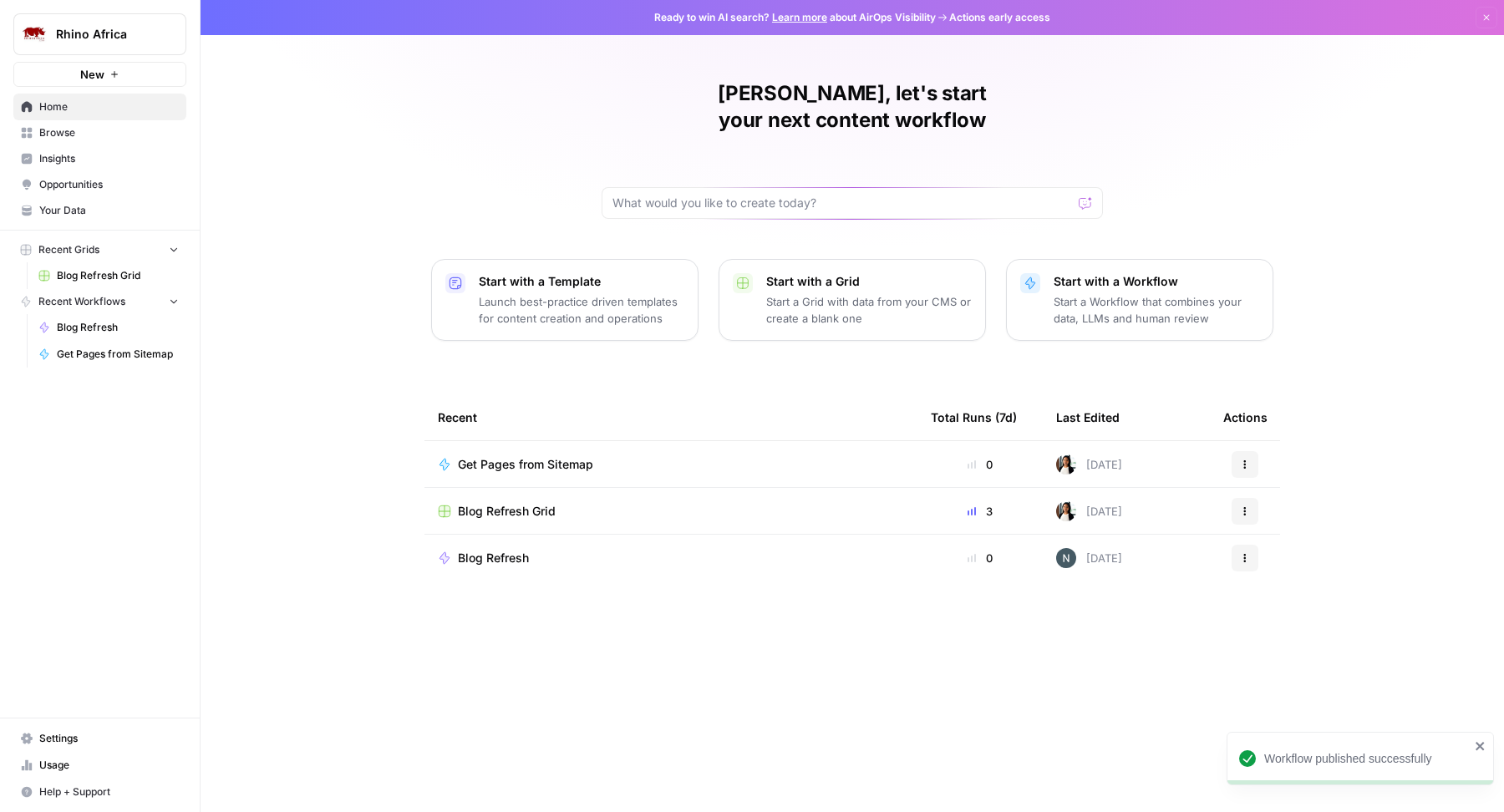
click at [510, 503] on span "Blog Refresh Grid" at bounding box center [507, 511] width 98 height 16
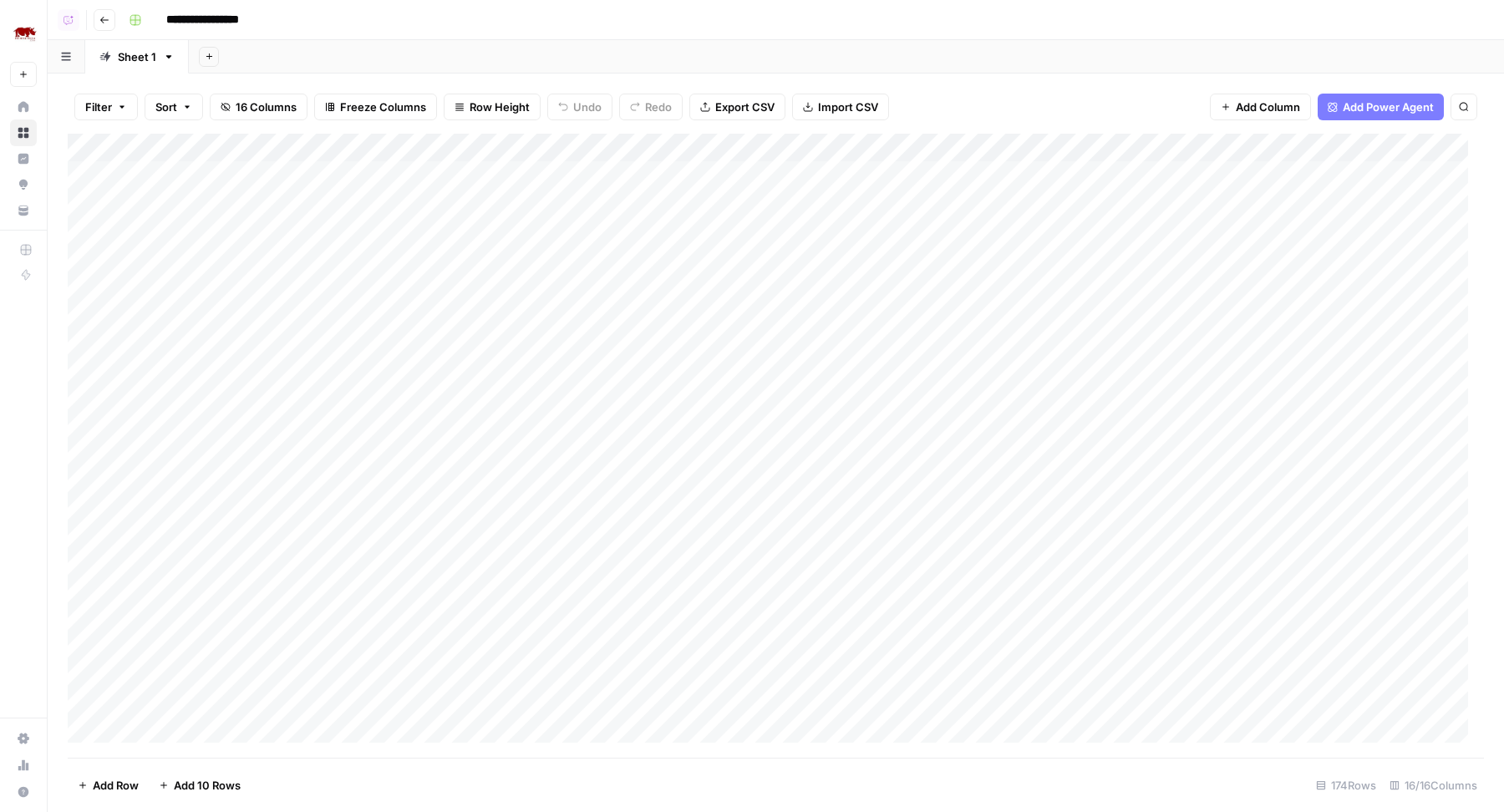
click at [620, 181] on div "Add Column" at bounding box center [776, 446] width 1416 height 625
click at [574, 406] on div "Add Column" at bounding box center [776, 446] width 1416 height 625
drag, startPoint x: 682, startPoint y: 416, endPoint x: 607, endPoint y: 694, distance: 287.9
click at [610, 697] on div "Add Column" at bounding box center [776, 446] width 1416 height 625
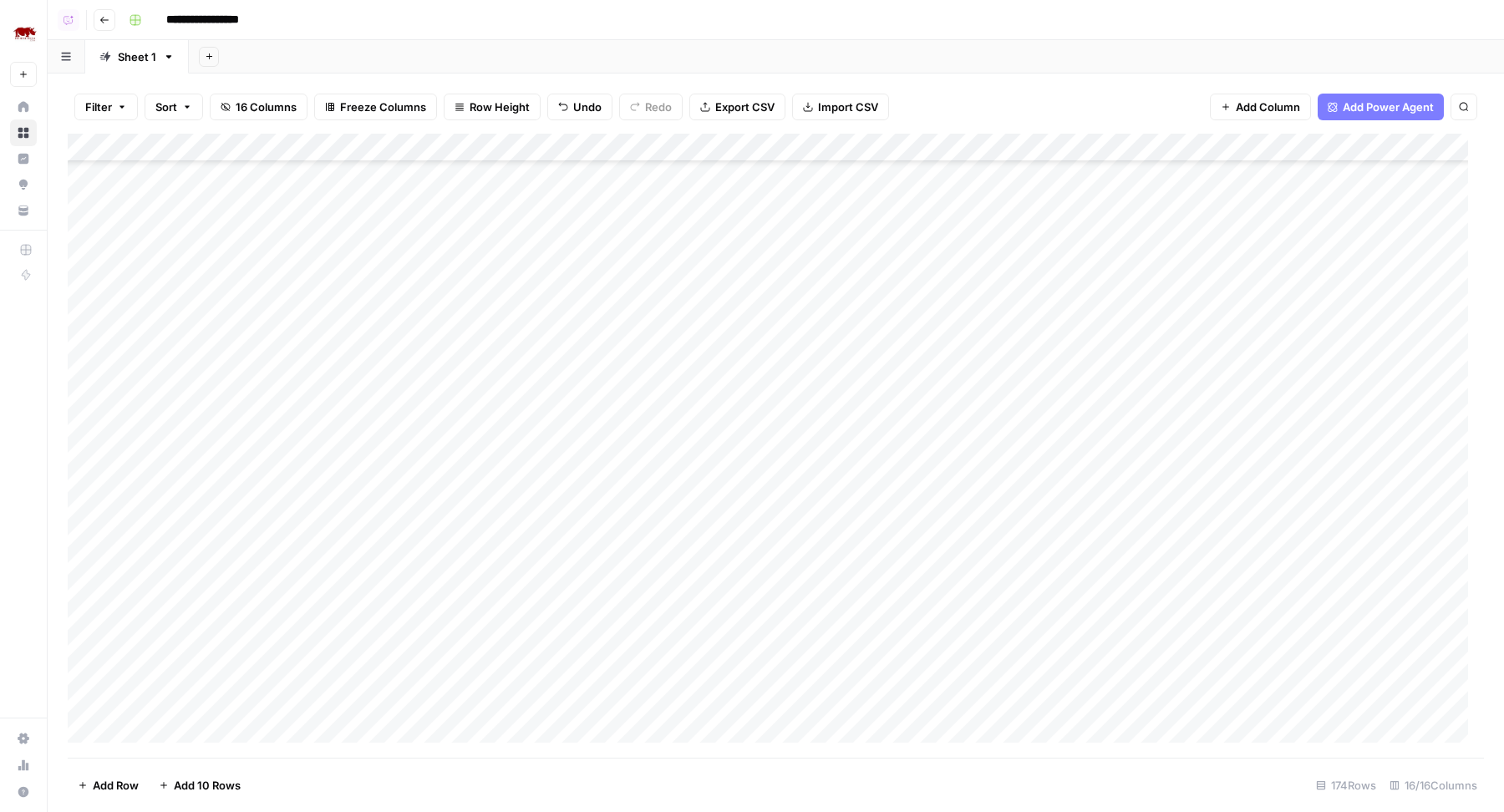
scroll to position [0, 0]
click at [91, 179] on div "Add Column" at bounding box center [776, 446] width 1416 height 625
click at [88, 375] on div "Add Column" at bounding box center [776, 446] width 1416 height 625
click at [124, 785] on span "Delete 8 Rows" at bounding box center [115, 784] width 74 height 16
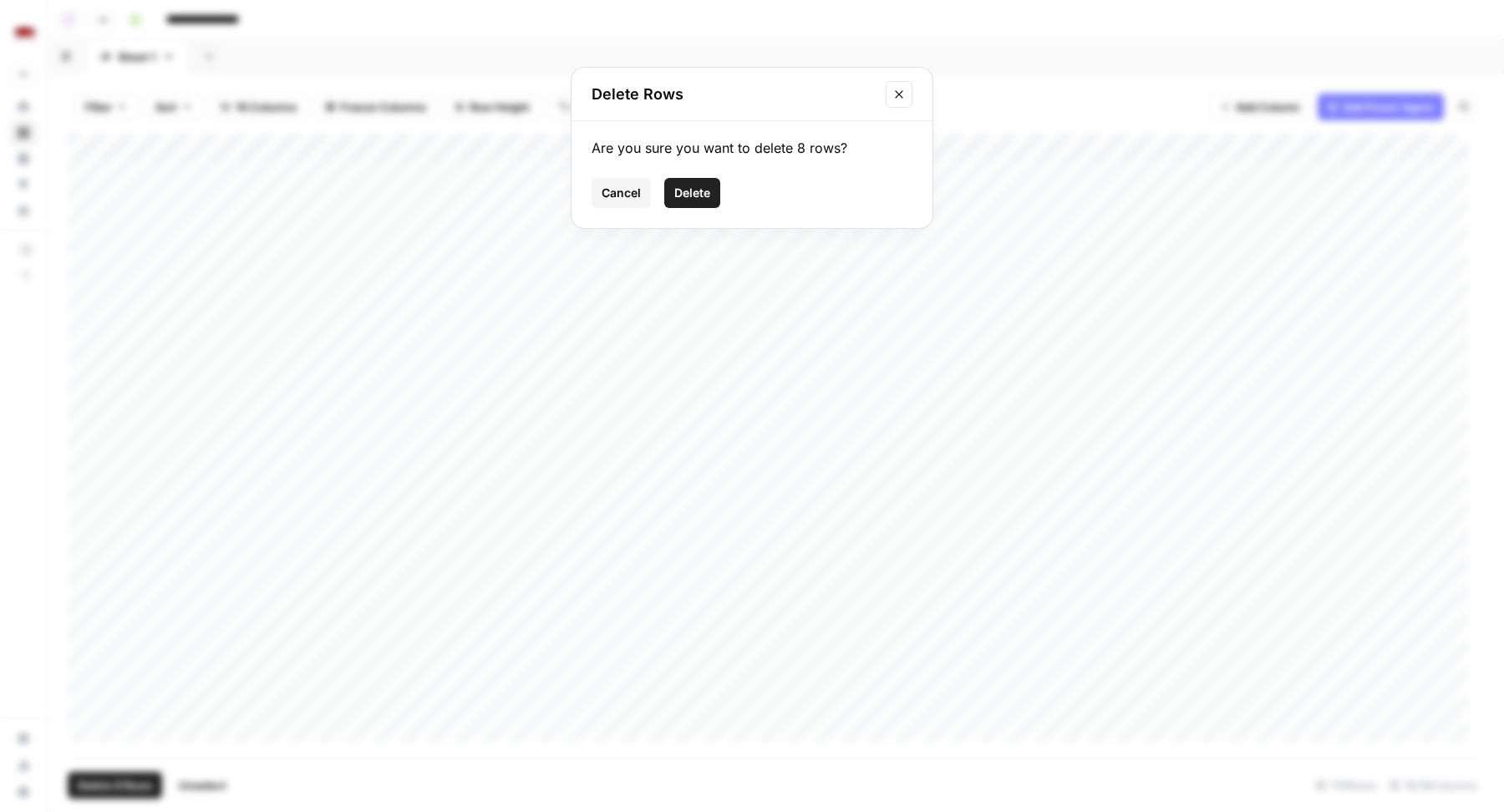
click at [701, 195] on span "Delete" at bounding box center [693, 192] width 36 height 16
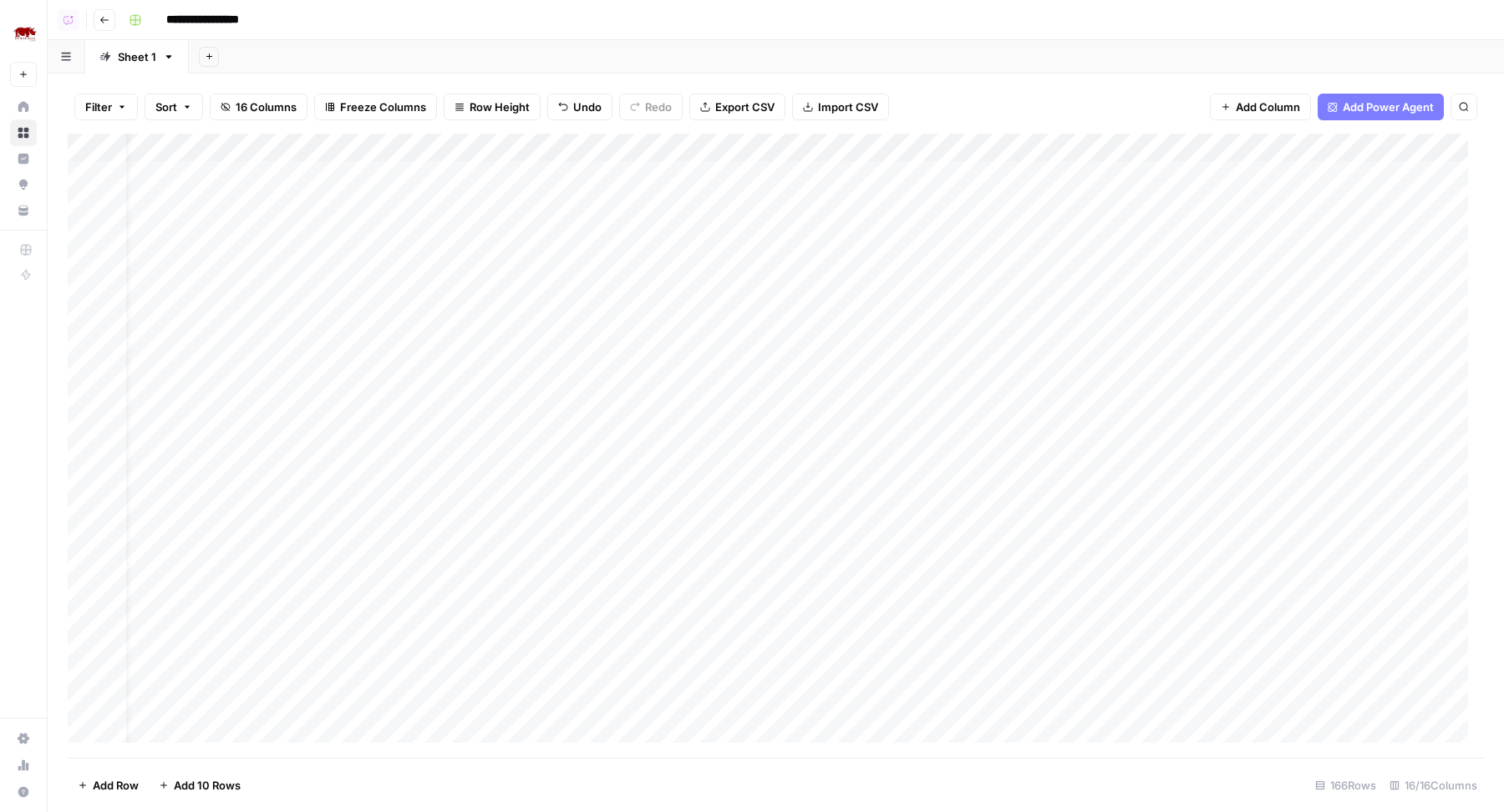
scroll to position [0, 53]
click at [758, 171] on div "Add Column" at bounding box center [776, 446] width 1416 height 625
click at [752, 201] on div "Add Column" at bounding box center [776, 446] width 1416 height 625
click at [742, 227] on div "Add Column" at bounding box center [776, 446] width 1416 height 625
click at [733, 257] on div "Add Column" at bounding box center [776, 446] width 1416 height 625
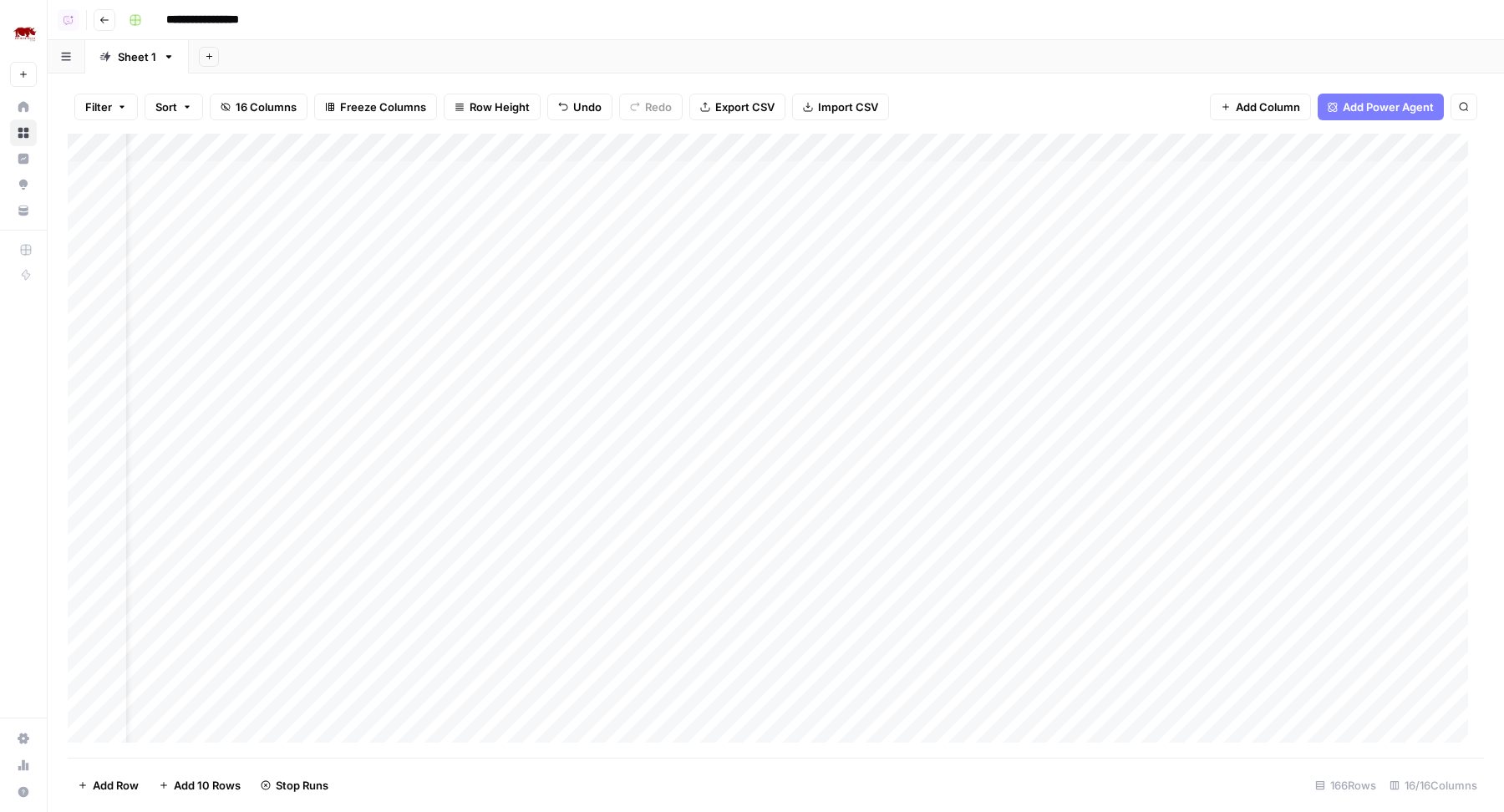
click at [733, 288] on div "Add Column" at bounding box center [776, 446] width 1416 height 625
drag, startPoint x: 1260, startPoint y: 149, endPoint x: 1206, endPoint y: 149, distance: 54.0
click at [1206, 149] on div "Add Column" at bounding box center [776, 446] width 1416 height 625
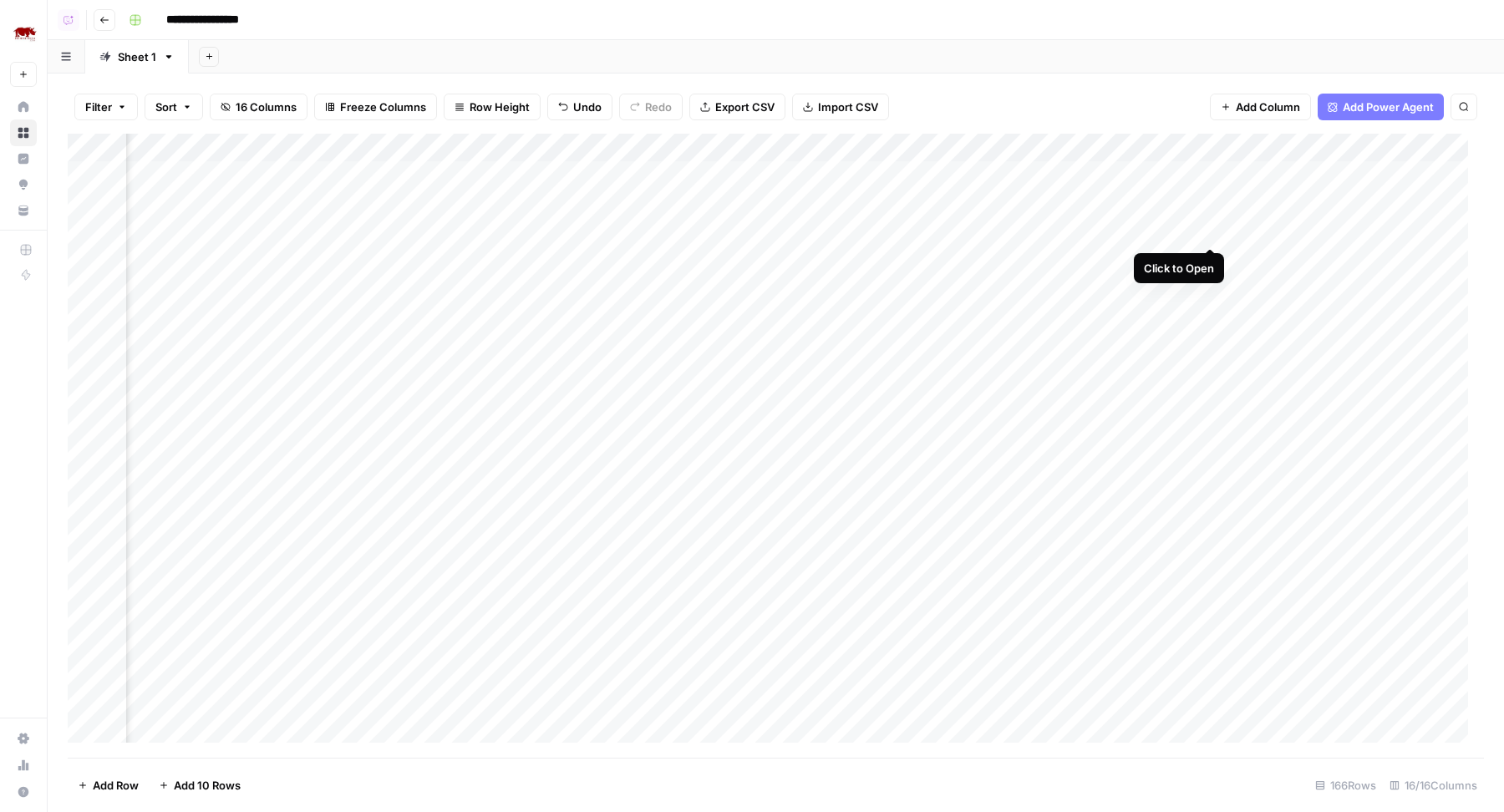
click at [1209, 230] on div "Add Column" at bounding box center [776, 446] width 1416 height 625
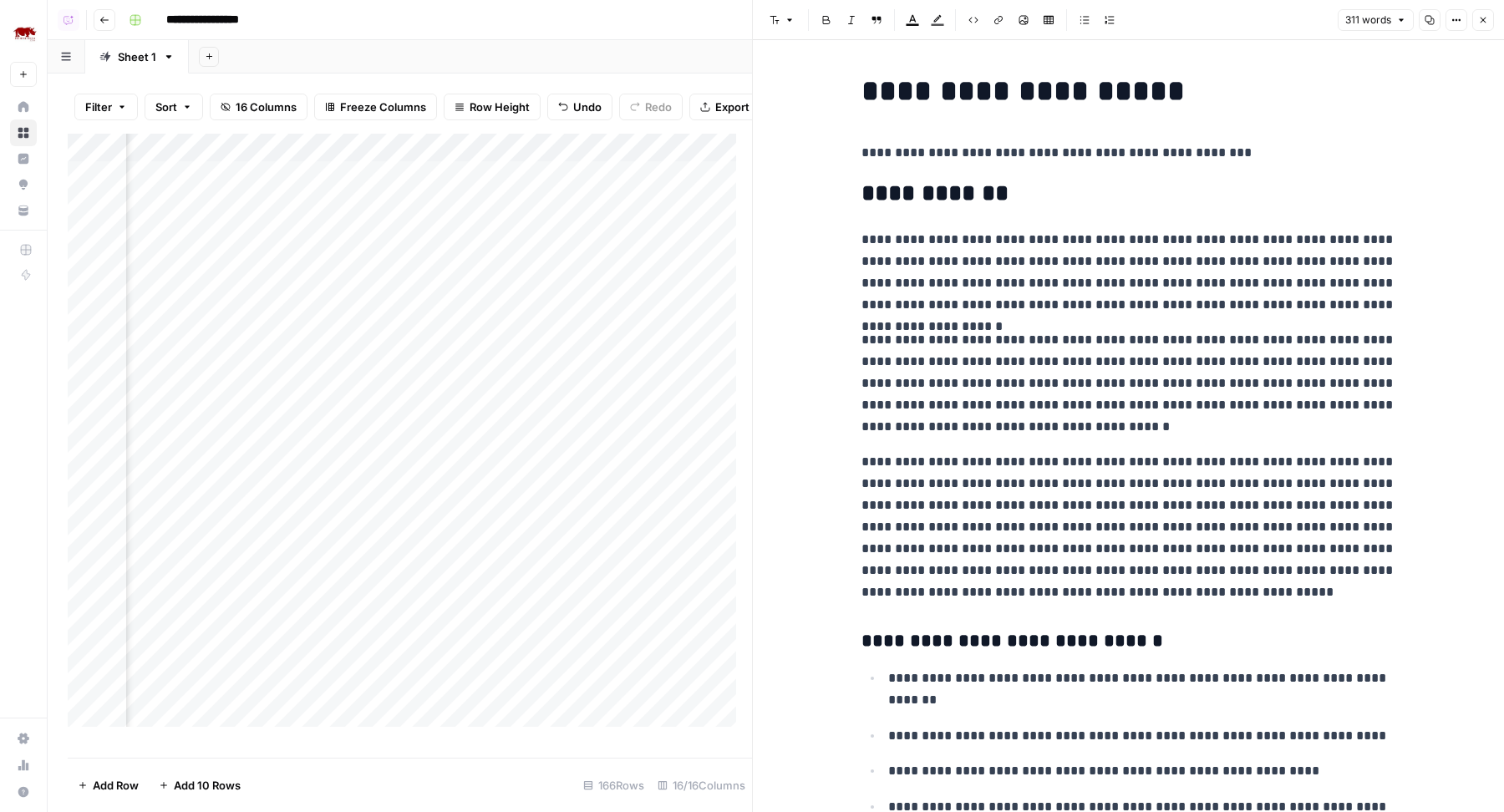
scroll to position [1, 1354]
click at [556, 47] on div "Add Sheet" at bounding box center [846, 57] width 1315 height 34
click at [451, 244] on div "Add Column" at bounding box center [410, 437] width 685 height 609
click at [1479, 22] on icon "button" at bounding box center [1483, 20] width 10 height 10
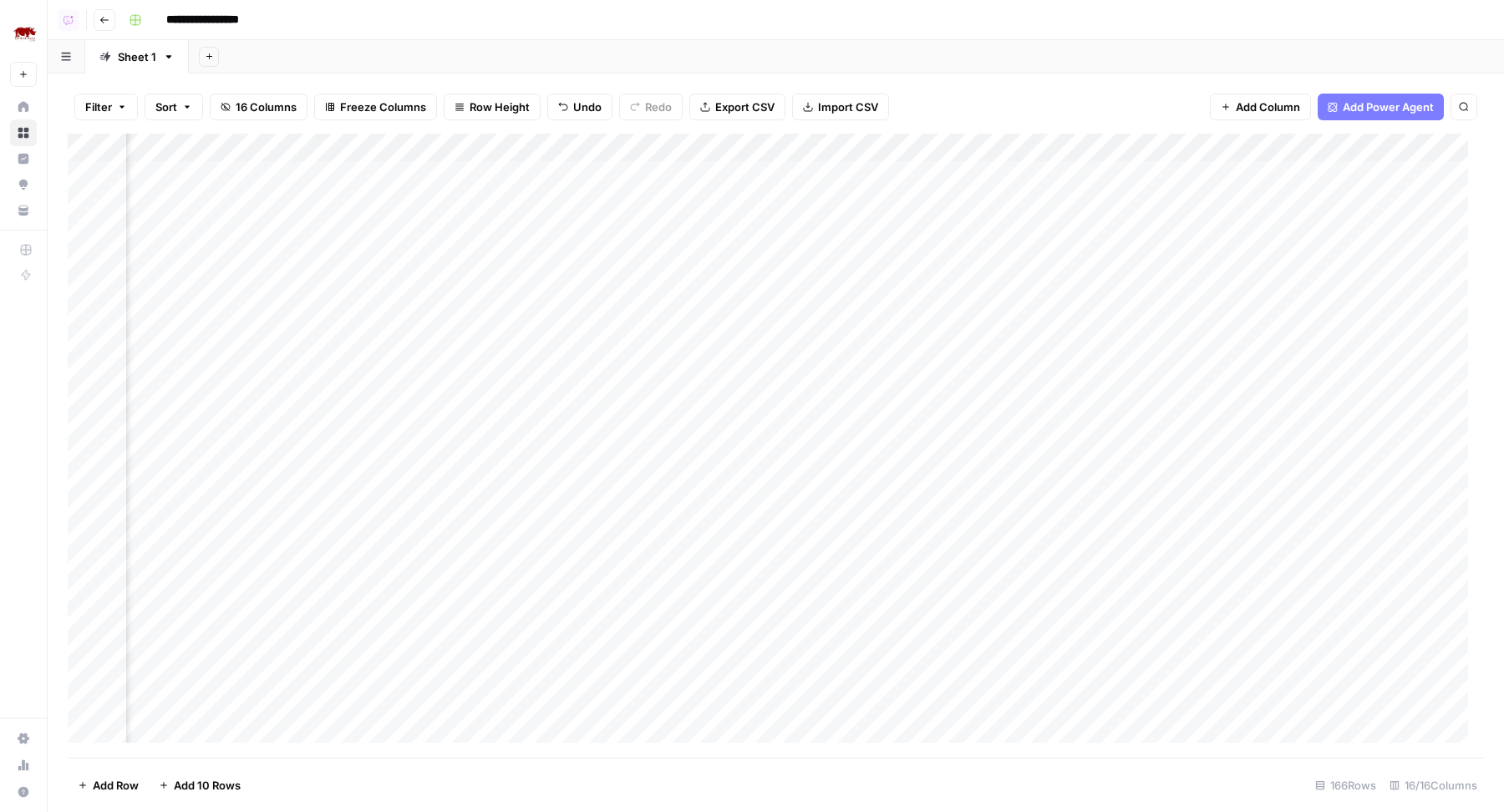
scroll to position [1, 1109]
click at [841, 237] on div "Add Column" at bounding box center [776, 446] width 1416 height 625
click at [490, 149] on div "Add Column" at bounding box center [776, 446] width 1416 height 625
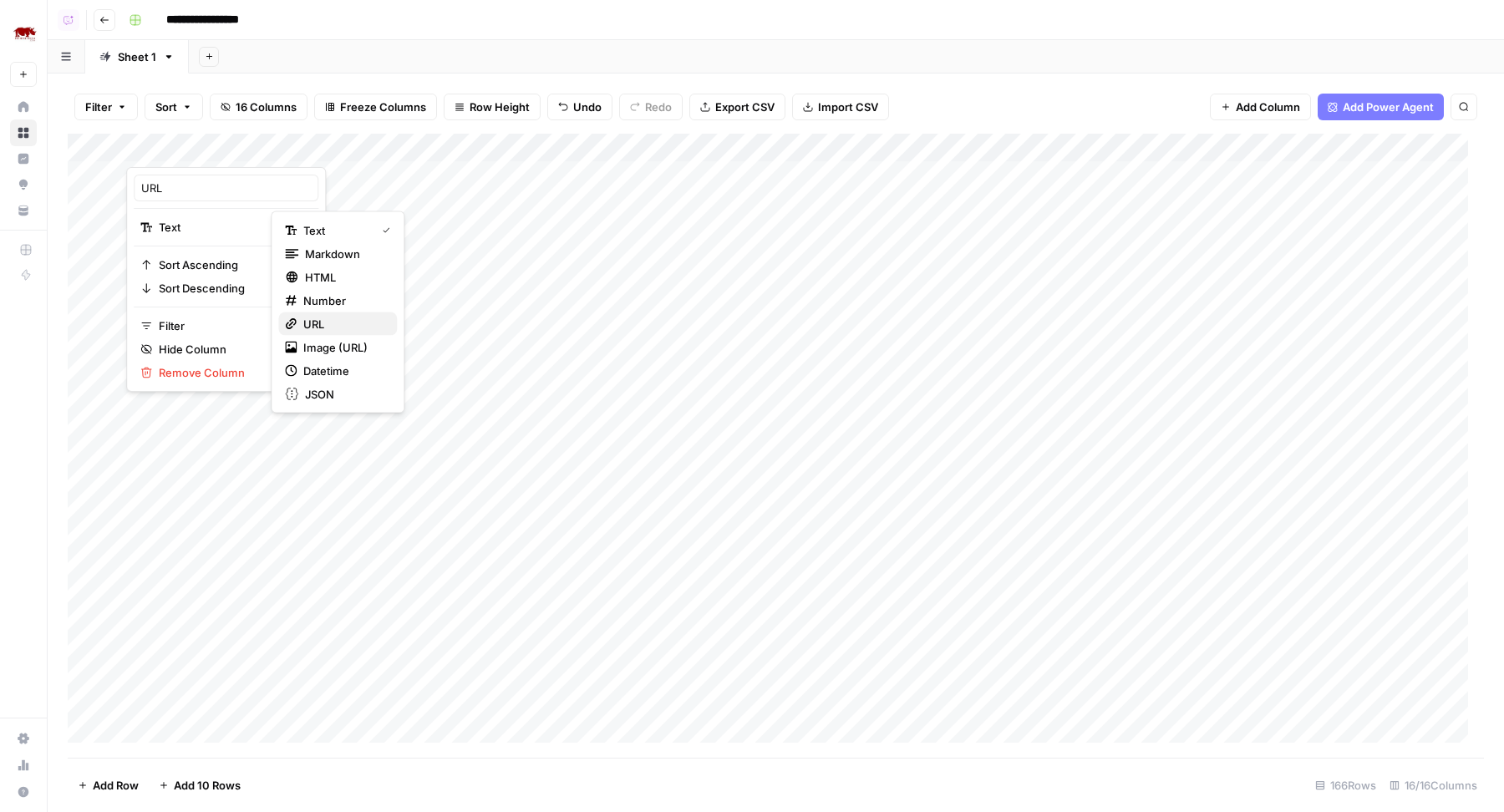
click at [319, 324] on span "URL" at bounding box center [343, 324] width 80 height 16
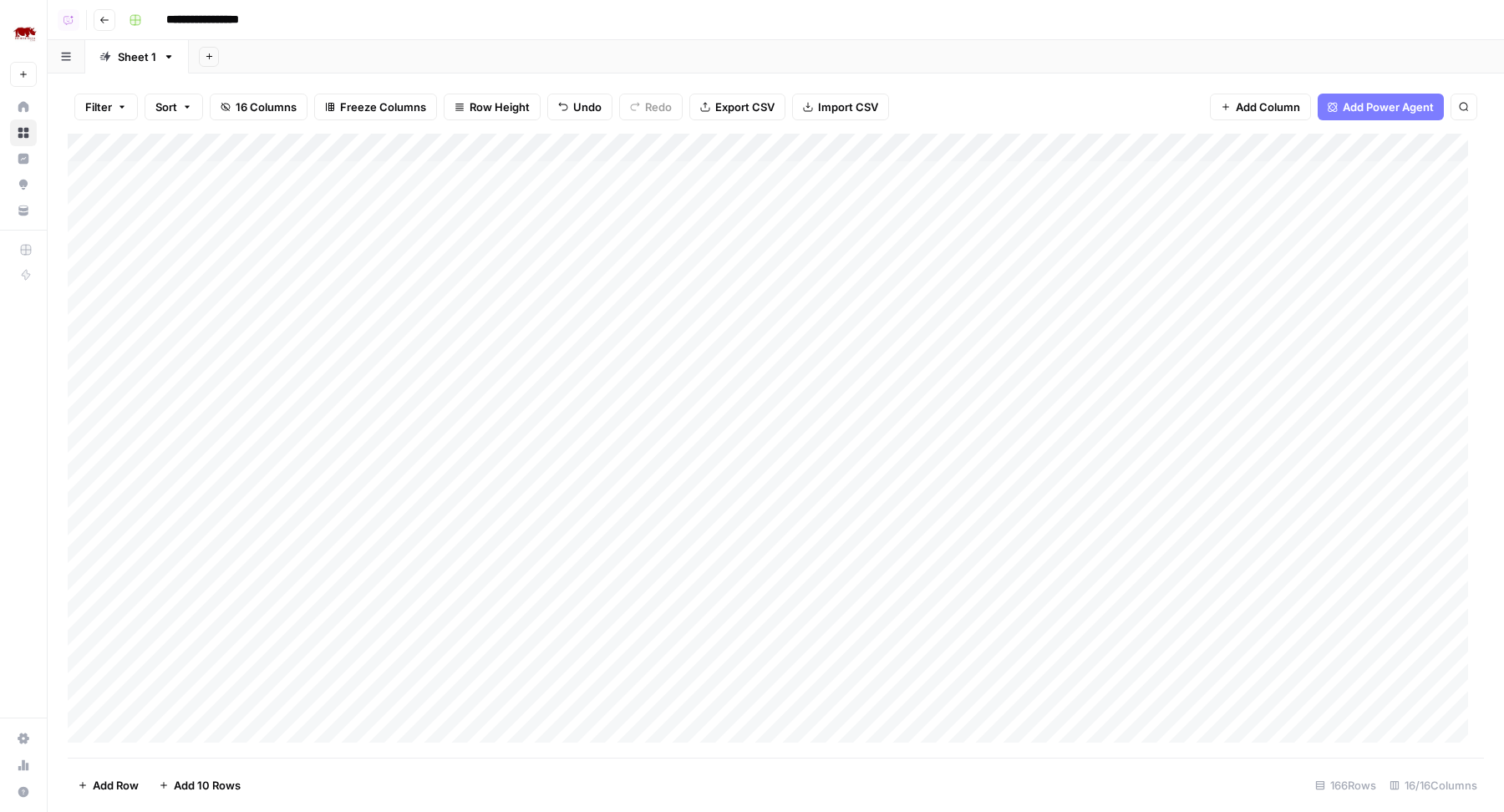
click at [523, 171] on div "Add Column" at bounding box center [776, 446] width 1416 height 625
click at [523, 227] on div "Add Column" at bounding box center [776, 446] width 1416 height 625
click at [543, 197] on div "Add Column" at bounding box center [776, 446] width 1416 height 625
click at [512, 169] on div "Add Column" at bounding box center [776, 446] width 1416 height 625
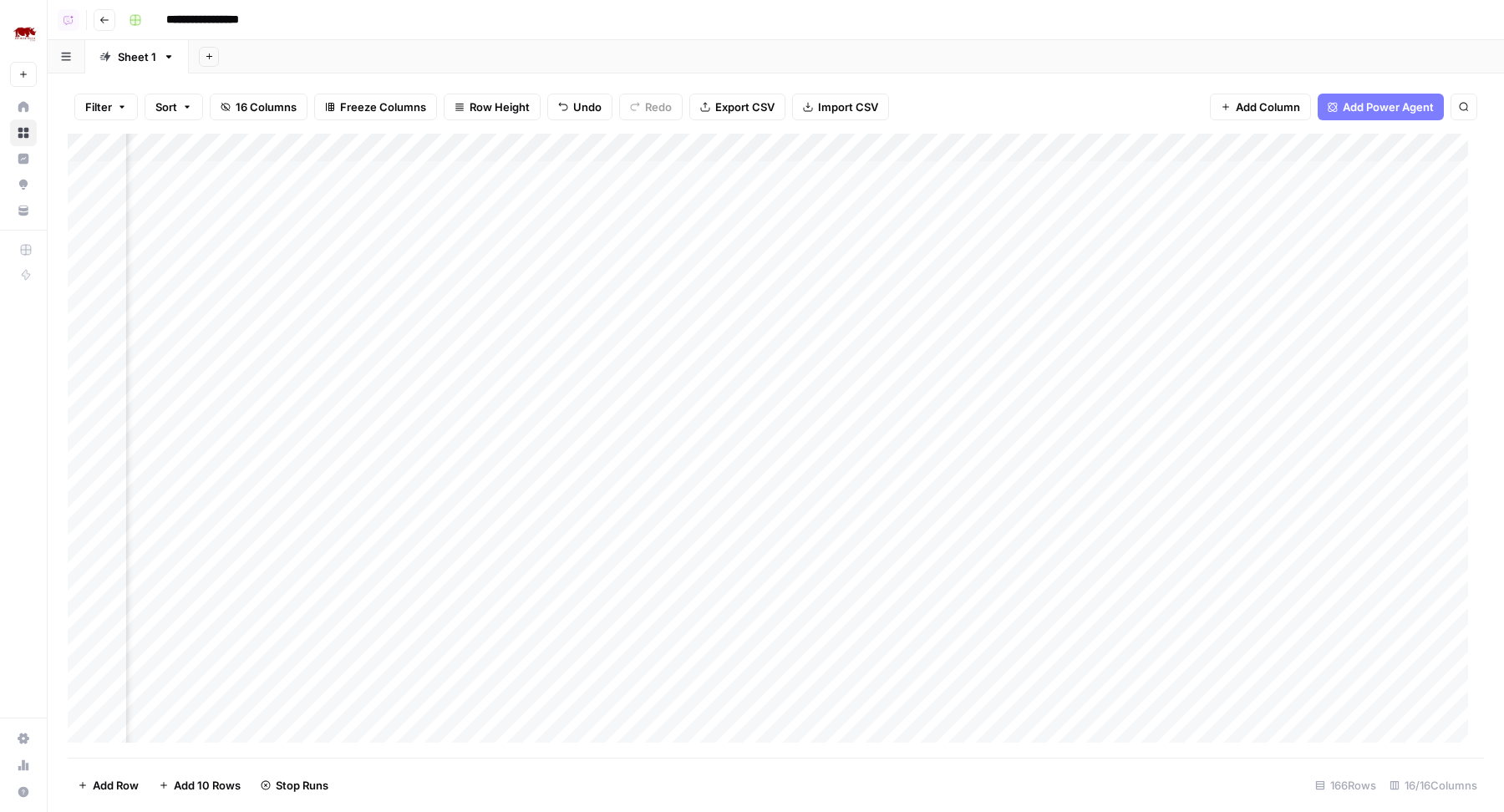
click at [497, 261] on div "Add Column" at bounding box center [776, 446] width 1416 height 625
click at [495, 281] on div "Add Column" at bounding box center [776, 446] width 1416 height 625
click at [1032, 173] on div "Add Column" at bounding box center [776, 446] width 1416 height 625
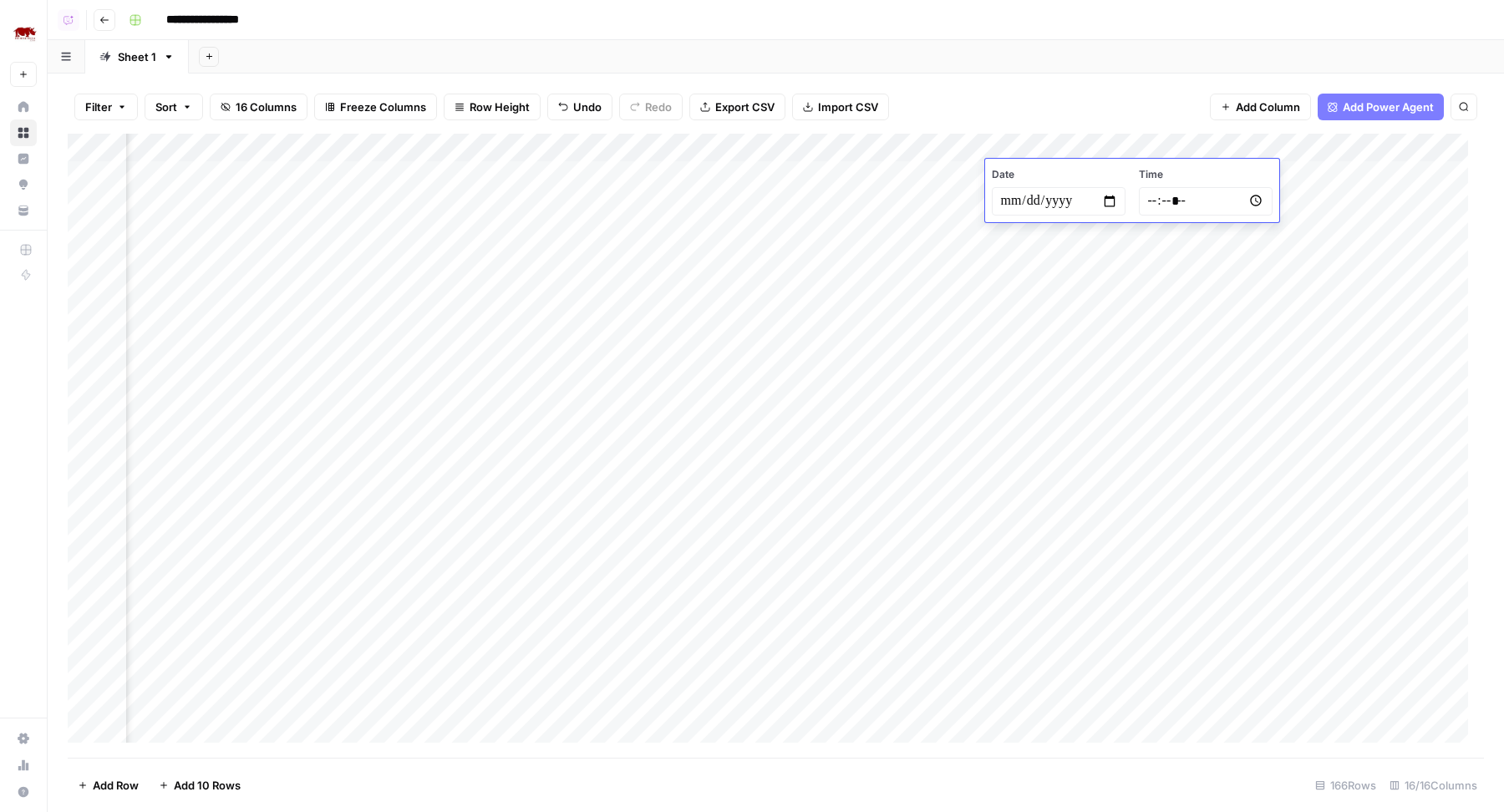
click at [995, 54] on div "Add Sheet" at bounding box center [846, 57] width 1315 height 34
click at [713, 172] on div "Add Column" at bounding box center [776, 446] width 1416 height 625
click at [698, 192] on div "Add Column" at bounding box center [776, 446] width 1416 height 625
click at [692, 231] on div "Add Column" at bounding box center [776, 446] width 1416 height 625
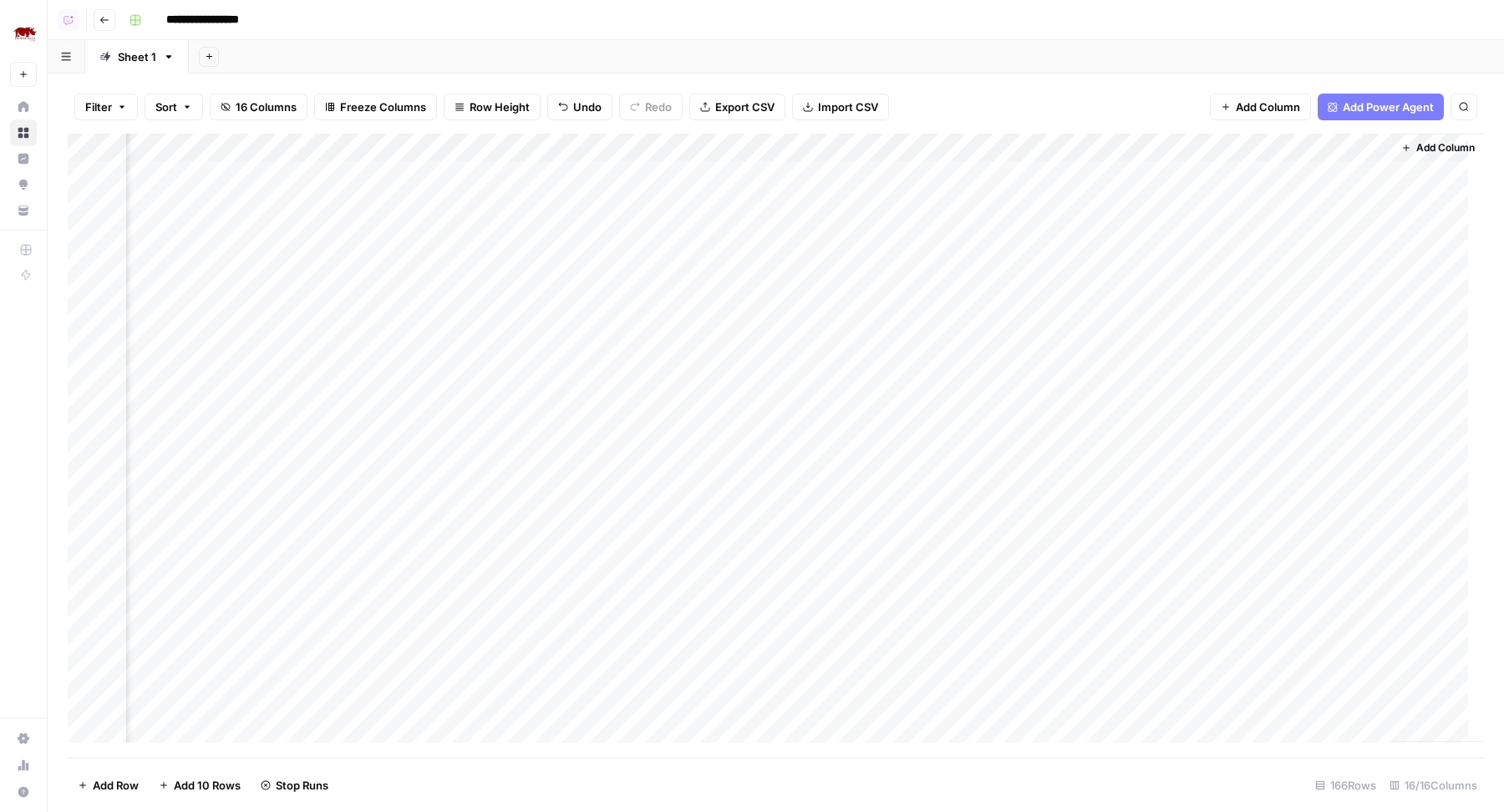
click at [692, 263] on div "Add Column" at bounding box center [776, 446] width 1416 height 625
click at [696, 293] on div "Add Column" at bounding box center [776, 446] width 1416 height 625
